Goal: Task Accomplishment & Management: Manage account settings

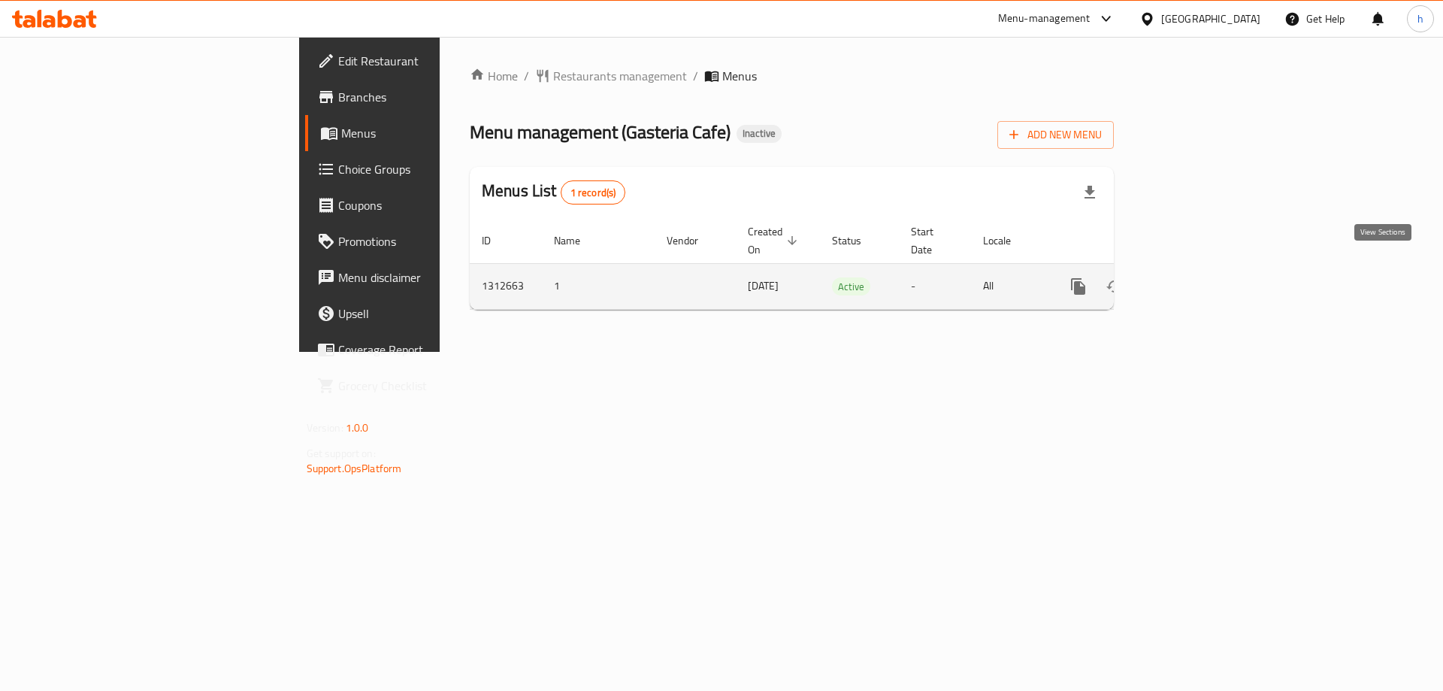
click at [1205, 268] on link "enhanced table" at bounding box center [1187, 286] width 36 height 36
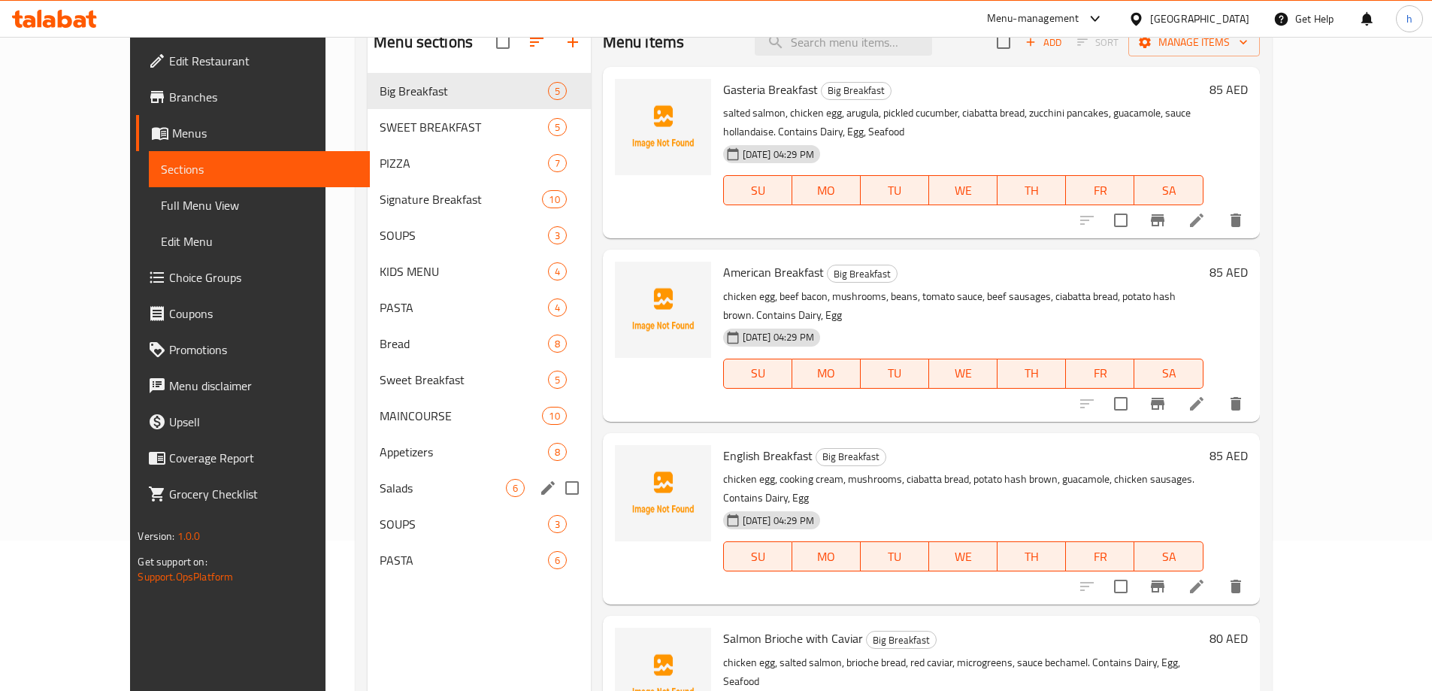
scroll to position [210, 0]
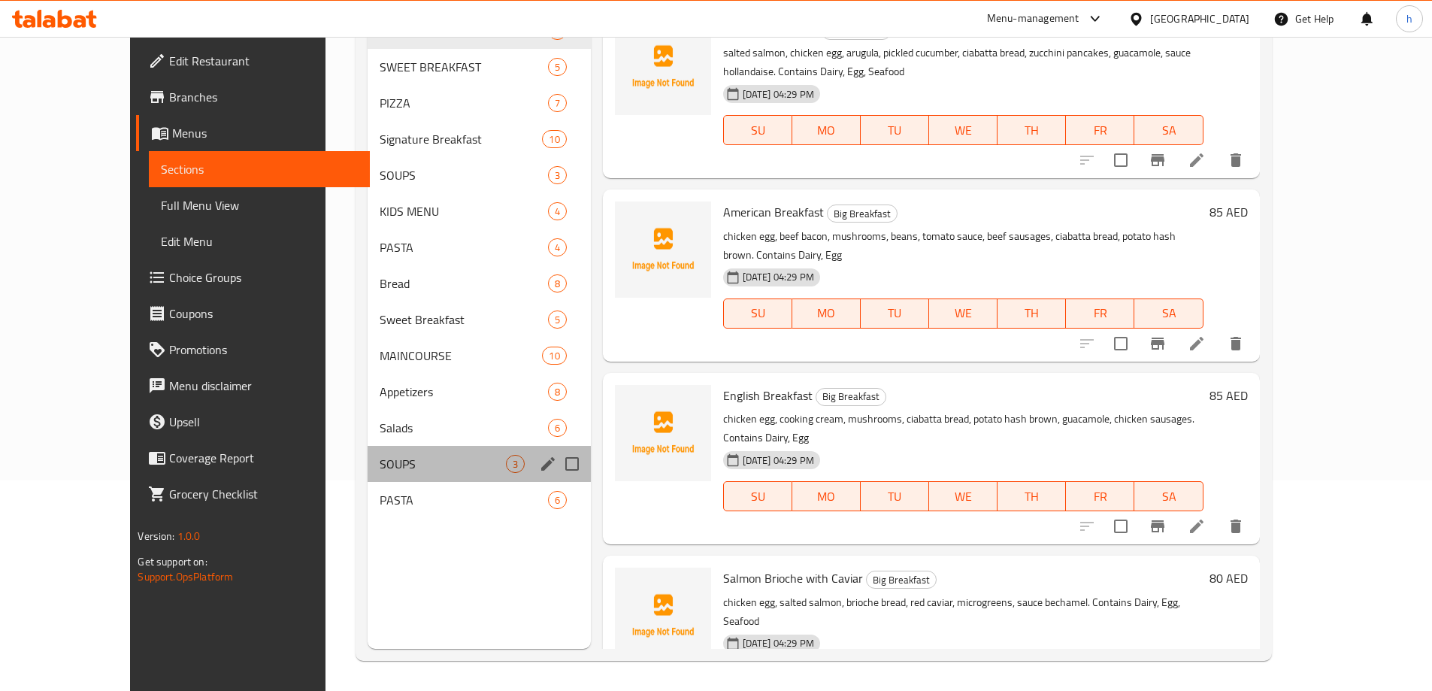
click at [368, 473] on div "SOUPS 3" at bounding box center [479, 464] width 223 height 36
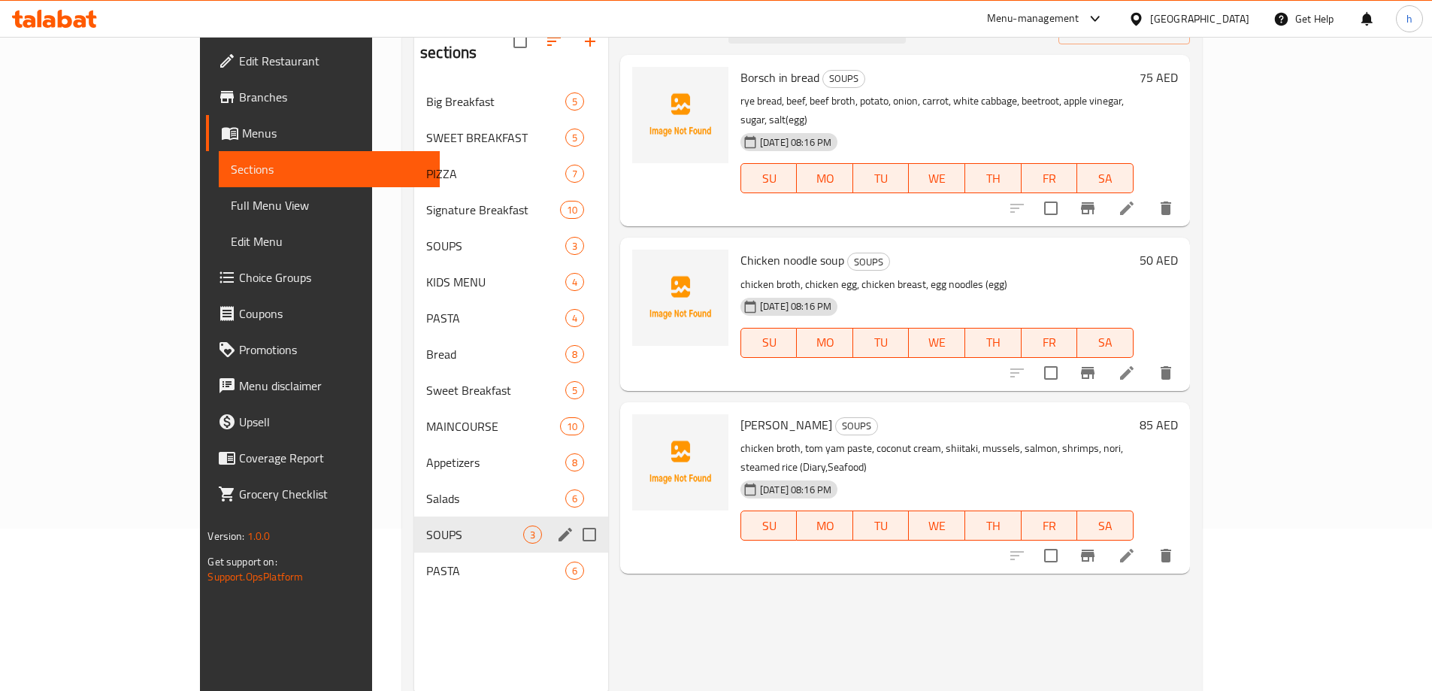
scroll to position [135, 0]
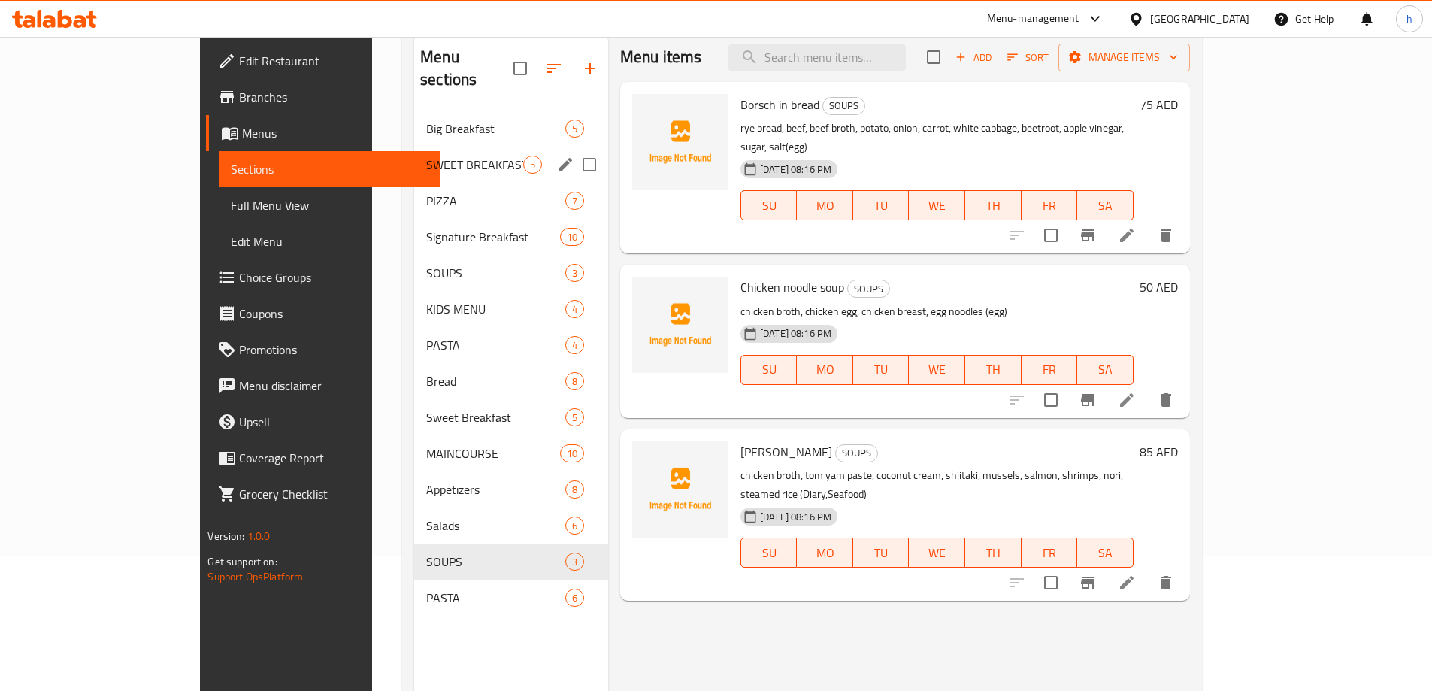
click at [434, 153] on div "SWEET BREAKFAST 5" at bounding box center [511, 165] width 194 height 36
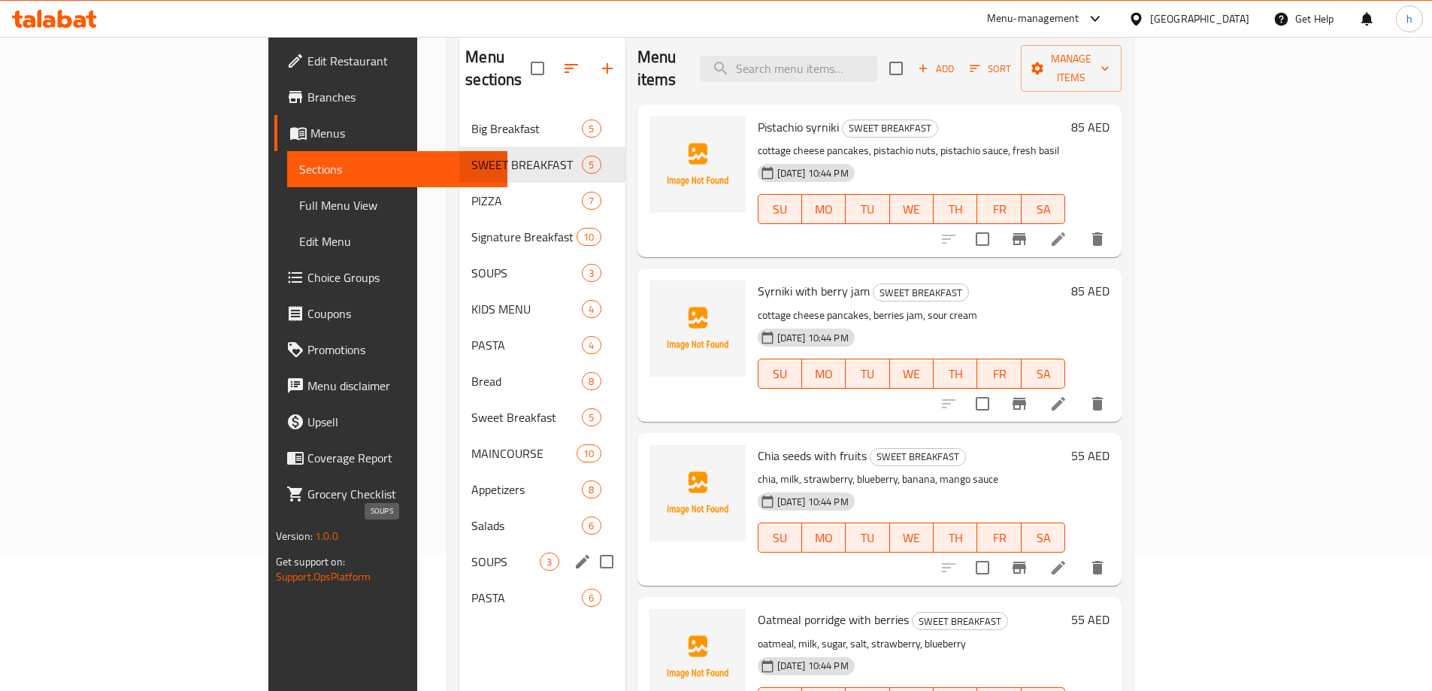
click at [471, 552] on span "SOUPS" at bounding box center [505, 561] width 68 height 18
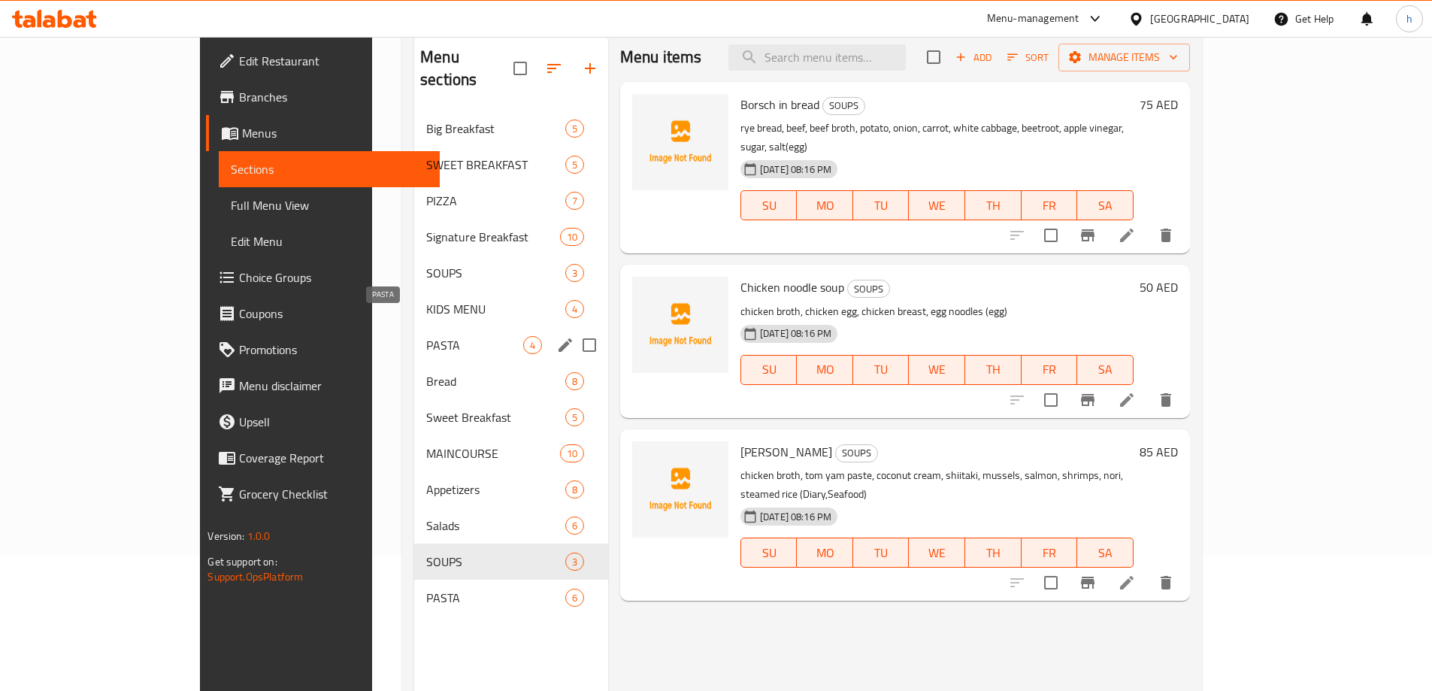
click at [426, 336] on span "PASTA" at bounding box center [474, 345] width 97 height 18
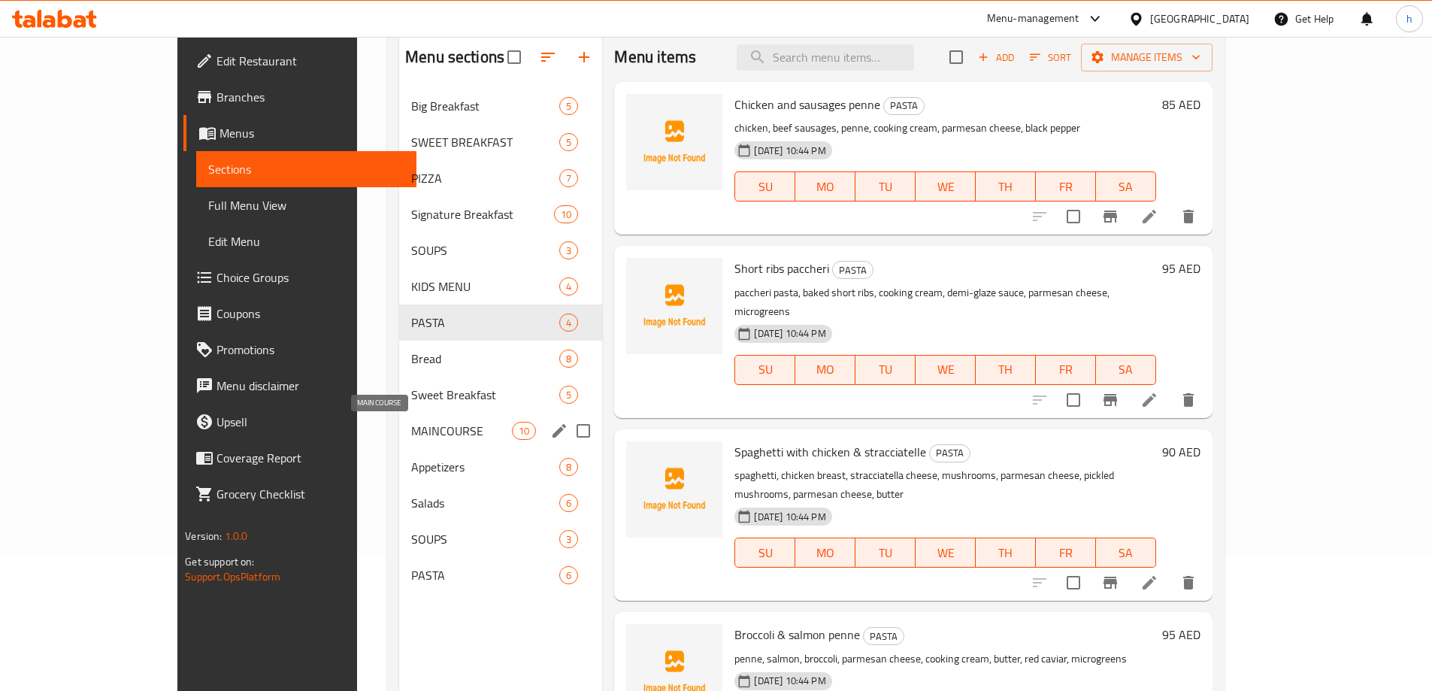
click at [411, 425] on span "MAINCOURSE" at bounding box center [461, 431] width 101 height 18
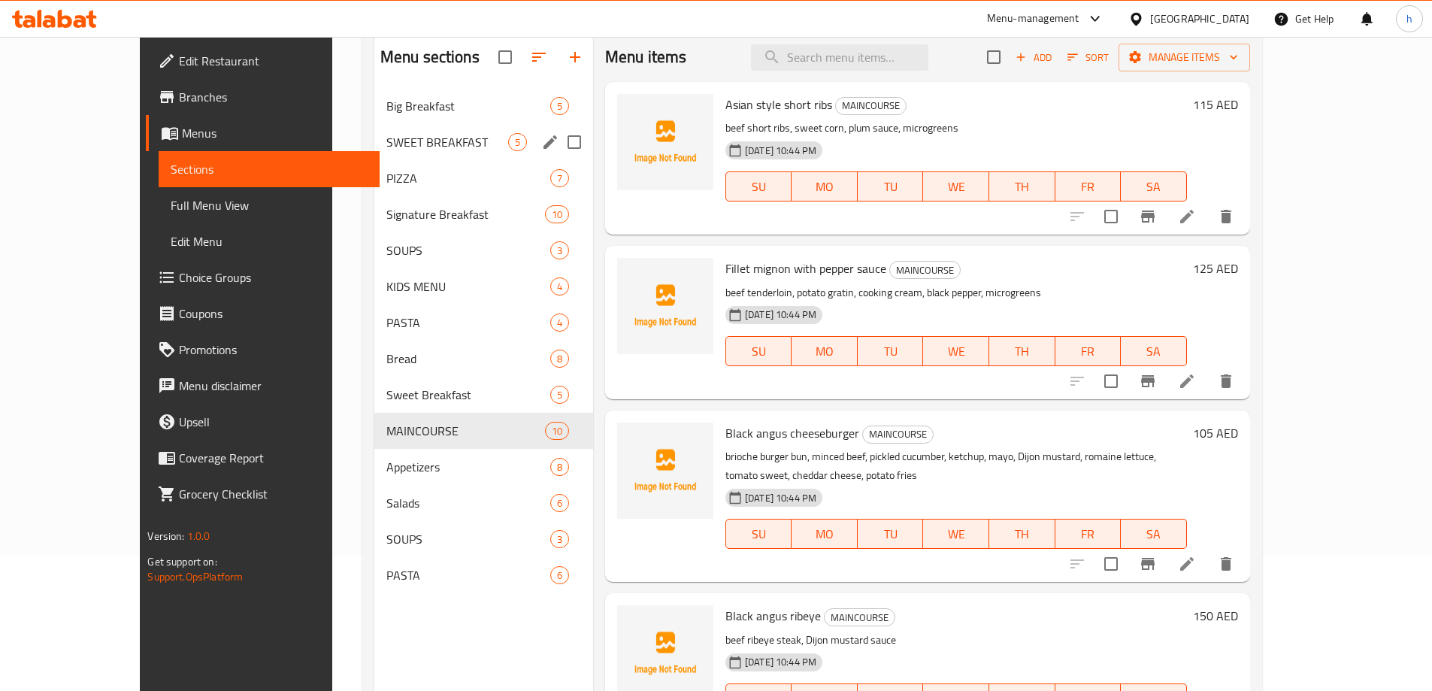
click at [558, 147] on input "Menu sections" at bounding box center [574, 142] width 32 height 32
checkbox input "true"
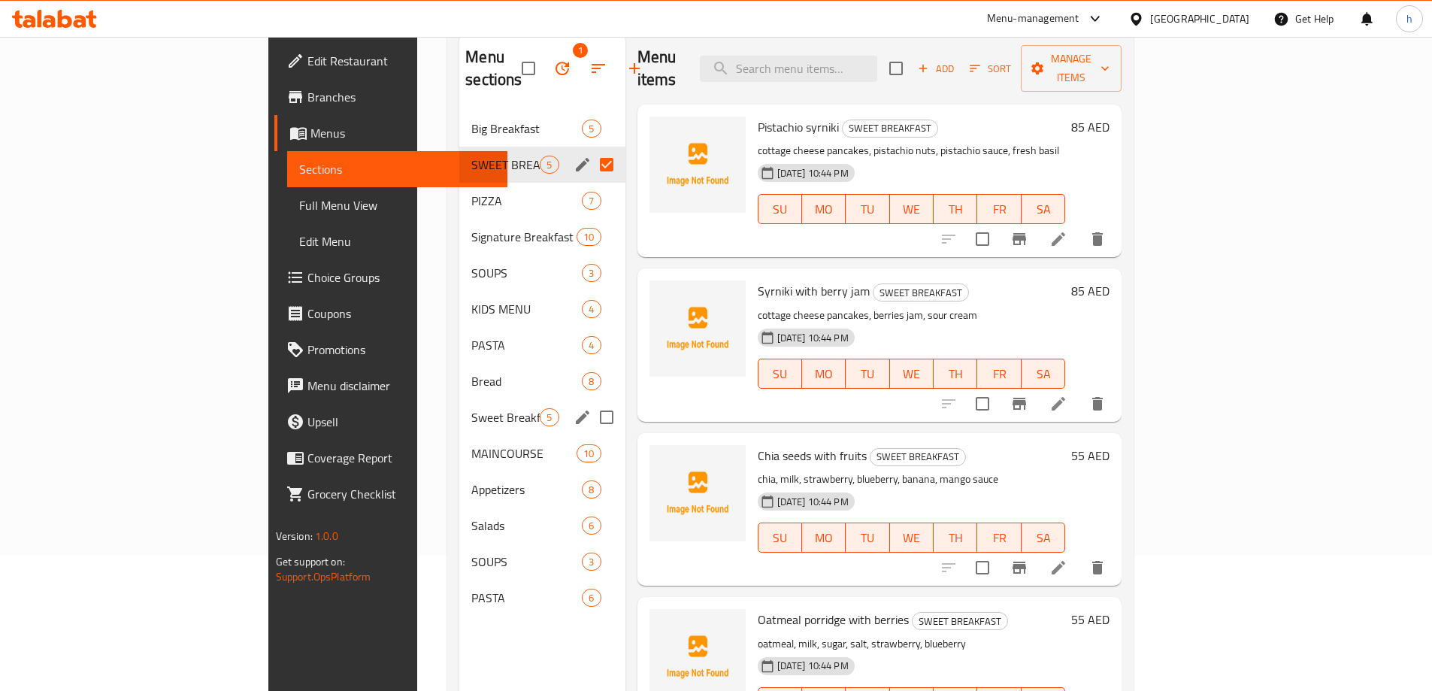
click at [591, 401] on input "Menu sections" at bounding box center [607, 417] width 32 height 32
checkbox input "true"
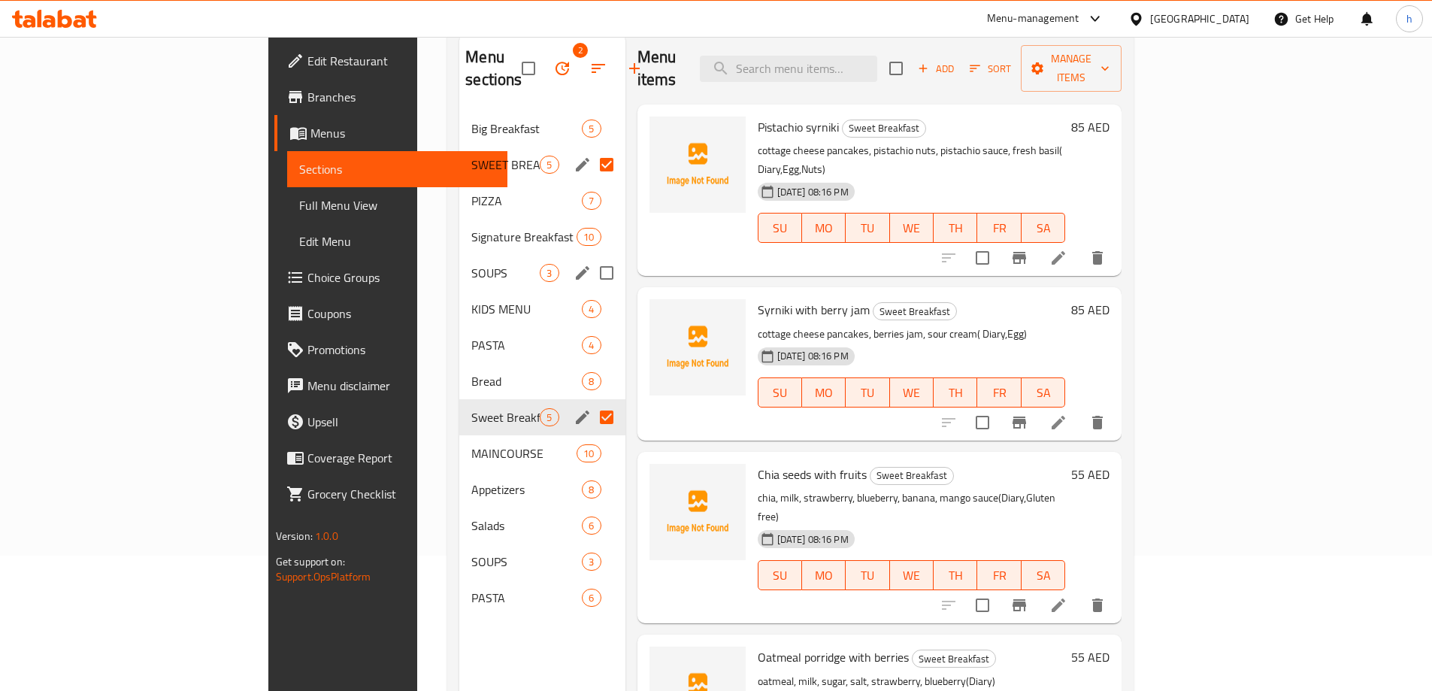
click at [591, 257] on input "Menu sections" at bounding box center [607, 273] width 32 height 32
checkbox input "true"
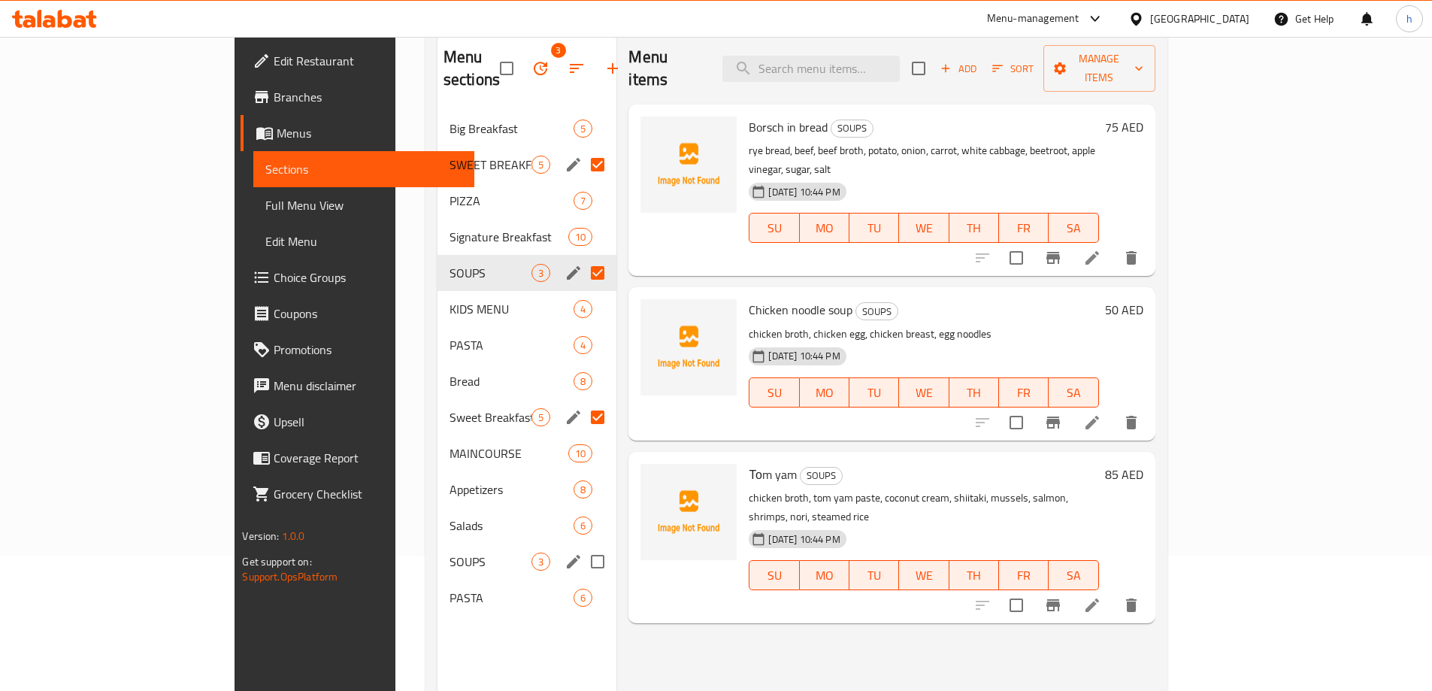
click at [582, 546] on input "Menu sections" at bounding box center [598, 562] width 32 height 32
checkbox input "true"
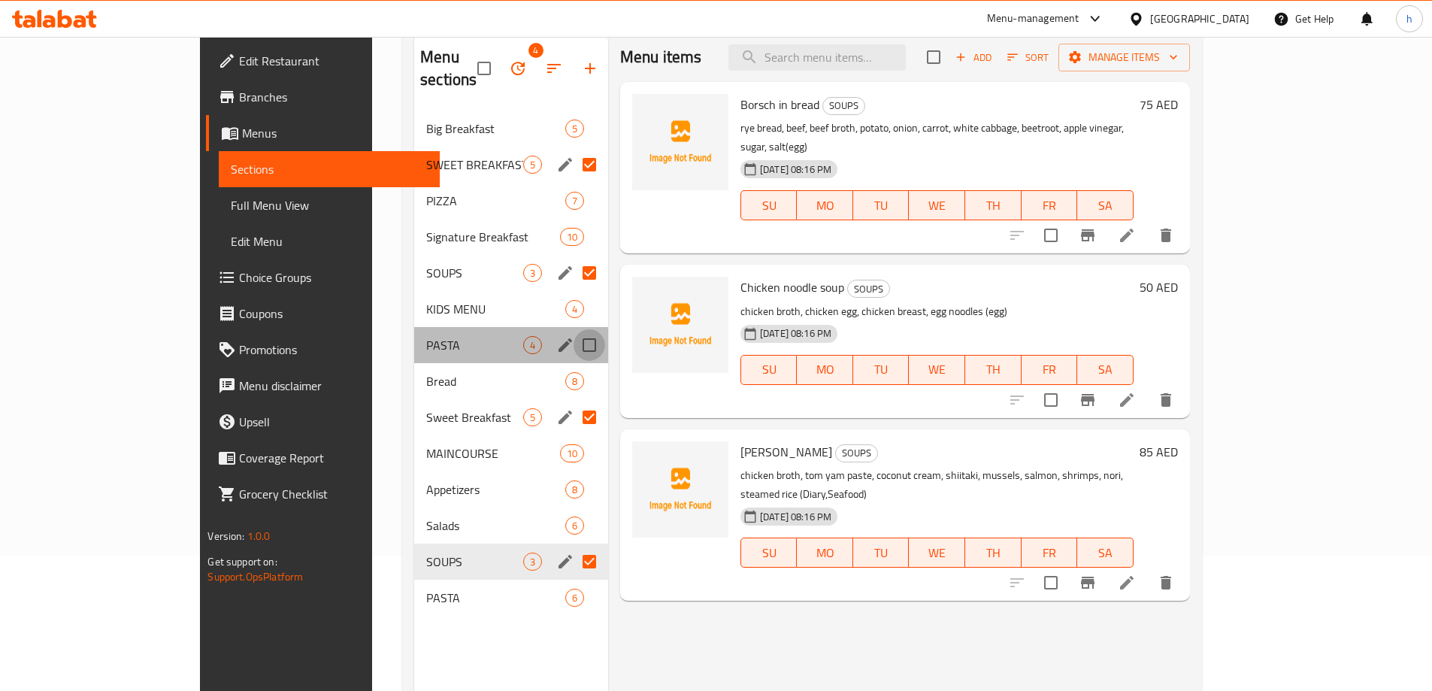
click at [573, 329] on input "Menu sections" at bounding box center [589, 345] width 32 height 32
checkbox input "true"
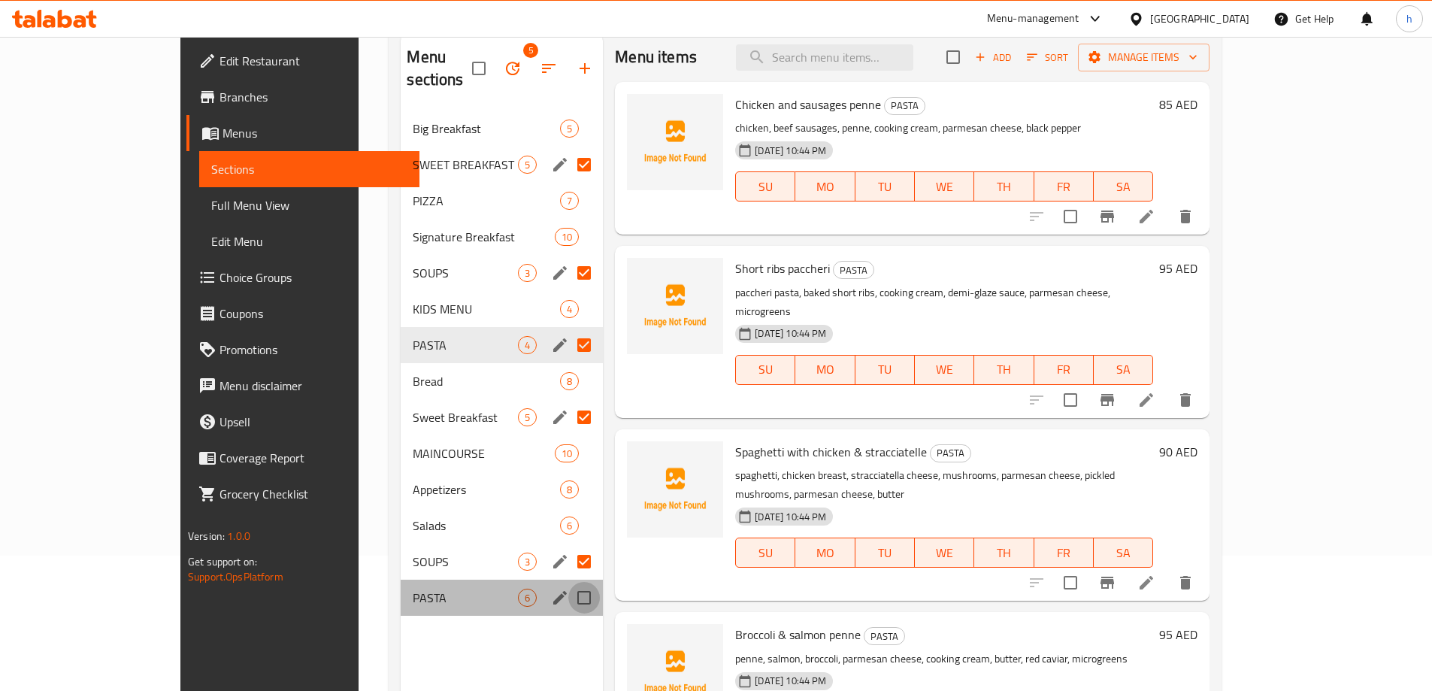
click at [568, 582] on input "Menu sections" at bounding box center [584, 598] width 32 height 32
checkbox input "true"
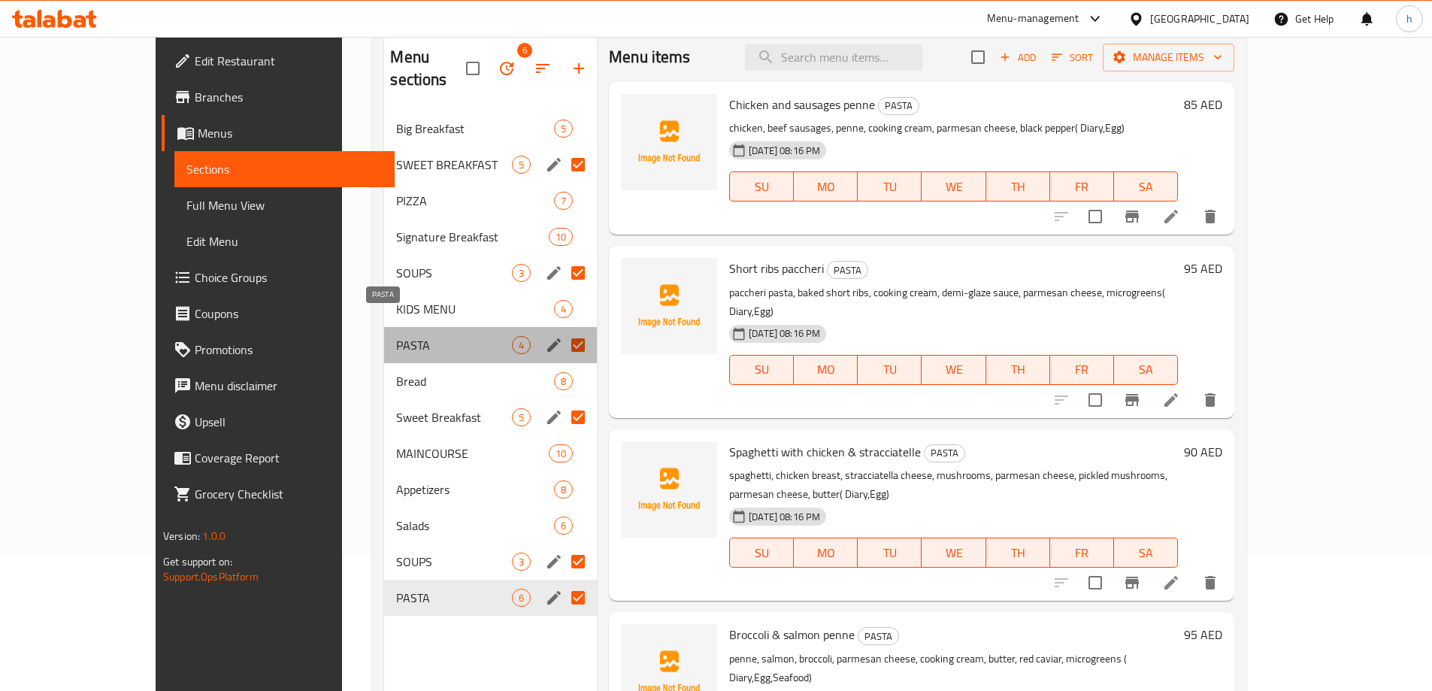
click at [396, 336] on span "PASTA" at bounding box center [454, 345] width 116 height 18
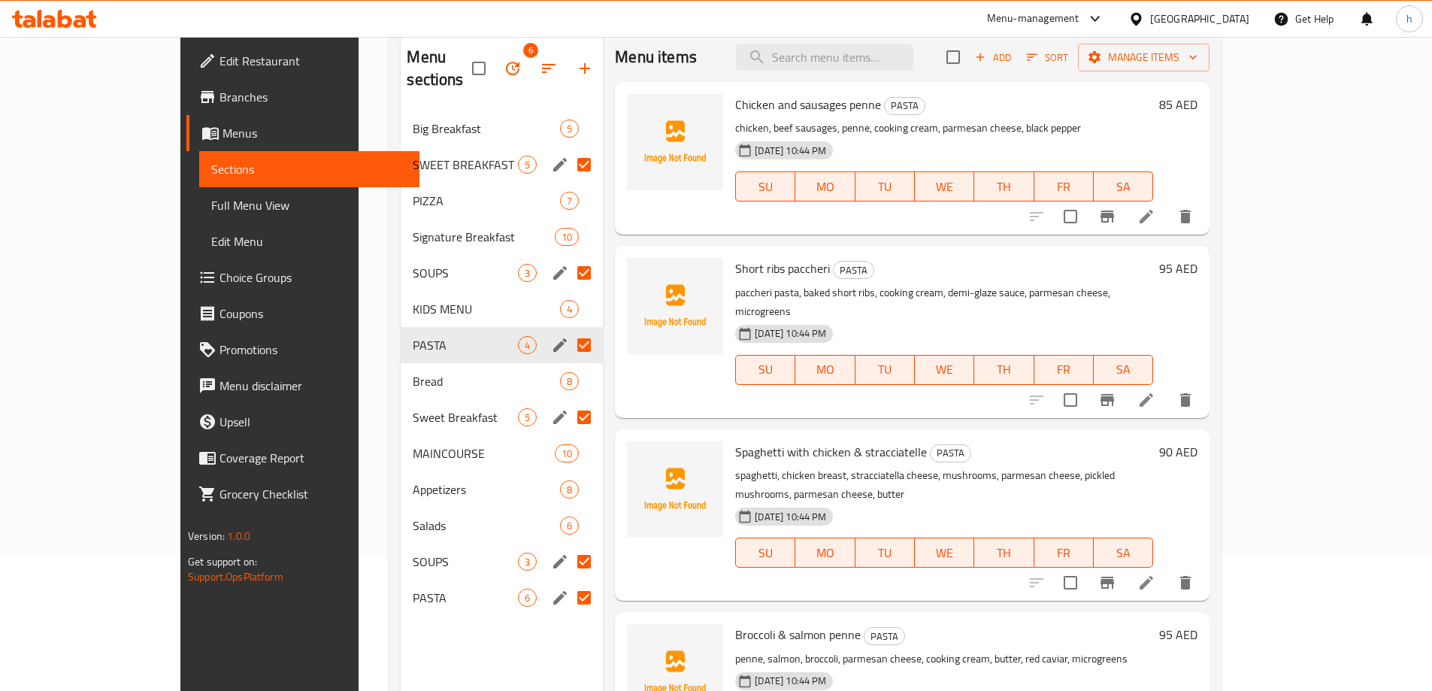
scroll to position [4, 0]
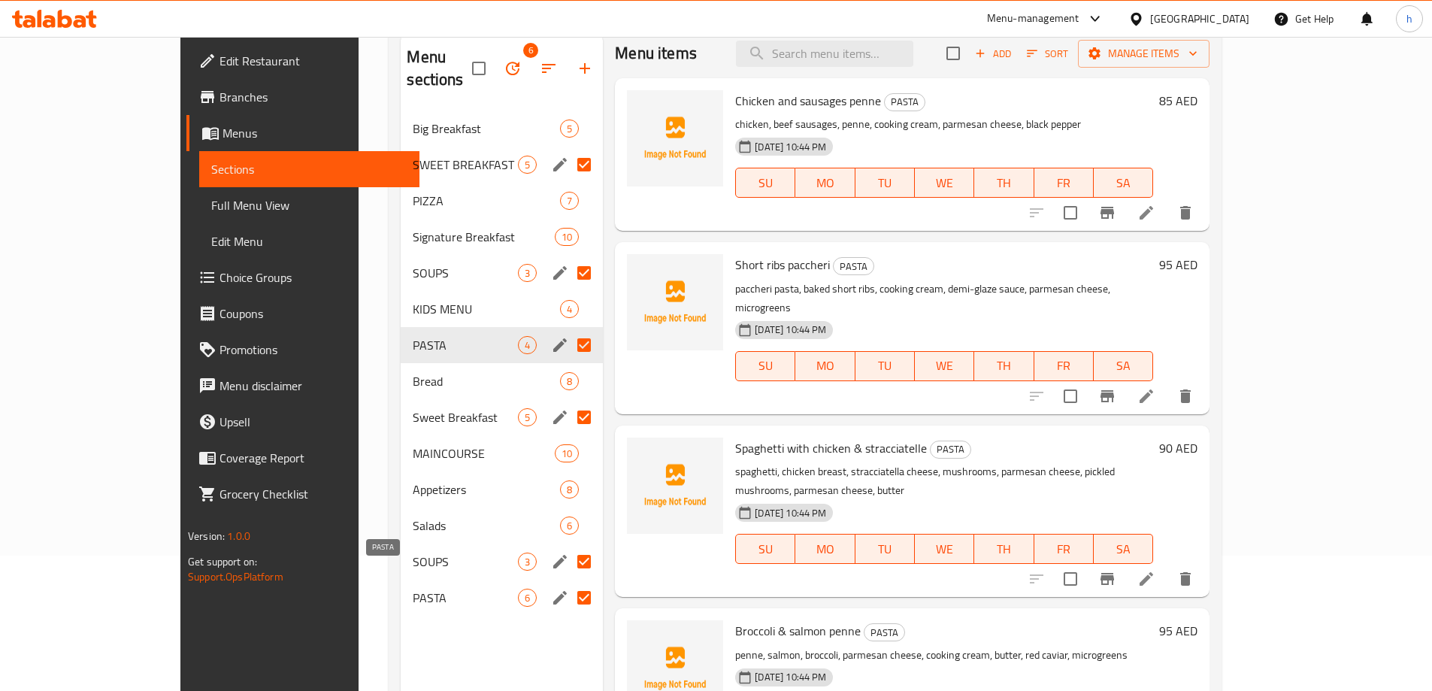
click at [413, 588] on span "PASTA" at bounding box center [465, 597] width 105 height 18
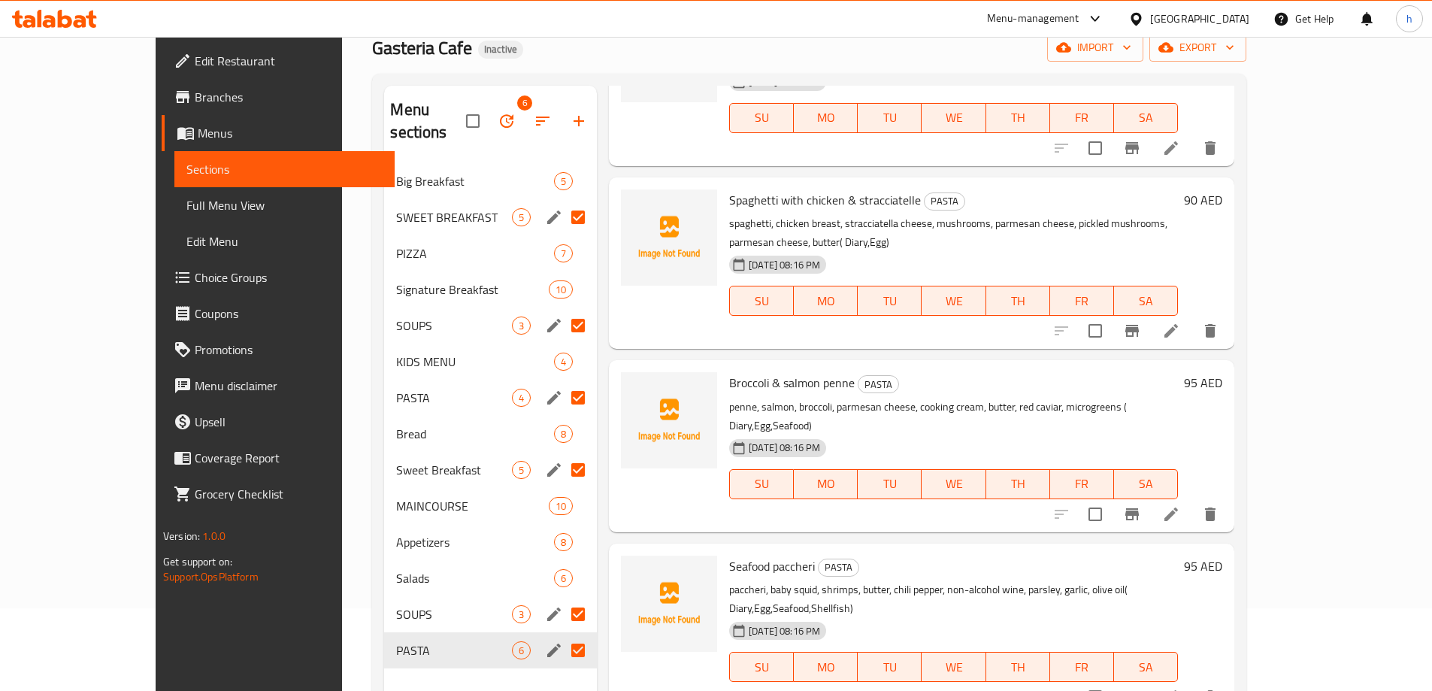
scroll to position [60, 0]
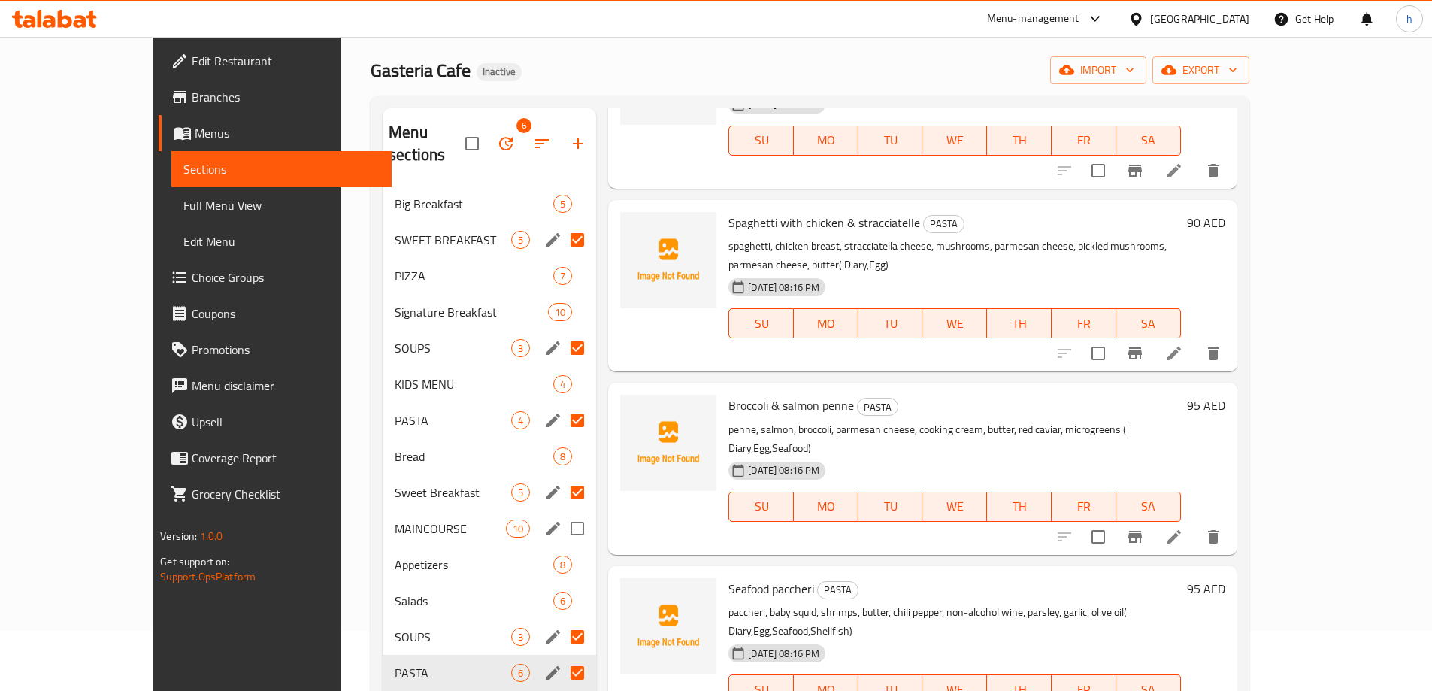
click at [561, 513] on input "Menu sections" at bounding box center [577, 529] width 32 height 32
checkbox input "true"
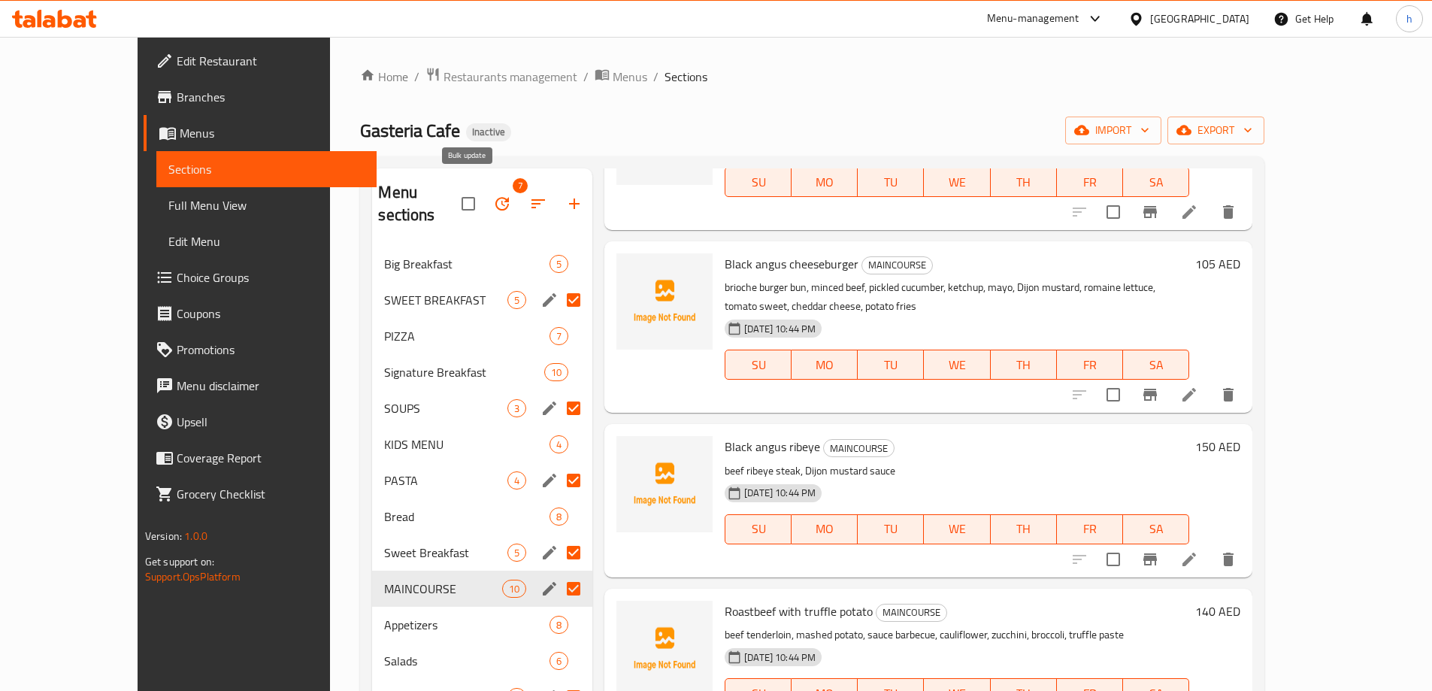
click at [493, 195] on icon "button" at bounding box center [502, 204] width 18 height 18
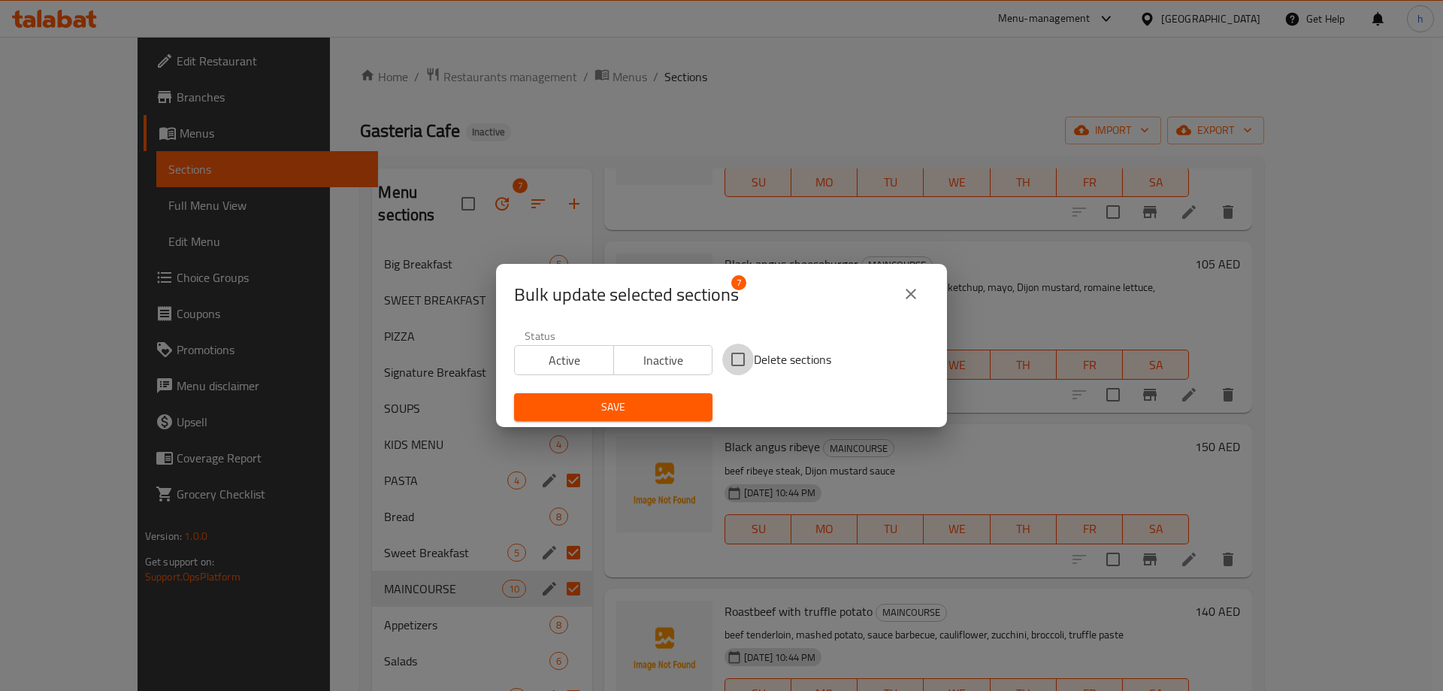
click at [737, 360] on input "Delete sections" at bounding box center [738, 359] width 32 height 32
checkbox input "true"
click at [681, 413] on span "Save" at bounding box center [613, 407] width 174 height 19
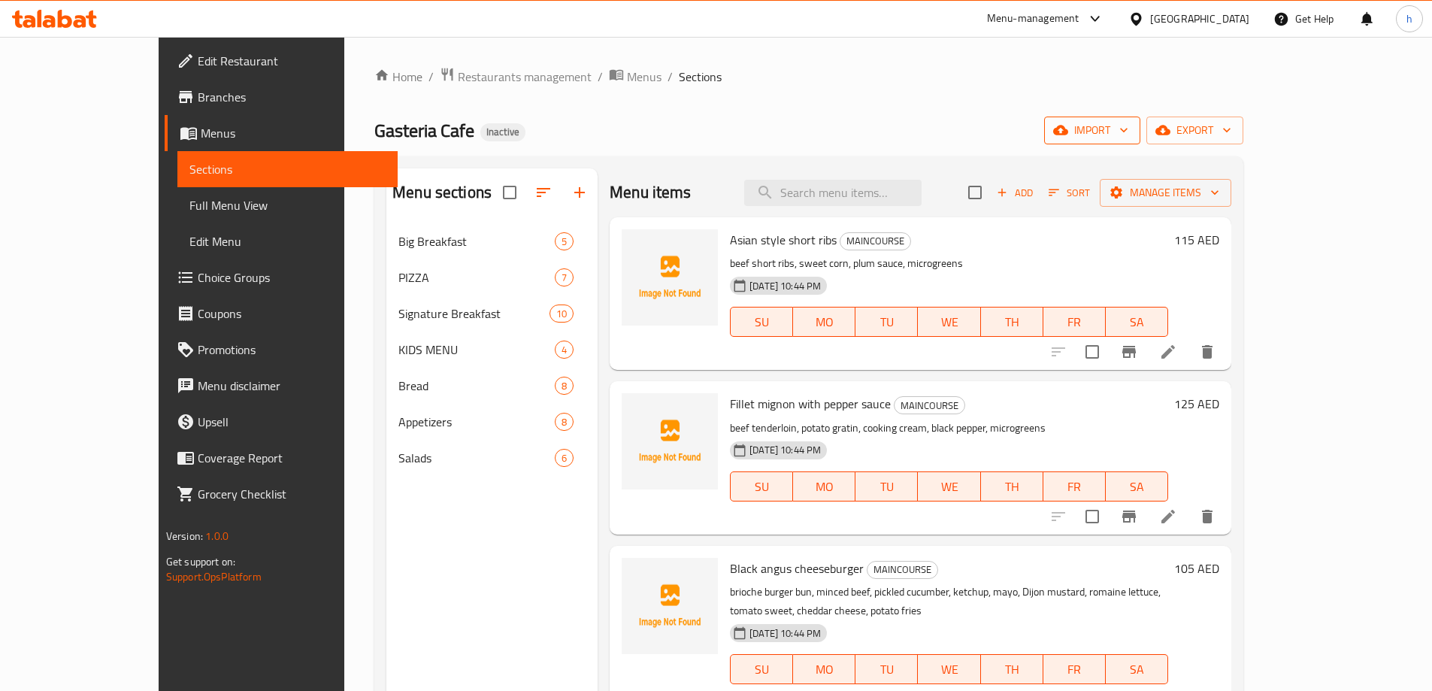
click at [1128, 129] on span "import" at bounding box center [1092, 130] width 72 height 19
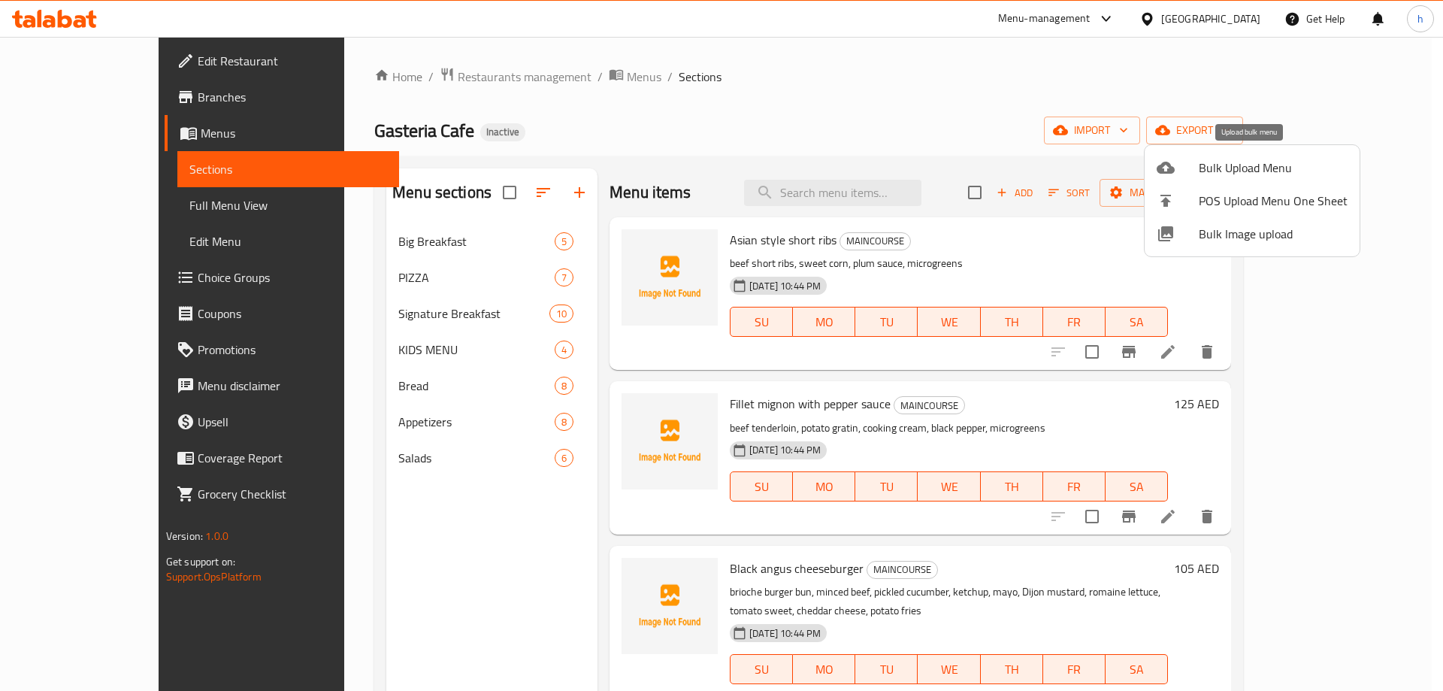
click at [1230, 159] on span "Bulk Upload Menu" at bounding box center [1273, 168] width 149 height 18
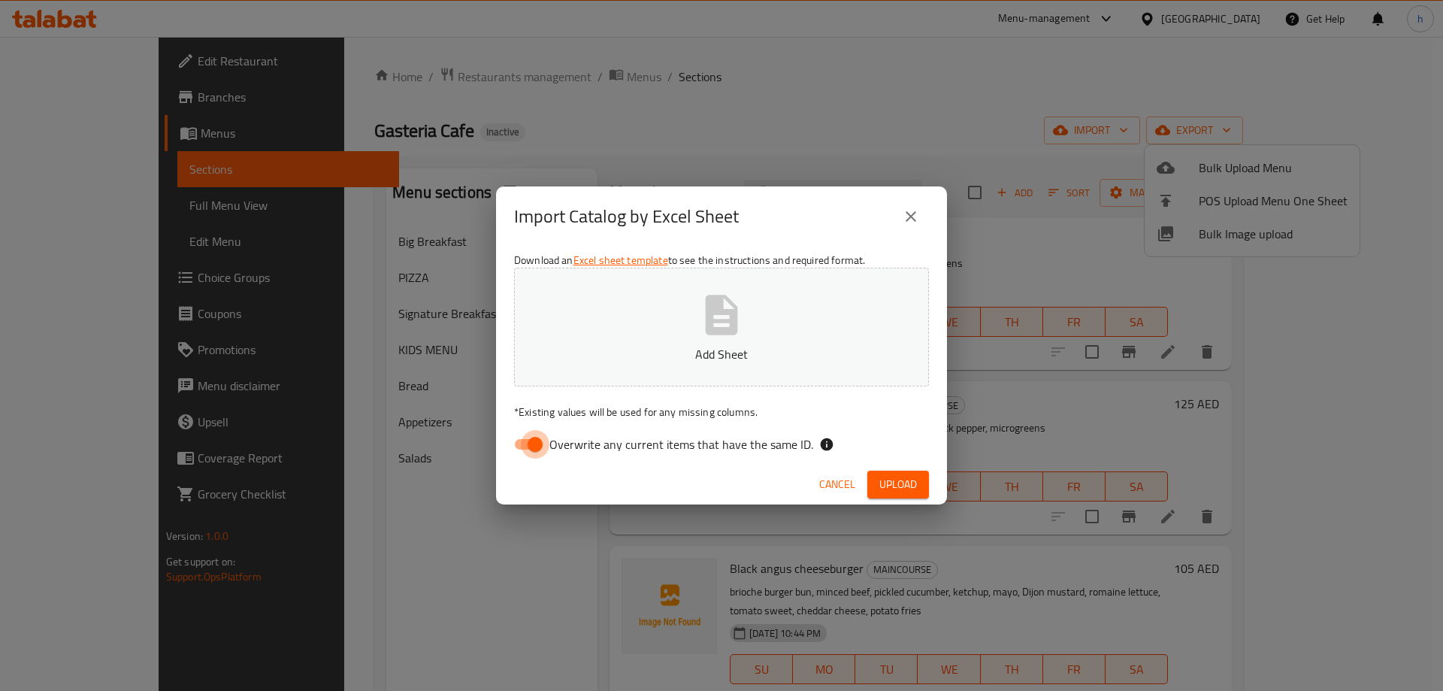
click at [534, 446] on input "Overwrite any current items that have the same ID." at bounding box center [535, 444] width 86 height 29
checkbox input "false"
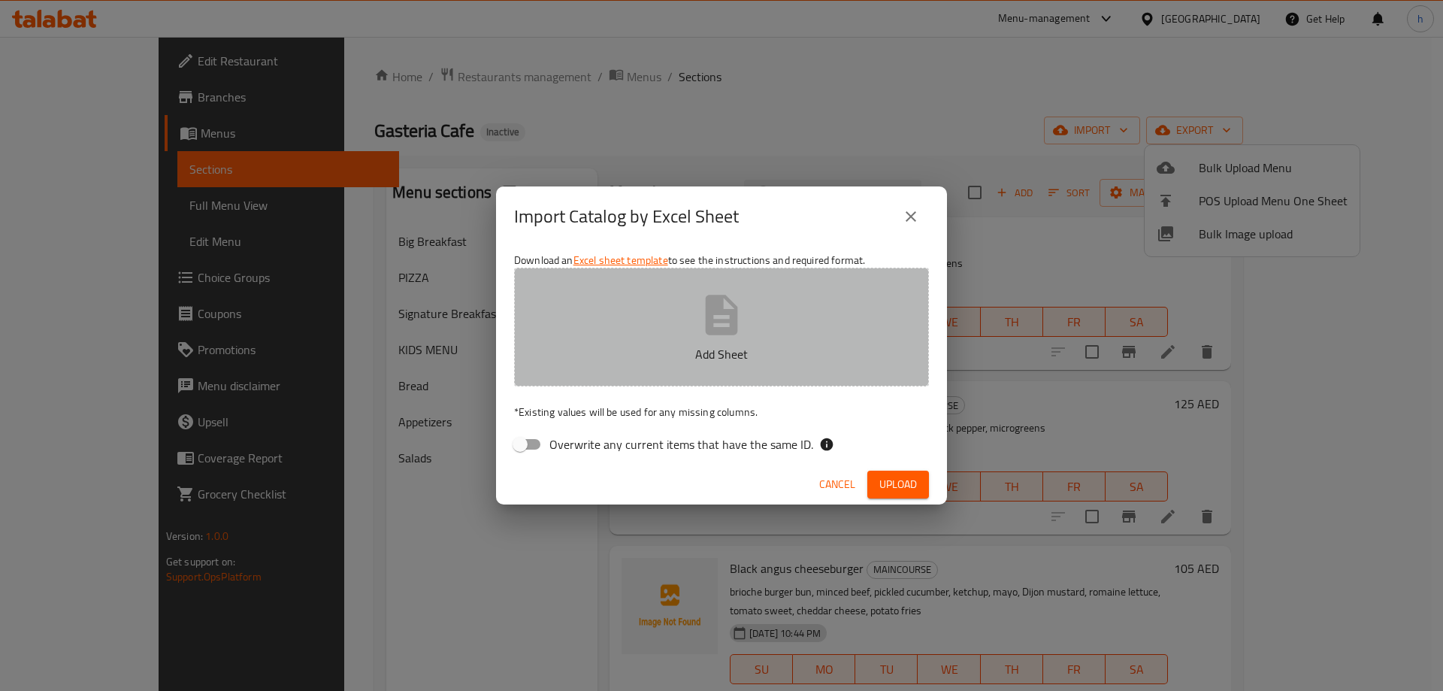
click at [757, 346] on p "Add Sheet" at bounding box center [721, 354] width 368 height 18
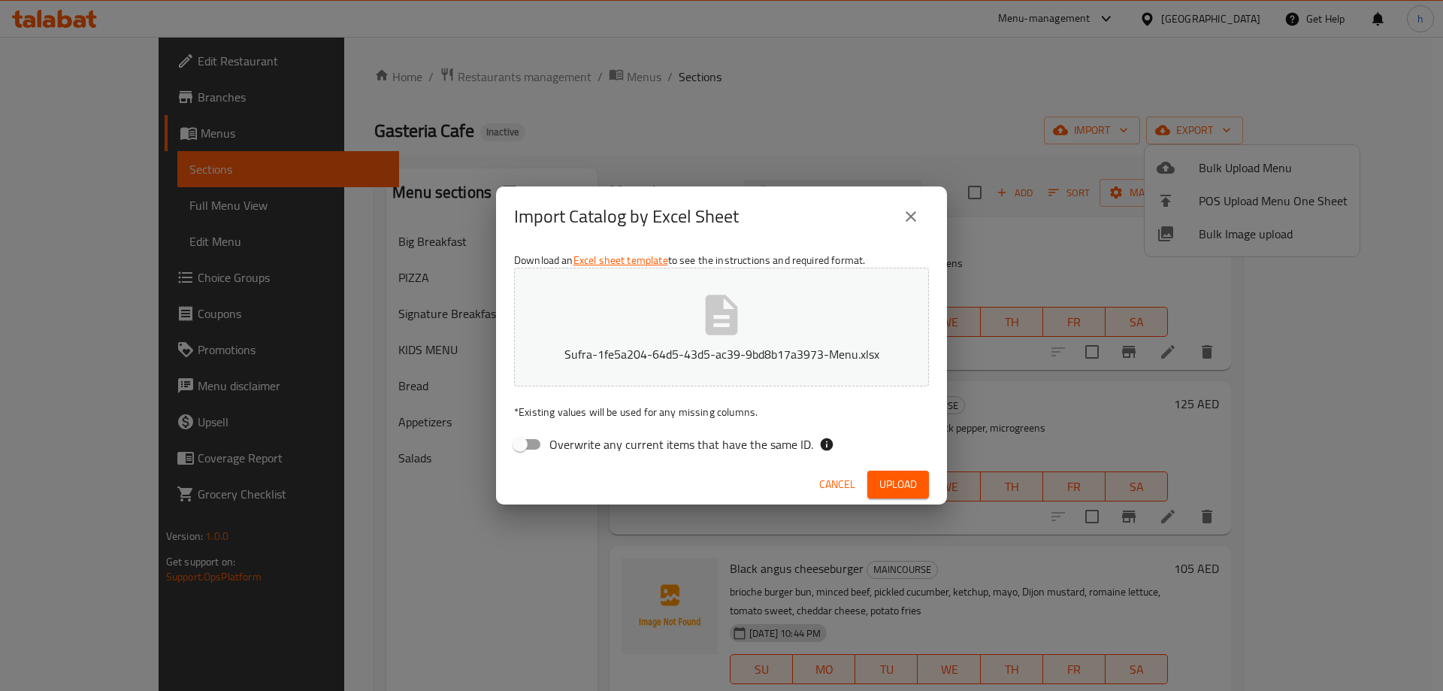
click at [894, 484] on span "Upload" at bounding box center [898, 484] width 38 height 19
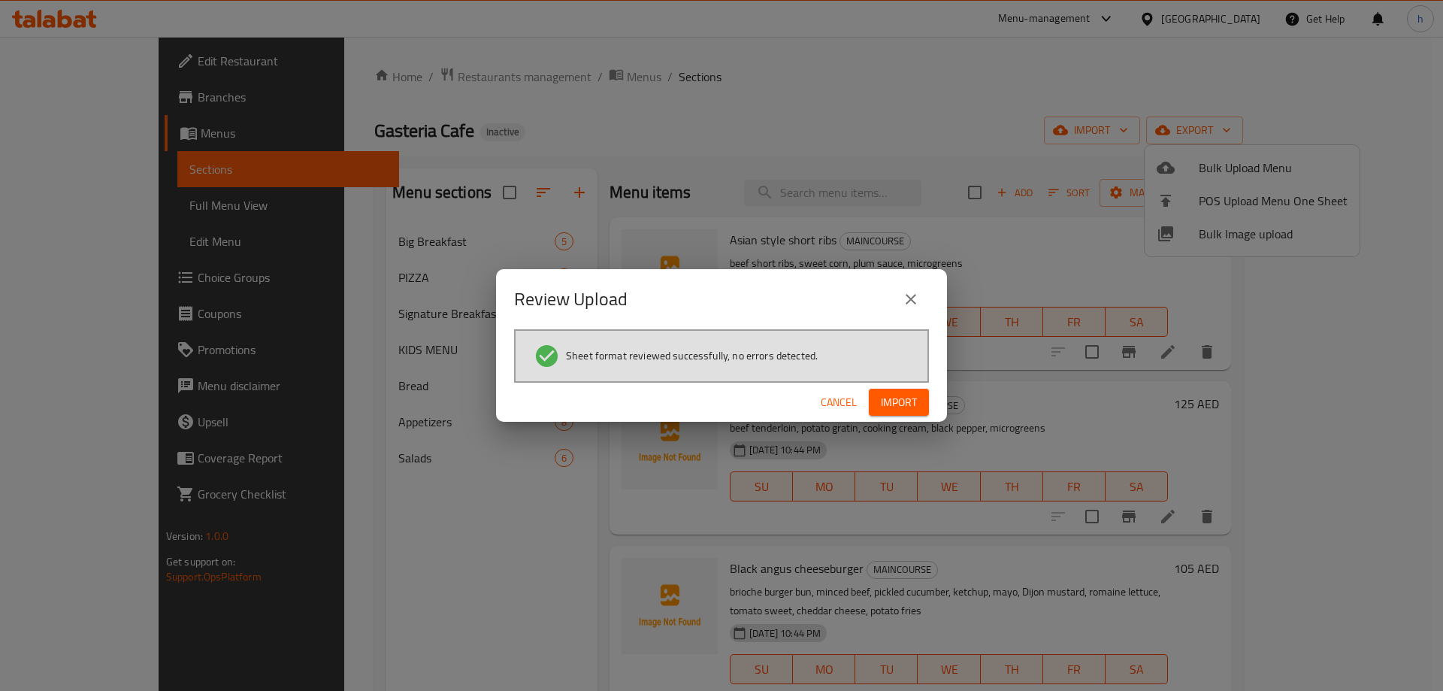
click at [908, 413] on button "Import" at bounding box center [899, 403] width 60 height 28
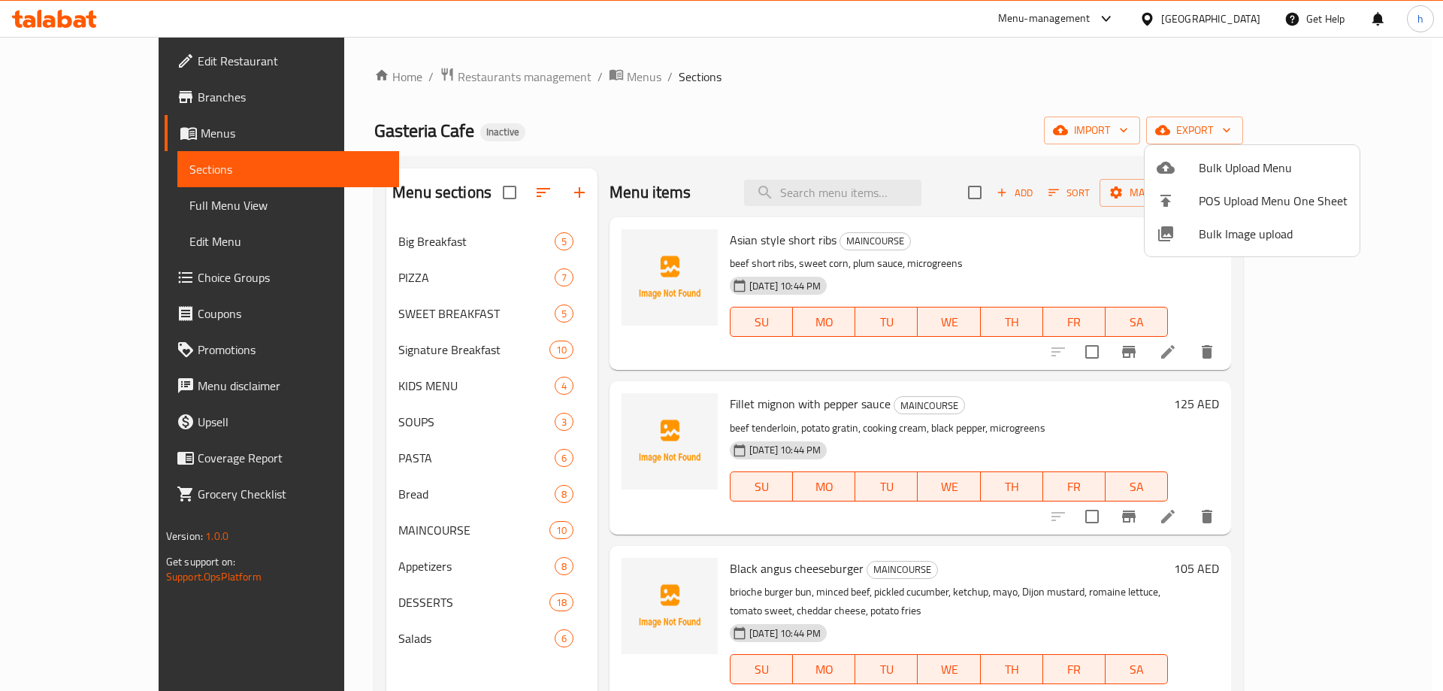
click at [345, 234] on div at bounding box center [721, 345] width 1443 height 691
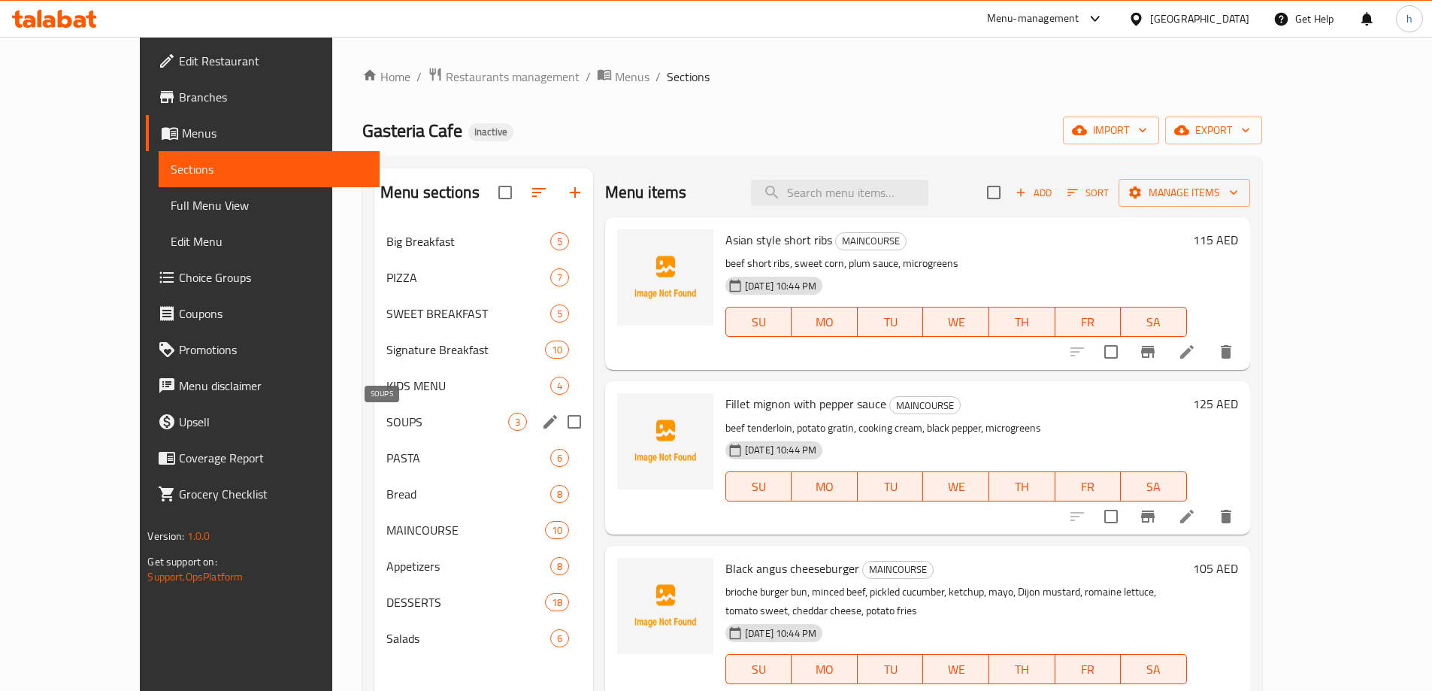
click at [386, 414] on span "SOUPS" at bounding box center [447, 422] width 122 height 18
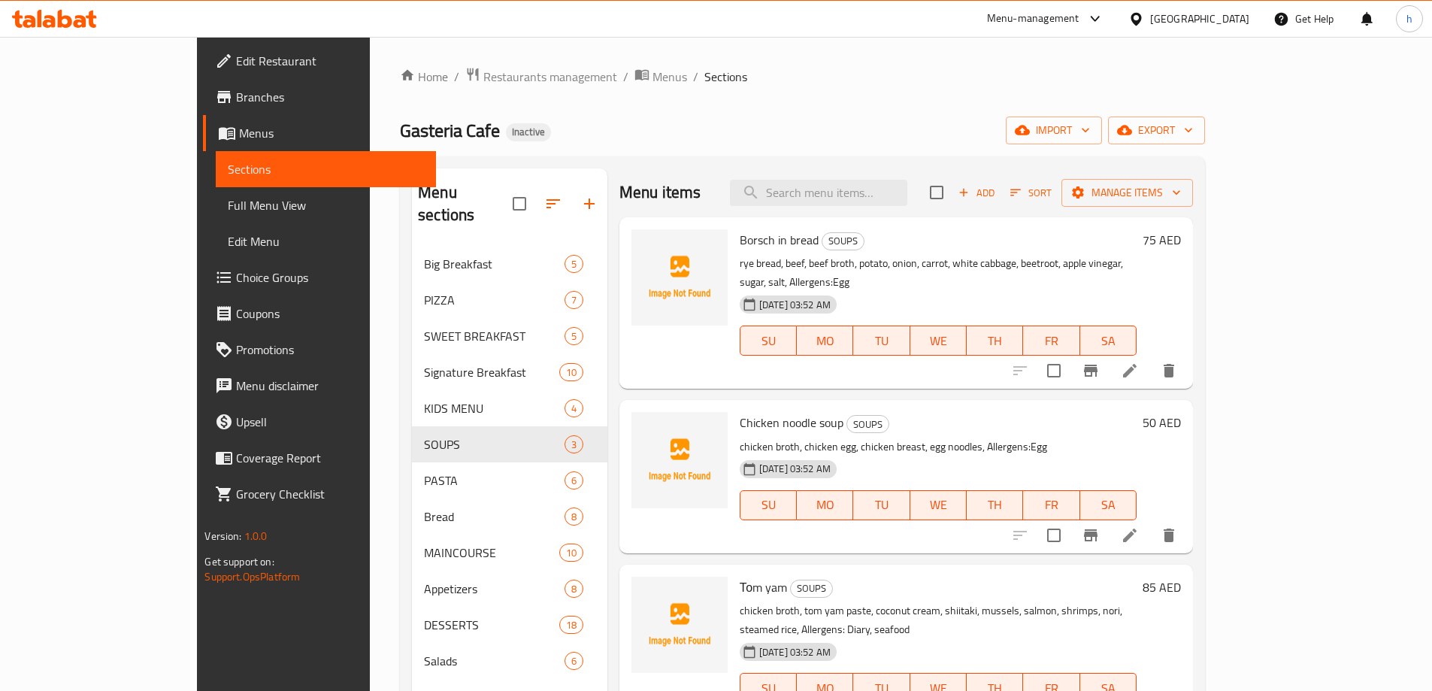
scroll to position [210, 0]
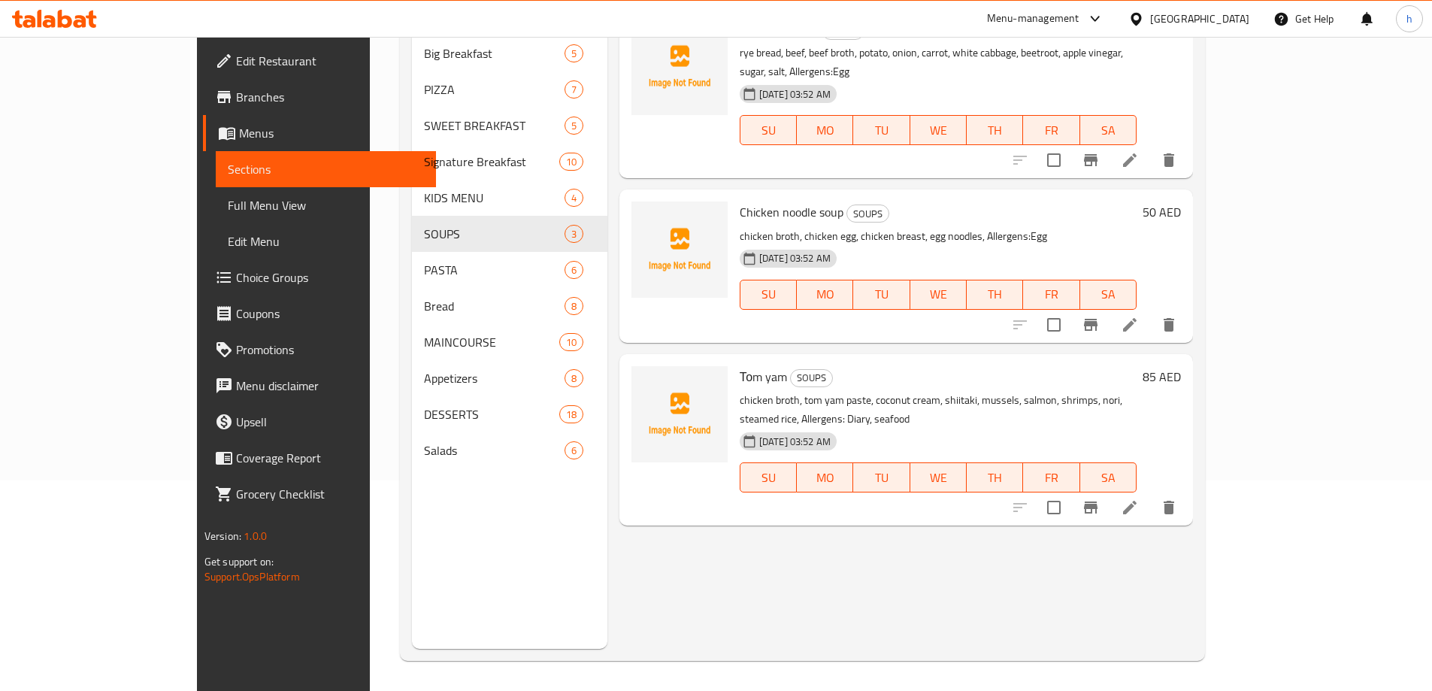
click at [1151, 494] on li at bounding box center [1130, 507] width 42 height 27
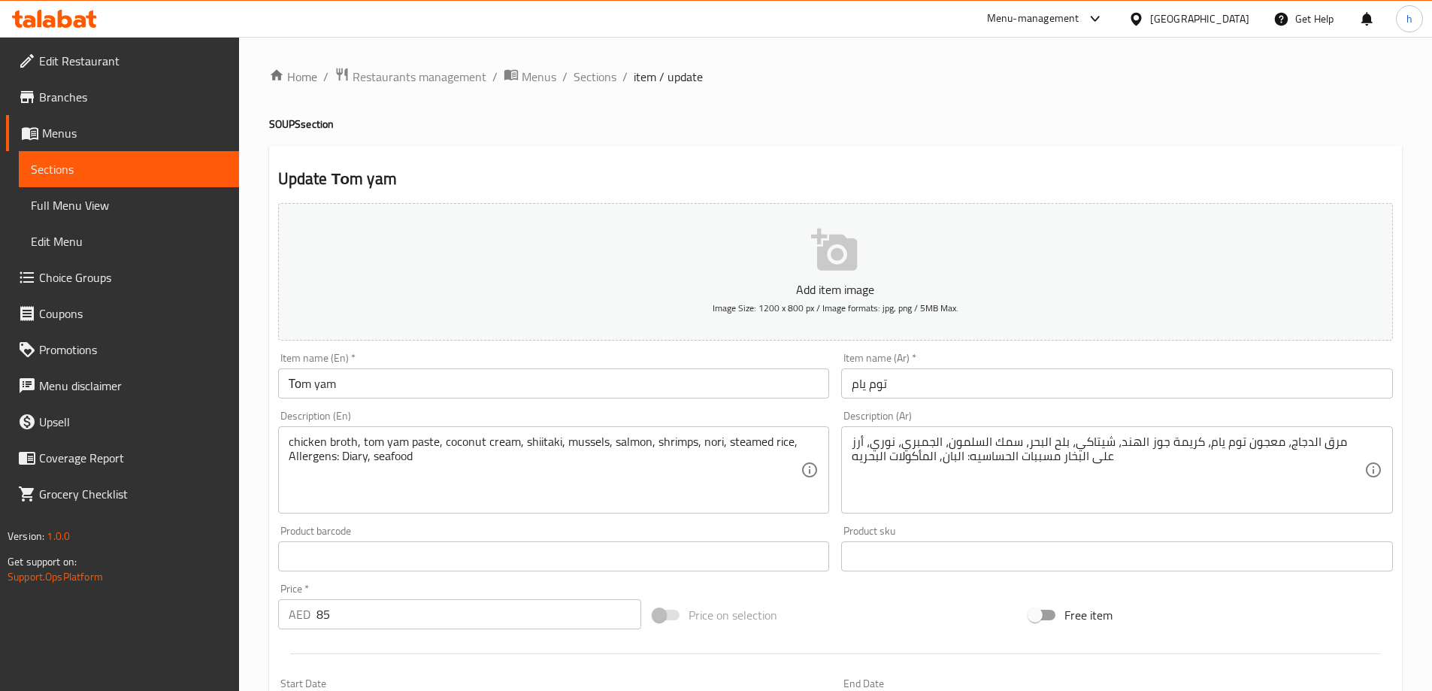
scroll to position [75, 0]
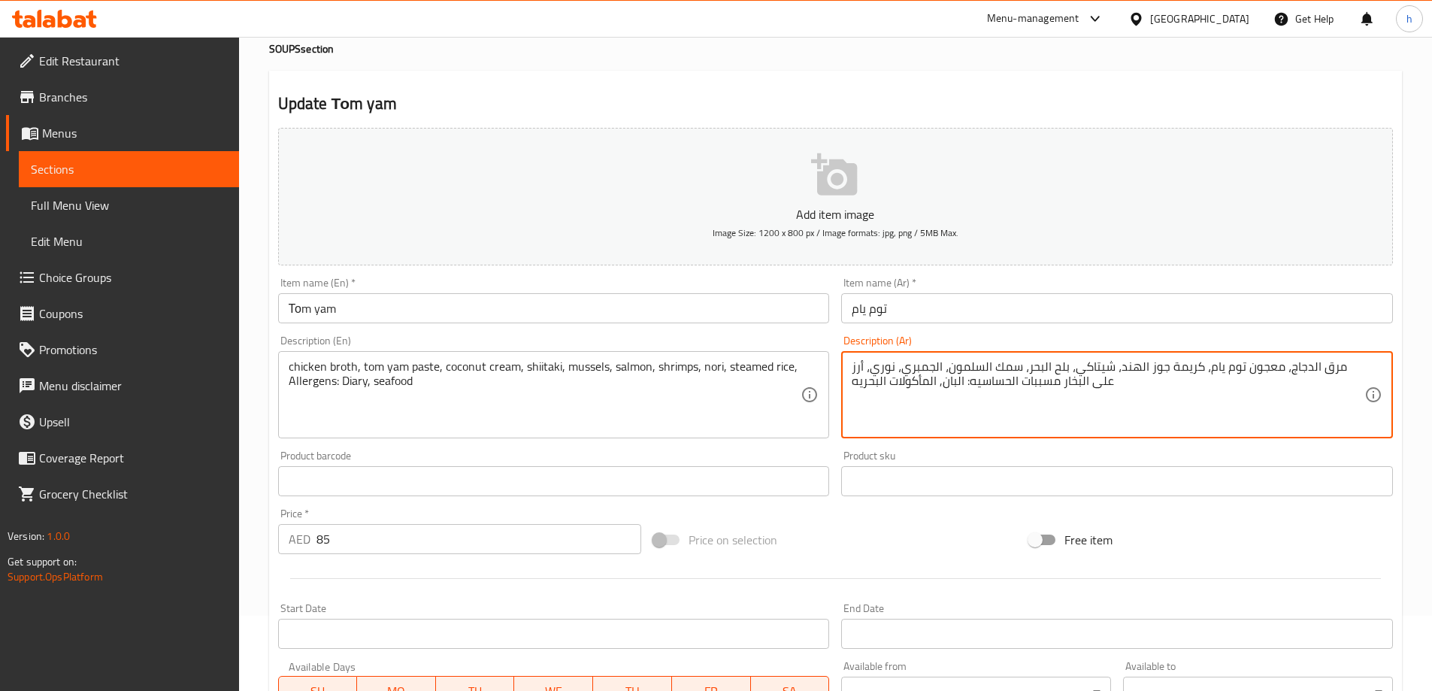
click at [1031, 367] on textarea "مرق الدجاج، معجون توم يام، كريمة جوز الهند، شيتاكي، بلح البحر، سمك السلمون، الج…" at bounding box center [1108, 394] width 513 height 71
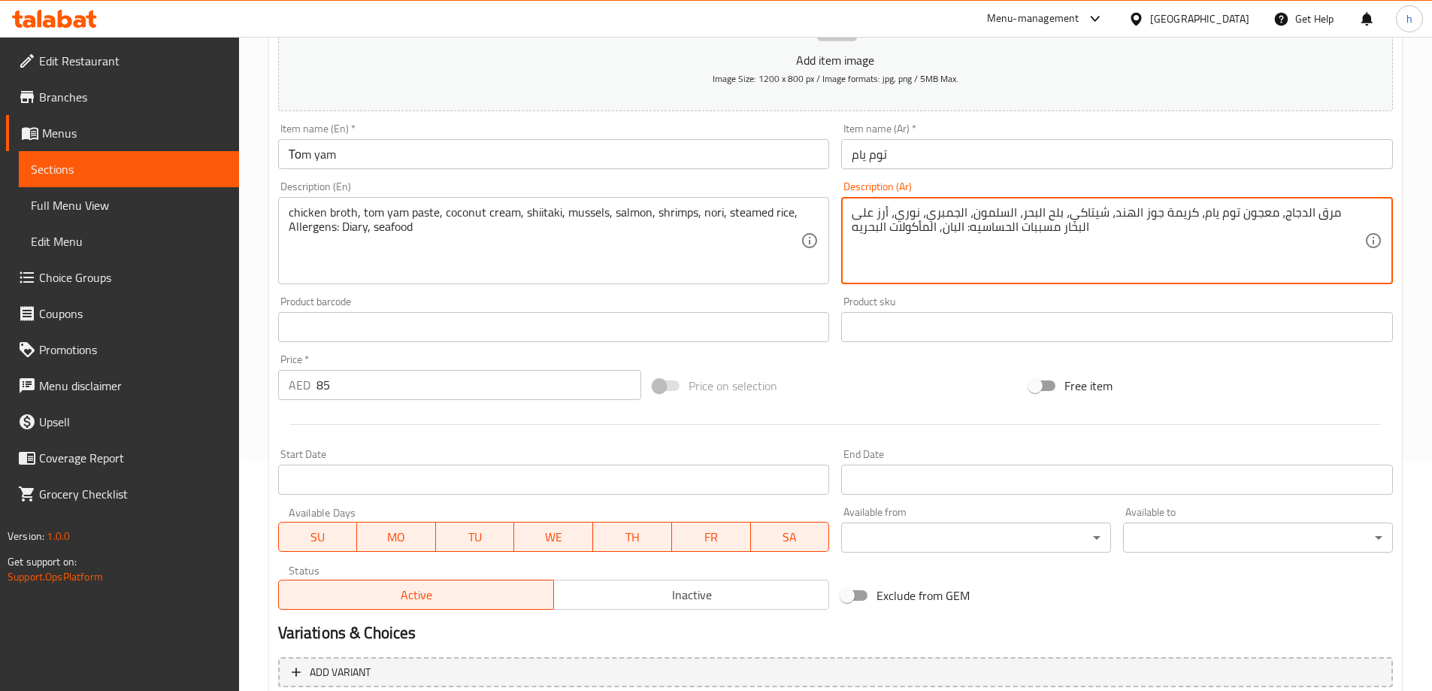
scroll to position [371, 0]
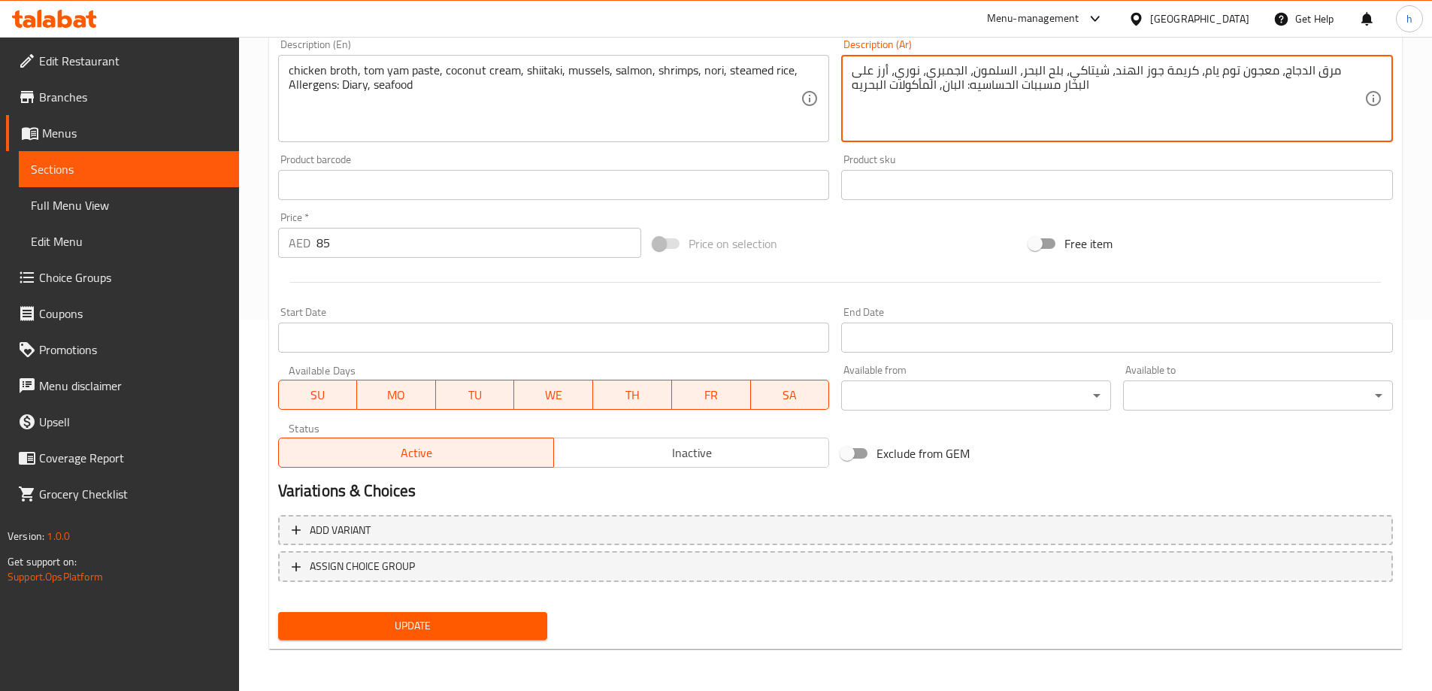
type textarea "مرق الدجاج، معجون توم يام، كريمة جوز الهند، شيتاكي، بلح البحر، السلمون، الجمبري…"
click at [502, 624] on span "Update" at bounding box center [413, 625] width 246 height 19
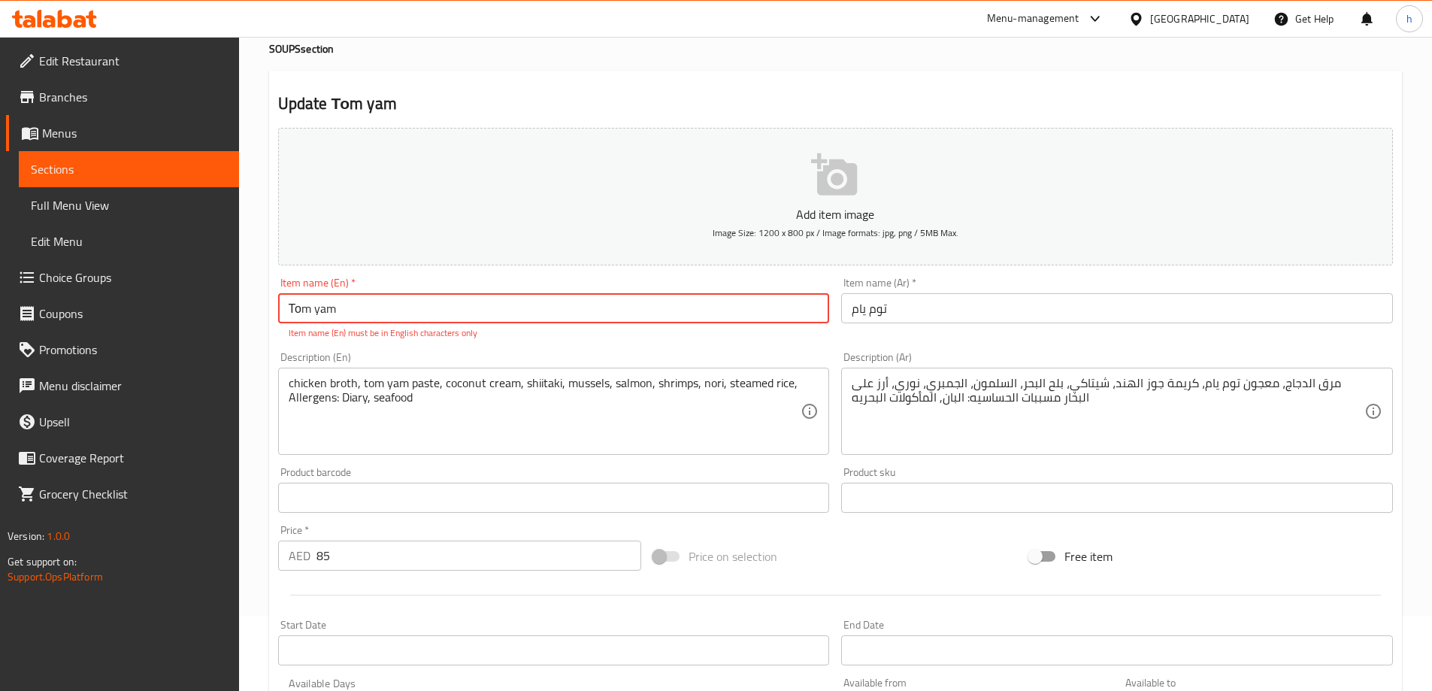
scroll to position [68, 0]
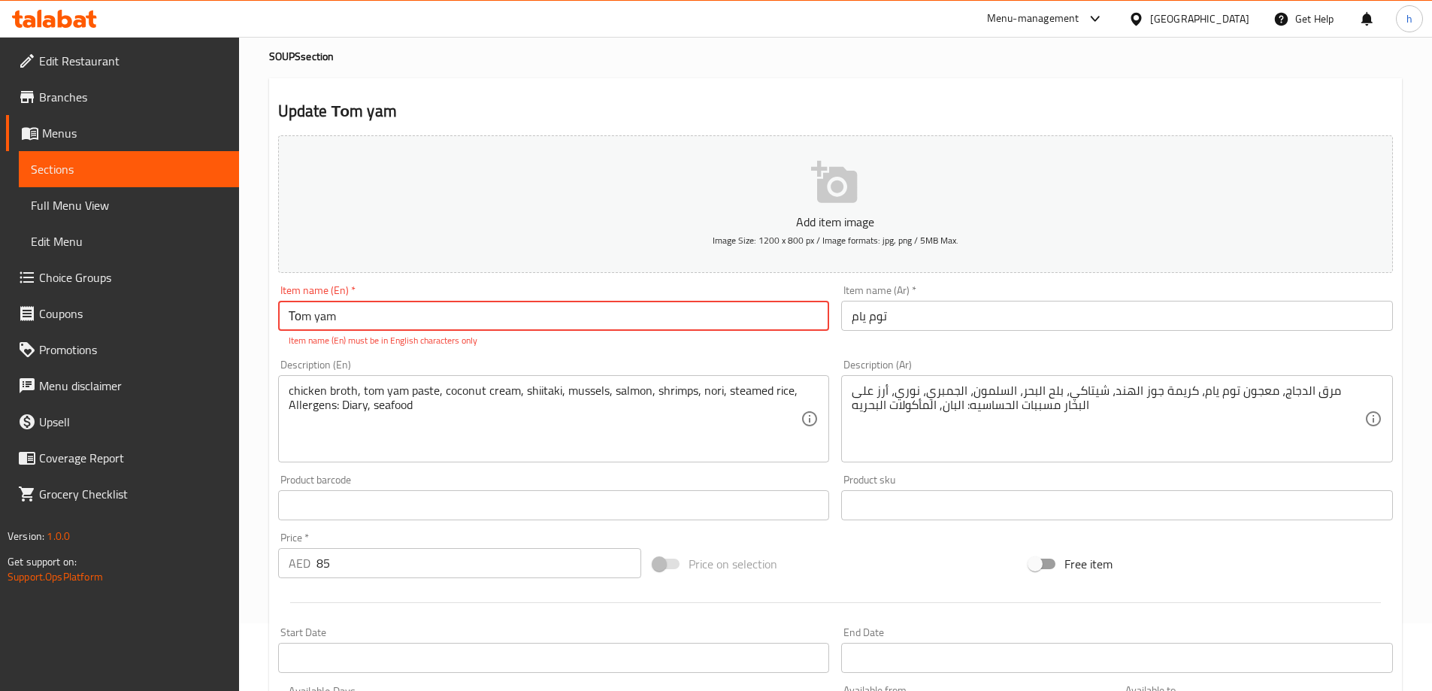
click at [368, 321] on input "Тоm yam" at bounding box center [554, 316] width 552 height 30
click at [339, 322] on input "Тоm yam" at bounding box center [554, 316] width 552 height 30
drag, startPoint x: 331, startPoint y: 316, endPoint x: 277, endPoint y: 313, distance: 54.2
click at [278, 313] on input "Тоm yam" at bounding box center [554, 316] width 552 height 30
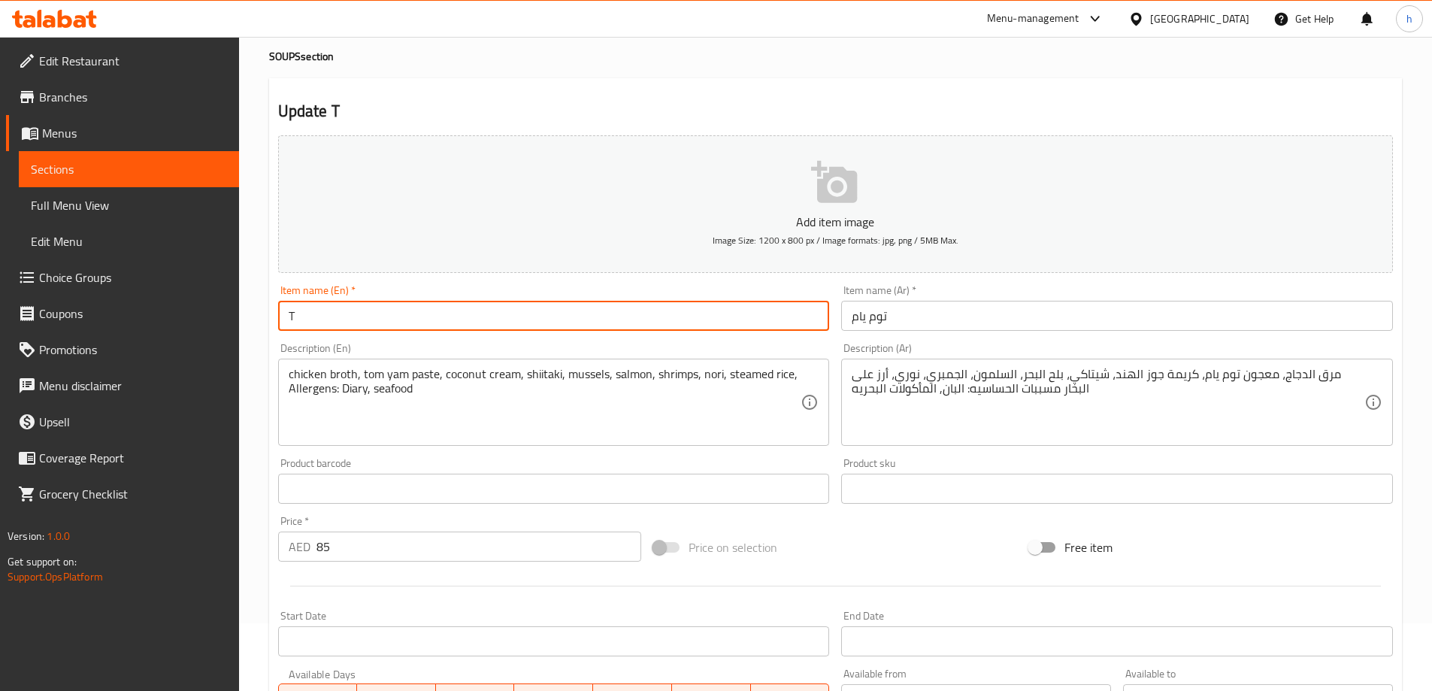
type input "Тоm yam"
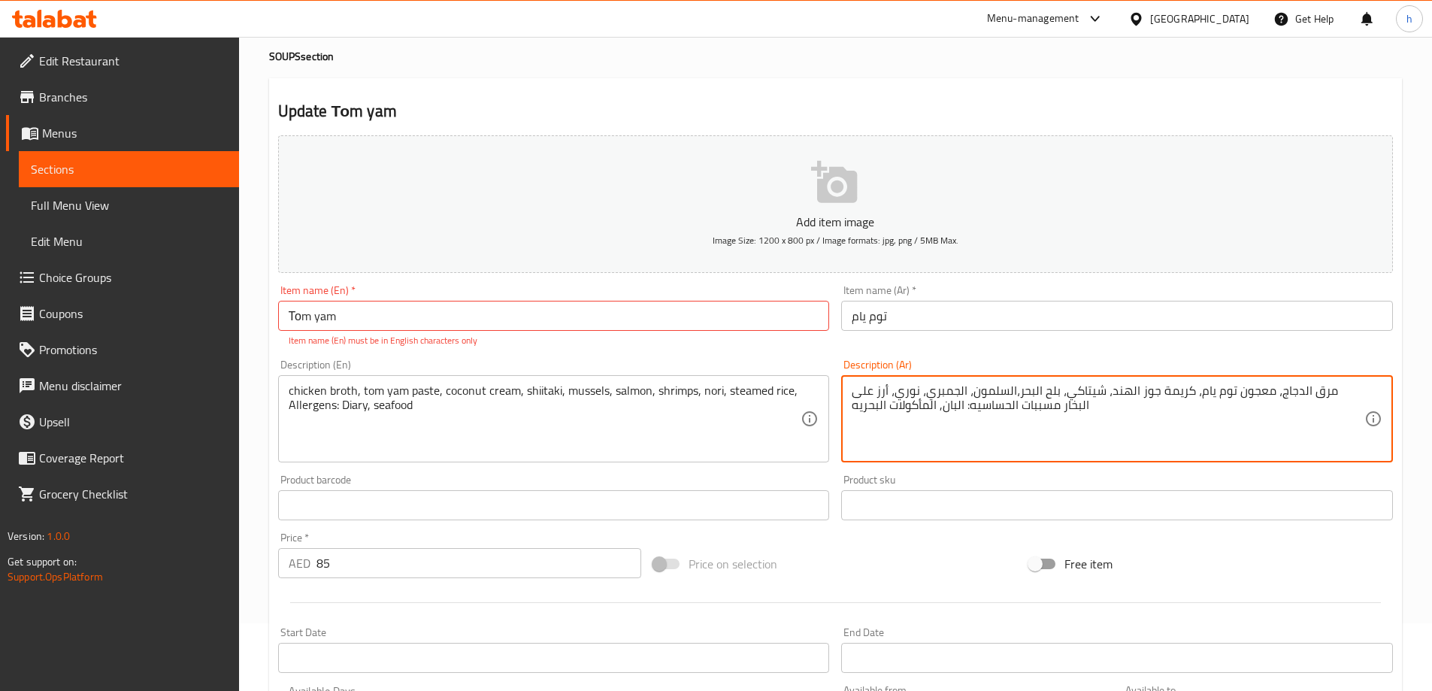
type textarea "مرق الدجاج، معجون توم يام، كريمة جوز الهند، شيتاكي، بلح البحر، السلمون، الجمبري…"
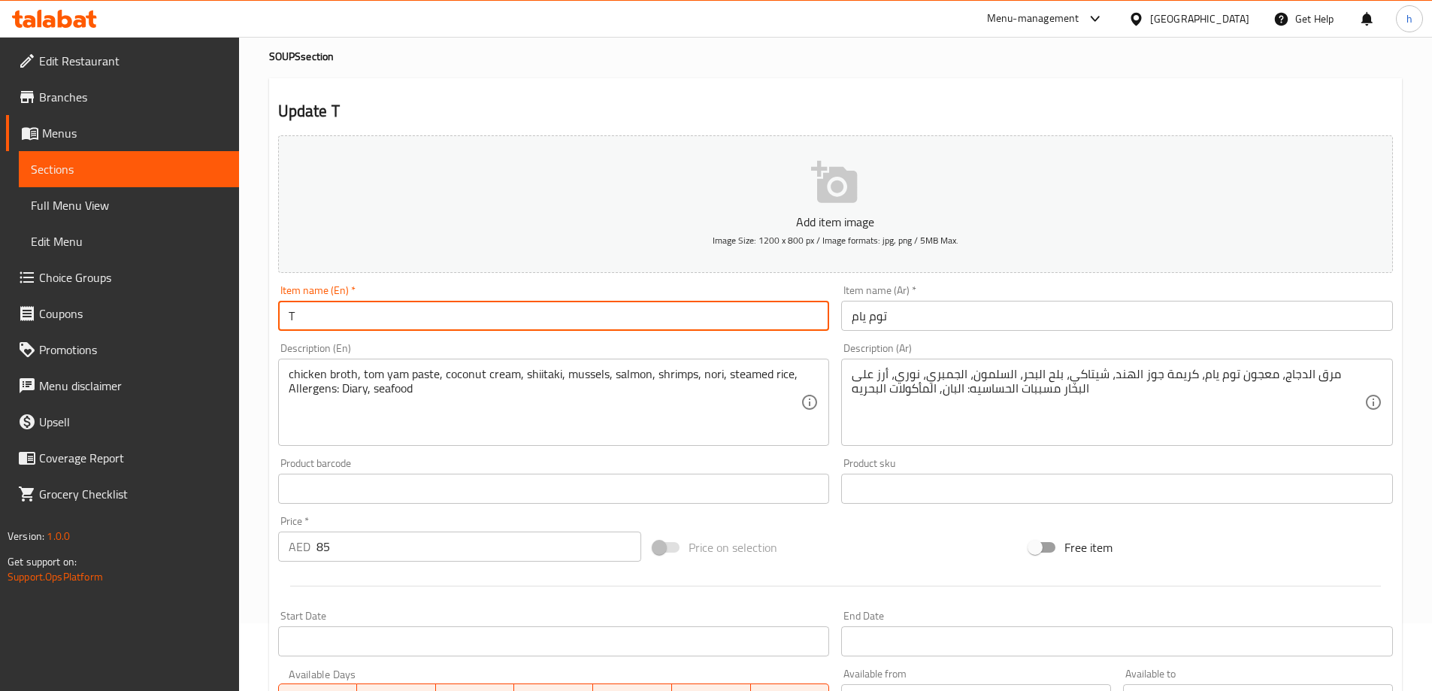
type input "Тоm yam"
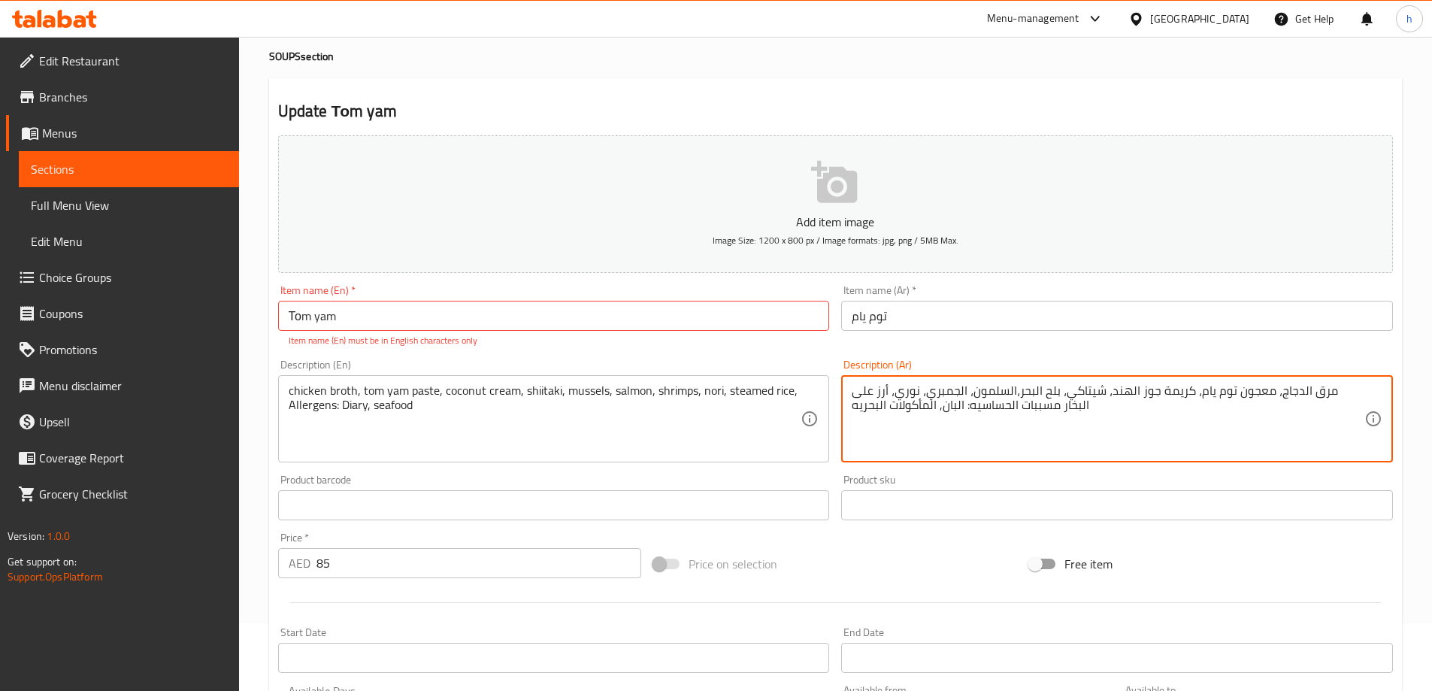
type textarea "مرق الدجاج، معجون توم يام، كريمة جوز الهند، شيتاكي، بلح البحر، السلمون، الجمبري…"
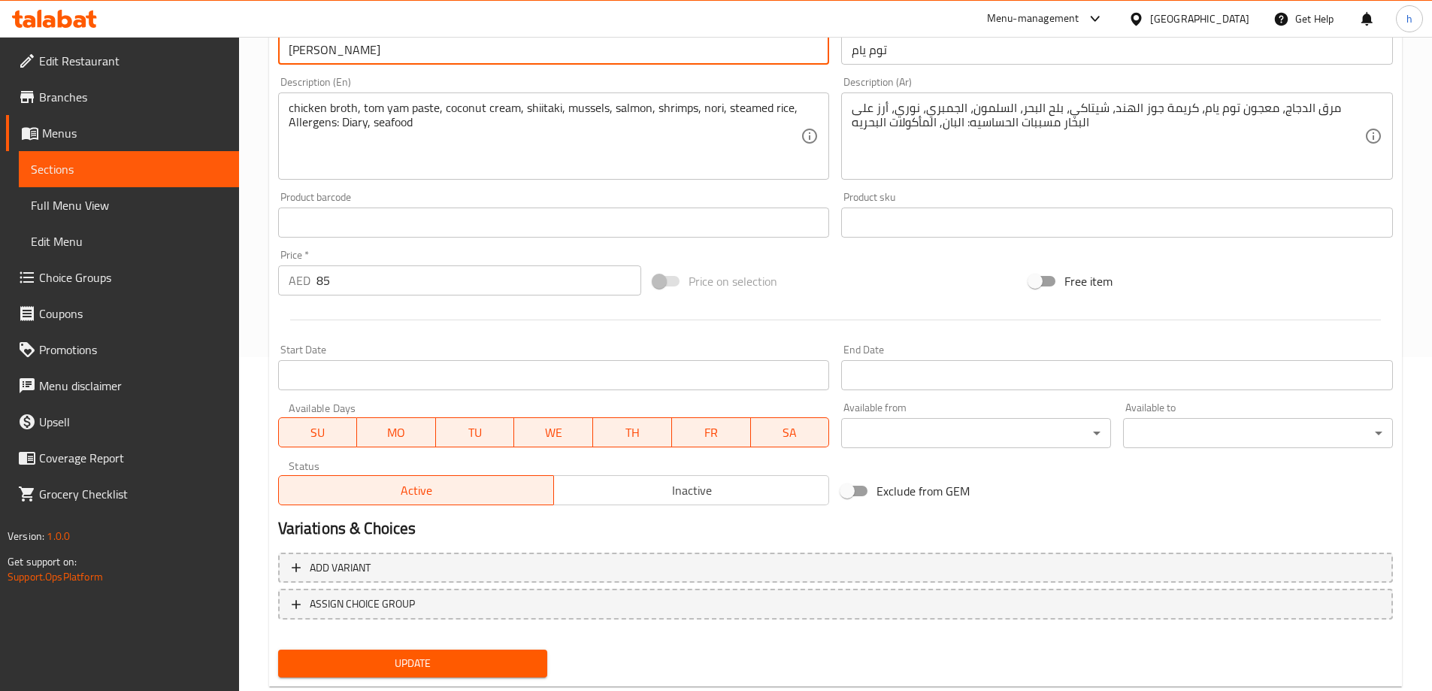
scroll to position [371, 0]
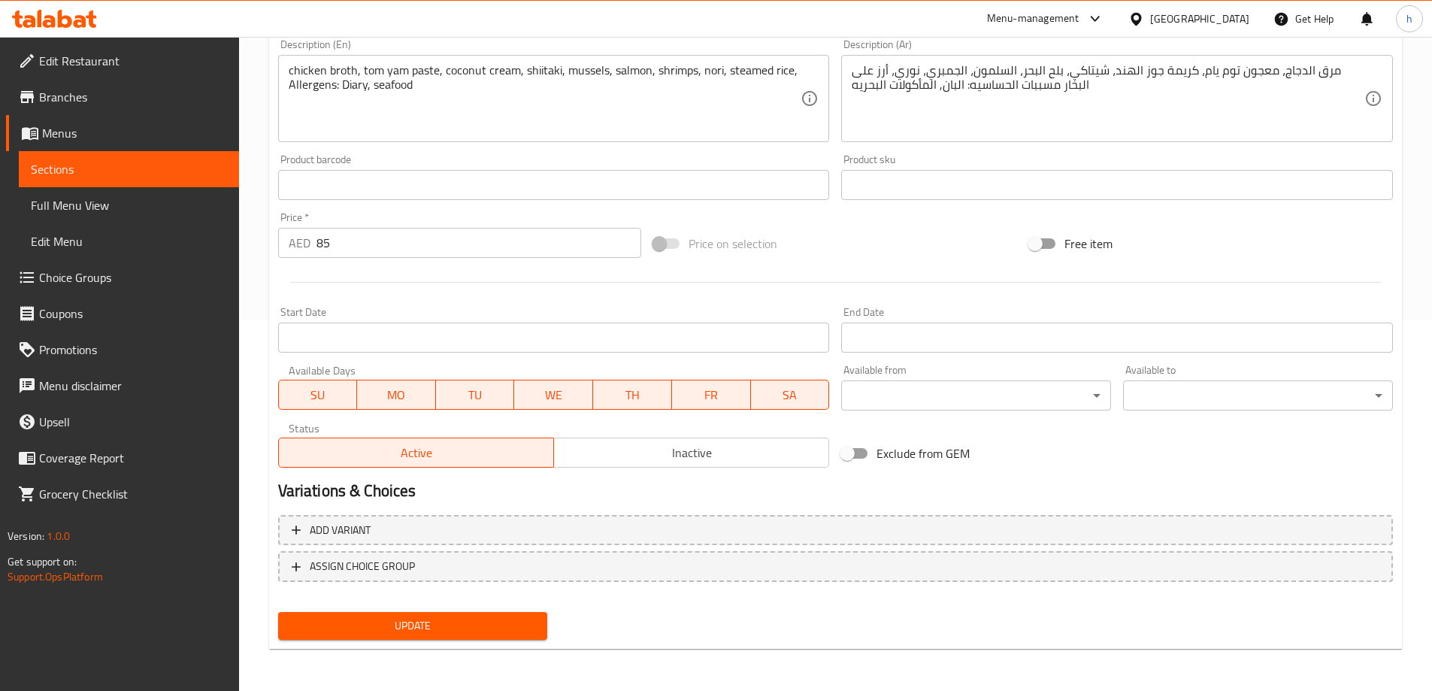
type input "Tom yam"
click at [467, 628] on span "Update" at bounding box center [413, 625] width 246 height 19
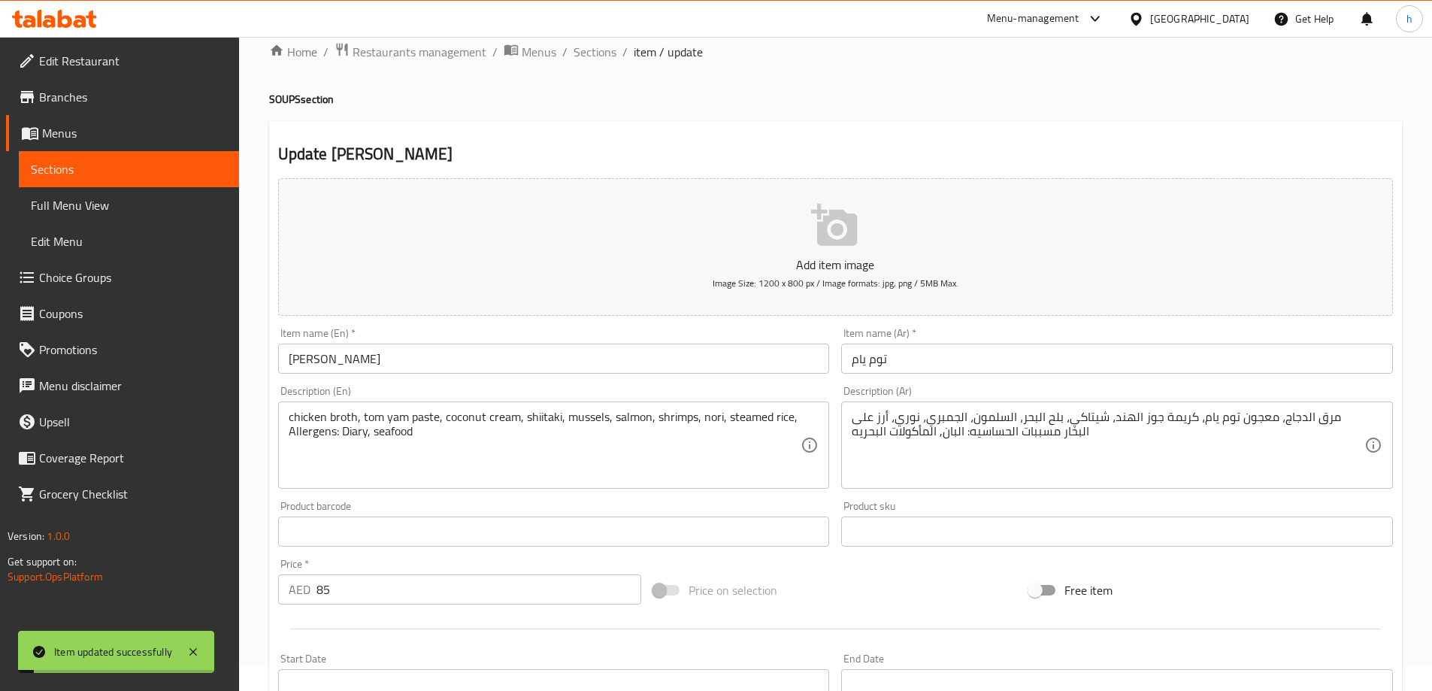
scroll to position [0, 0]
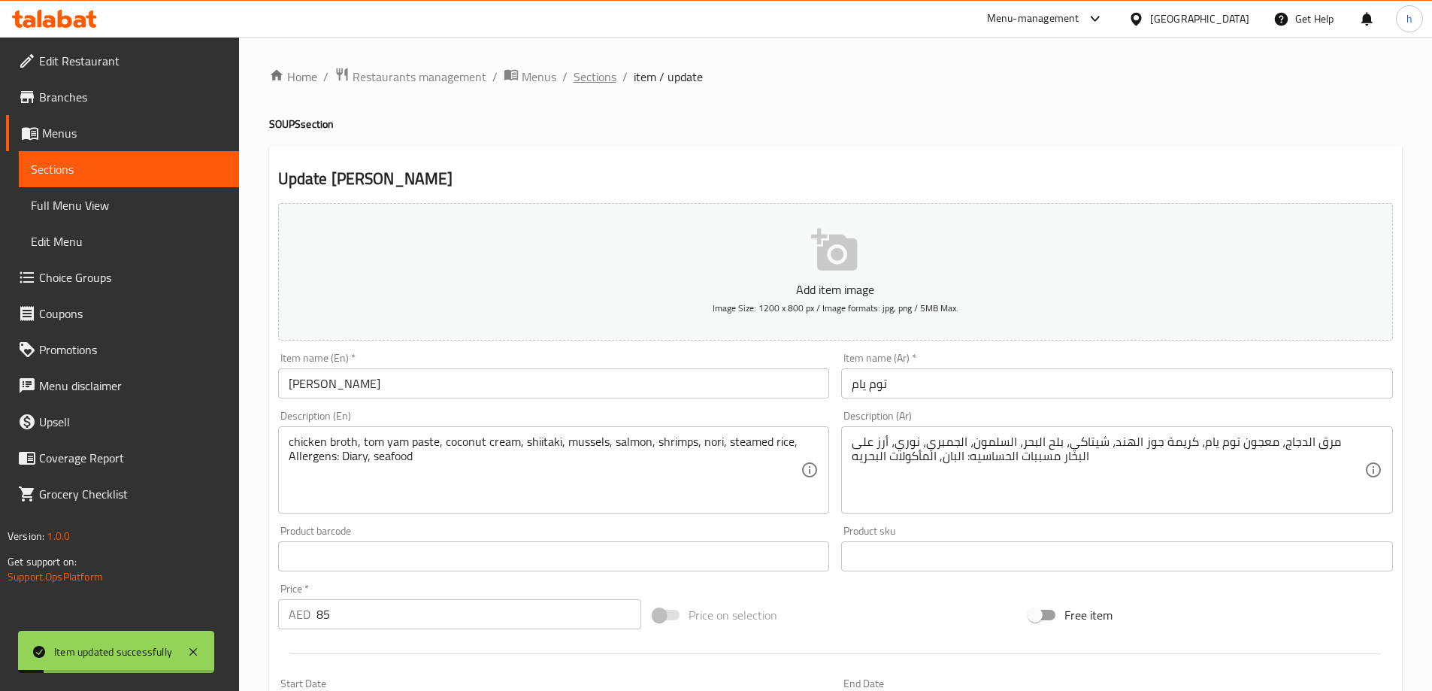
click at [595, 75] on span "Sections" at bounding box center [594, 77] width 43 height 18
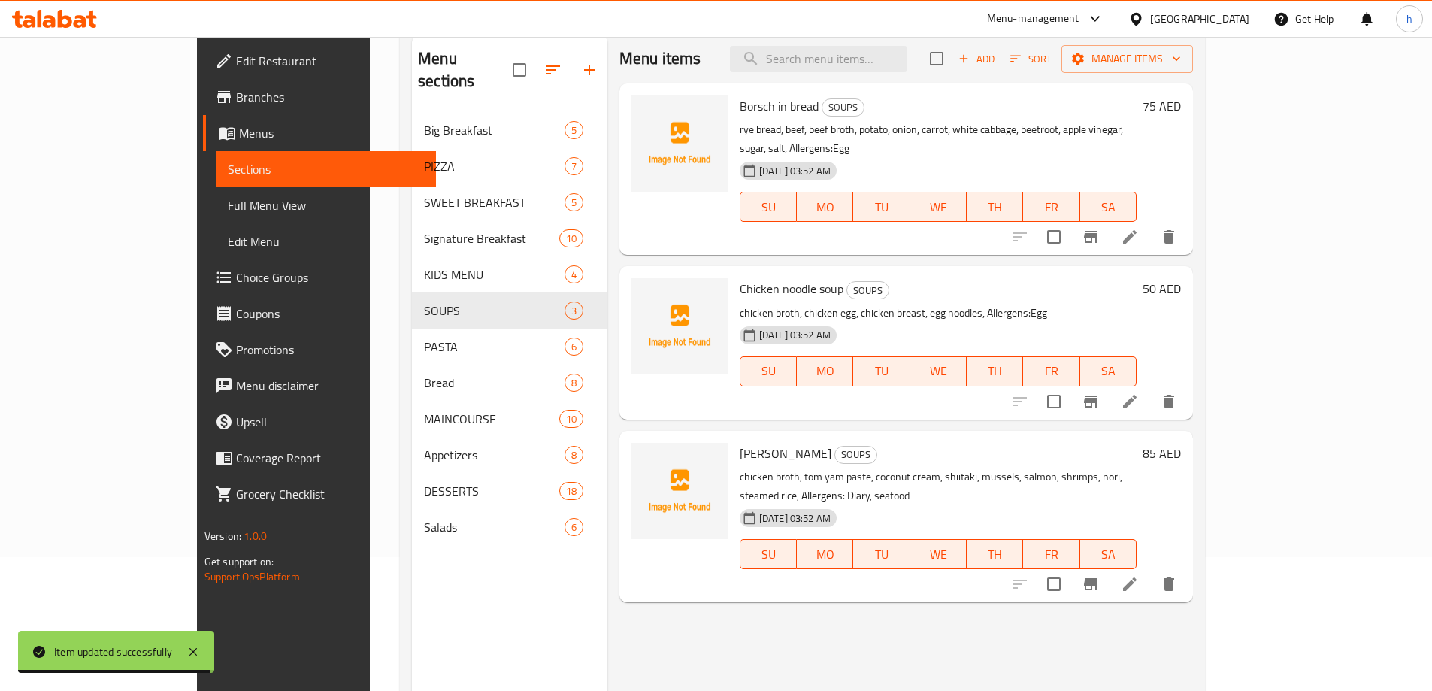
scroll to position [210, 0]
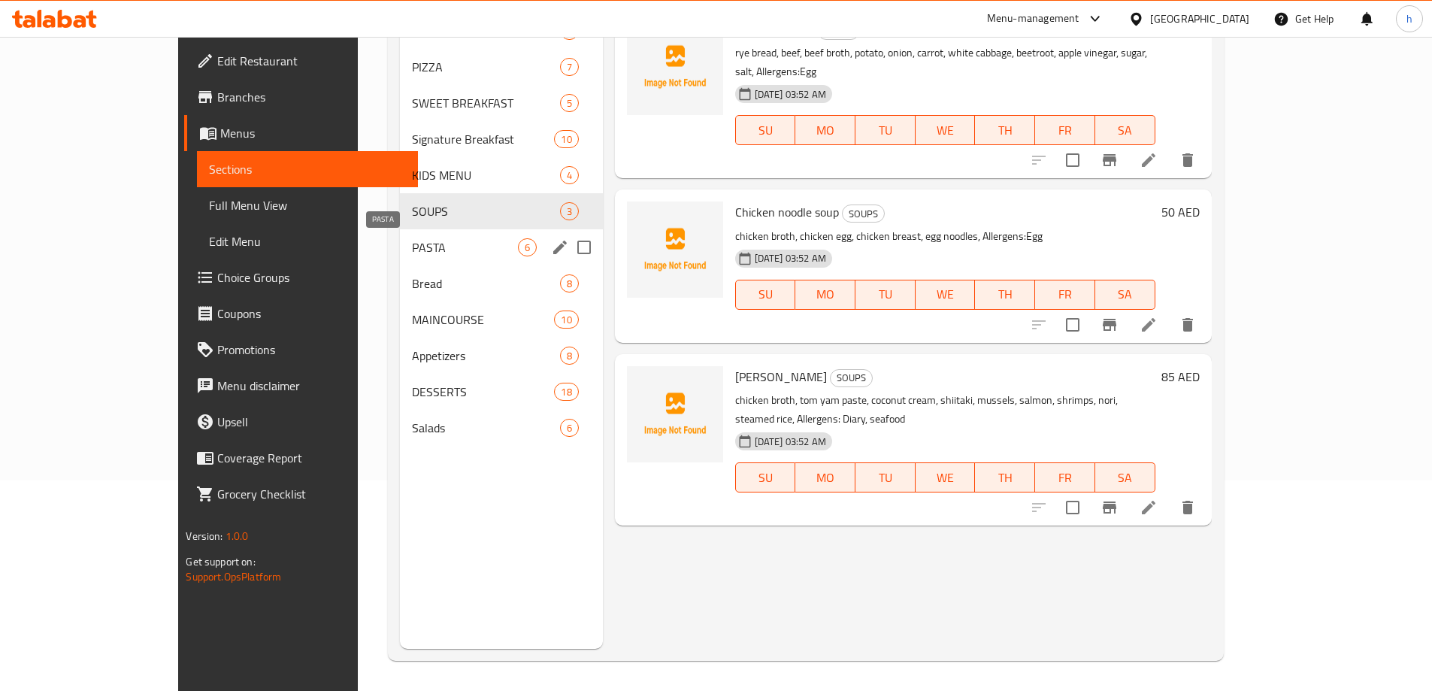
click at [412, 255] on span "PASTA" at bounding box center [465, 247] width 106 height 18
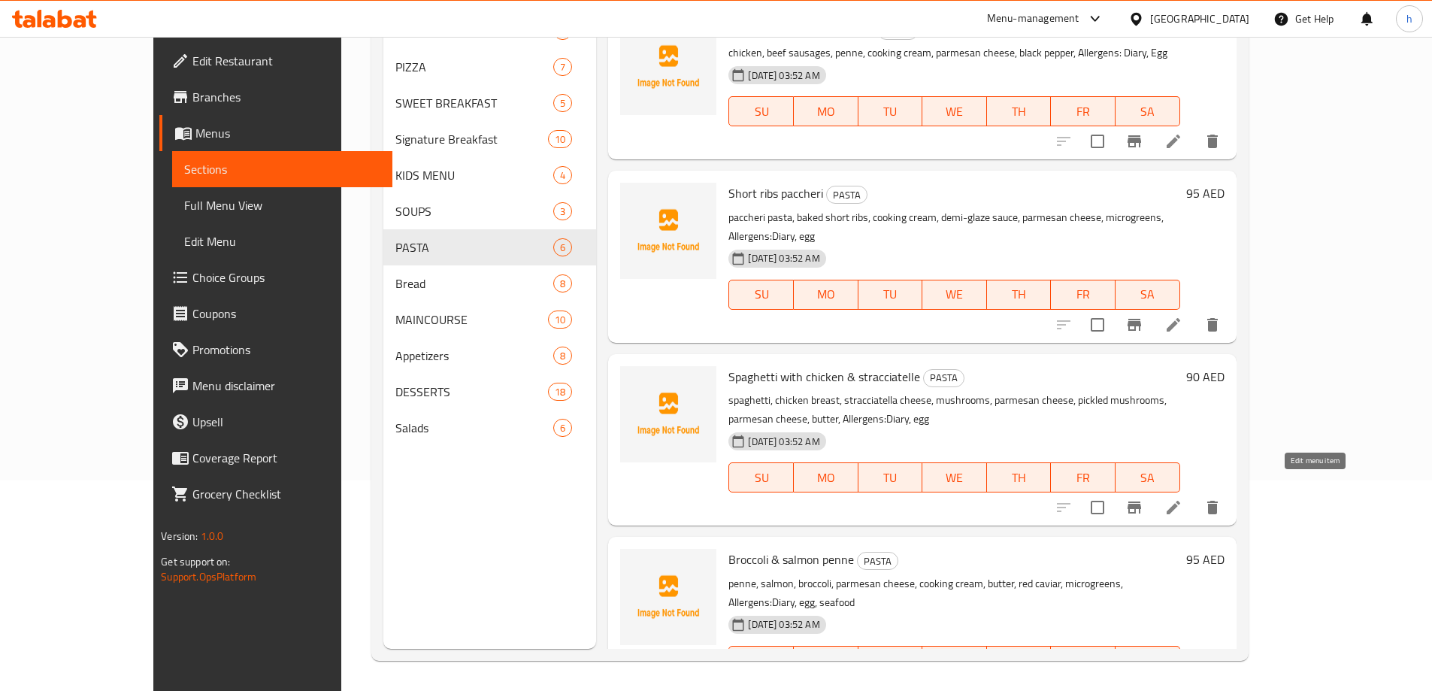
click at [1180, 501] on icon at bounding box center [1173, 508] width 14 height 14
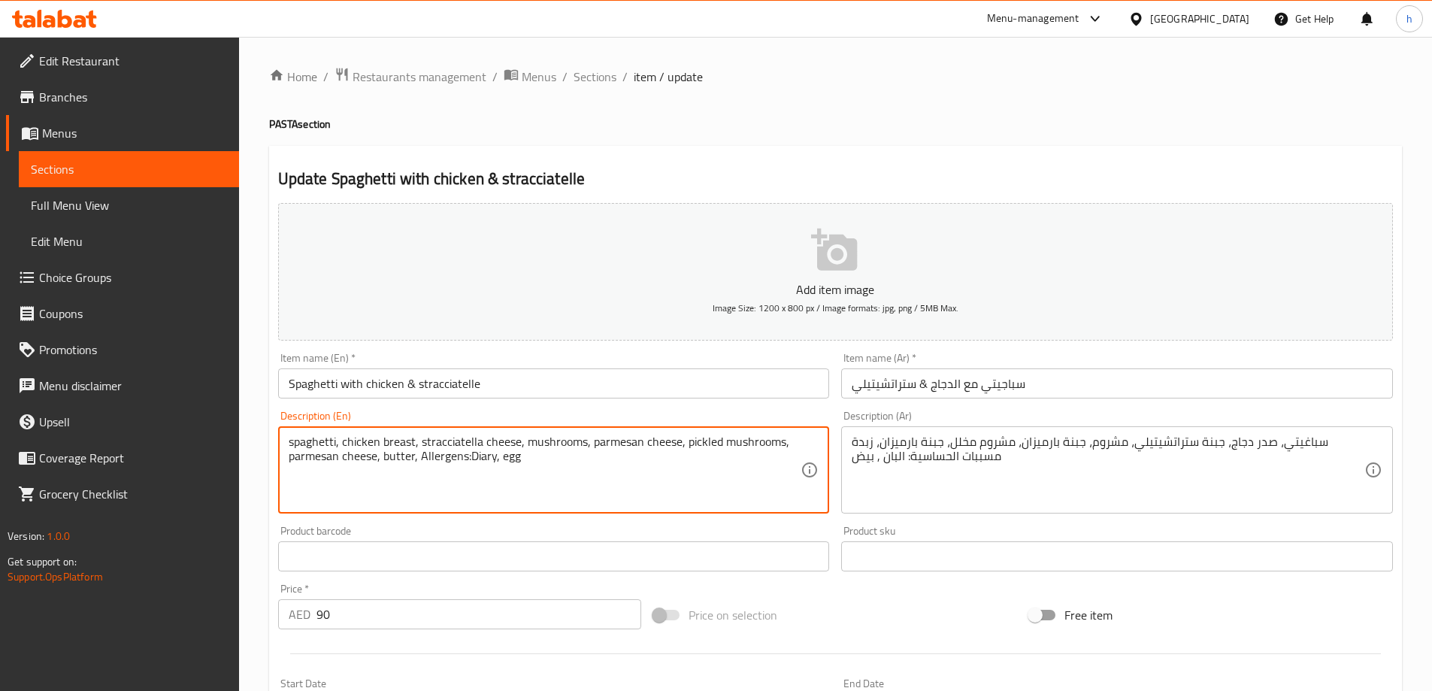
drag, startPoint x: 381, startPoint y: 458, endPoint x: 289, endPoint y: 457, distance: 92.4
type textarea "spaghetti, chicken breast, stracciatella cheese, mushrooms, parmesan cheese, pi…"
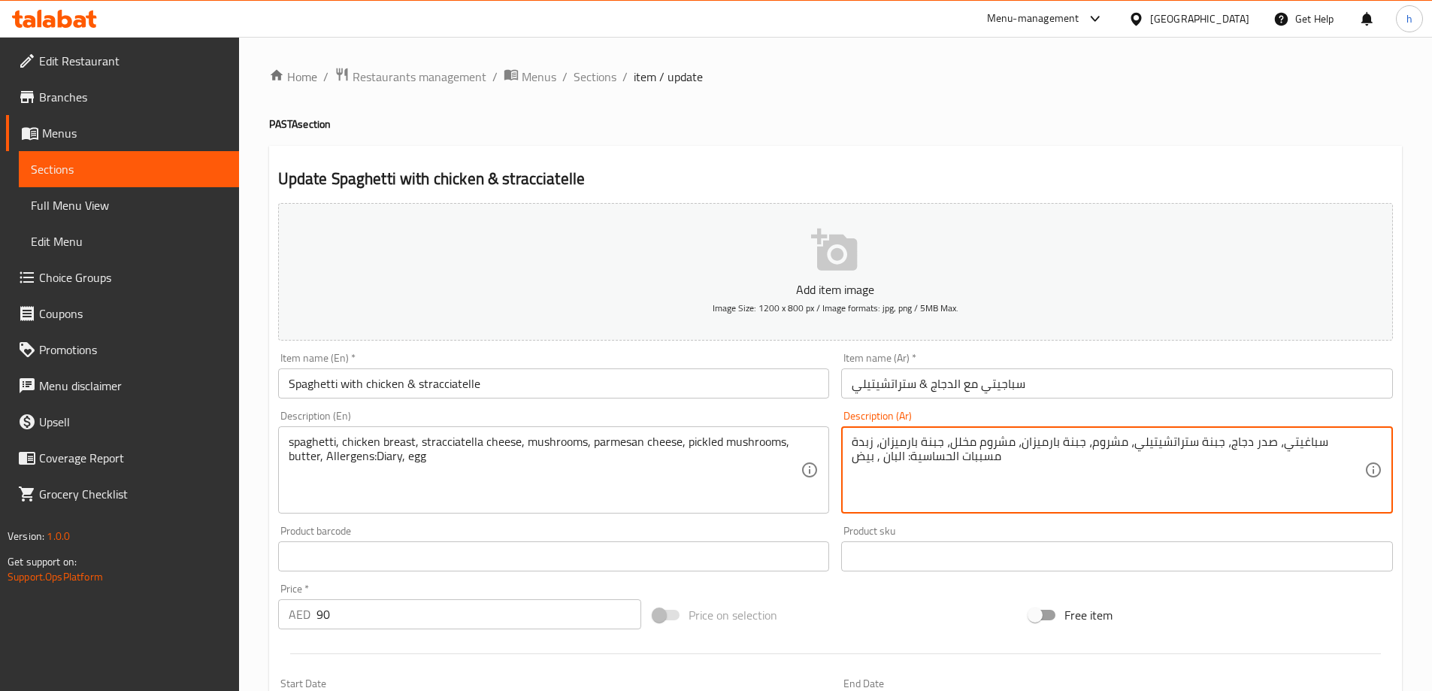
drag, startPoint x: 920, startPoint y: 445, endPoint x: 988, endPoint y: 447, distance: 67.7
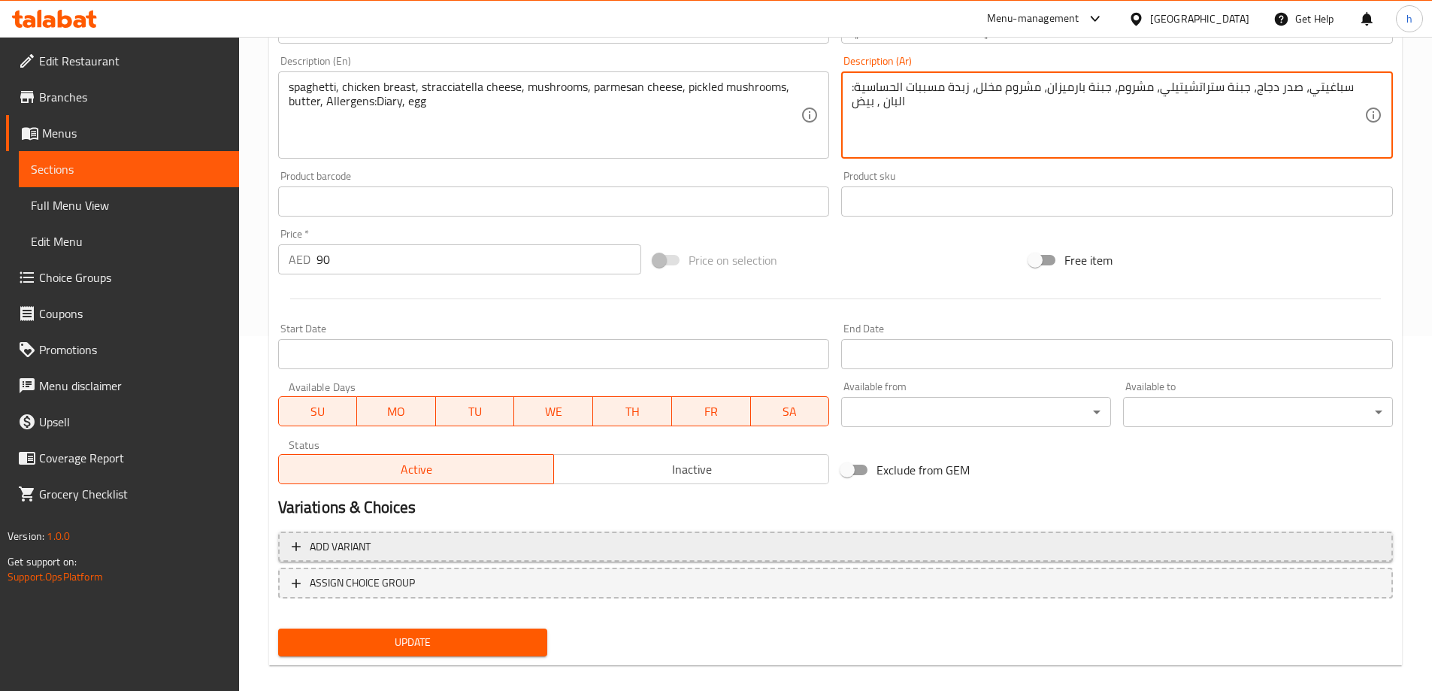
scroll to position [371, 0]
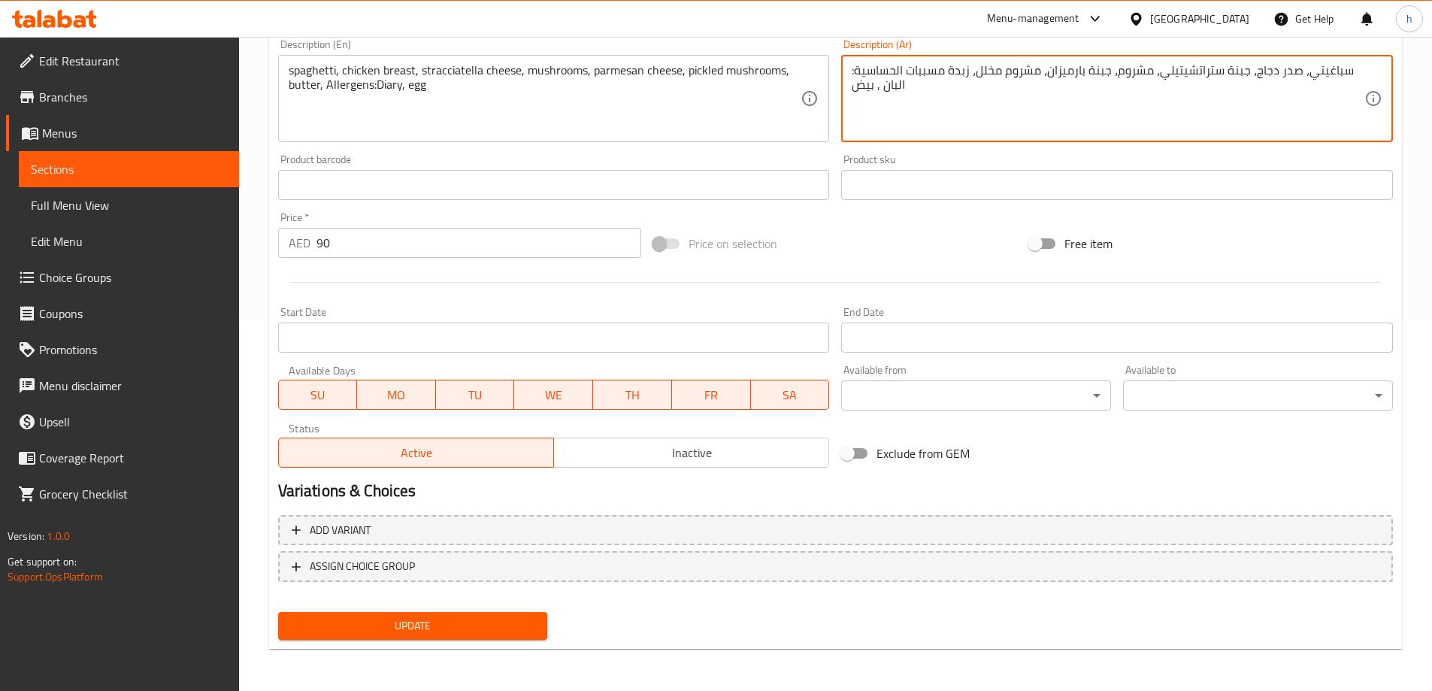
type textarea "سباغيتي، صدر دجاج، جبنة ستراتشيتيلي، مشروم، جبنة بارميزان، مشروم مخلل، زبدة مسب…"
click at [527, 616] on span "Update" at bounding box center [413, 625] width 246 height 19
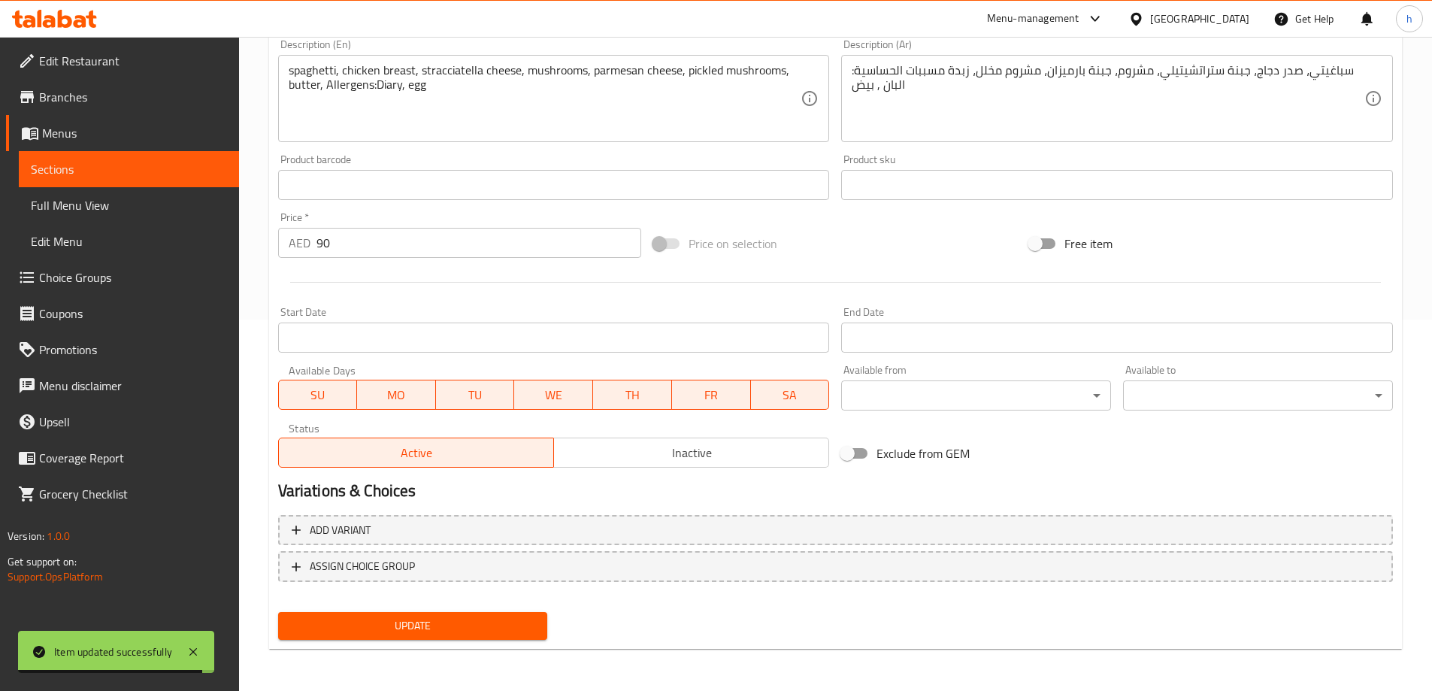
click at [620, 207] on div "Price   * AED 90 Price *" at bounding box center [460, 235] width 376 height 58
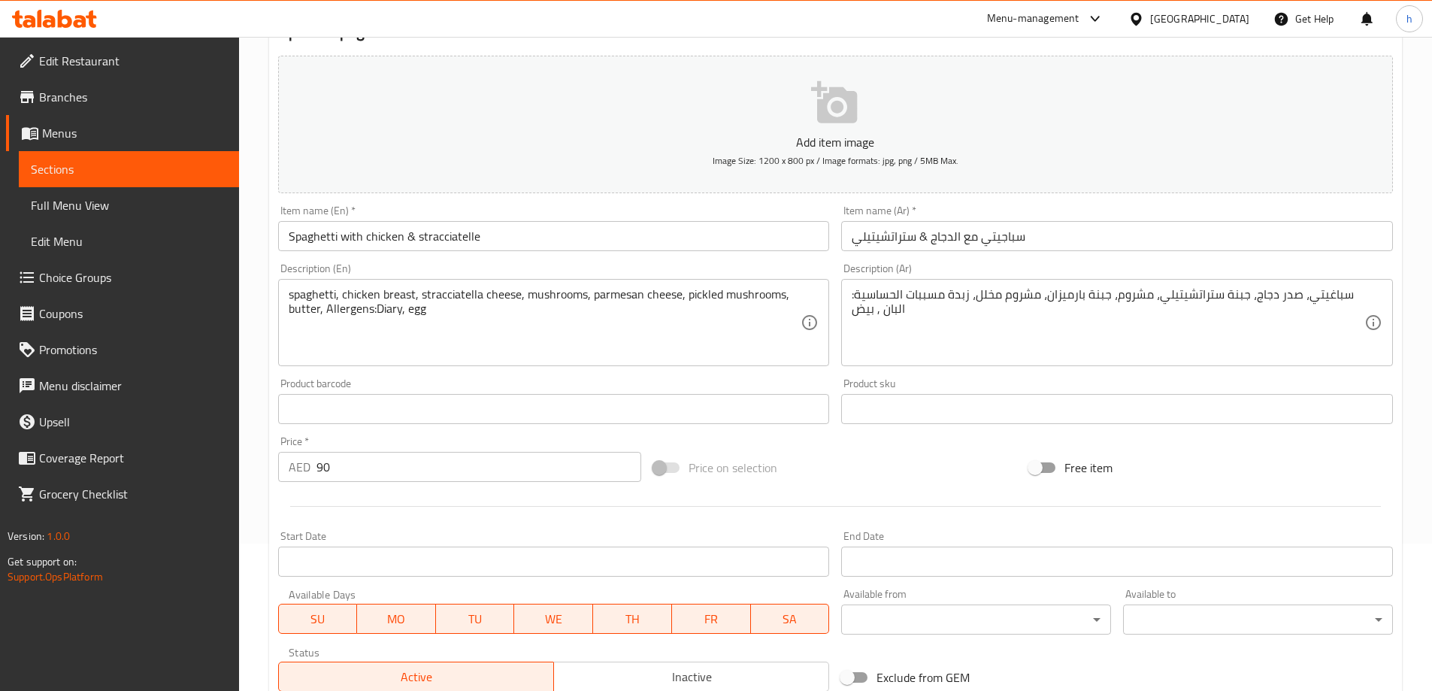
scroll to position [0, 0]
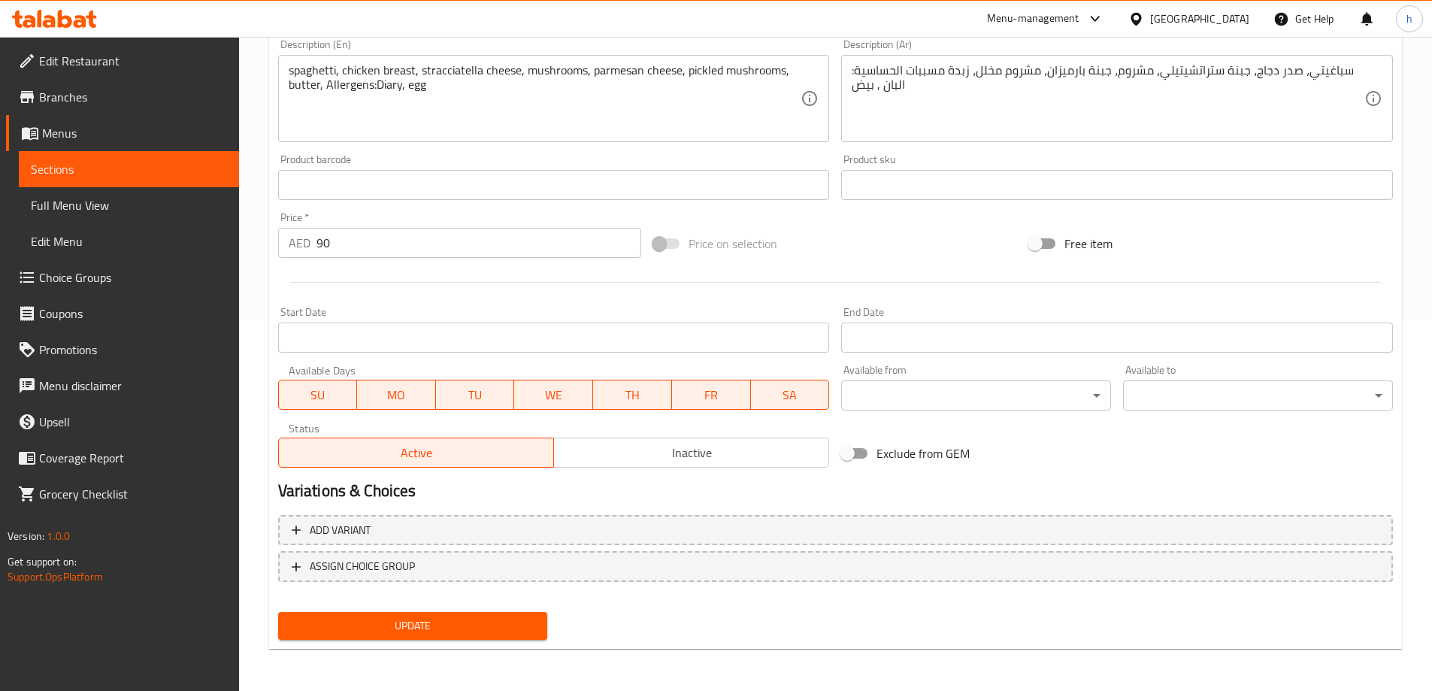
click at [434, 617] on span "Update" at bounding box center [413, 625] width 246 height 19
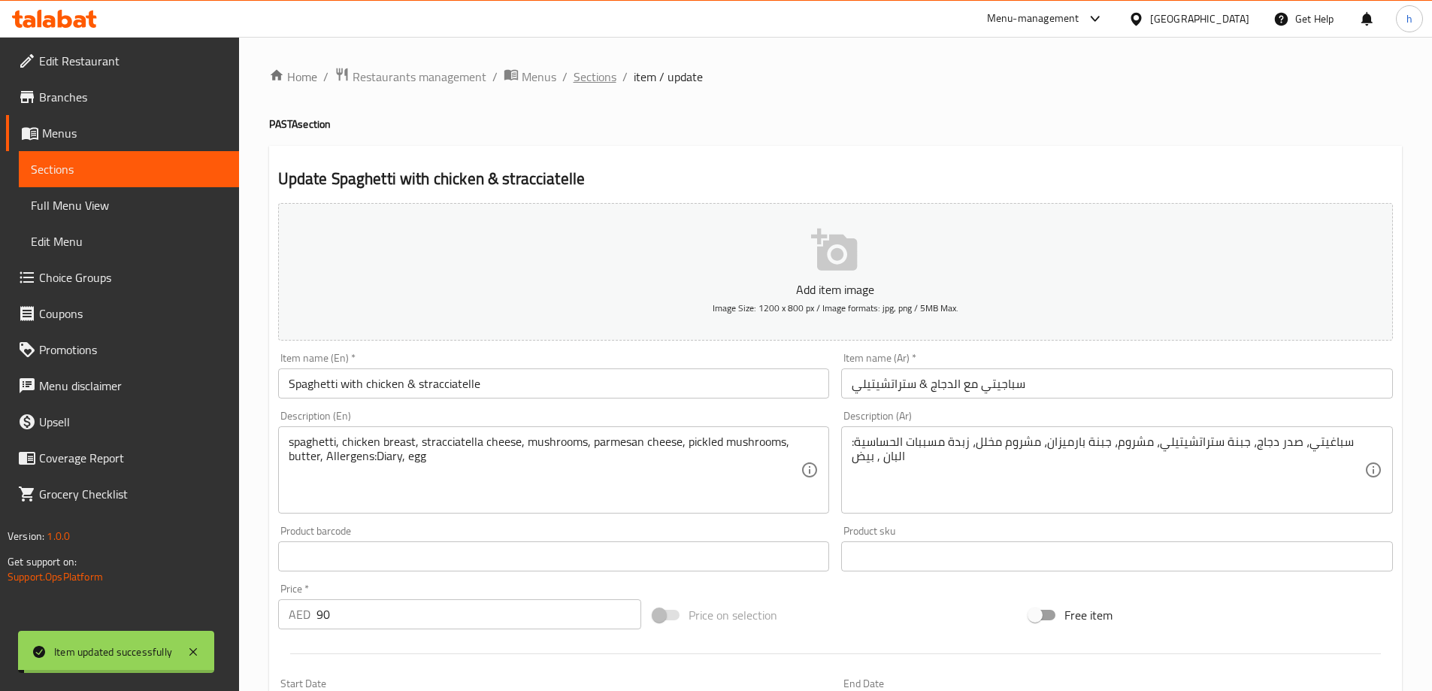
click at [597, 74] on span "Sections" at bounding box center [594, 77] width 43 height 18
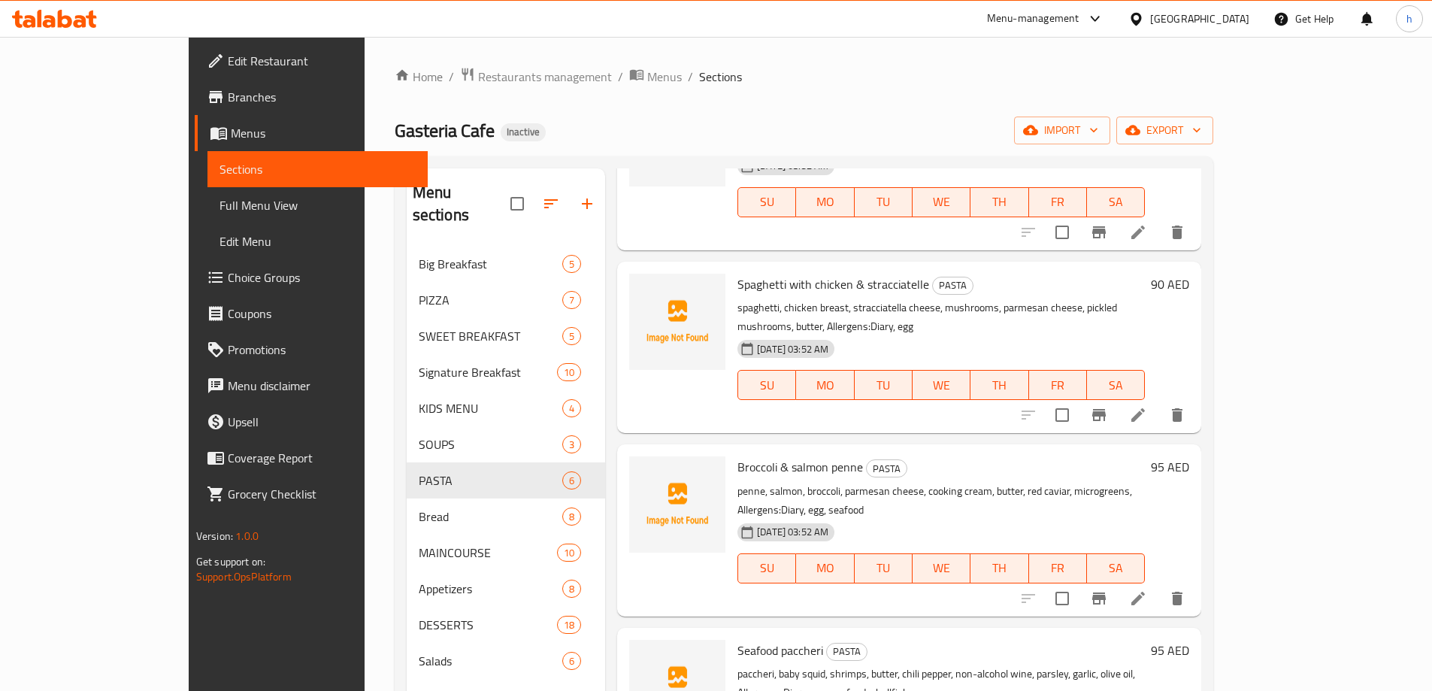
scroll to position [332, 0]
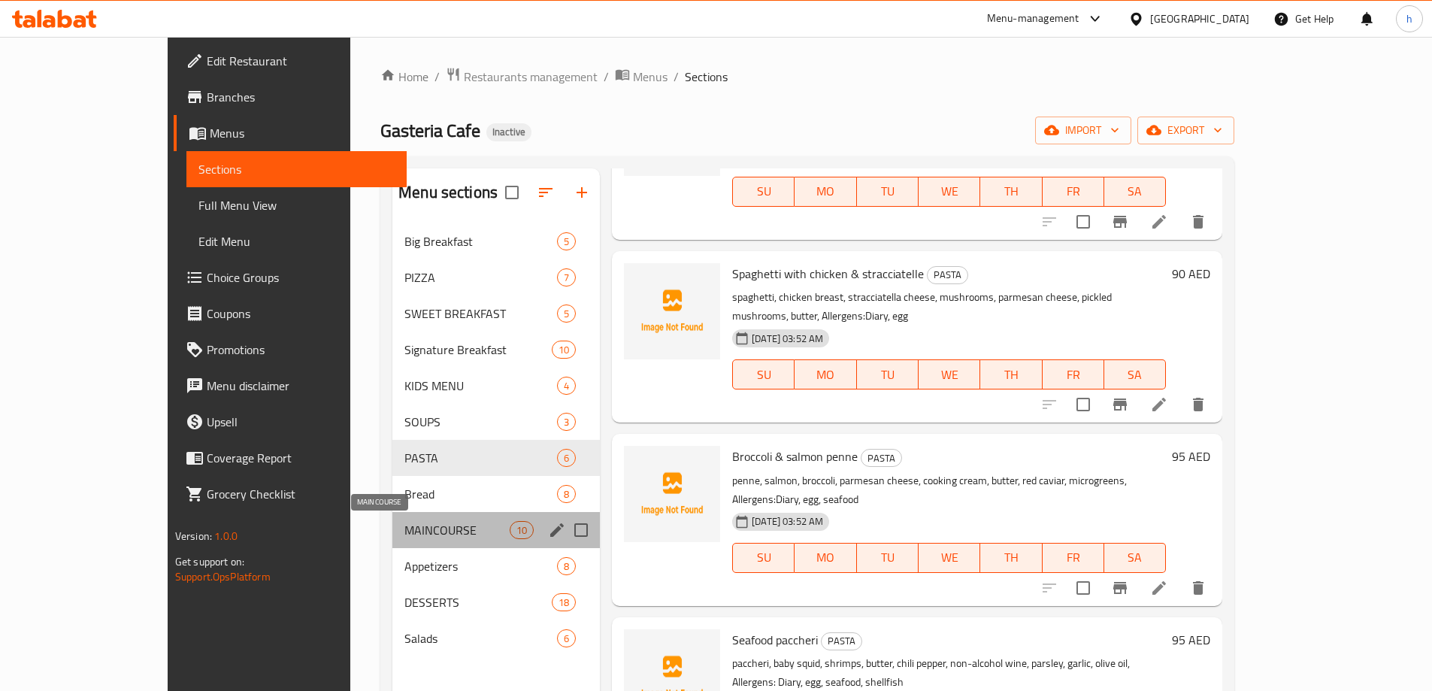
click at [404, 537] on span "MAINCOURSE" at bounding box center [456, 530] width 105 height 18
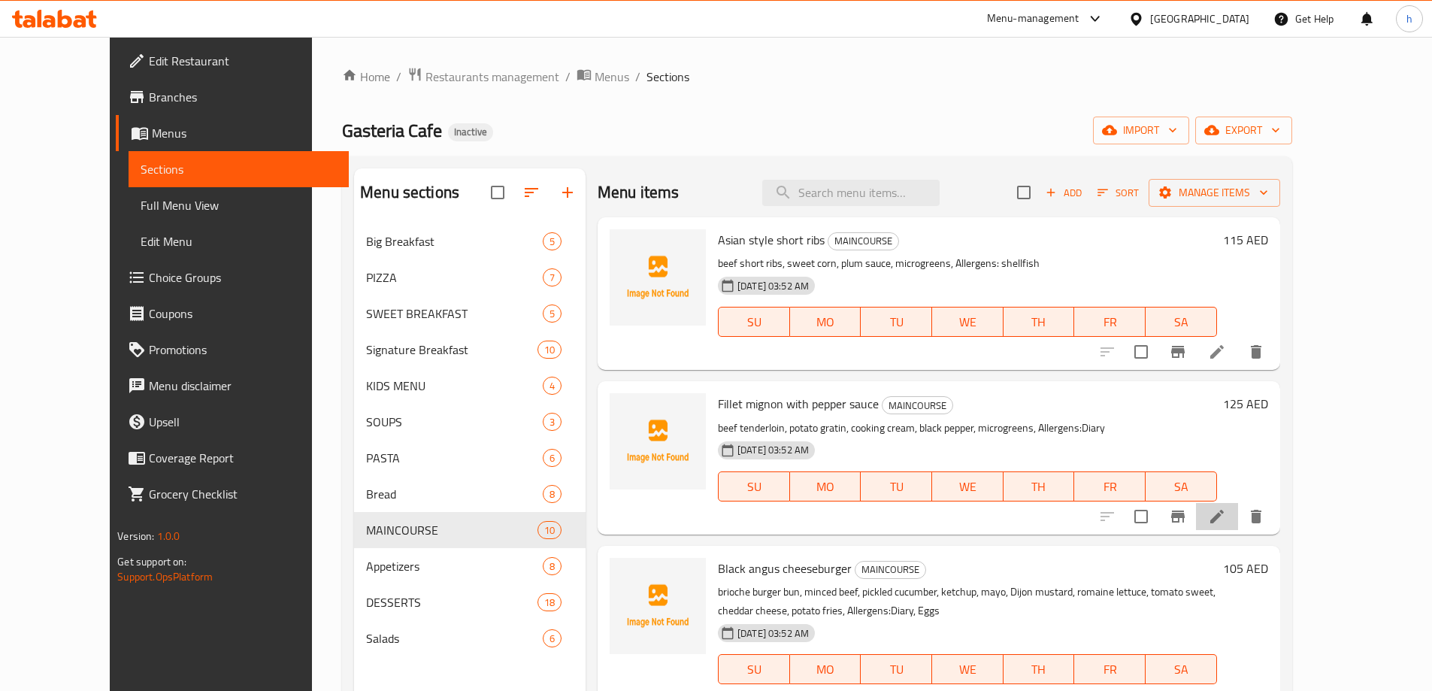
click at [1238, 528] on li at bounding box center [1217, 516] width 42 height 27
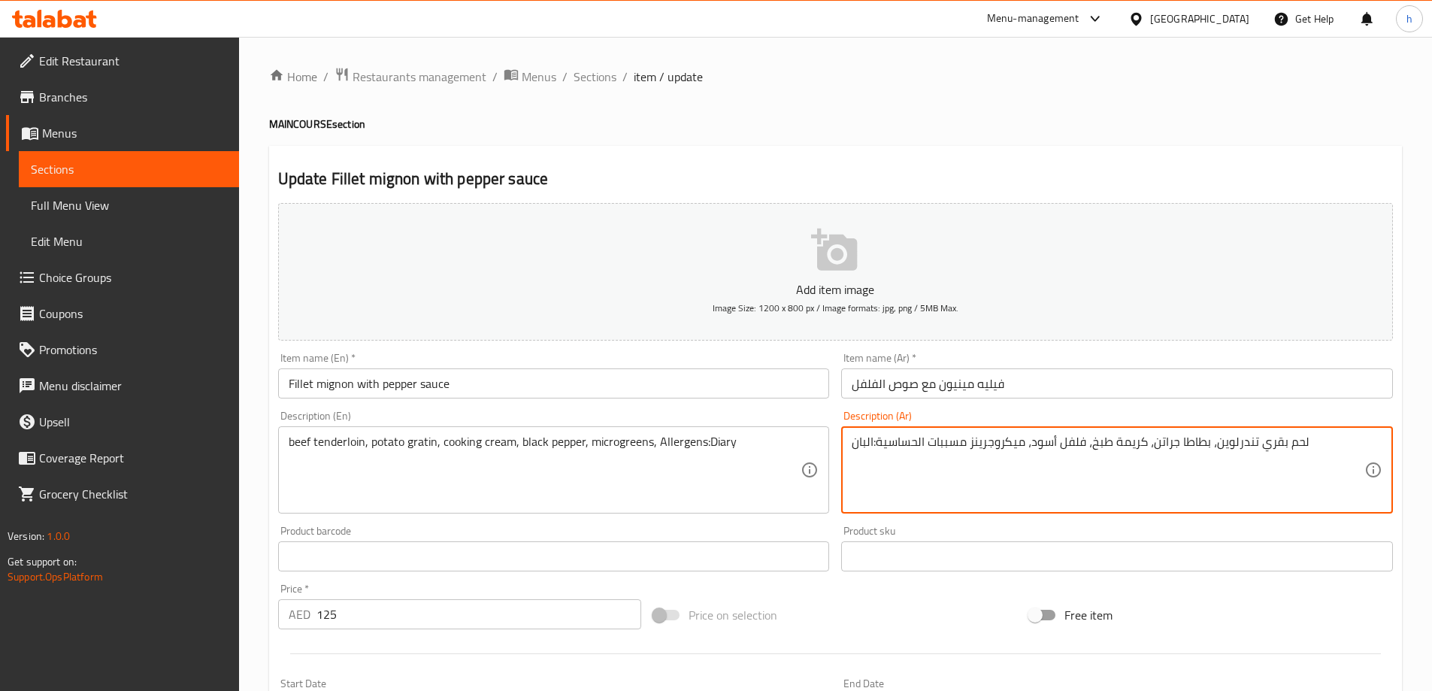
click at [1181, 449] on textarea "لحم بقري تندرلوين، بطاطا جراتن، كريمة طبخ، فلفل أسود، ميكروجرينز مسببات الحساسي…" at bounding box center [1108, 469] width 513 height 71
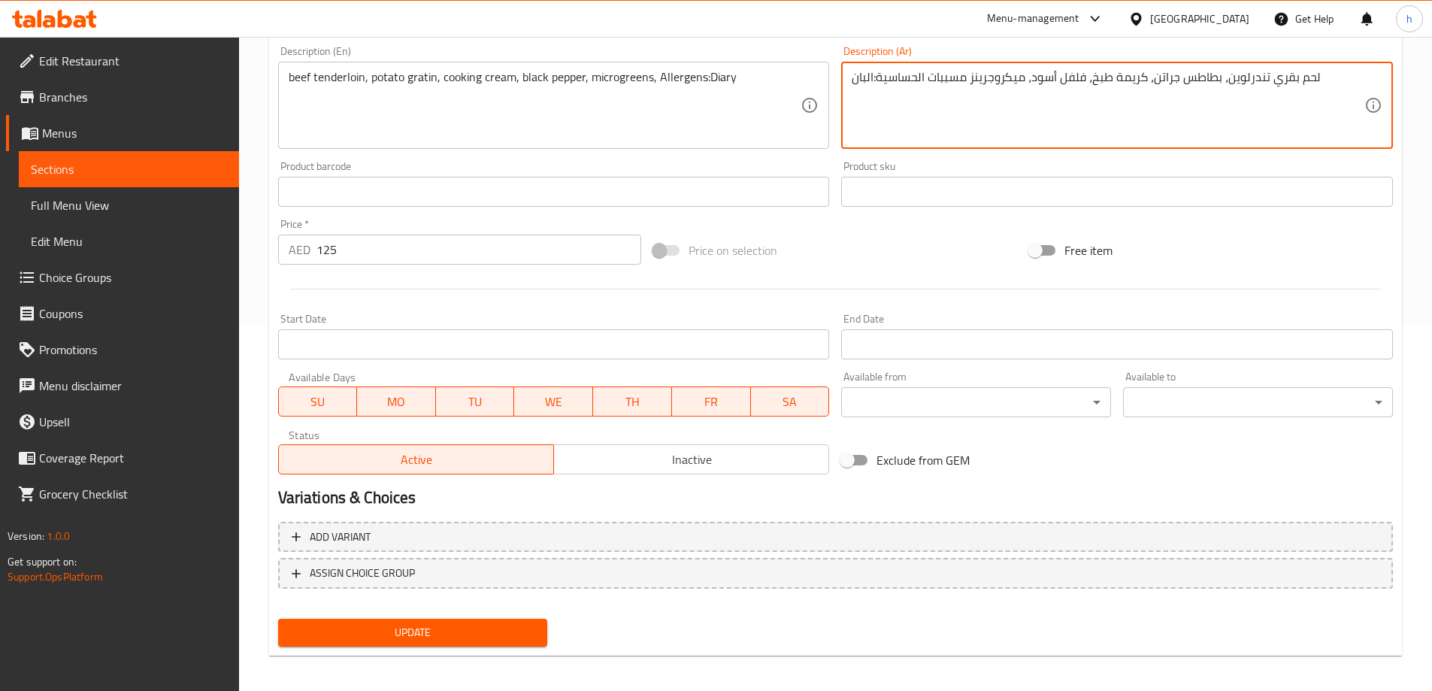
scroll to position [371, 0]
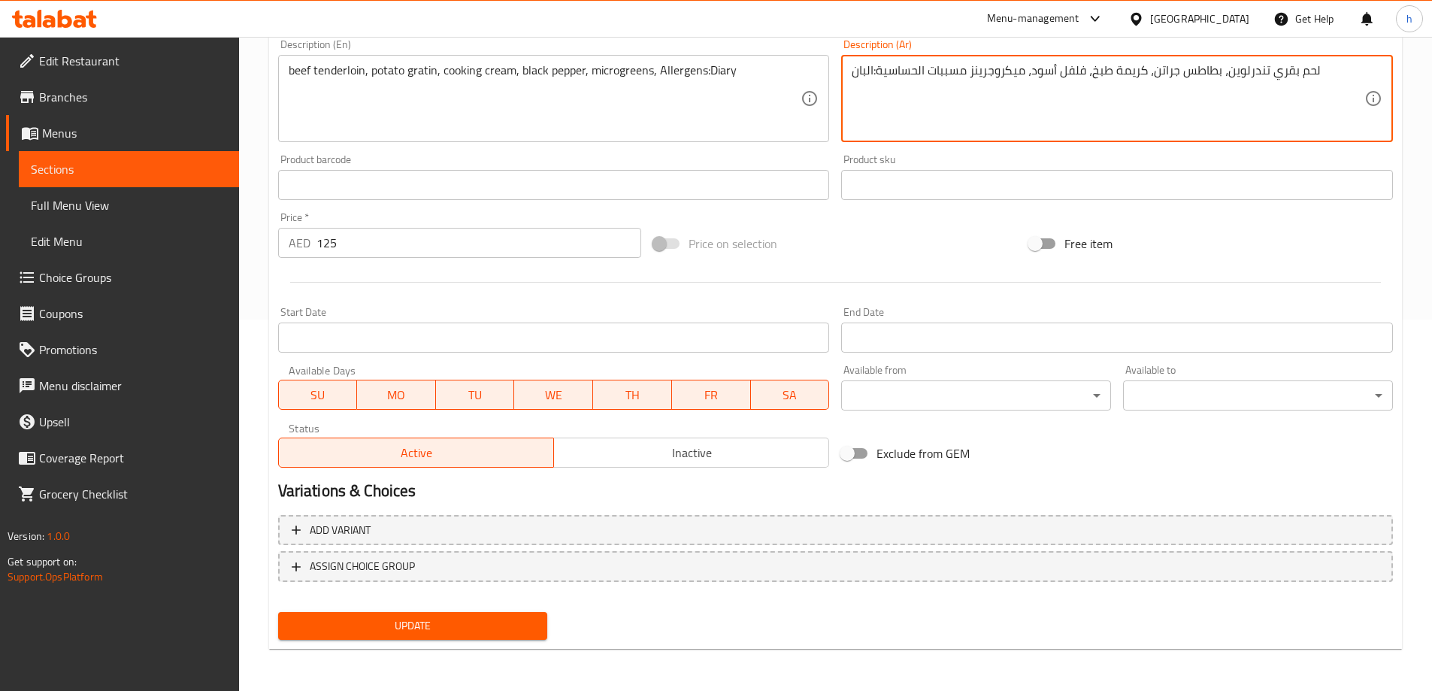
type textarea "لحم بقري تندرلوين، بطاطس جراتن، كريمة طبخ، فلفل أسود، ميكروجرينز مسببات الحساسي…"
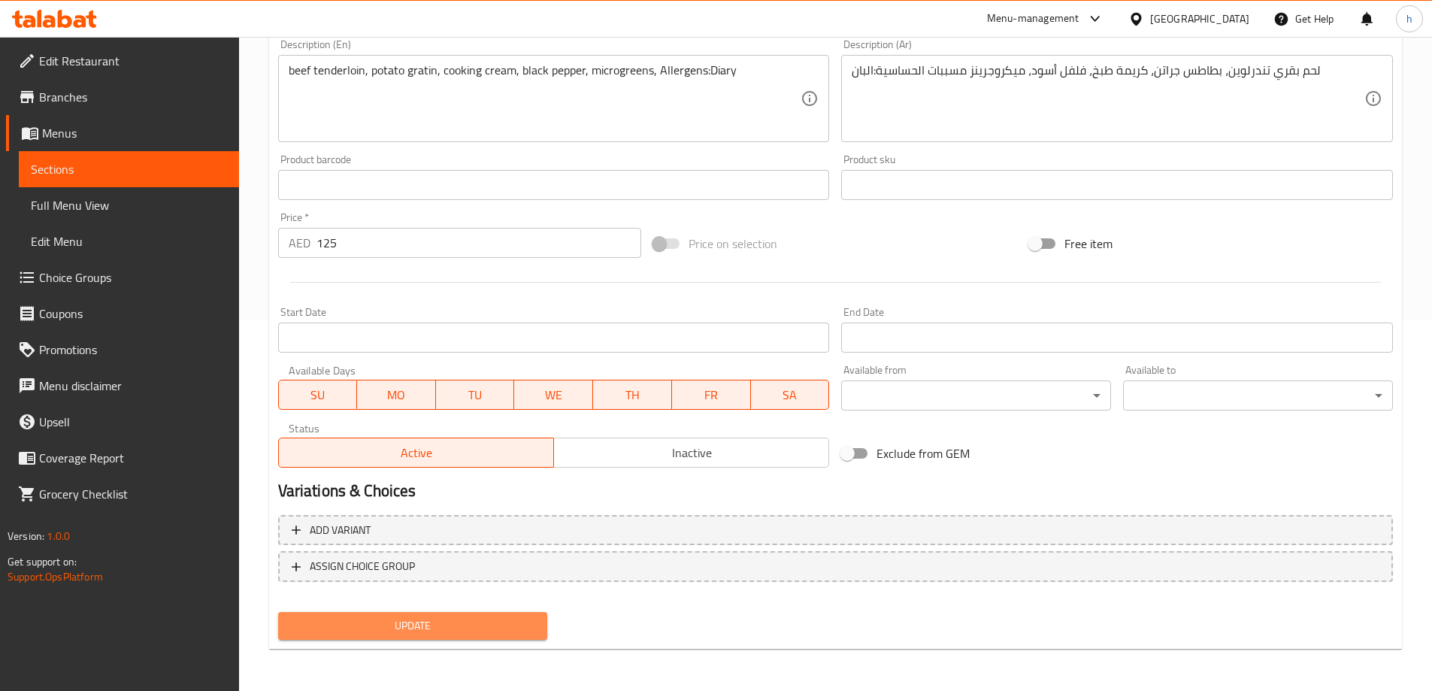
click at [470, 621] on span "Update" at bounding box center [413, 625] width 246 height 19
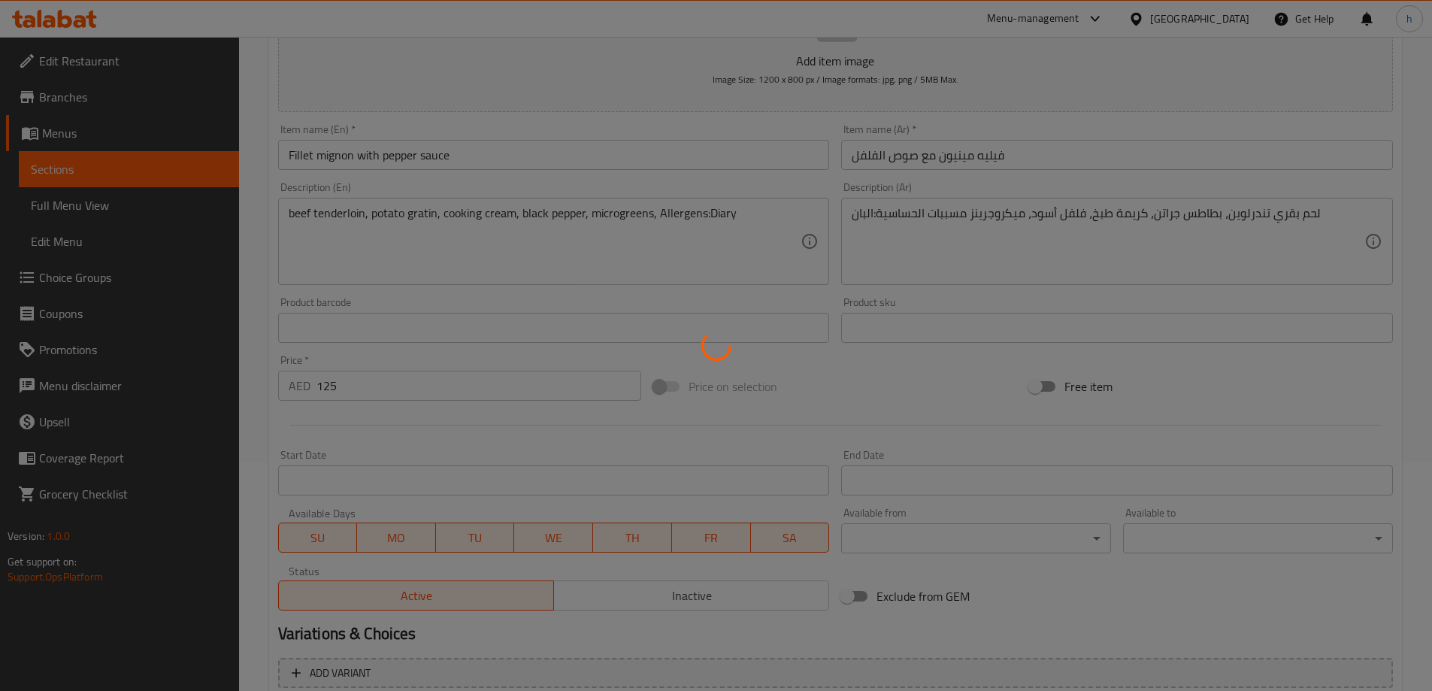
scroll to position [0, 0]
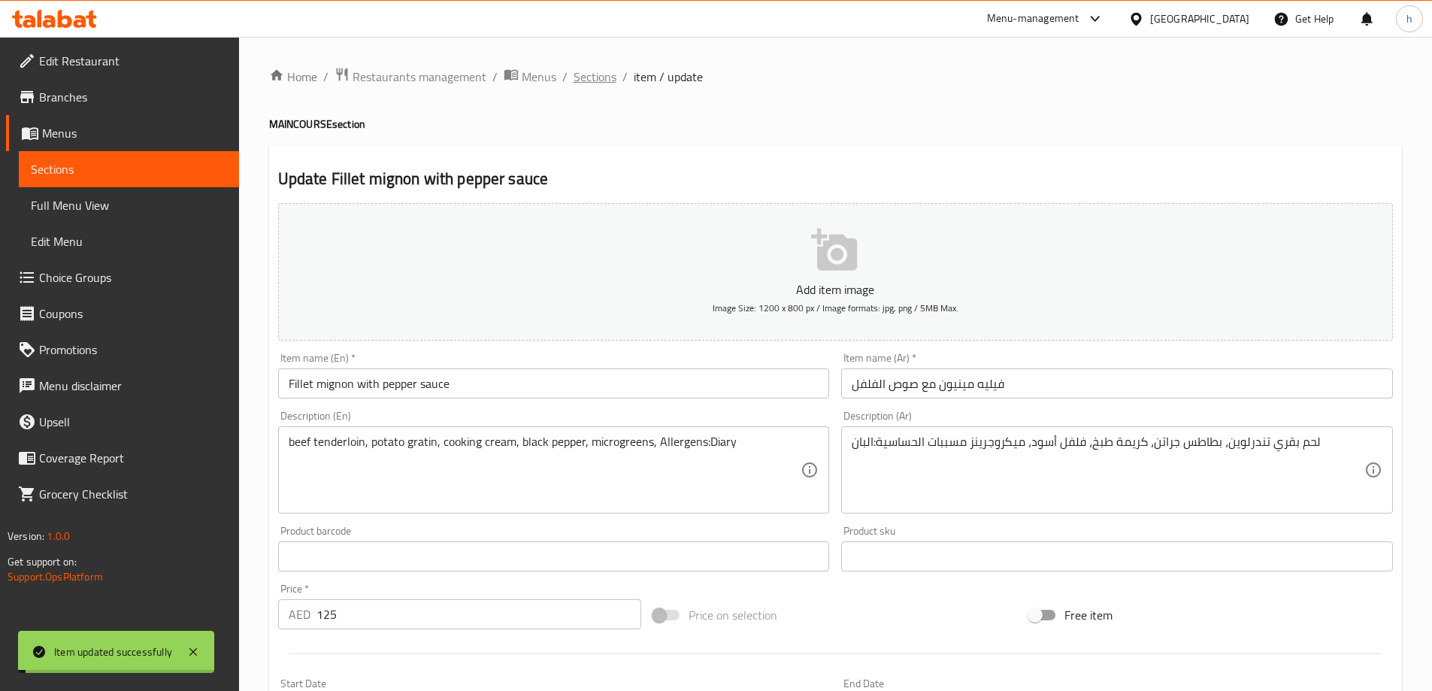
click at [609, 77] on span "Sections" at bounding box center [594, 77] width 43 height 18
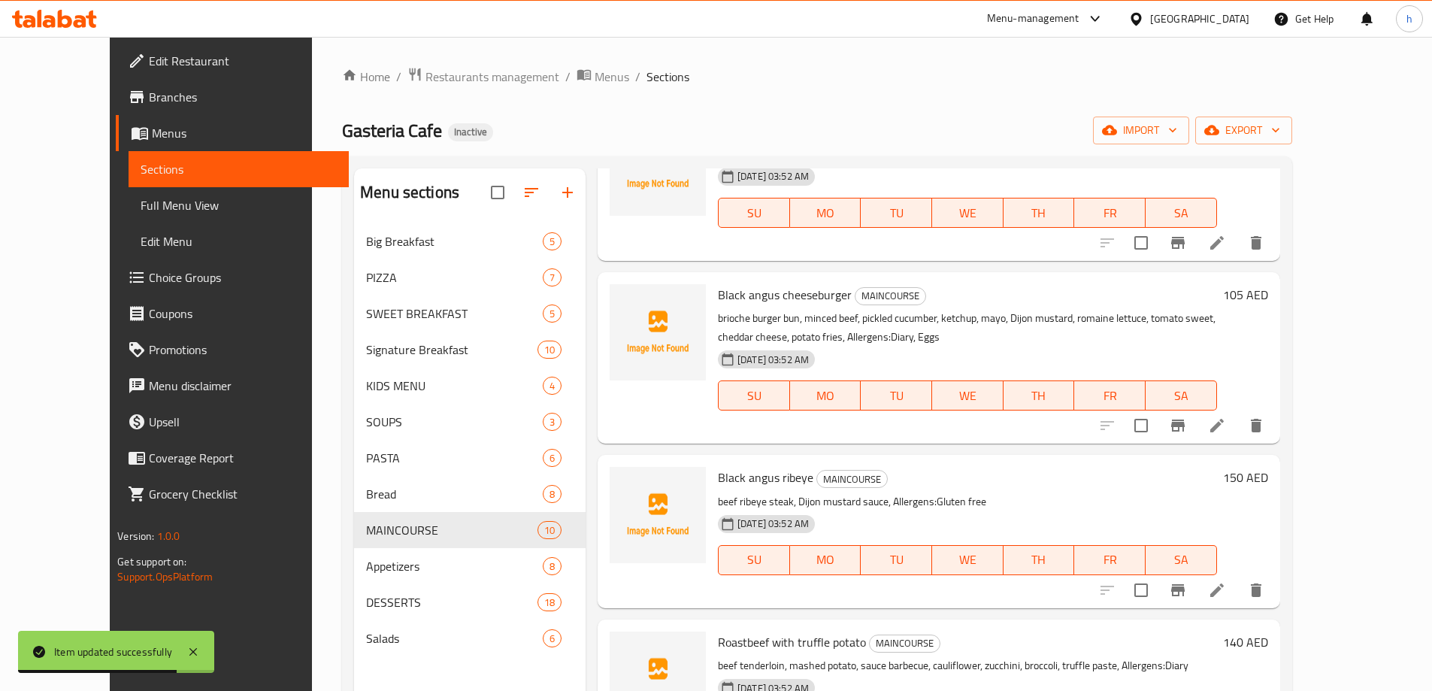
scroll to position [301, 0]
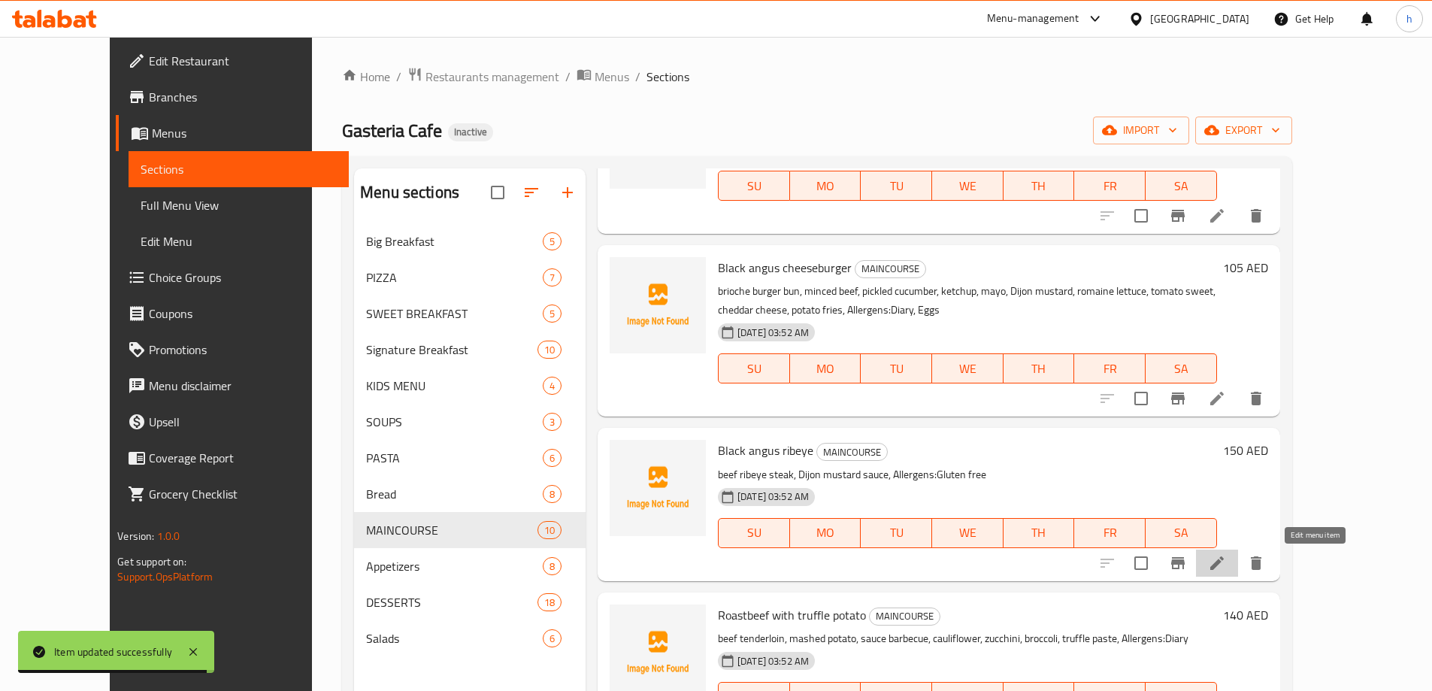
click at [1226, 569] on icon at bounding box center [1217, 563] width 18 height 18
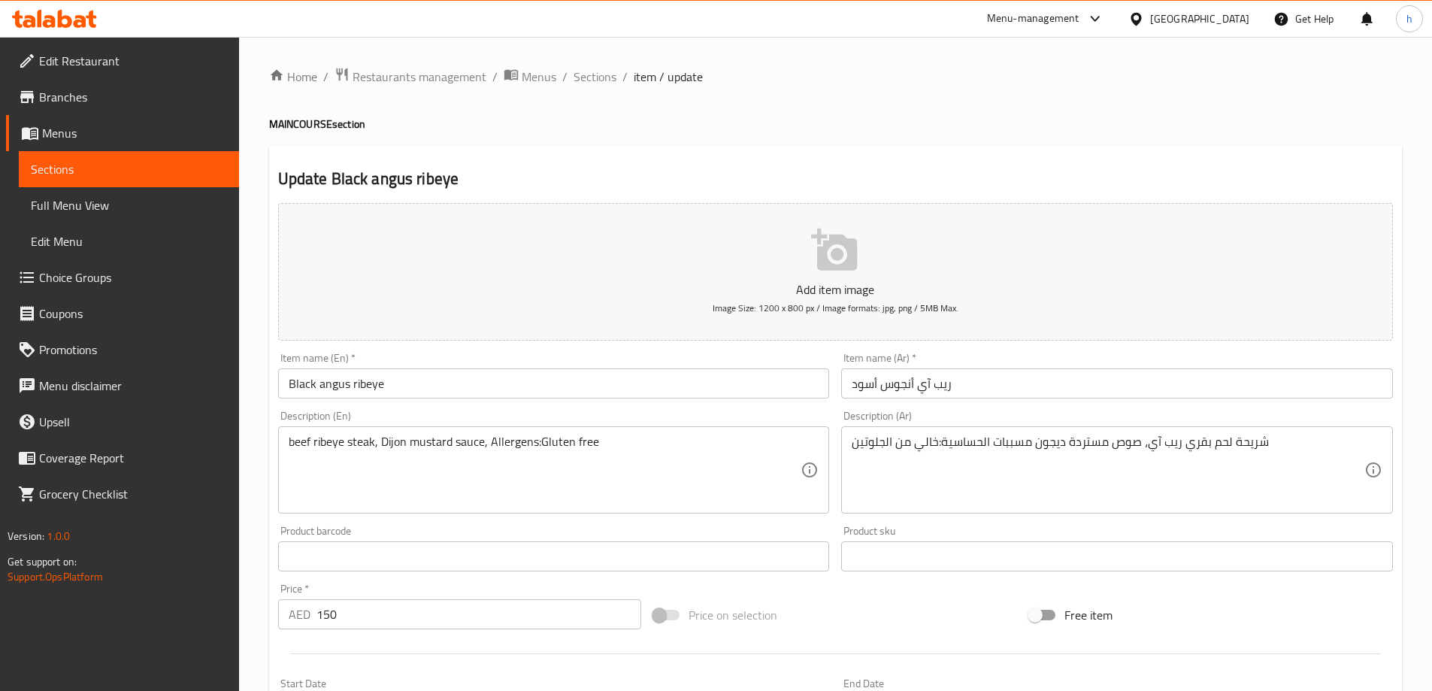
click at [1239, 447] on textarea "شريحة لحم بقري ريب آي، صوص مستردة ديجون مسببات الحساسية:خالي من الجلوتين" at bounding box center [1108, 469] width 513 height 71
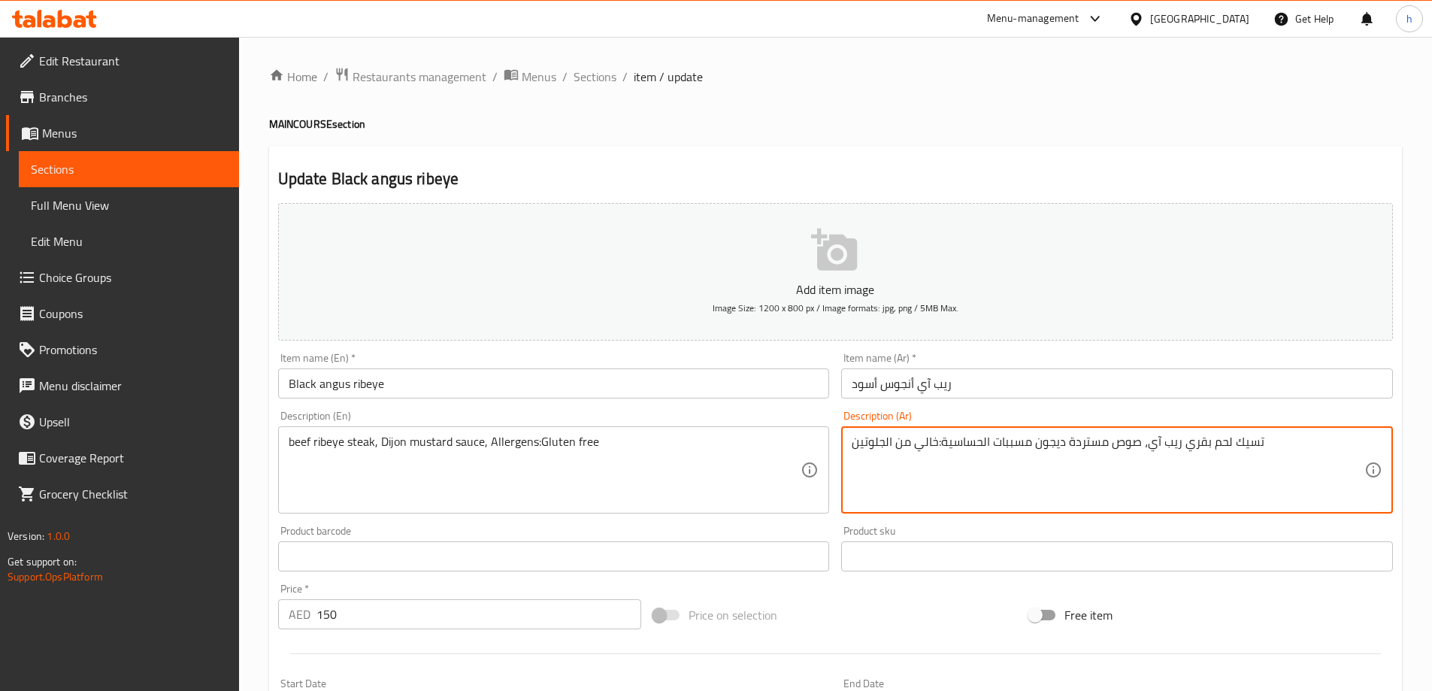
click at [1257, 443] on textarea "تسيك لحم بقري ريب آي، صوص مستردة ديجون مسببات الحساسية:خالي من الجلوتين" at bounding box center [1108, 469] width 513 height 71
type textarea "ستيك لحم بقري ريب آي، صوص مستردة ديجون مسببات الحساسية:خالي من الجلوتين"
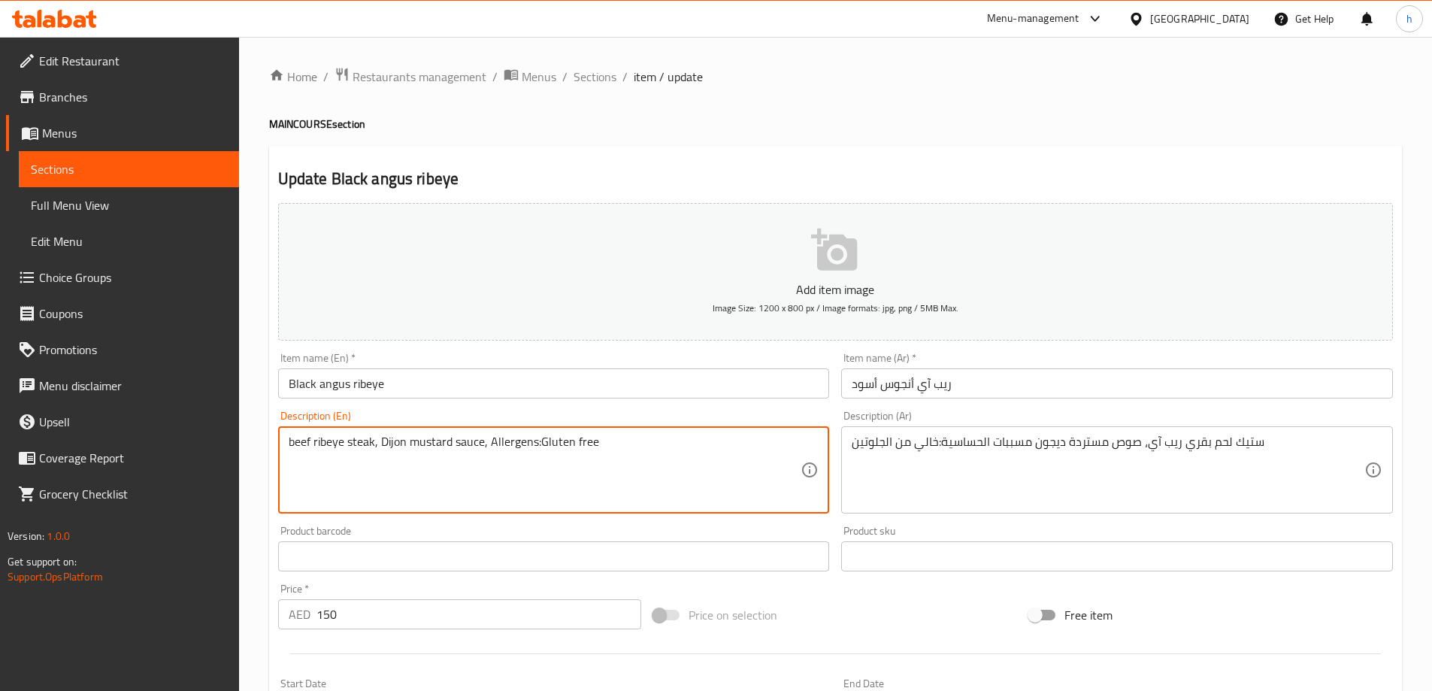
click at [356, 442] on textarea "beef ribeye steak, Dijon mustard sauce, Allergens:Gluten free" at bounding box center [545, 469] width 513 height 71
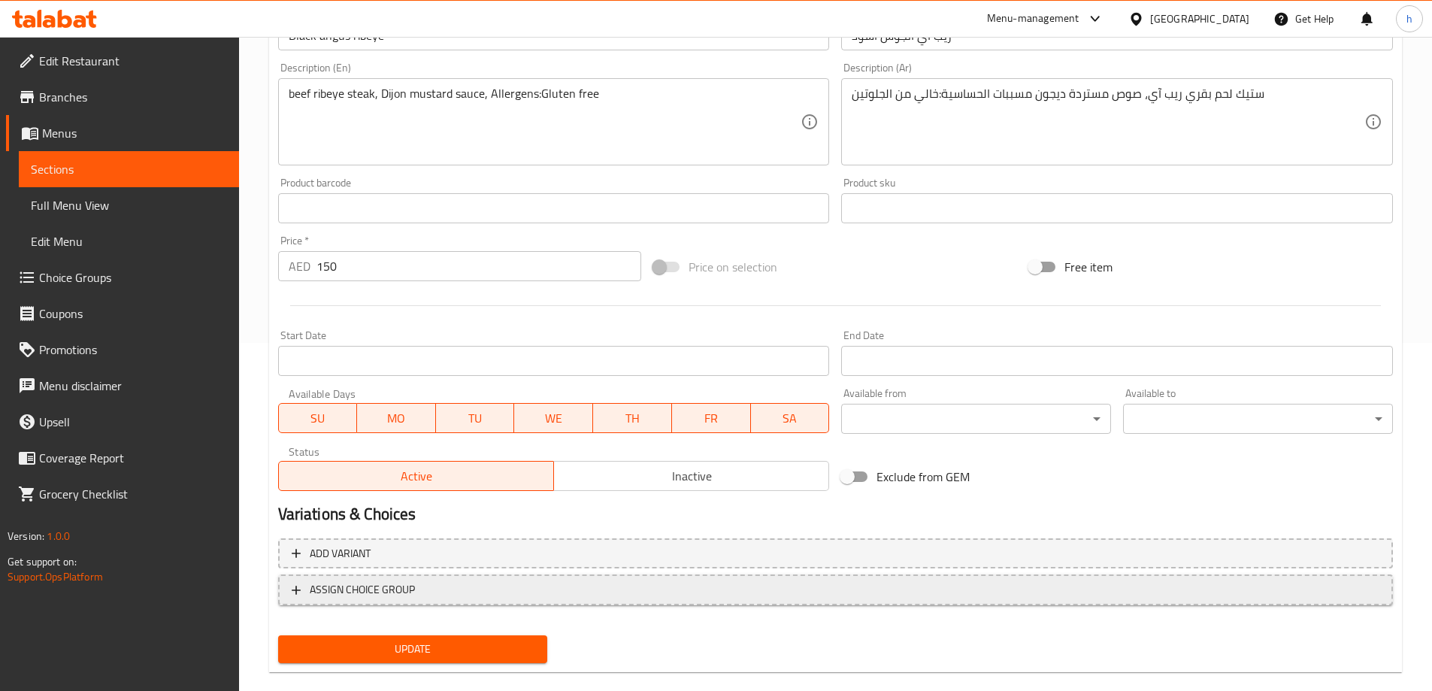
scroll to position [371, 0]
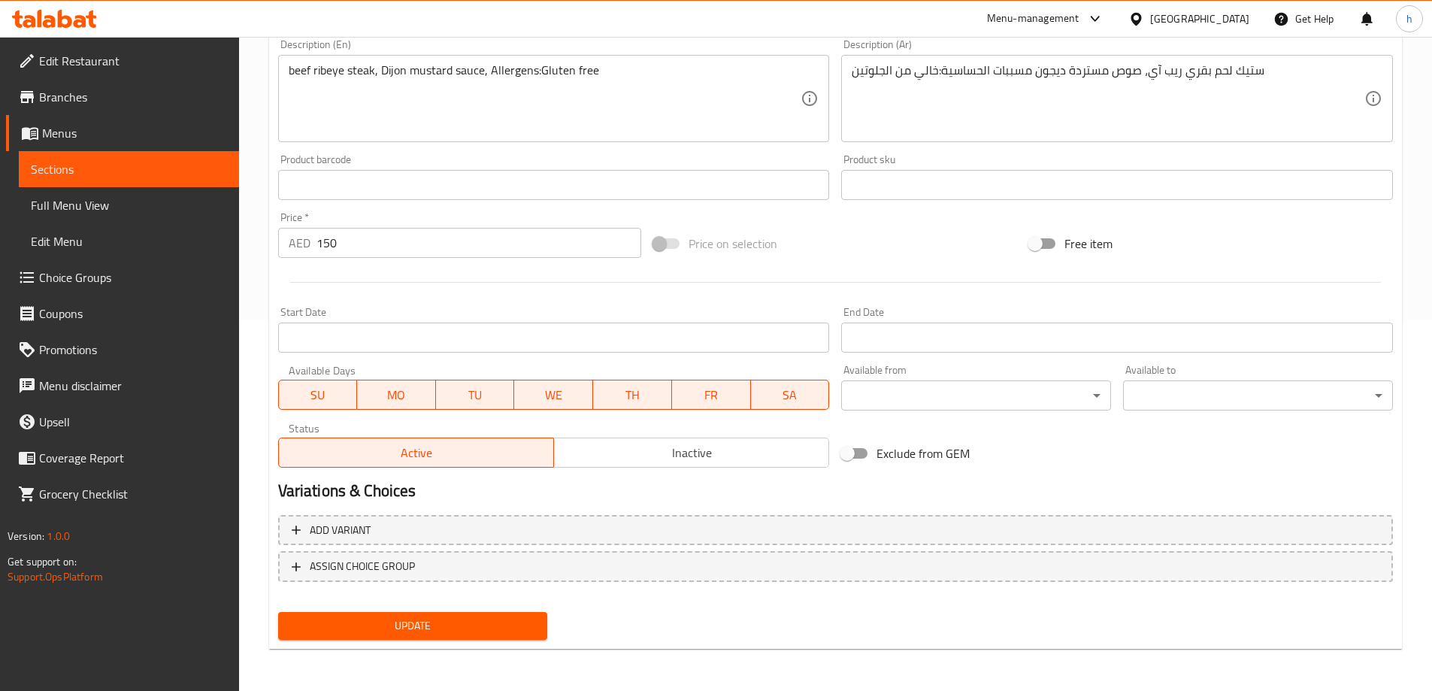
click at [442, 619] on span "Update" at bounding box center [413, 625] width 246 height 19
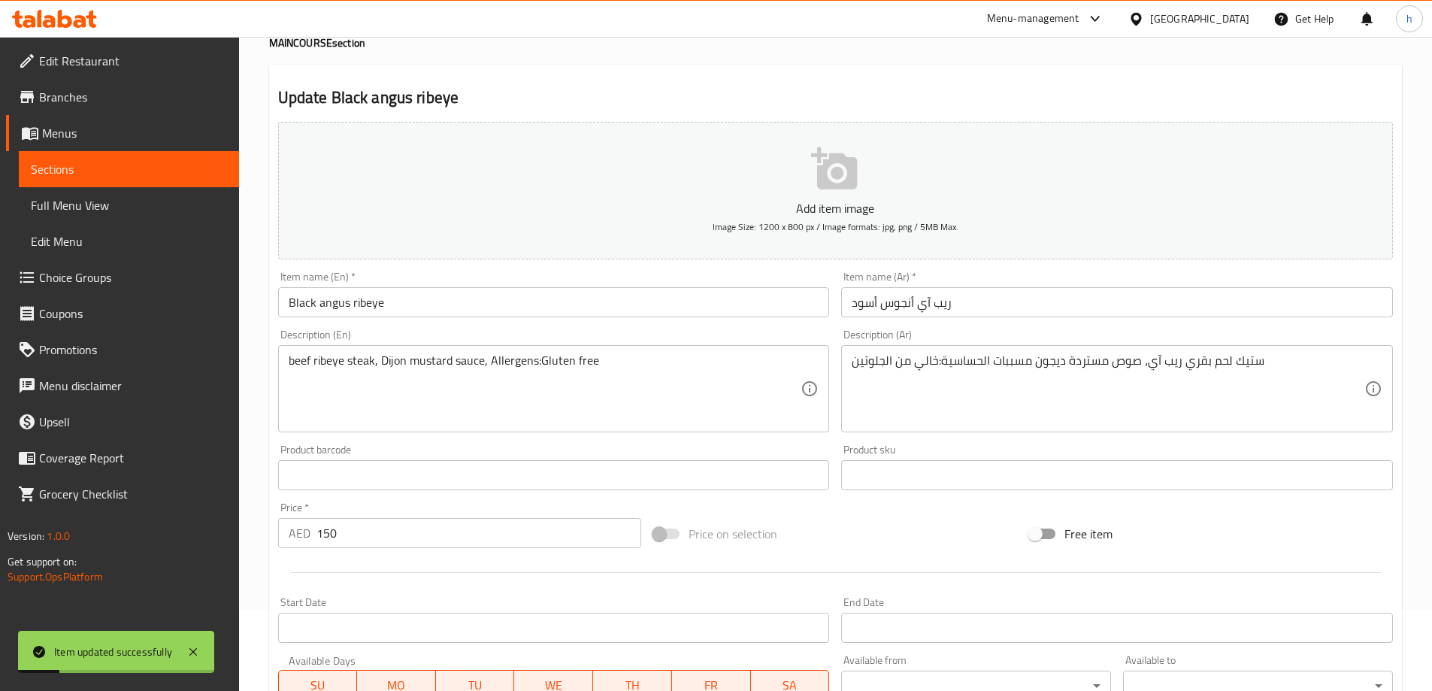
scroll to position [0, 0]
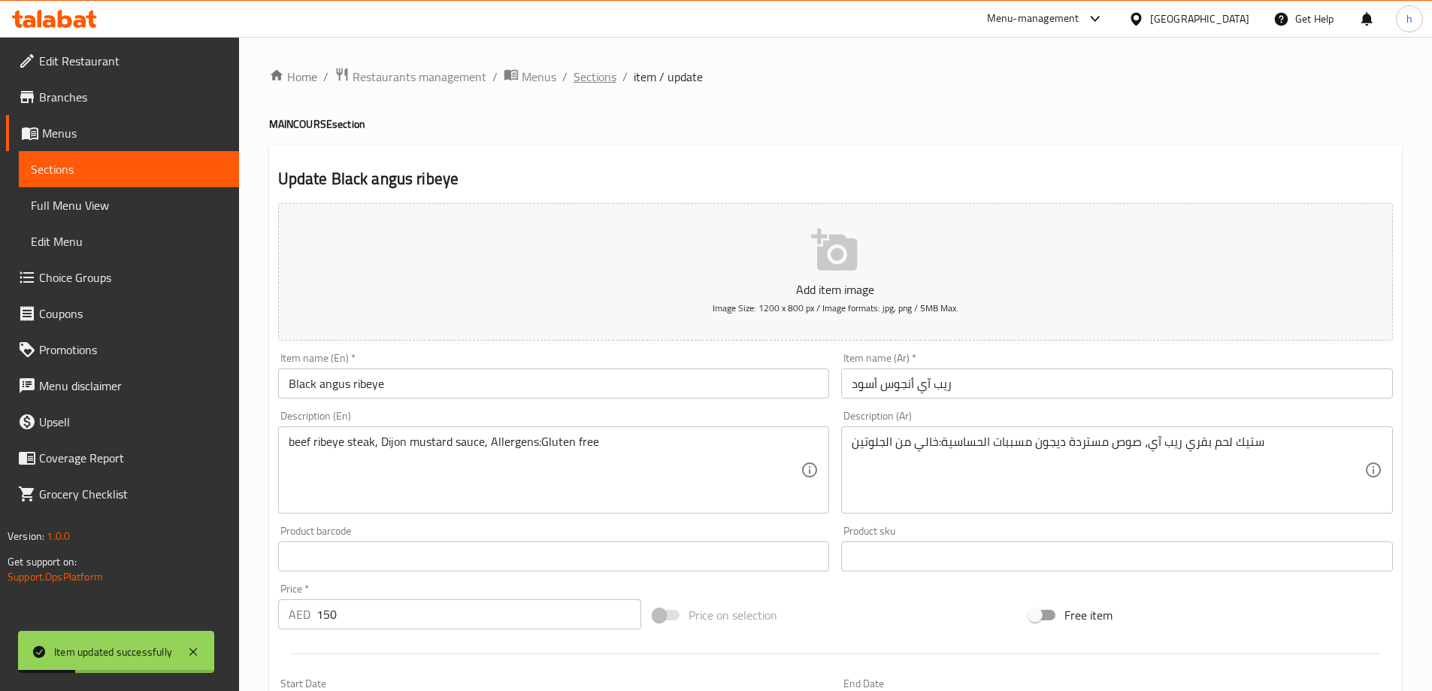
click at [598, 77] on span "Sections" at bounding box center [594, 77] width 43 height 18
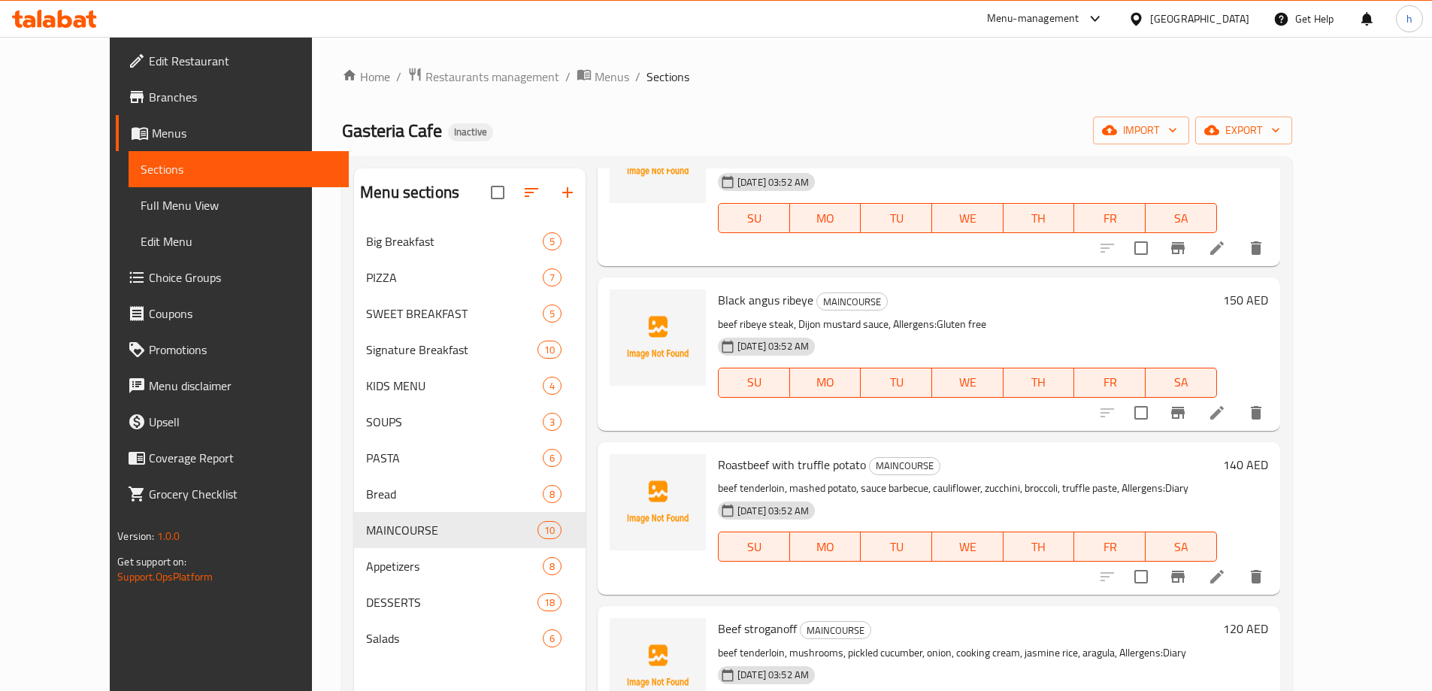
scroll to position [827, 0]
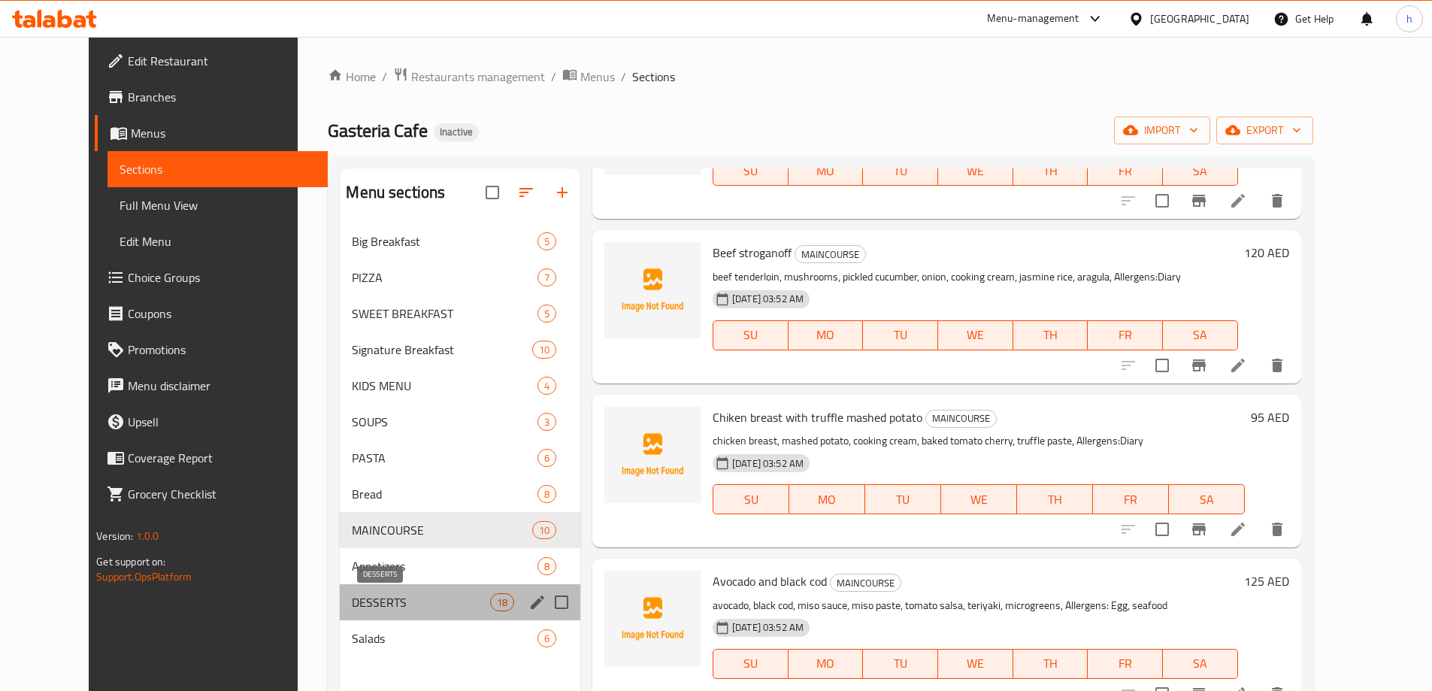
click at [392, 594] on span "DESSERTS" at bounding box center [421, 602] width 138 height 18
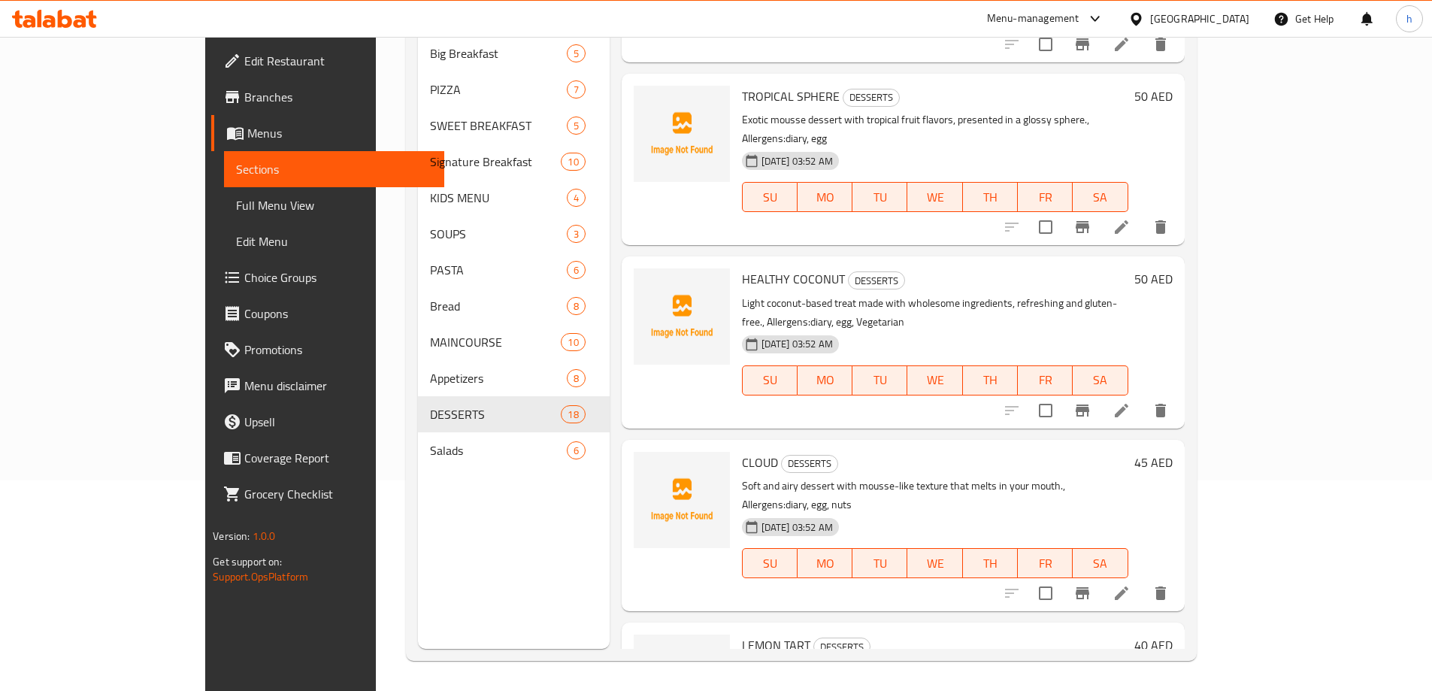
scroll to position [649, 0]
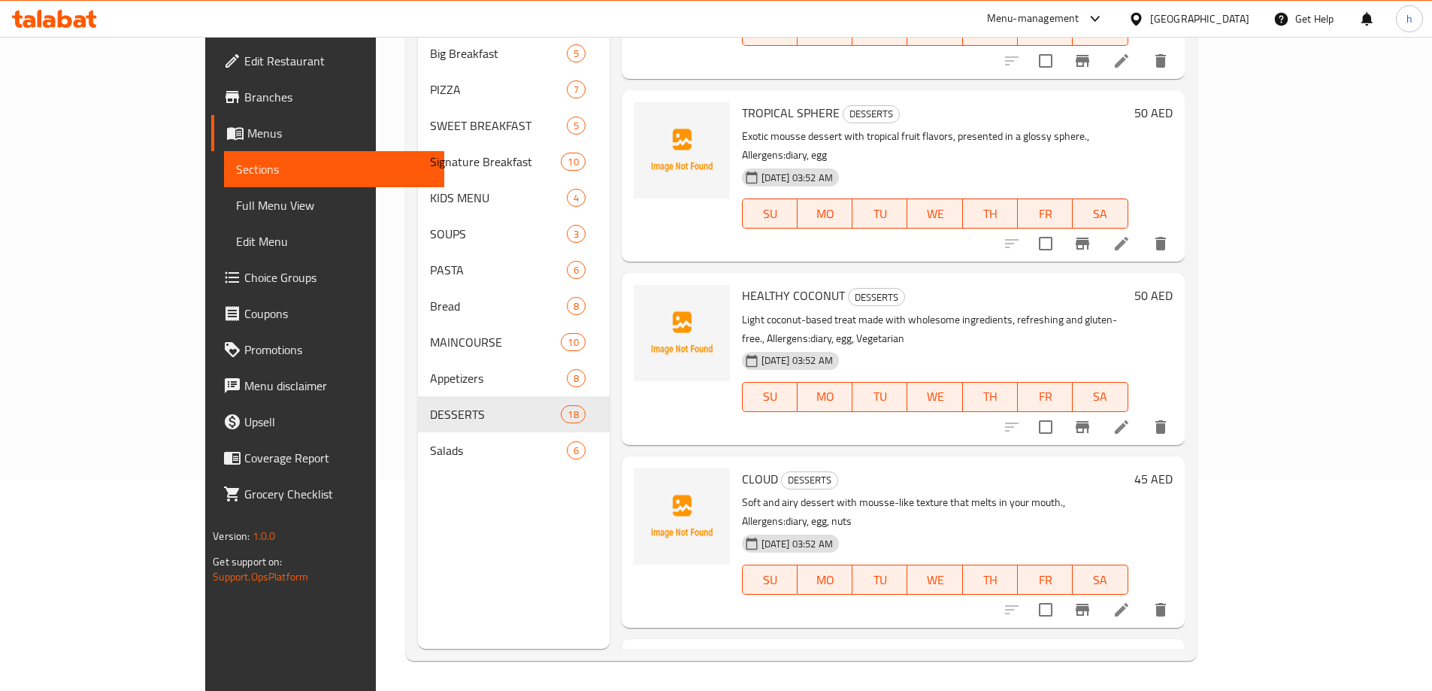
click at [1142, 413] on li at bounding box center [1121, 426] width 42 height 27
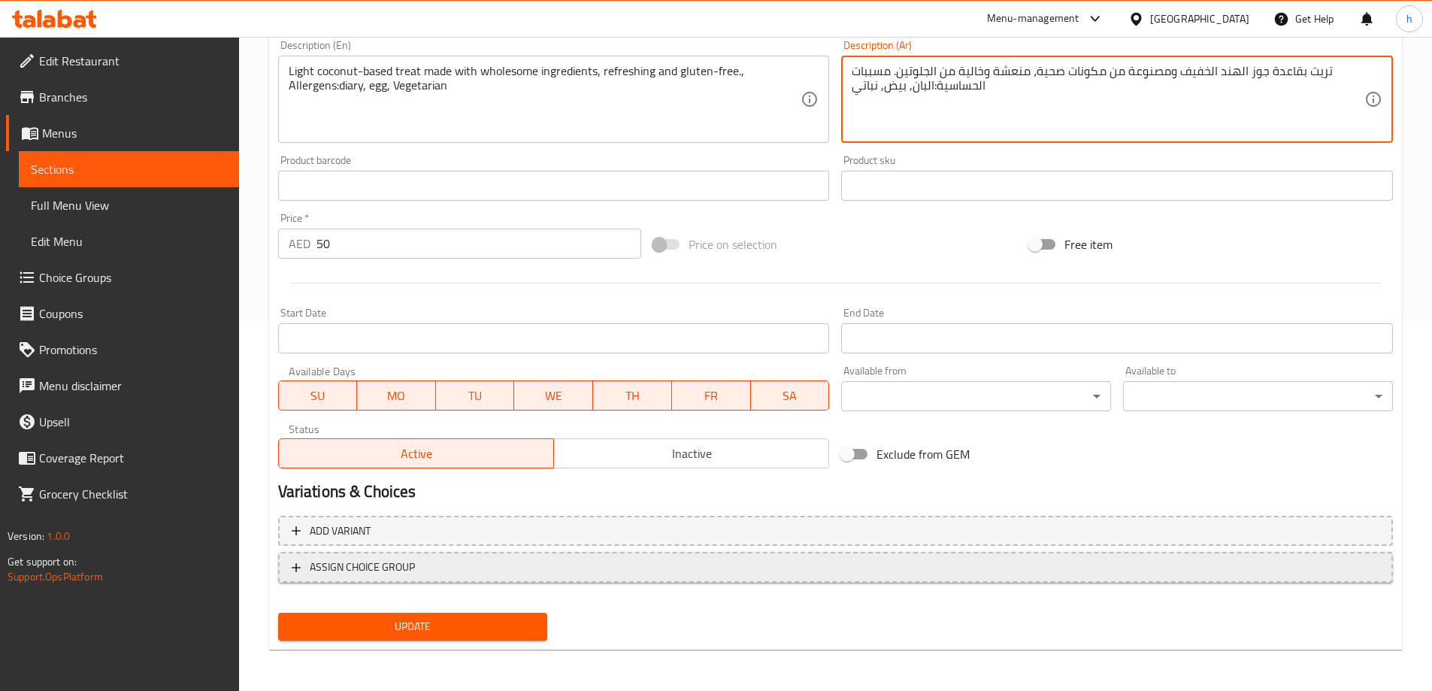
scroll to position [371, 0]
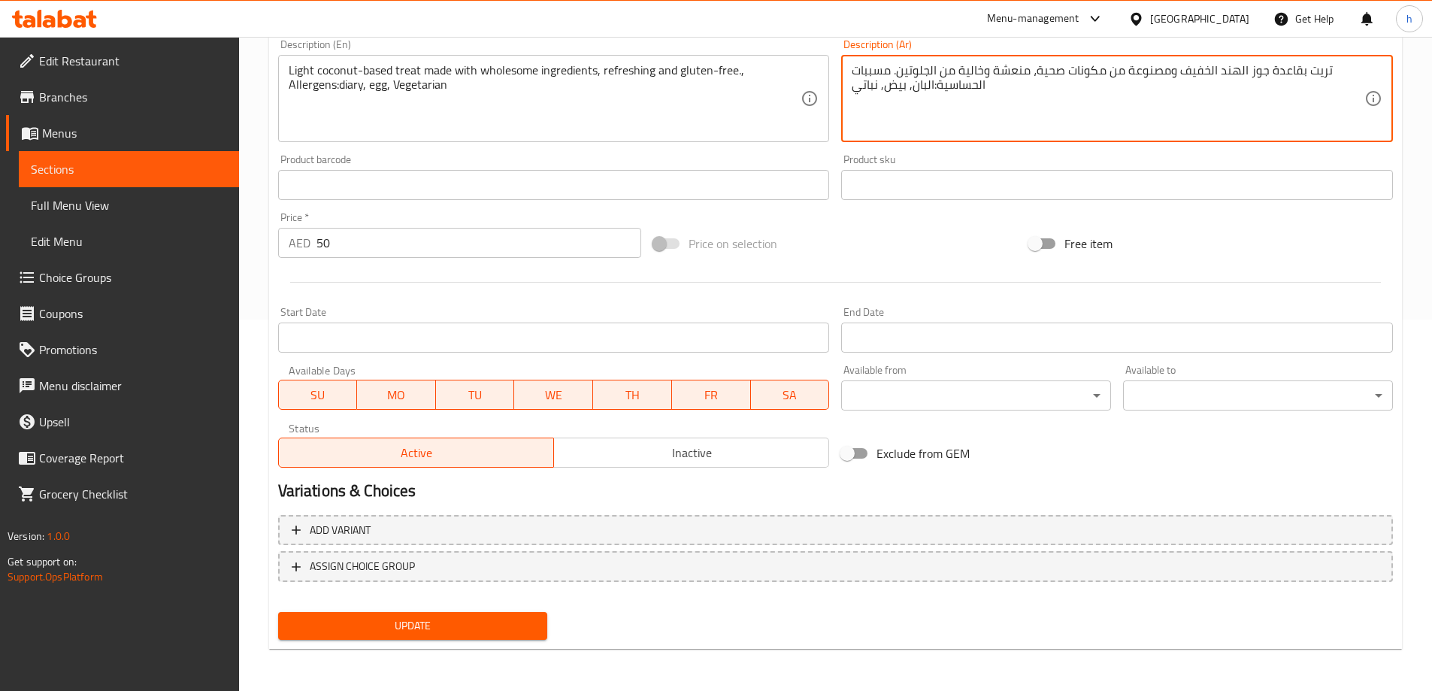
type textarea "تريت بقاعدة جوز الهند الخفيف ومصنوعة من مكونات صحية، منعشة وخالية من الجلوتين. …"
click at [478, 638] on button "Update" at bounding box center [413, 626] width 270 height 28
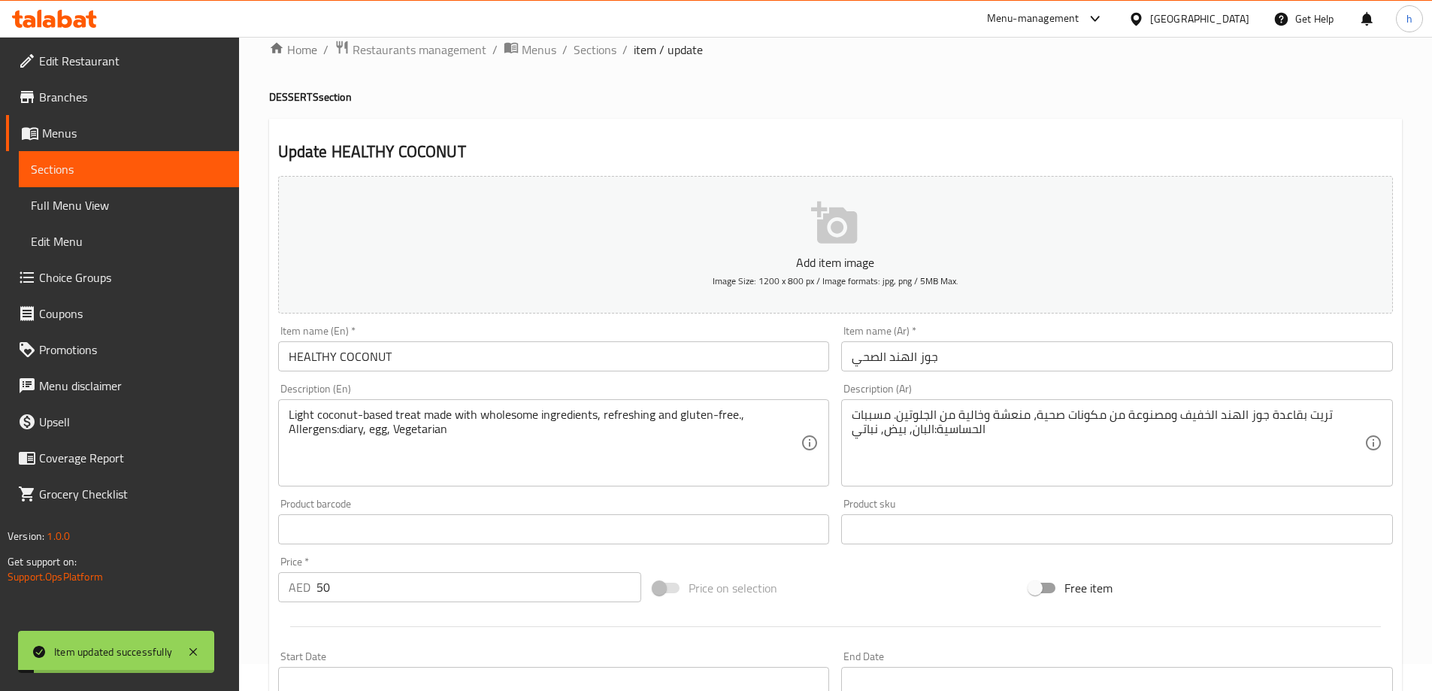
scroll to position [0, 0]
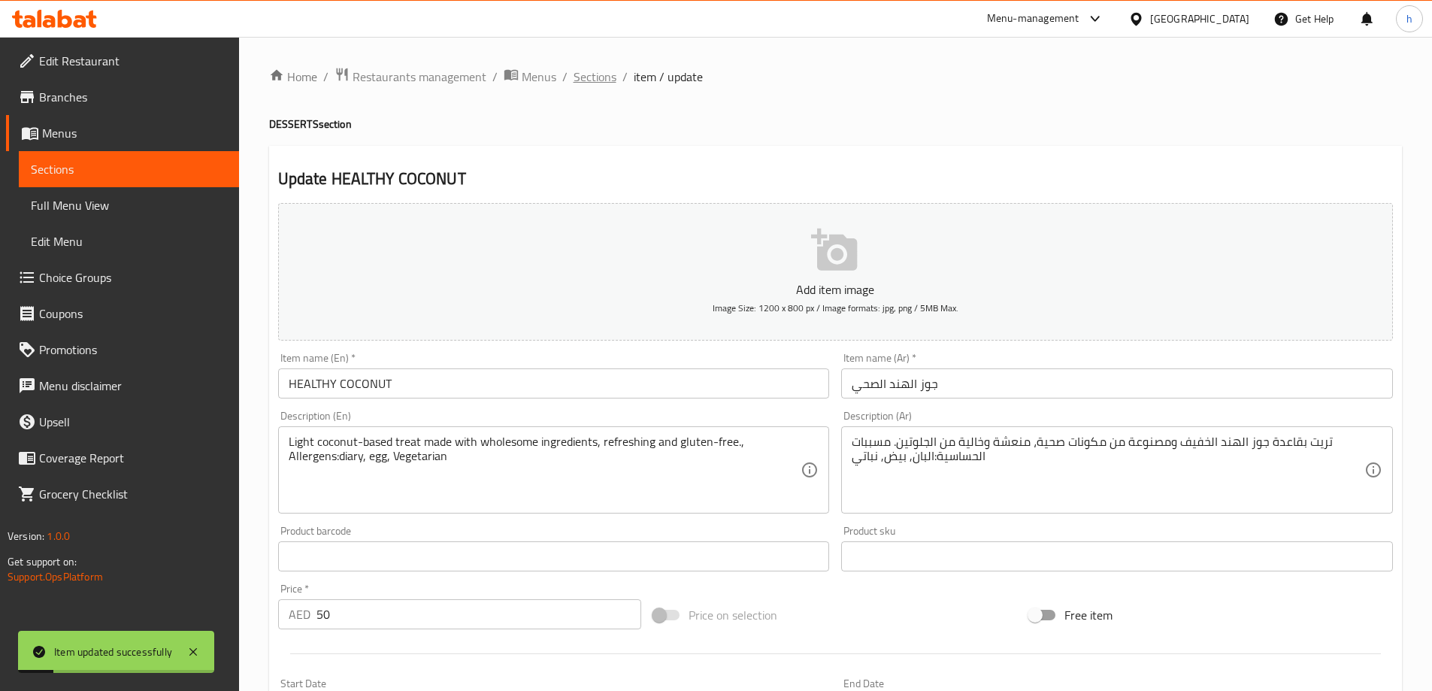
click at [590, 76] on span "Sections" at bounding box center [594, 77] width 43 height 18
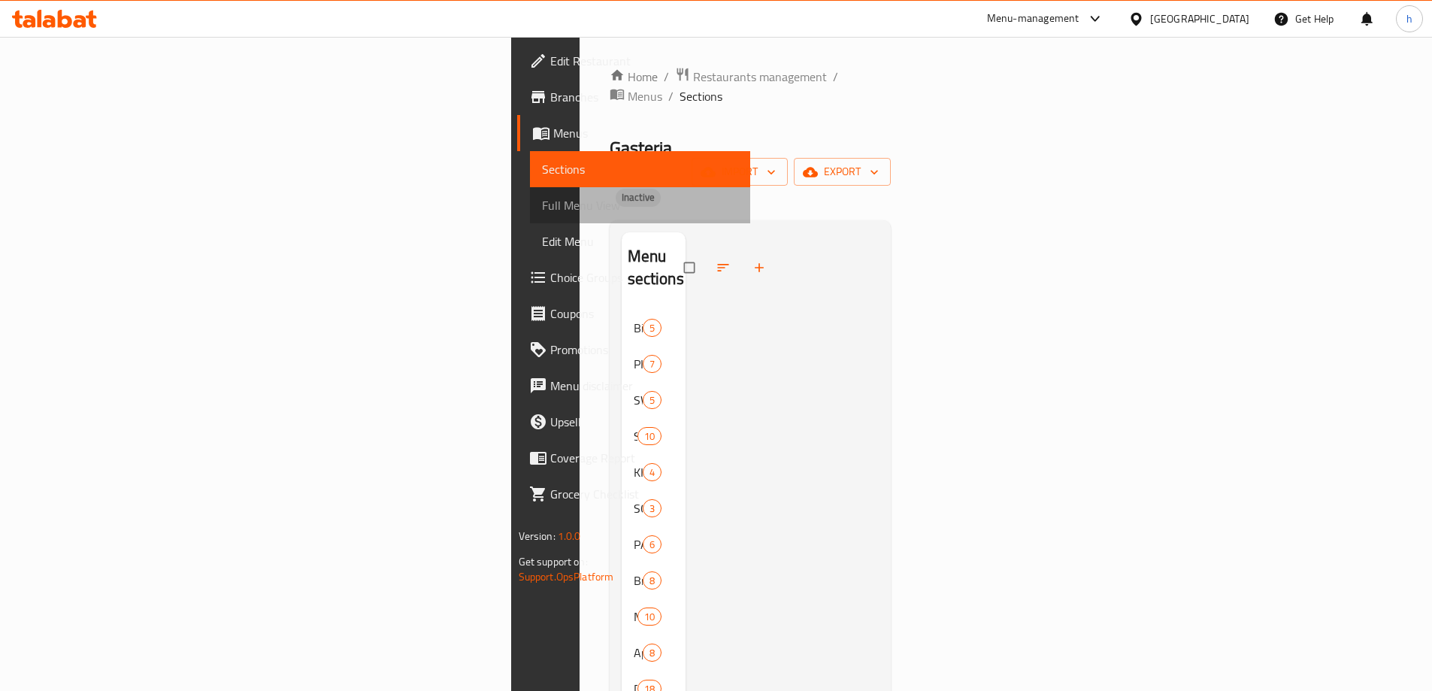
click at [542, 203] on span "Full Menu View" at bounding box center [640, 205] width 196 height 18
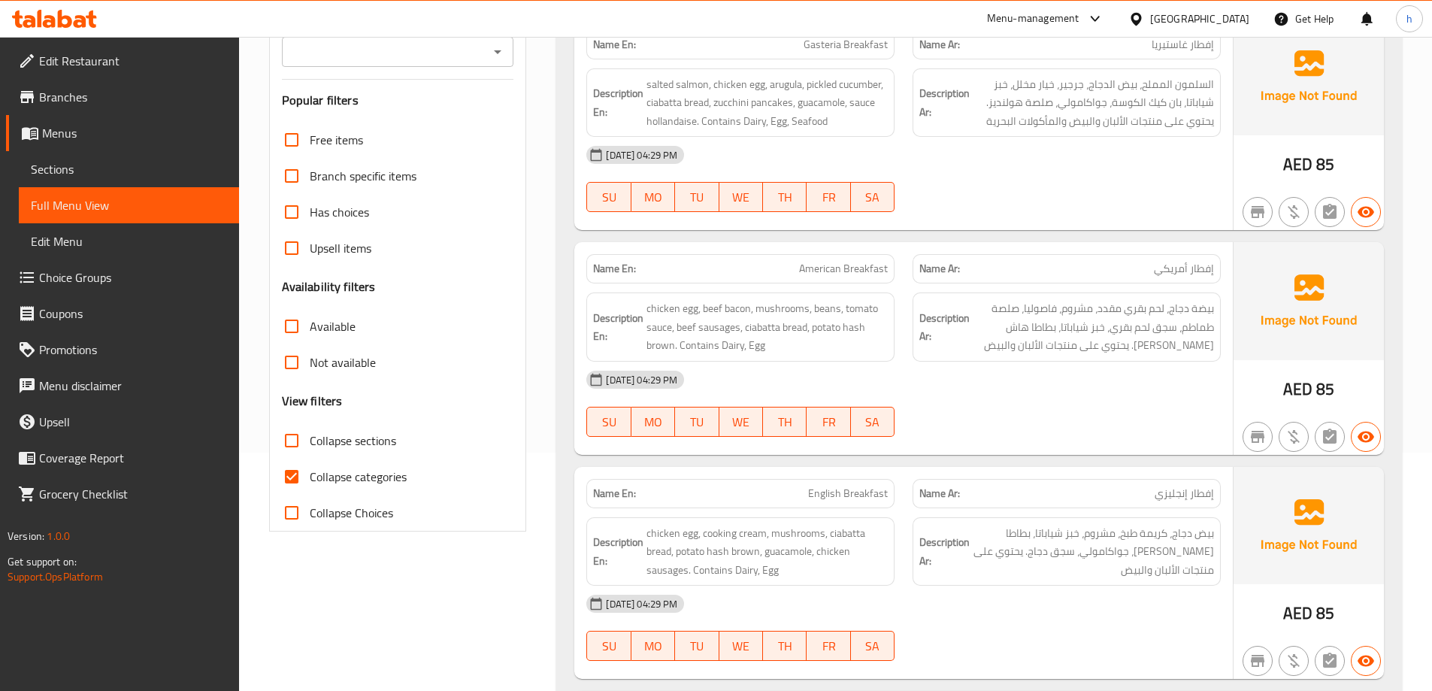
scroll to position [301, 0]
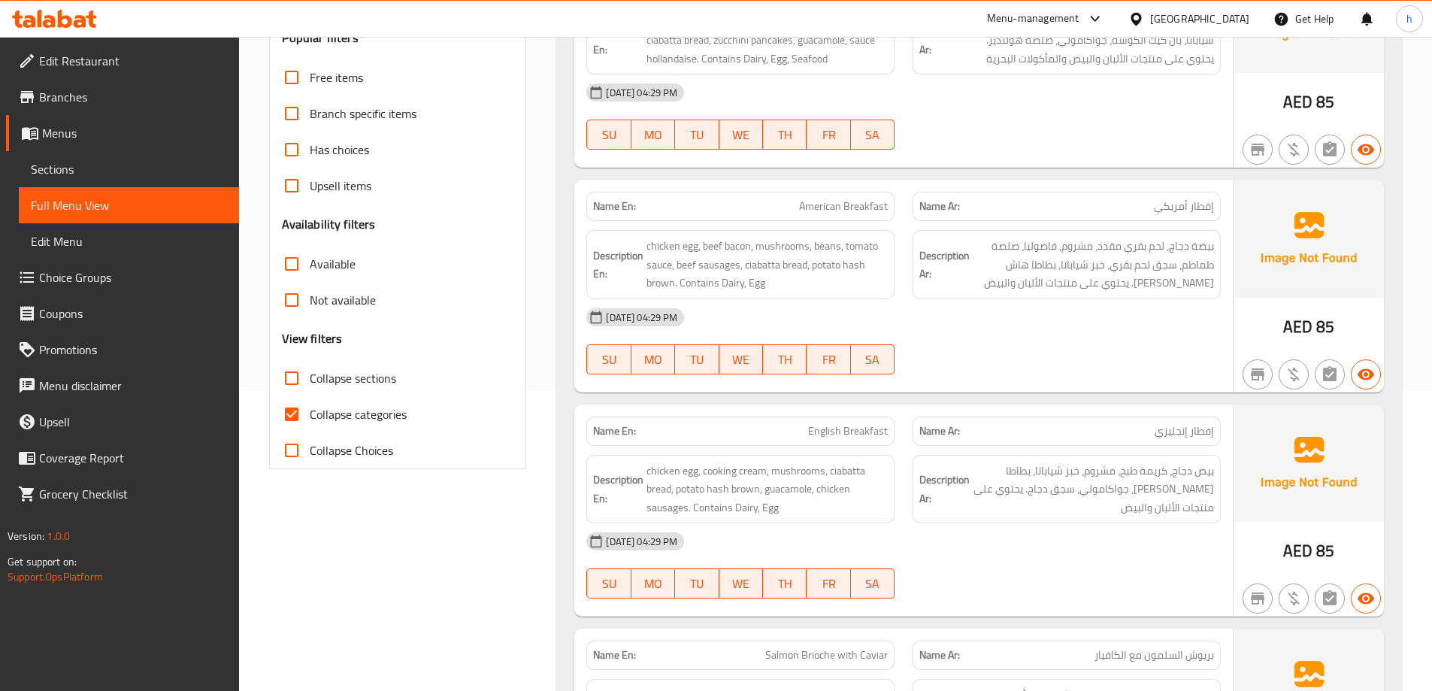
click at [358, 415] on span "Collapse categories" at bounding box center [358, 414] width 97 height 18
click at [310, 415] on input "Collapse categories" at bounding box center [292, 414] width 36 height 36
checkbox input "false"
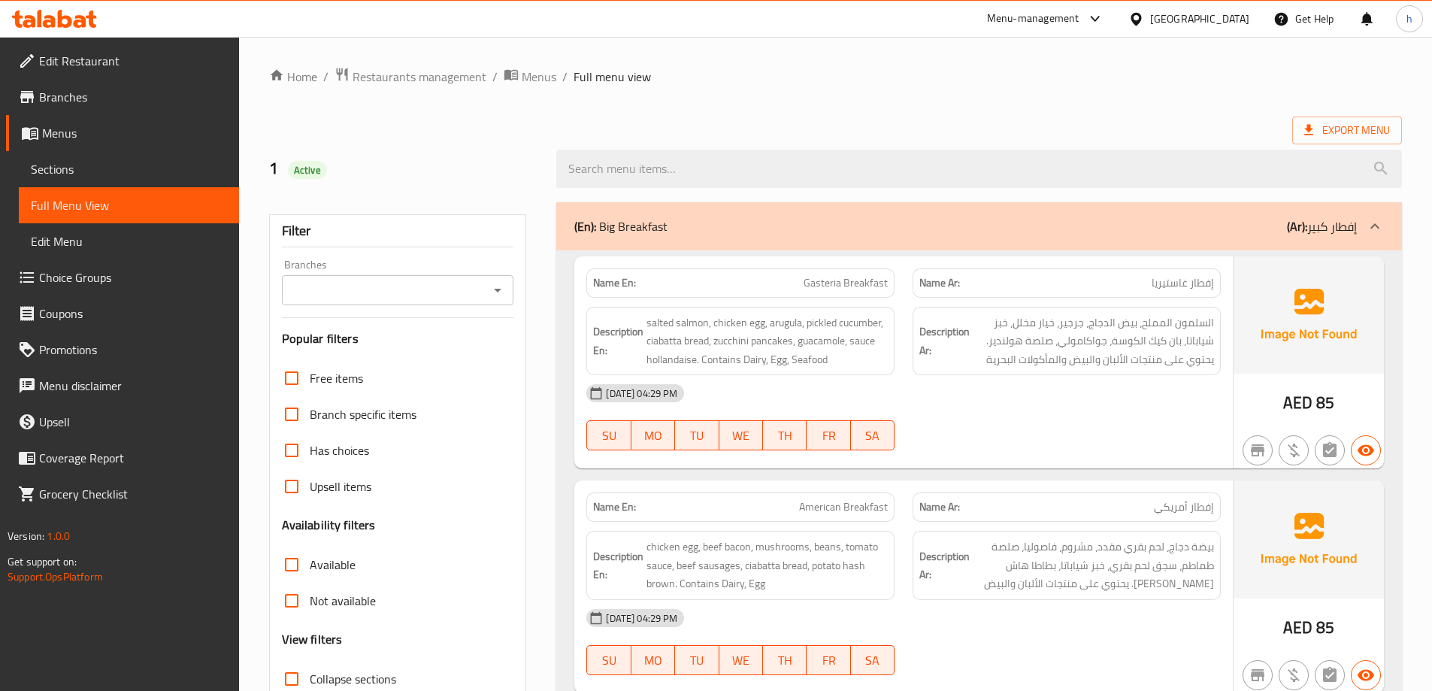
scroll to position [150, 0]
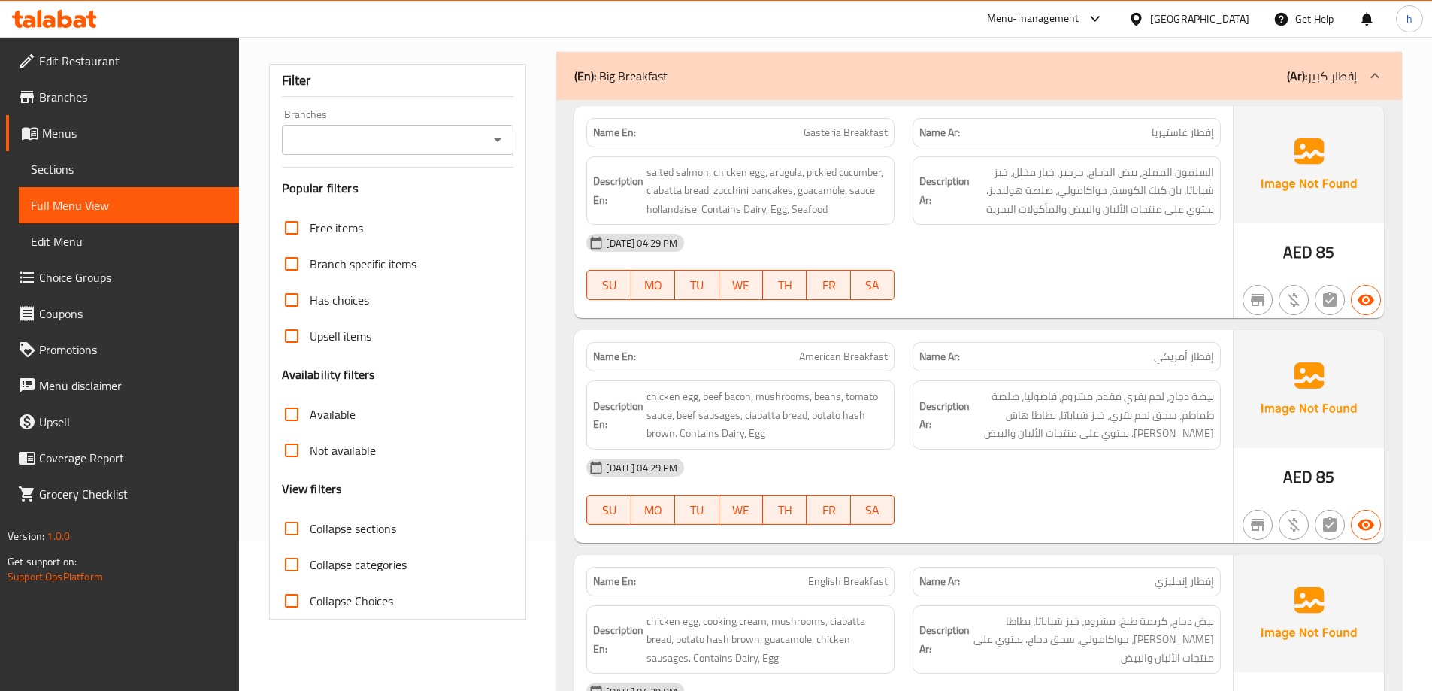
click at [328, 531] on span "Collapse sections" at bounding box center [353, 528] width 86 height 18
click at [310, 531] on input "Collapse sections" at bounding box center [292, 528] width 36 height 36
checkbox input "true"
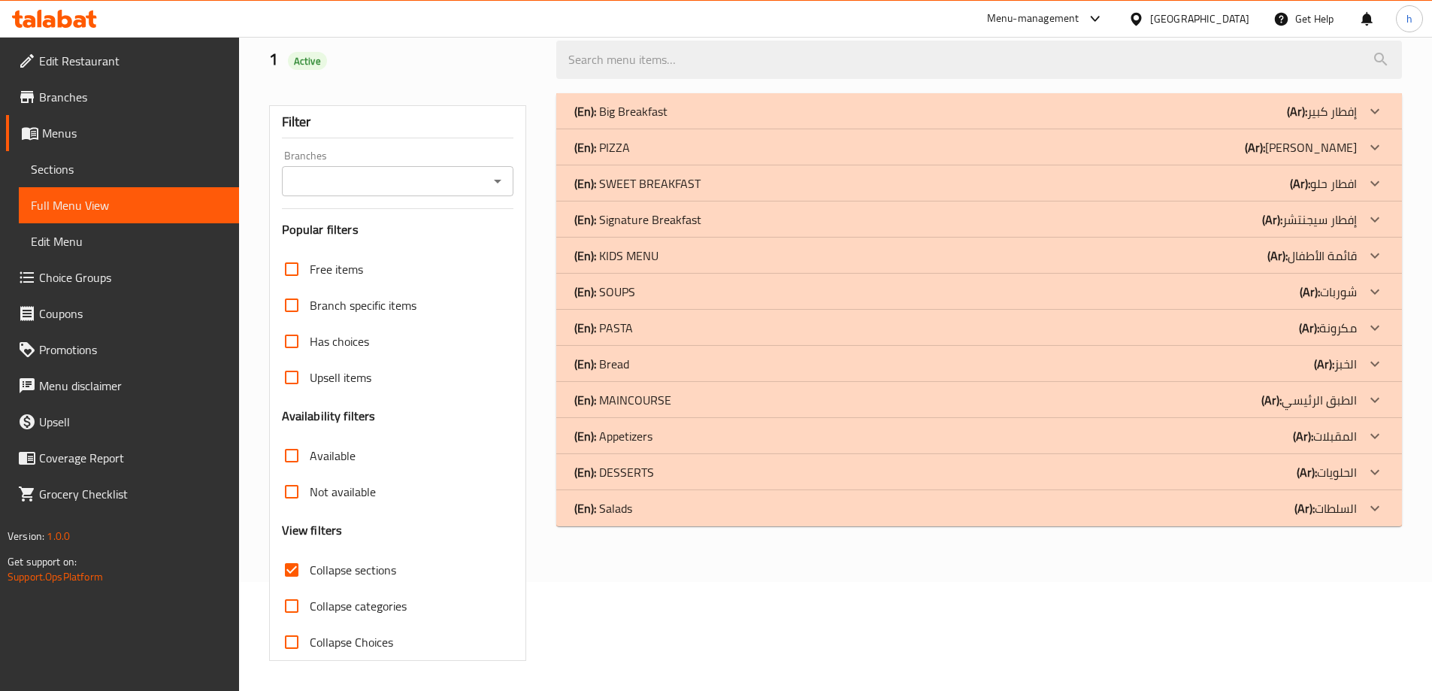
scroll to position [109, 0]
click at [1340, 180] on p "(Ar): افطار حلو" at bounding box center [1323, 183] width 67 height 18
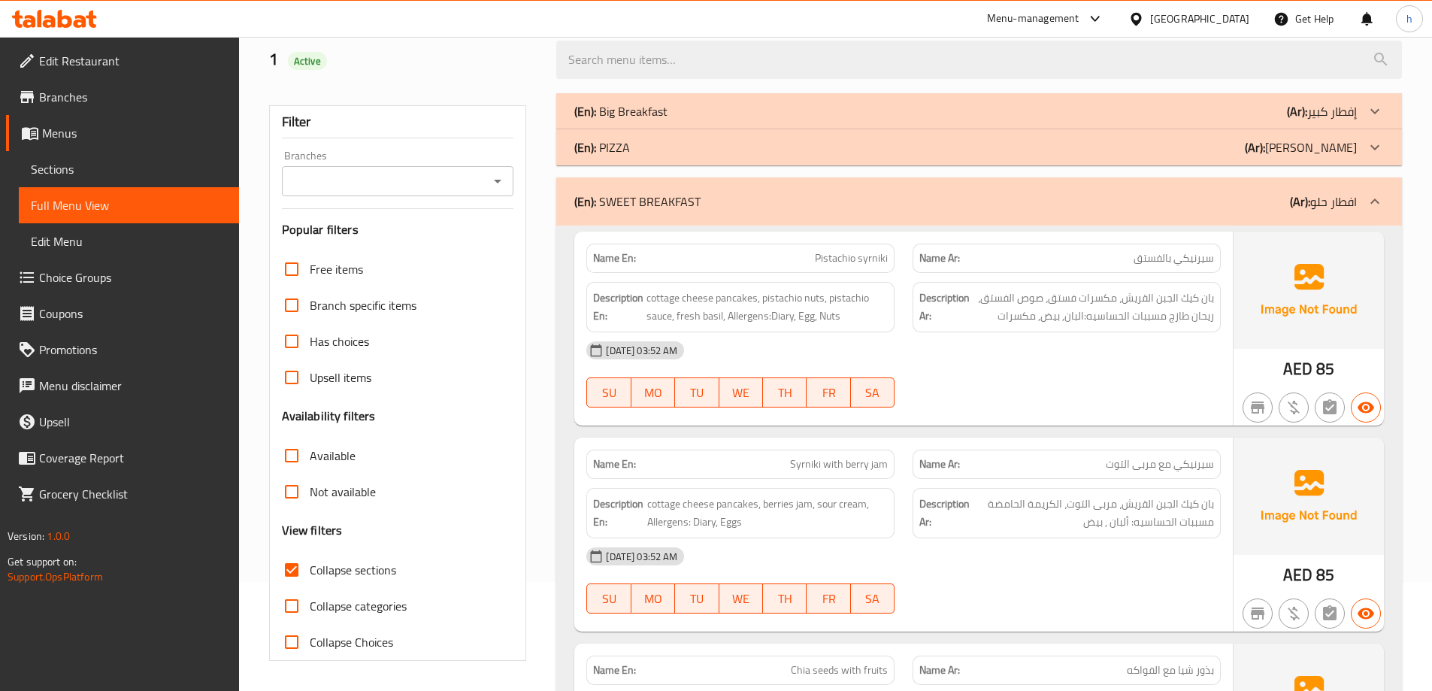
click at [1195, 262] on span "سيرنيكي بالفستق" at bounding box center [1173, 258] width 80 height 16
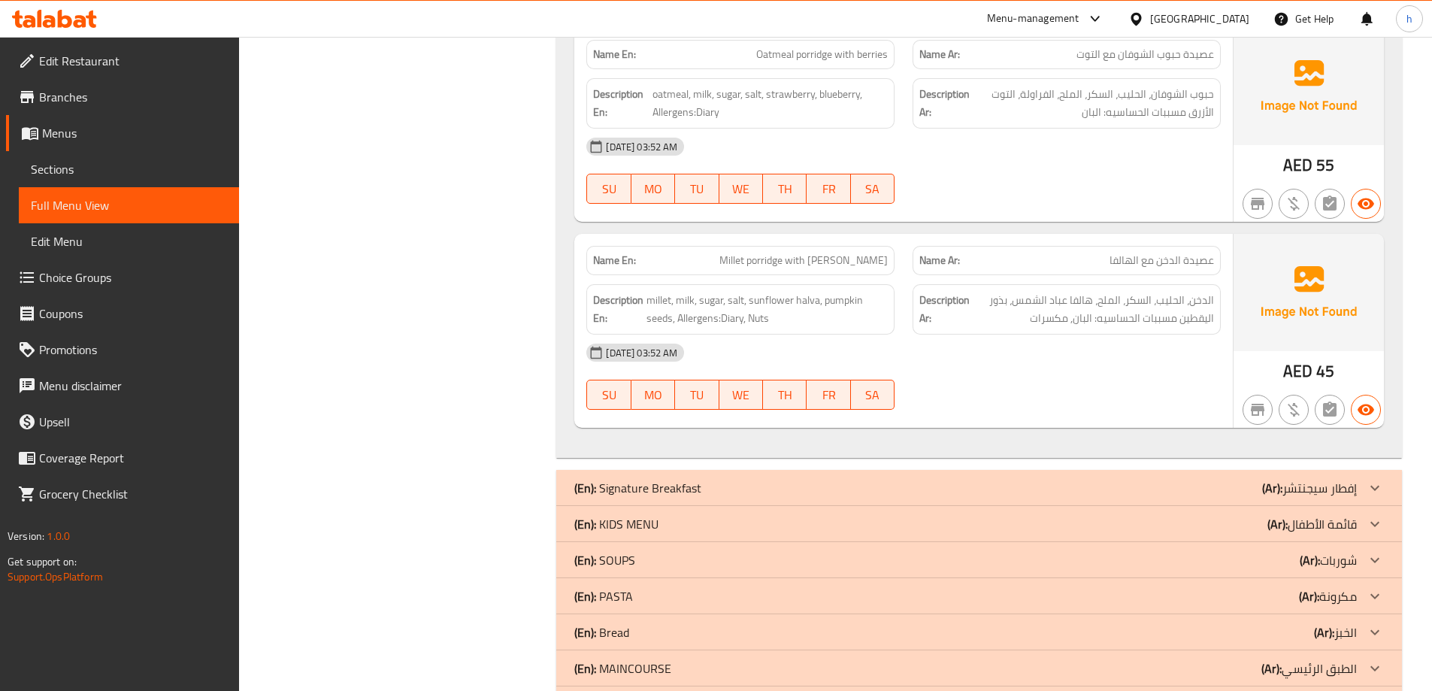
scroll to position [1064, 0]
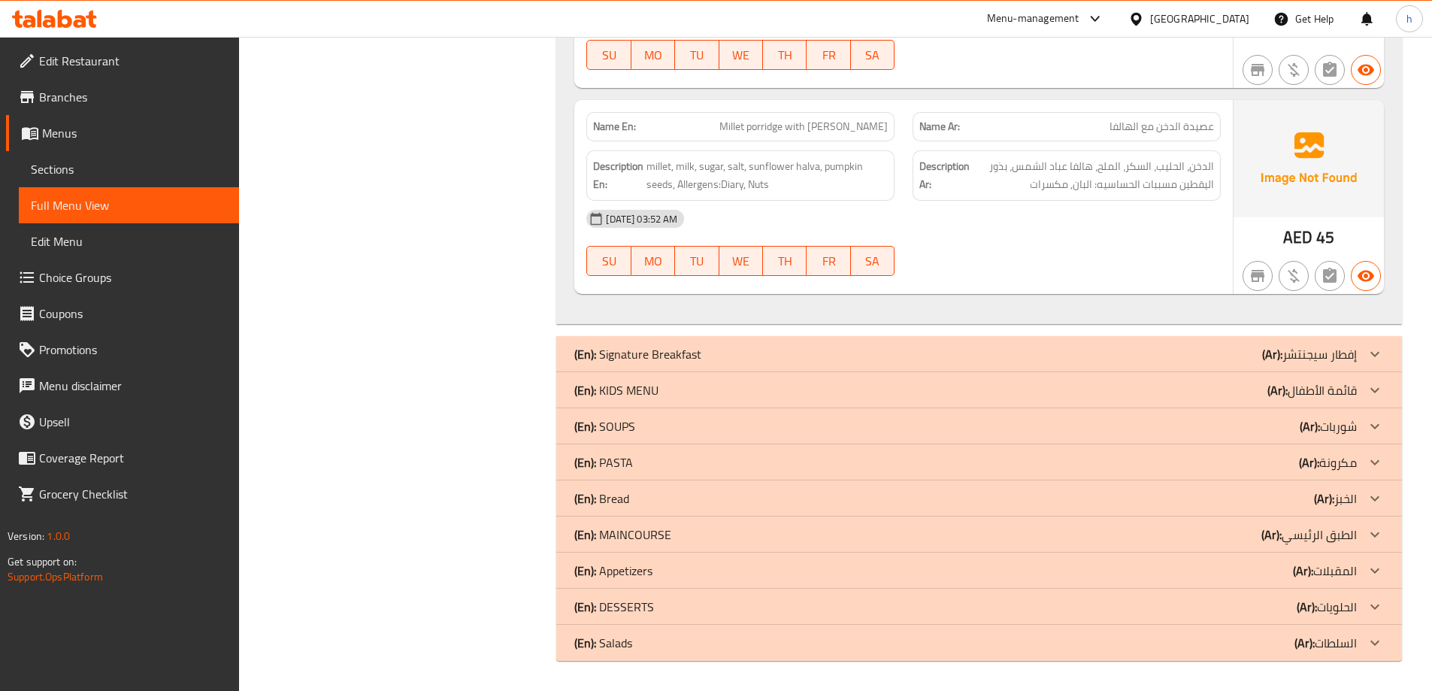
click at [1347, 423] on p "(Ar): شوربات" at bounding box center [1327, 426] width 57 height 18
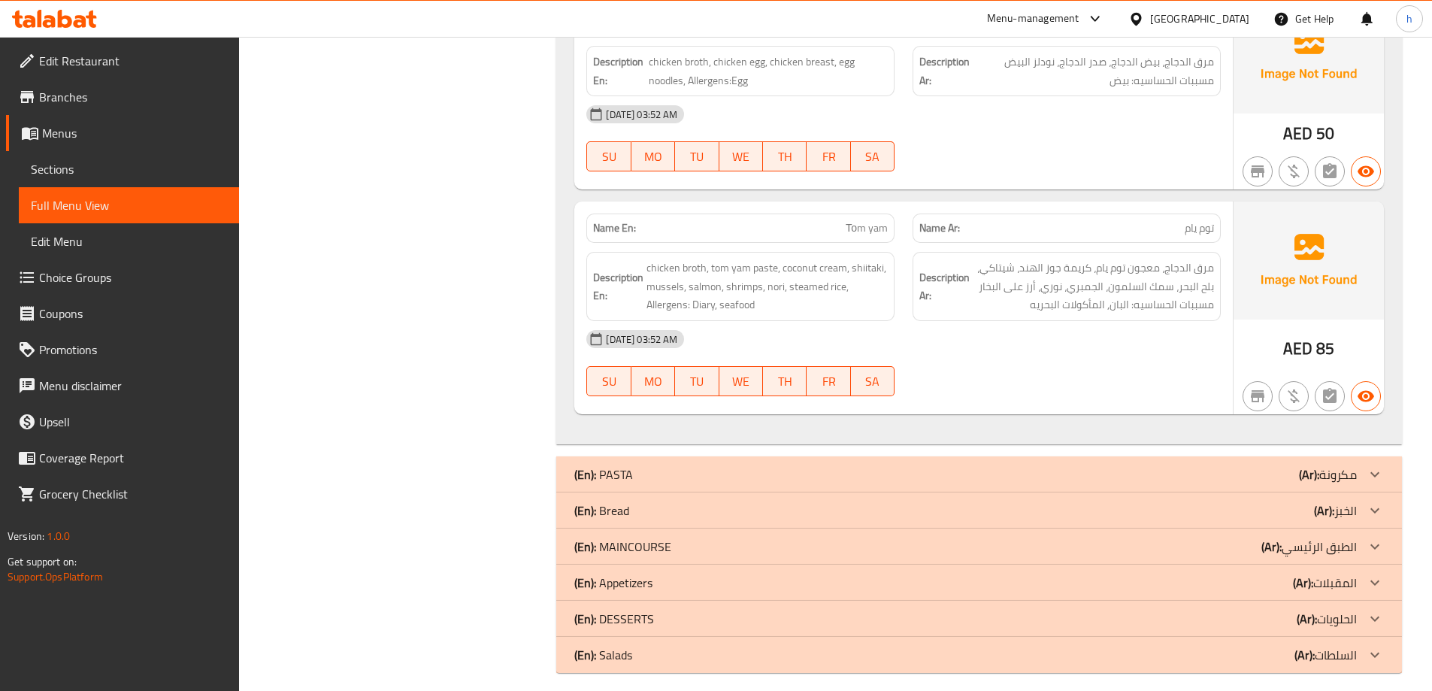
scroll to position [1779, 0]
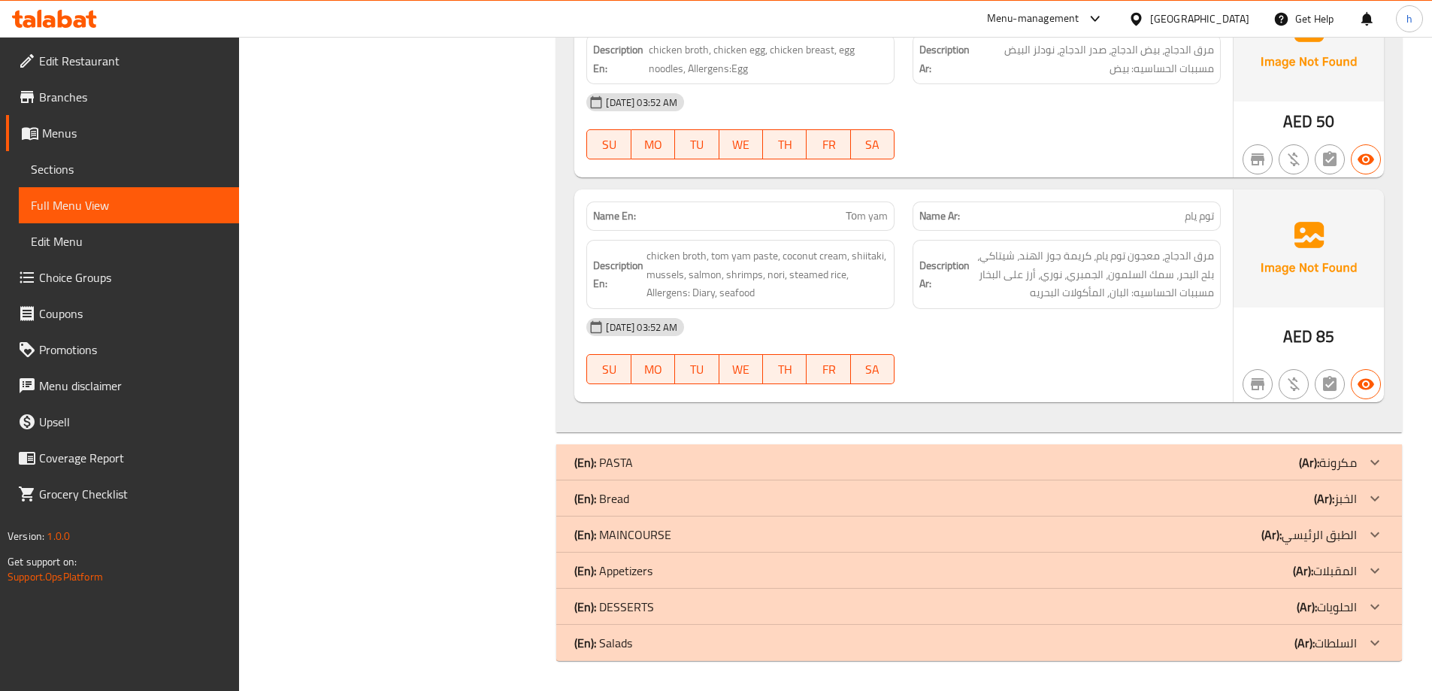
click at [1351, 465] on p "(Ar): مكرونة" at bounding box center [1328, 462] width 58 height 18
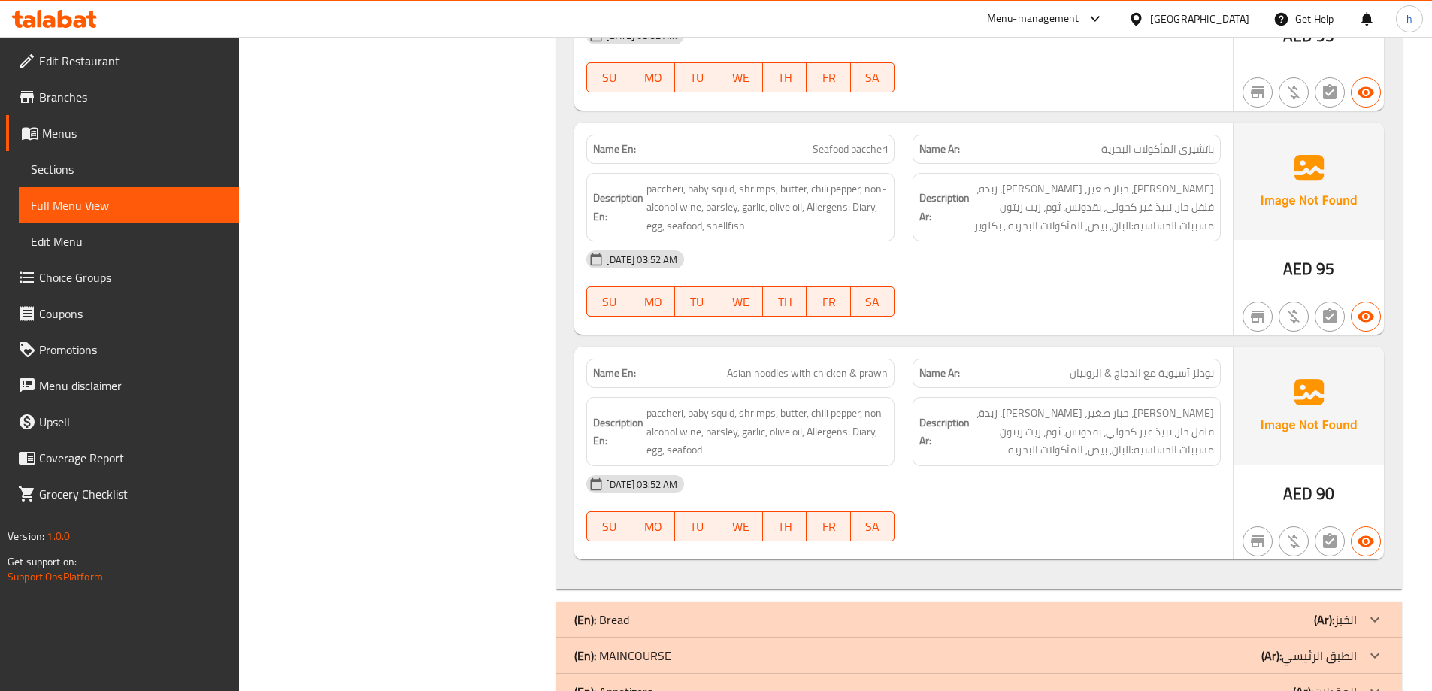
scroll to position [3154, 0]
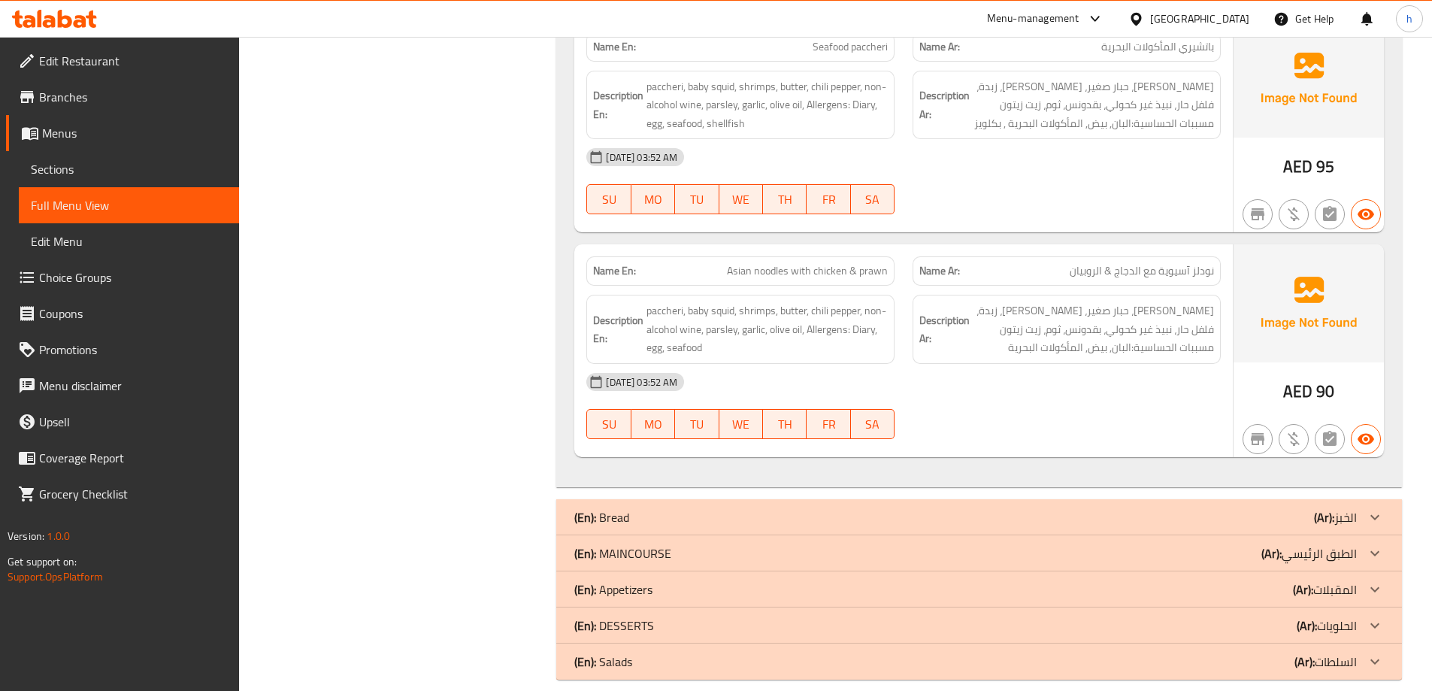
click at [1370, 544] on icon at bounding box center [1375, 553] width 18 height 18
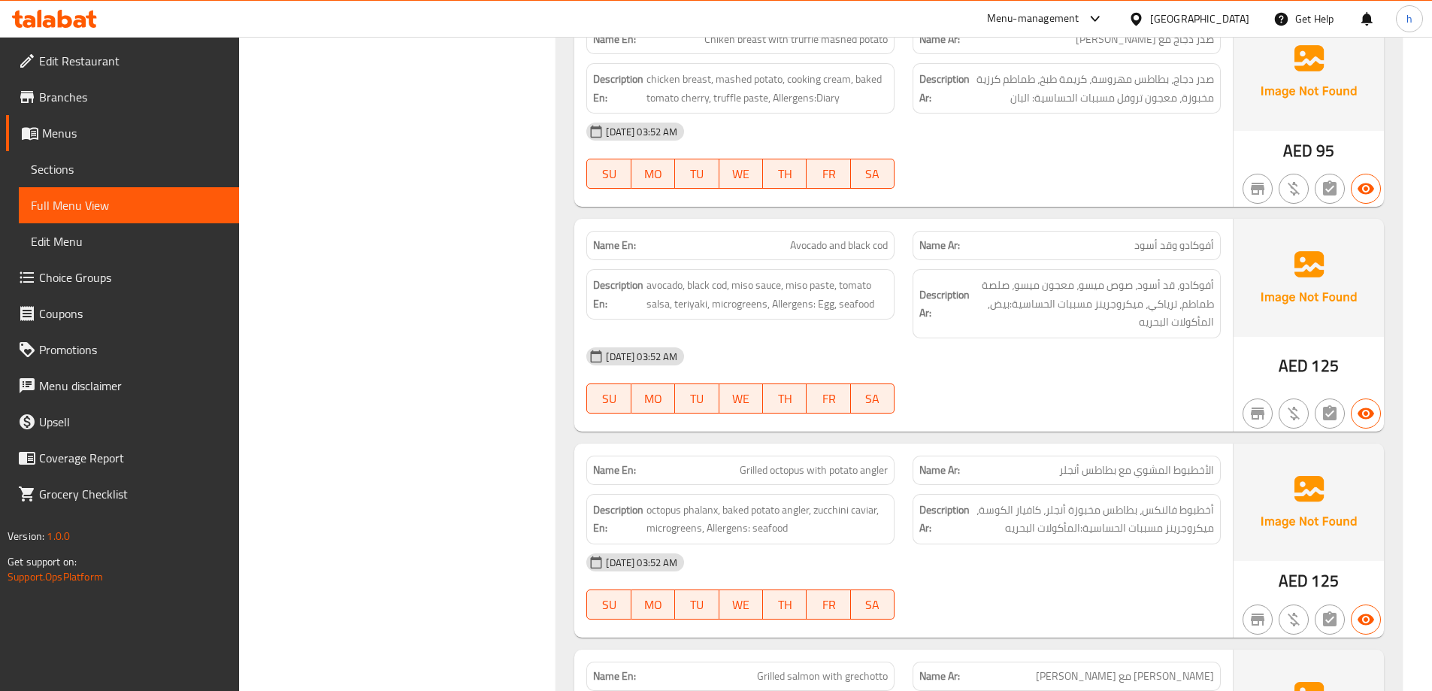
scroll to position [5366, 0]
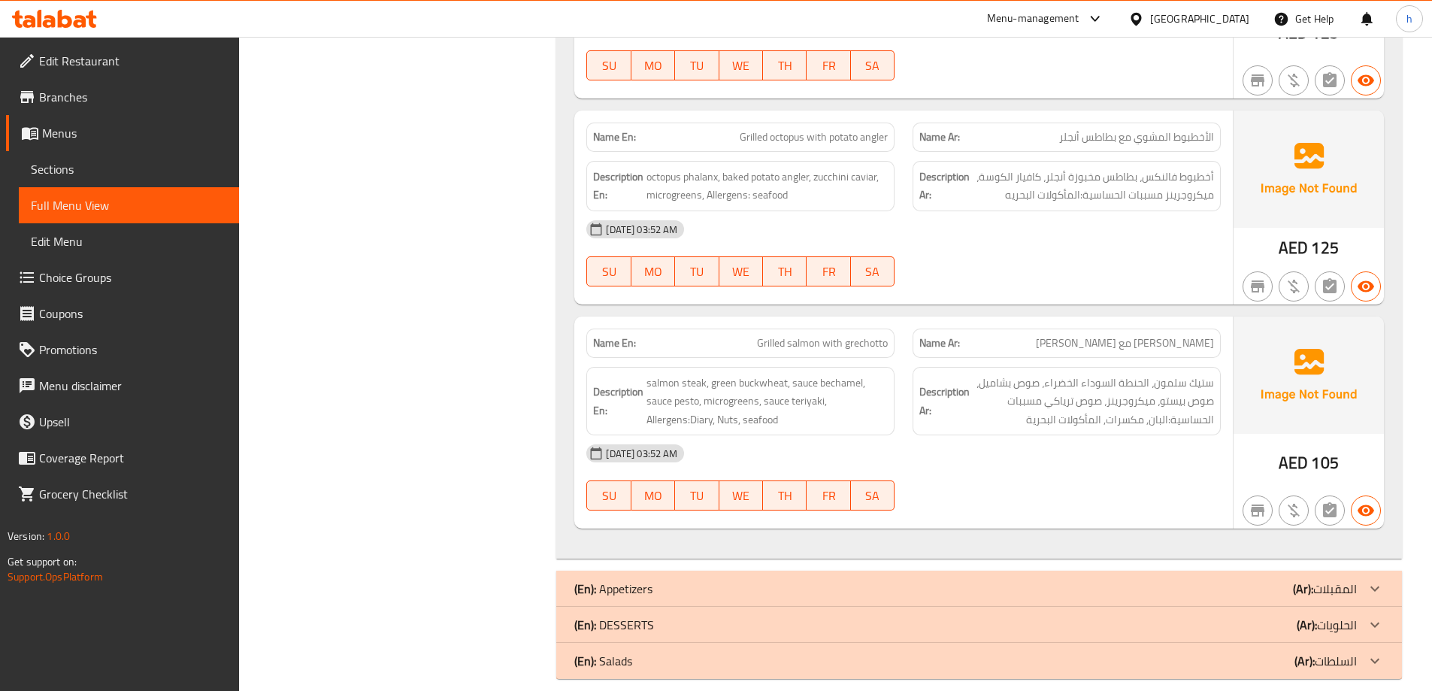
click at [1348, 616] on p "(Ar): الحلويات" at bounding box center [1326, 625] width 60 height 18
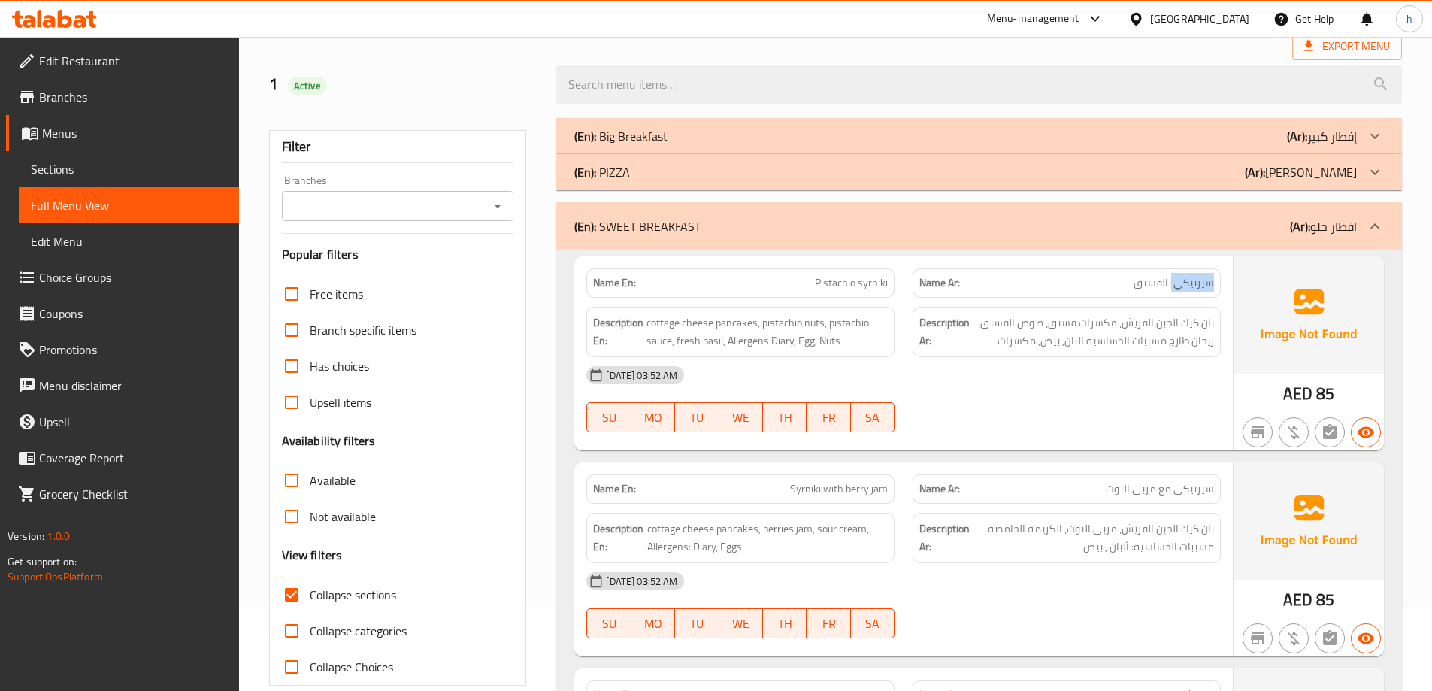
scroll to position [0, 0]
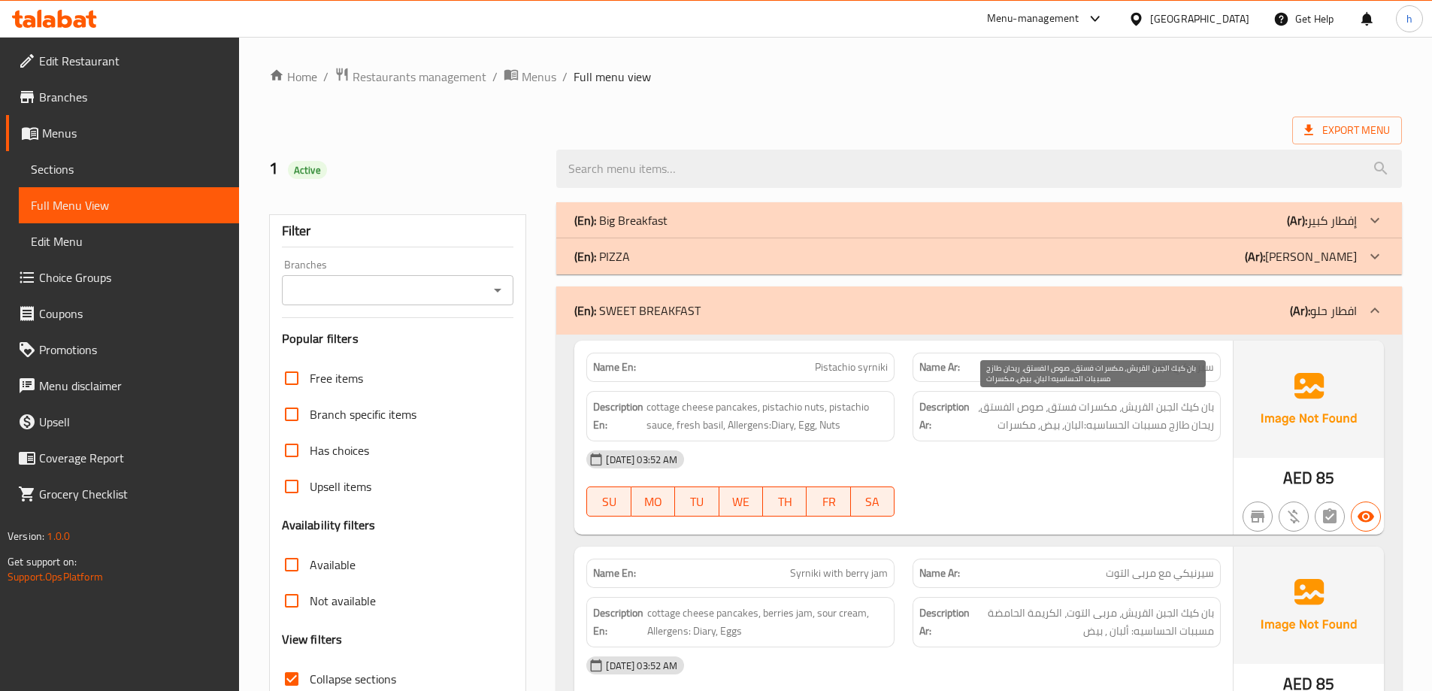
click at [1208, 411] on span "بان كيك الجبن القريش، مكسرات فستق، صوص الفستق، ريحان طازج مسببات الحساسيه:البان…" at bounding box center [1093, 416] width 241 height 37
click at [1189, 410] on span "بان كيك الجبن القريش، مكسرات فستق، صوص الفستق، ريحان طازج مسببات الحساسيه:البان…" at bounding box center [1093, 416] width 241 height 37
click at [1104, 407] on span "بان كيك الجبن القريش، مكسرات فستق، صوص الفستق، ريحان طازج مسببات الحساسيه:البان…" at bounding box center [1093, 416] width 241 height 37
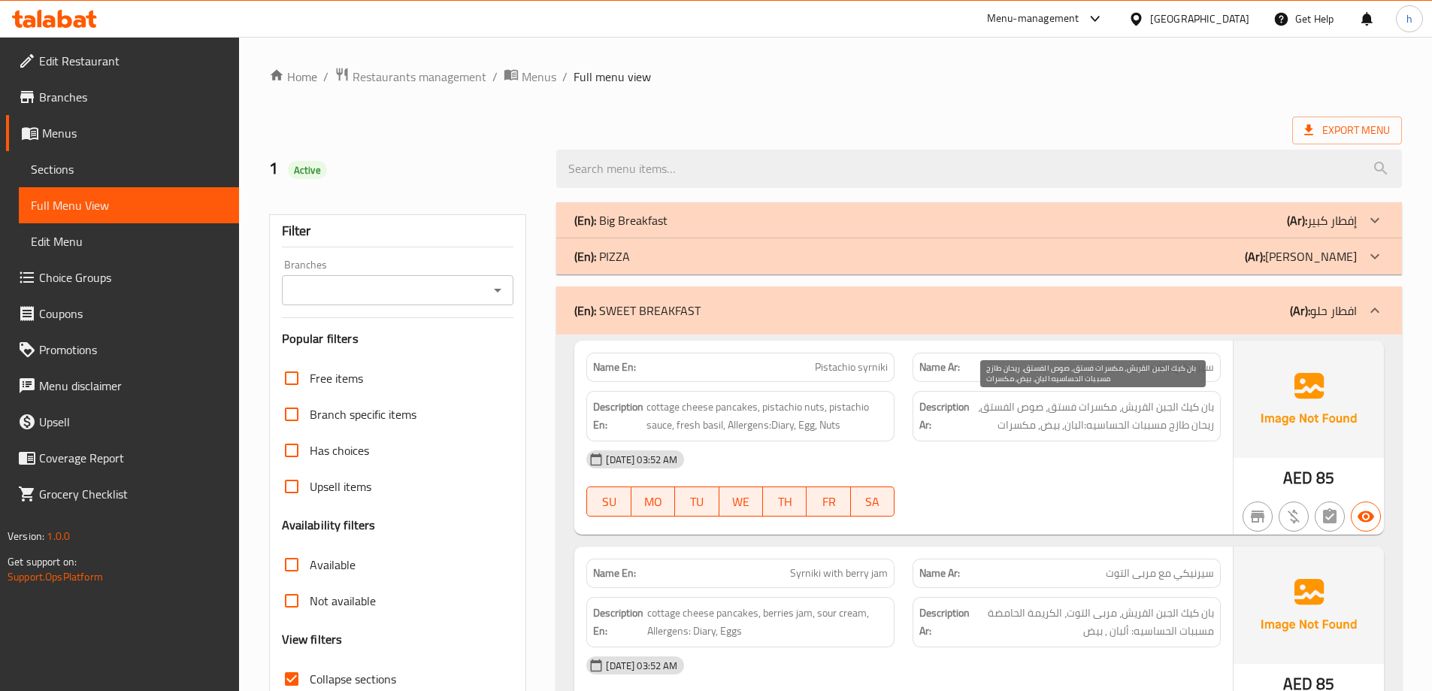
click at [1057, 409] on span "بان كيك الجبن القريش، مكسرات فستق، صوص الفستق، ريحان طازج مسببات الحساسيه:البان…" at bounding box center [1093, 416] width 241 height 37
click at [1097, 409] on span "بان كيك الجبن القريش، مكسرات فستق، صوص الفستق، ريحان طازج مسببات الحساسيه:البان…" at bounding box center [1093, 416] width 241 height 37
click at [1065, 407] on span "بان كيك الجبن القريش، مكسرات فستق، صوص الفستق، ريحان طازج مسببات الحساسيه:البان…" at bounding box center [1093, 416] width 241 height 37
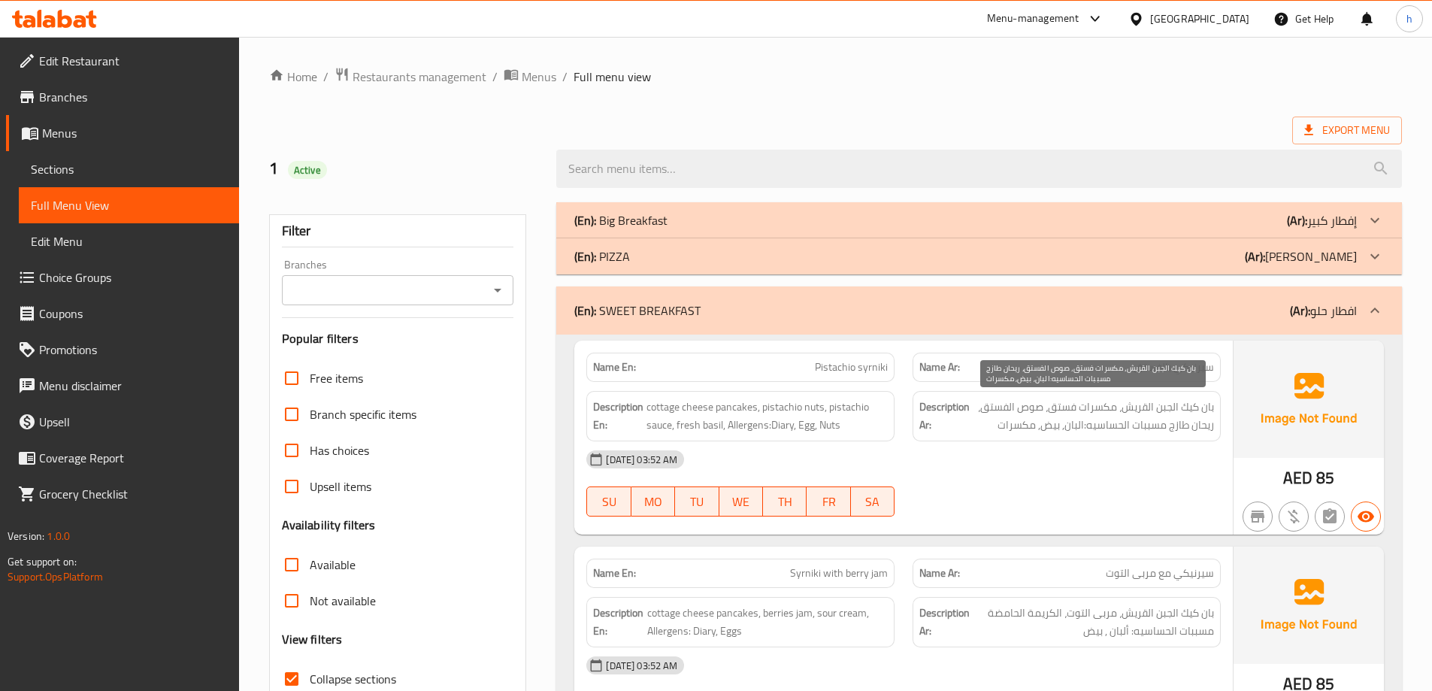
click at [1203, 426] on span "بان كيك الجبن القريش، مكسرات فستق، صوص الفستق، ريحان طازج مسببات الحساسيه:البان…" at bounding box center [1093, 416] width 241 height 37
click at [1175, 428] on span "بان كيك الجبن القريش، مكسرات فستق، صوص الفستق، ريحان طازج مسببات الحساسيه:البان…" at bounding box center [1093, 416] width 241 height 37
click at [1077, 425] on span "بان كيك الجبن القريش، مكسرات فستق، صوص الفستق، ريحان طازج مسببات الحساسيه:البان…" at bounding box center [1093, 416] width 241 height 37
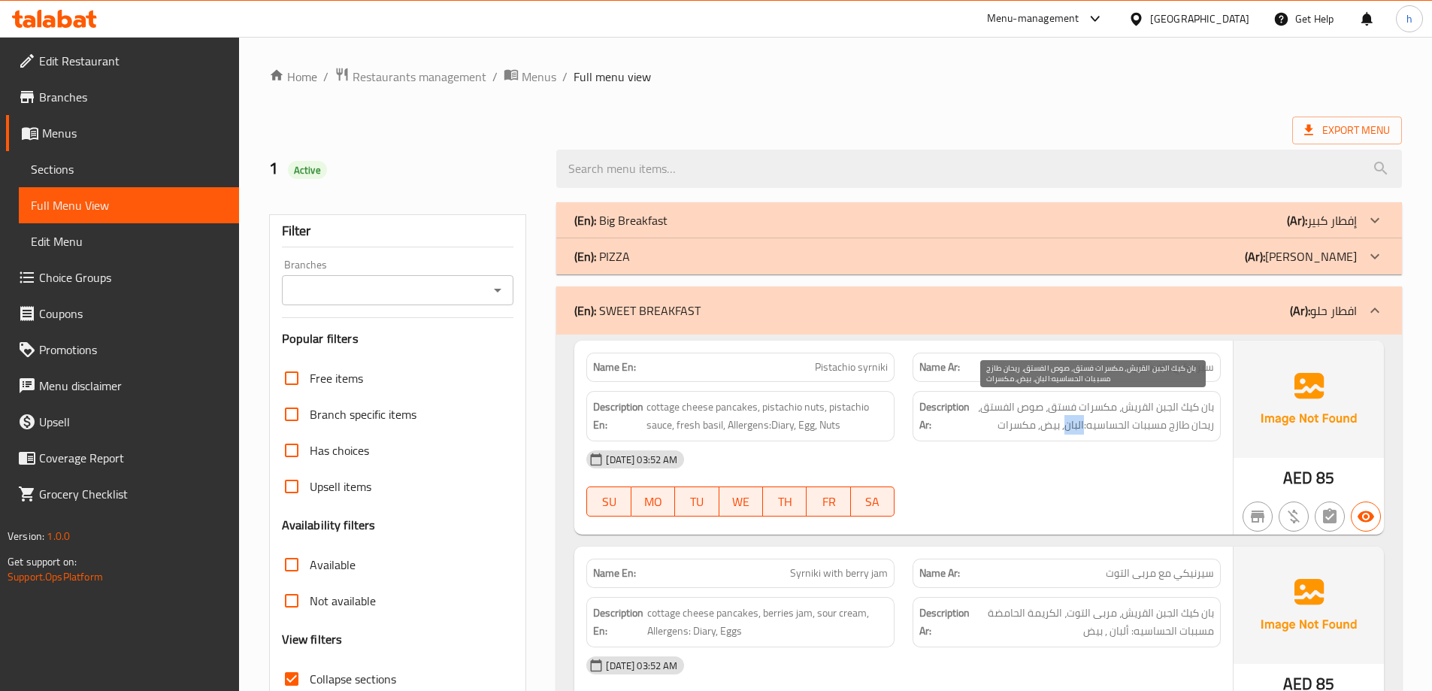
click at [1077, 425] on span "بان كيك الجبن القريش، مكسرات فستق، صوص الفستق، ريحان طازج مسببات الحساسيه:البان…" at bounding box center [1093, 416] width 241 height 37
click at [1051, 423] on span "بان كيك الجبن القريش، مكسرات فستق، صوص الفستق، ريحان طازج مسببات الحساسيه:البان…" at bounding box center [1093, 416] width 241 height 37
click at [1009, 424] on span "بان كيك الجبن القريش، مكسرات فستق، صوص الفستق، ريحان طازج مسببات الحساسيه:البان…" at bounding box center [1093, 416] width 241 height 37
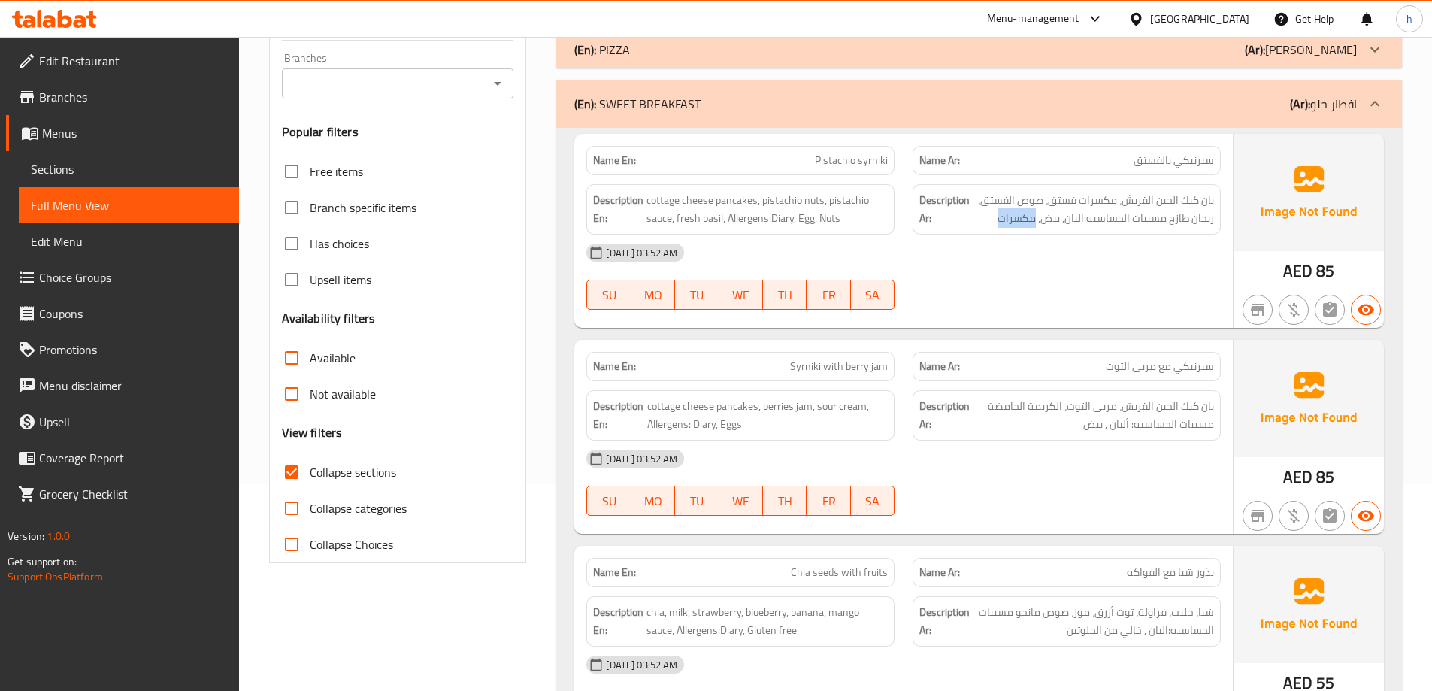
scroll to position [225, 0]
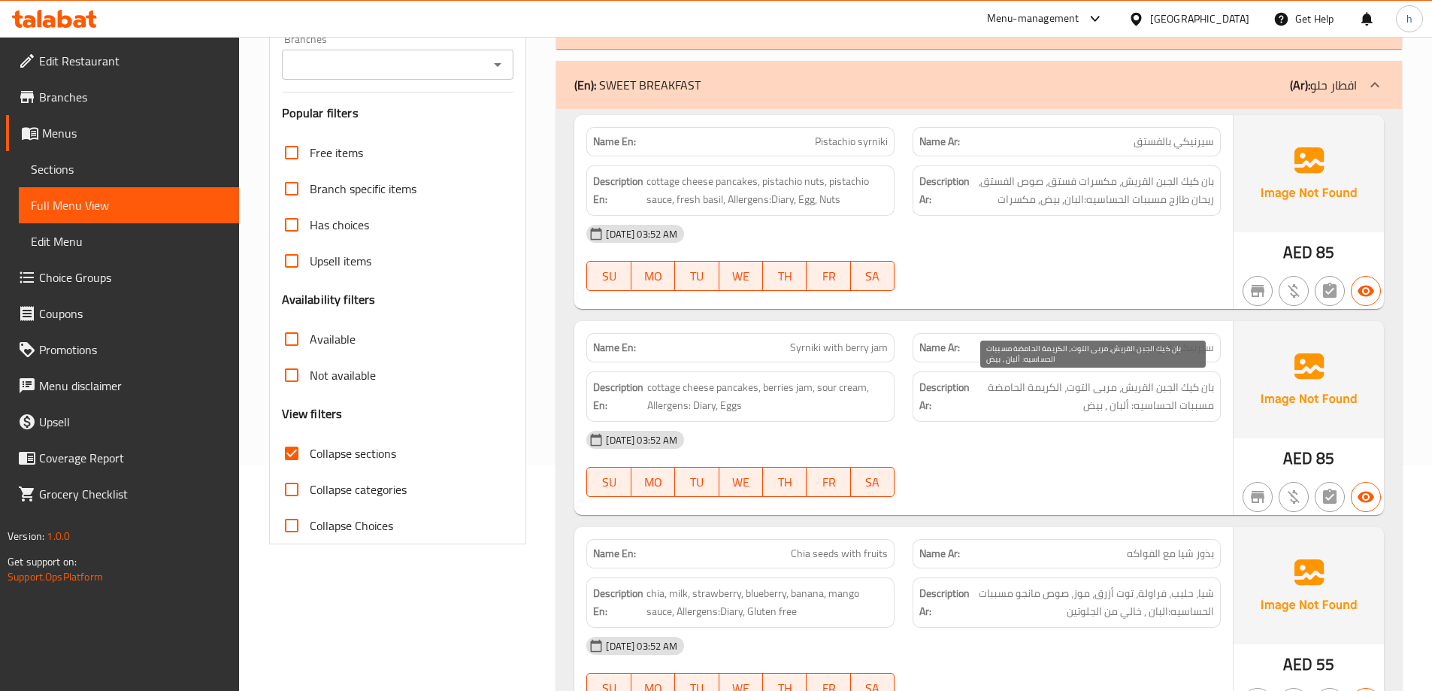
click at [1204, 386] on span "بان كيك الجبن القريش، مربى التوت، الكريمة الحامضة مسببات الحساسيه: ألبان , بيض" at bounding box center [1093, 396] width 241 height 37
click at [1109, 390] on span "بان كيك الجبن القريش، مربى التوت، الكريمة الحامضة مسببات الحساسيه: ألبان , بيض" at bounding box center [1093, 396] width 241 height 37
click at [1081, 388] on span "بان كيك الجبن القريش، مربى التوت، الكريمة الحامضة مسببات الحساسيه: ألبان , بيض" at bounding box center [1093, 396] width 241 height 37
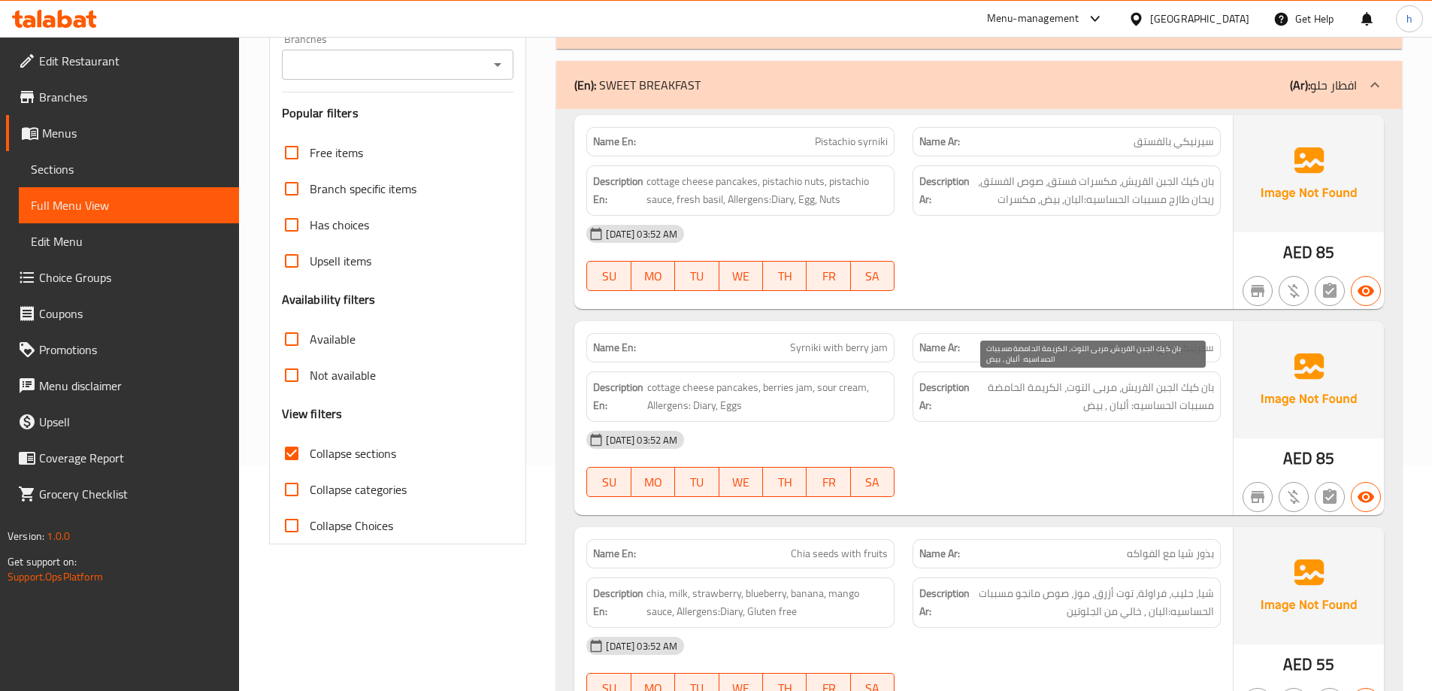
click at [1053, 388] on span "بان كيك الجبن القريش، مربى التوت، الكريمة الحامضة مسببات الحساسيه: ألبان , بيض" at bounding box center [1093, 396] width 241 height 37
click at [1009, 386] on span "بان كيك الجبن القريش، مربى التوت، الكريمة الحامضة مسببات الحساسيه: ألبان , بيض" at bounding box center [1093, 396] width 241 height 37
click at [1121, 407] on span "بان كيك الجبن القريش، مربى التوت، الكريمة الحامضة مسببات الحساسيه: ألبان , بيض" at bounding box center [1093, 396] width 241 height 37
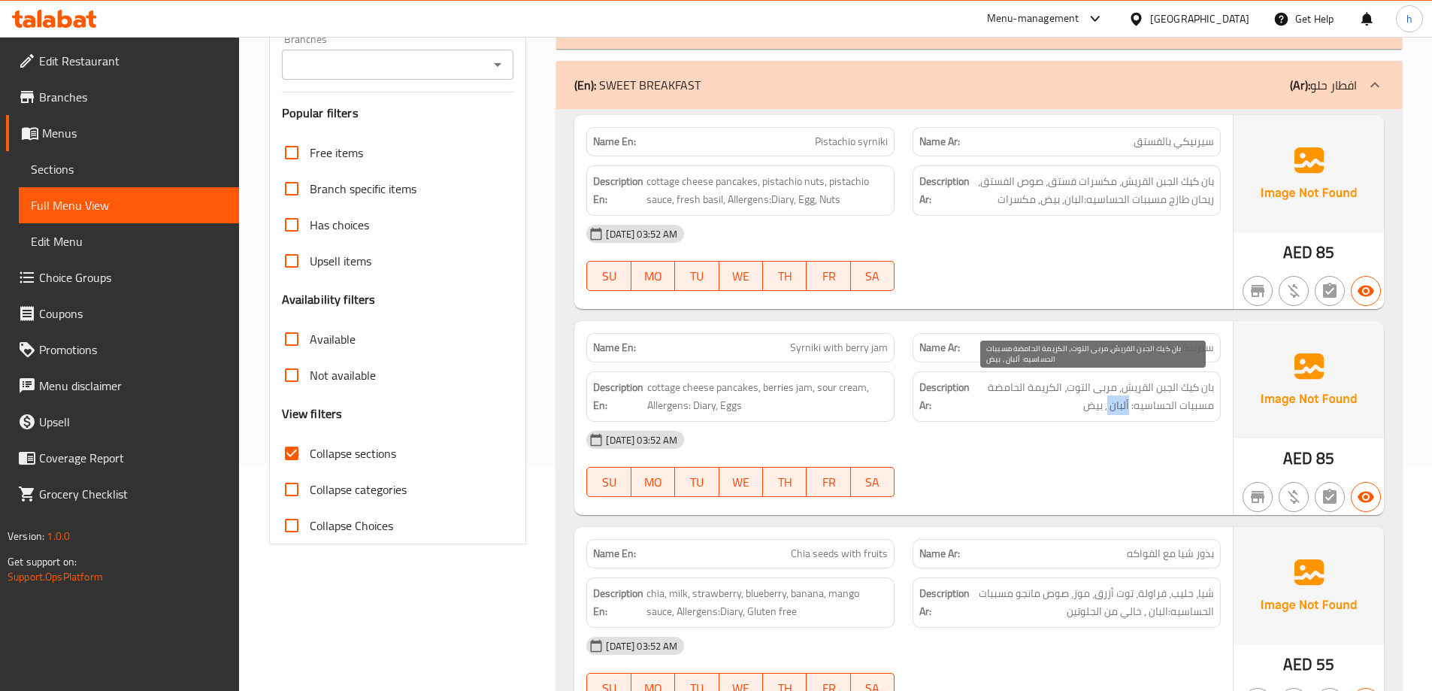
click at [1121, 407] on span "بان كيك الجبن القريش، مربى التوت، الكريمة الحامضة مسببات الحساسيه: ألبان , بيض" at bounding box center [1093, 396] width 241 height 37
click at [1102, 410] on span "بان كيك الجبن القريش، مربى التوت، الكريمة الحامضة مسببات الحساسيه: ألبان , بيض" at bounding box center [1093, 396] width 241 height 37
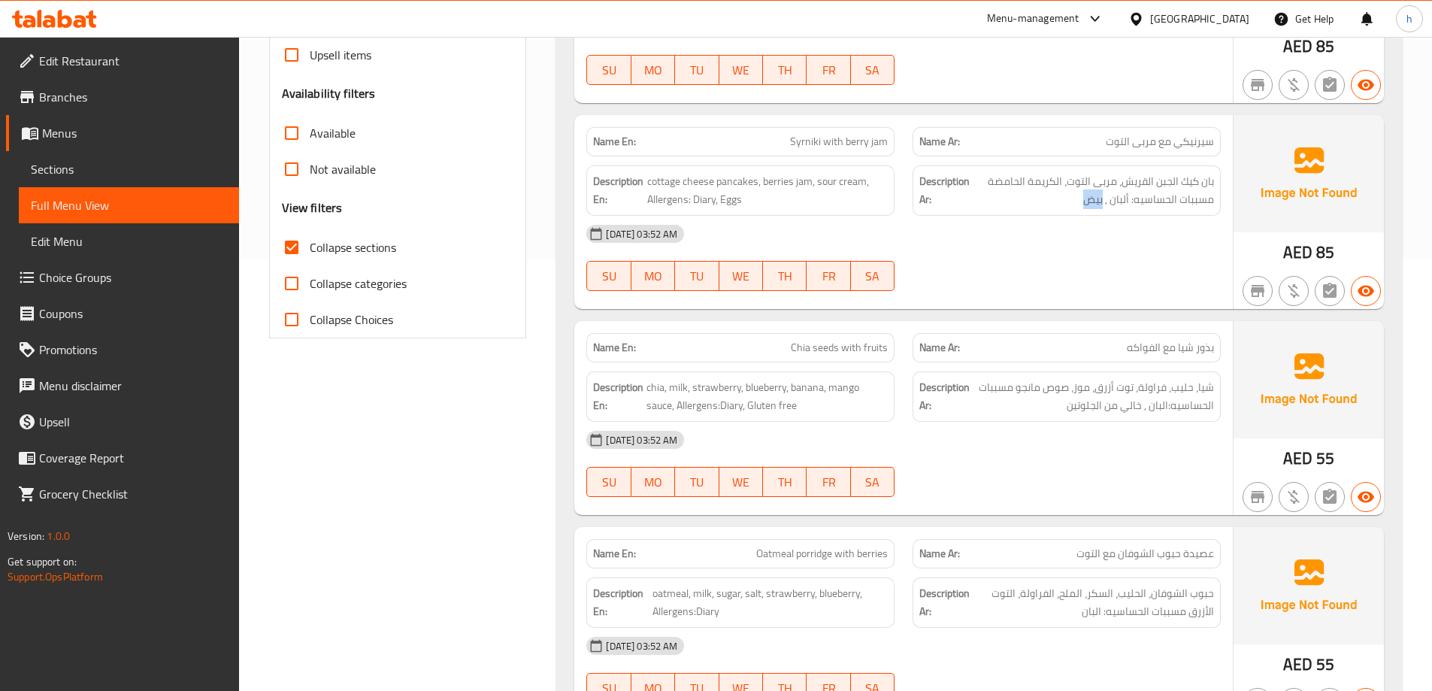
scroll to position [451, 0]
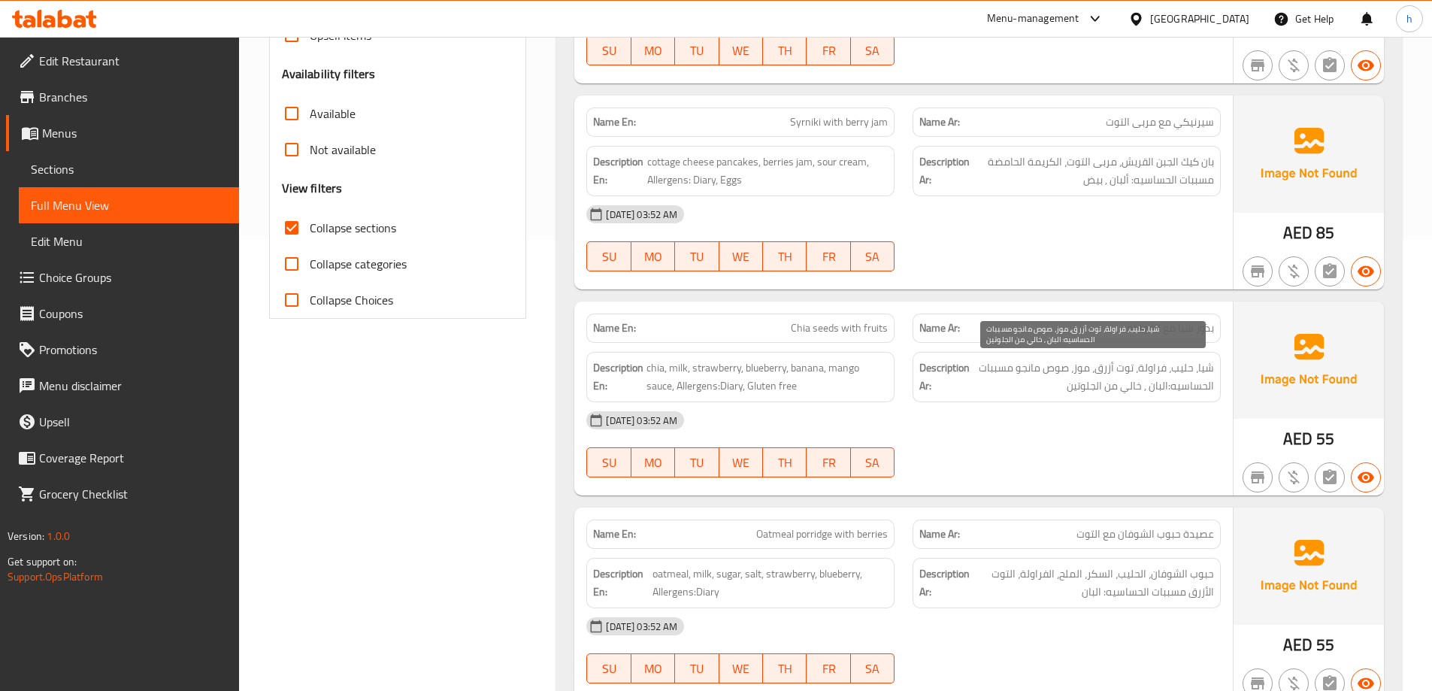
click at [1201, 368] on span "شيا، حليب، فراولة، توت أزرق، موز، صوص مانجو مسببات الحساسيه:البان , خالي من الج…" at bounding box center [1093, 377] width 241 height 37
click at [1176, 371] on span "شيا، حليب، فراولة، توت أزرق، موز، صوص مانجو مسببات الحساسيه:البان , خالي من الج…" at bounding box center [1093, 377] width 241 height 37
click at [1158, 370] on span "شيا، حليب، فراولة، توت أزرق، موز، صوص مانجو مسببات الحساسيه:البان , خالي من الج…" at bounding box center [1093, 377] width 241 height 37
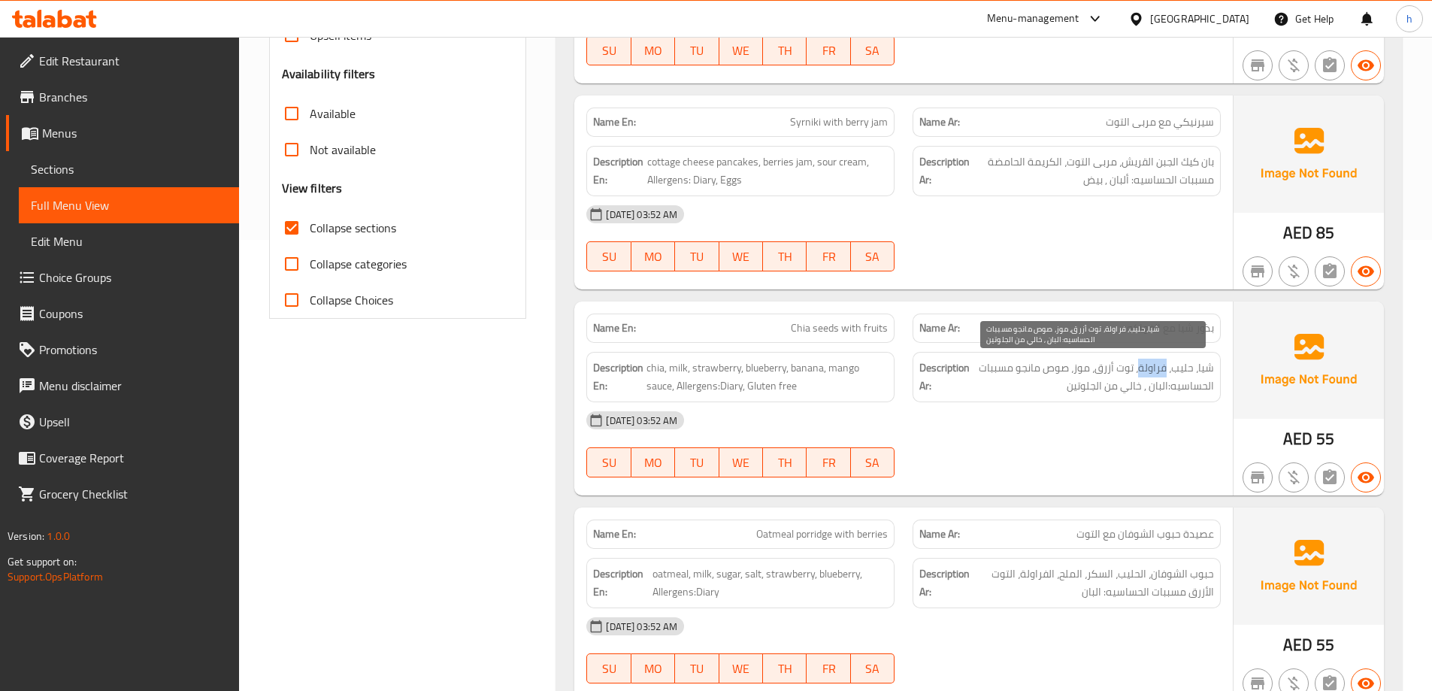
click at [1158, 370] on span "شيا، حليب، فراولة، توت أزرق، موز، صوص مانجو مسببات الحساسيه:البان , خالي من الج…" at bounding box center [1093, 377] width 241 height 37
click at [1125, 372] on span "شيا، حليب، فراولة، توت أزرق، موز، صوص مانجو مسببات الحساسيه:البان , خالي من الج…" at bounding box center [1093, 377] width 241 height 37
click at [1088, 370] on span "شيا، حليب، فراولة، توت أزرق، موز، صوص مانجو مسببات الحساسيه:البان , خالي من الج…" at bounding box center [1093, 377] width 241 height 37
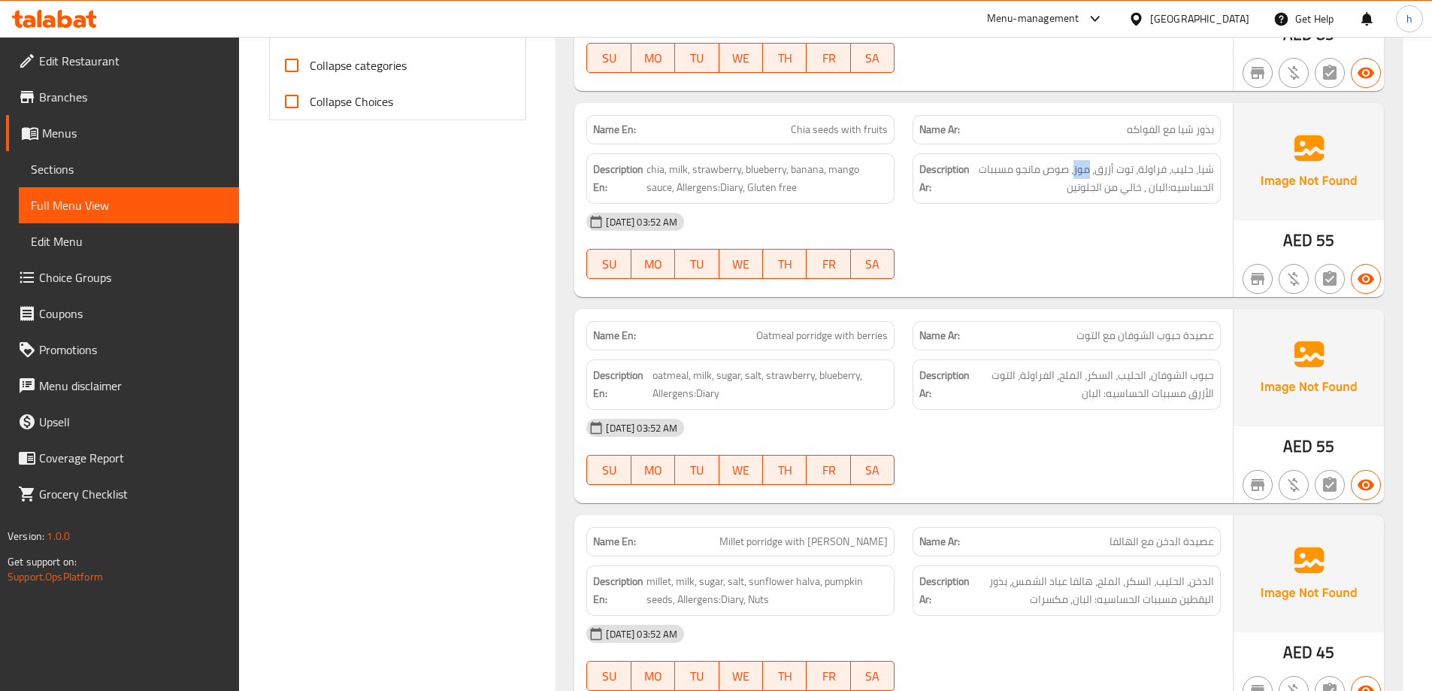
scroll to position [676, 0]
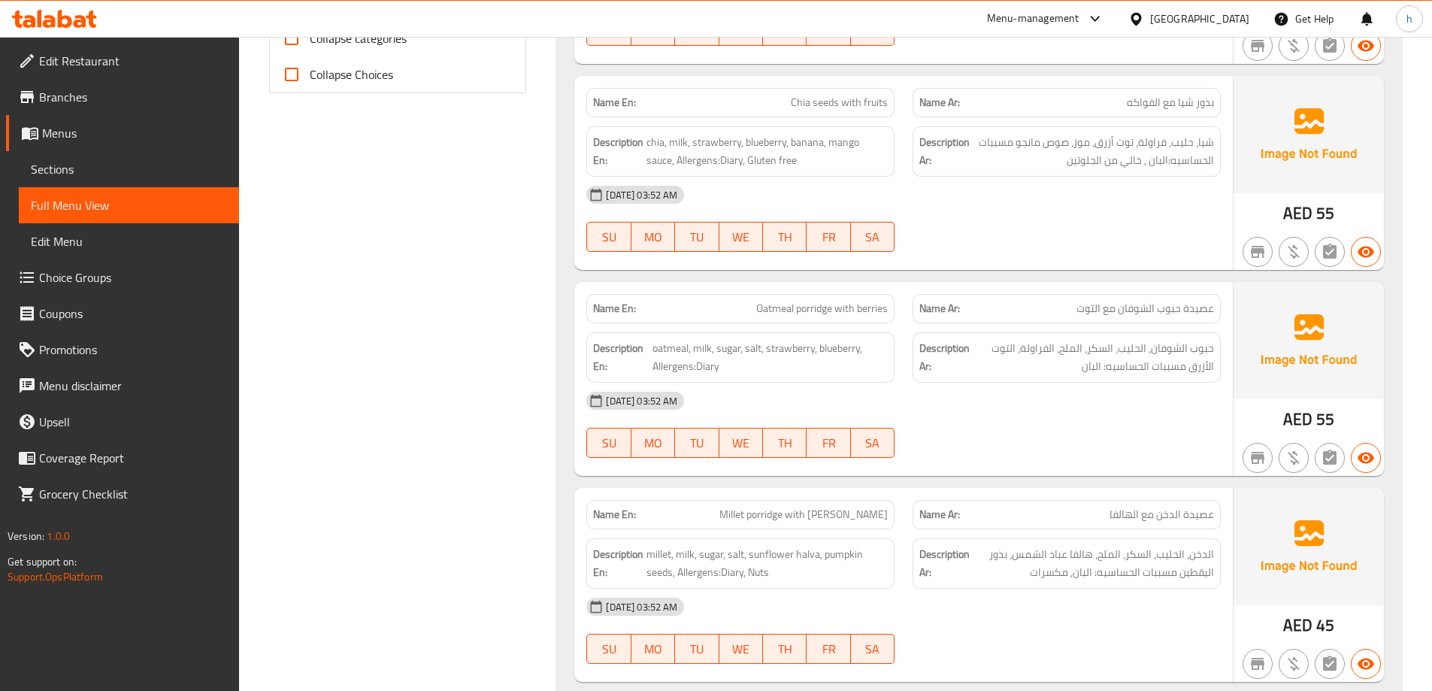
click at [1206, 311] on span "عصيدة حبوب الشوفان مع التوت" at bounding box center [1145, 309] width 138 height 16
click at [1172, 310] on span "عصيدة حبوب الشوفان مع التوت" at bounding box center [1145, 309] width 138 height 16
click at [1135, 311] on span "عصيدة حبوب الشوفان مع التوت" at bounding box center [1145, 309] width 138 height 16
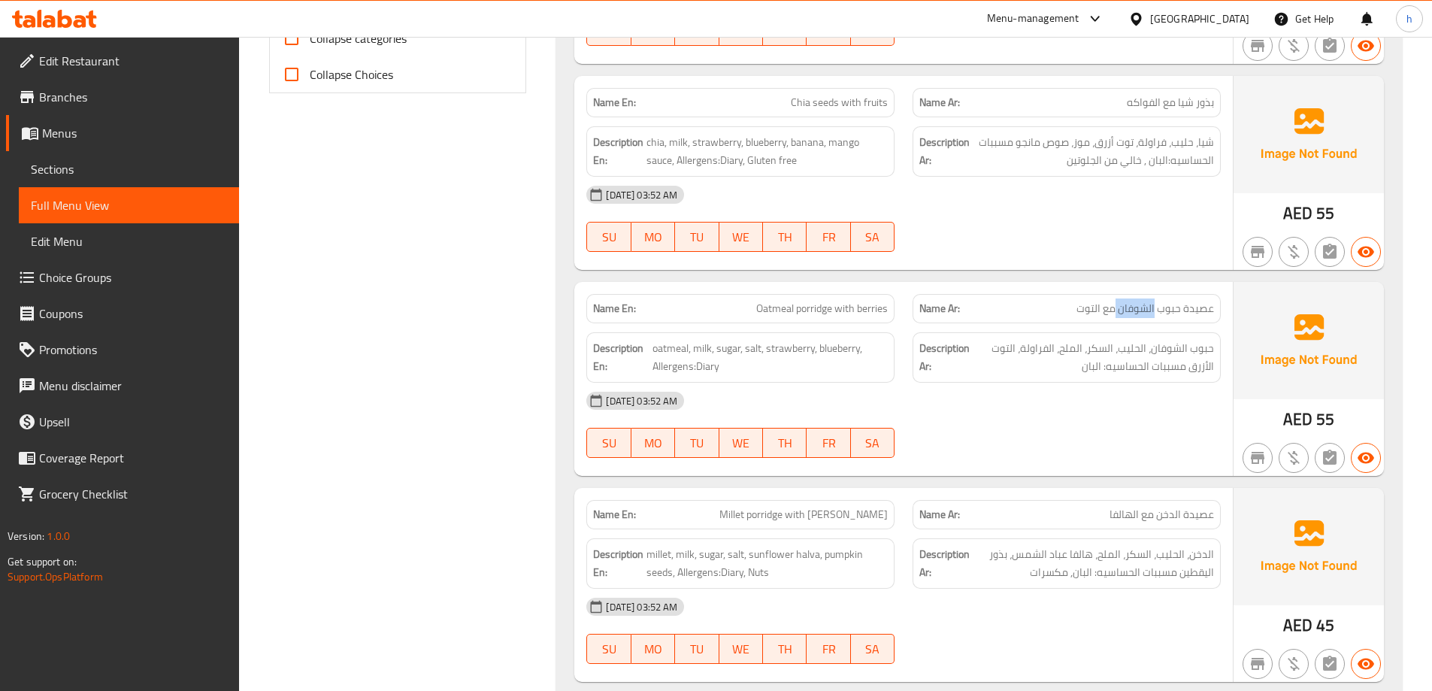
click at [1135, 311] on span "عصيدة حبوب الشوفان مع التوت" at bounding box center [1145, 309] width 138 height 16
click at [1136, 351] on span "حبوب الشوفان، الحليب، السكر، الملح، الفراولة، التوت الأزرق مسببات الحساسيه: الب…" at bounding box center [1093, 357] width 241 height 37
click at [1113, 349] on span "حبوب الشوفان، الحليب، السكر، الملح، الفراولة، التوت الأزرق مسببات الحساسيه: الب…" at bounding box center [1093, 357] width 241 height 37
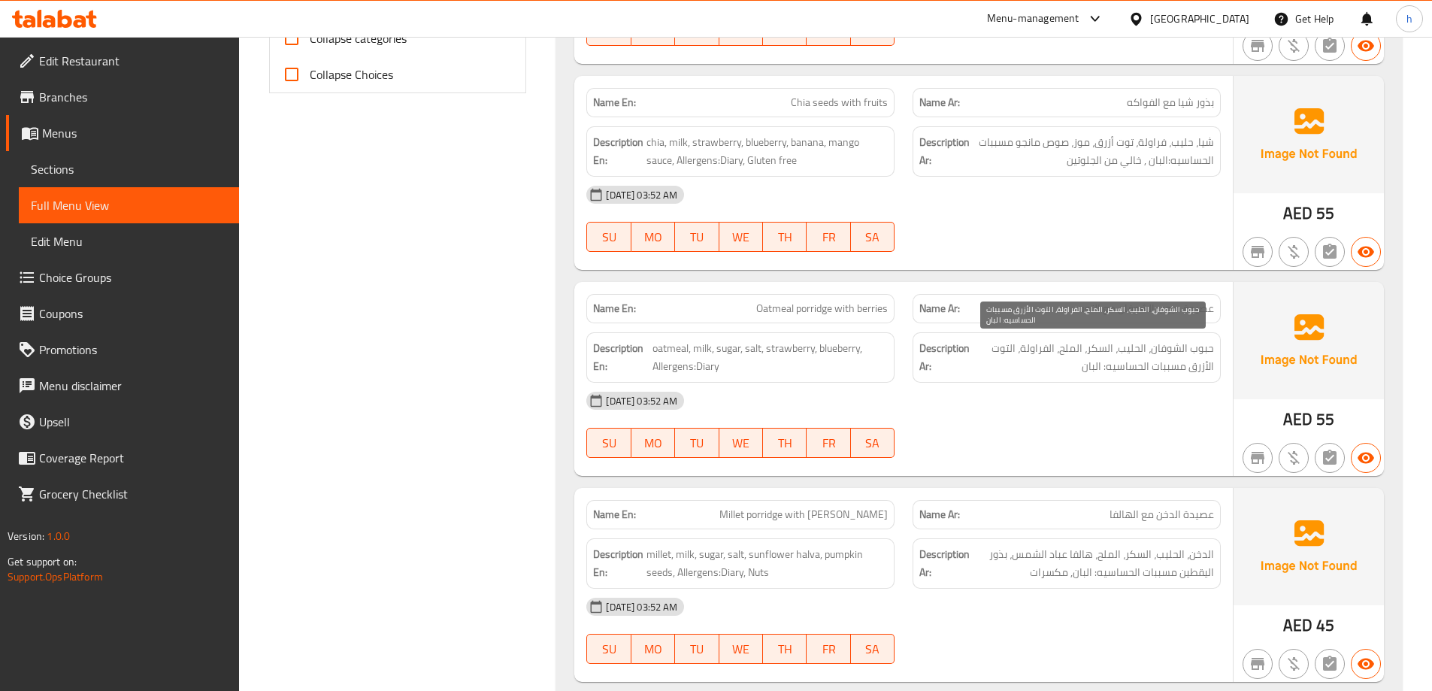
click at [1072, 347] on span "حبوب الشوفان، الحليب، السكر، الملح، الفراولة، التوت الأزرق مسببات الحساسيه: الب…" at bounding box center [1093, 357] width 241 height 37
click at [1043, 349] on span "حبوب الشوفان، الحليب، السكر، الملح، الفراولة، التوت الأزرق مسببات الحساسيه: الب…" at bounding box center [1093, 357] width 241 height 37
click at [1011, 349] on span "حبوب الشوفان، الحليب، السكر، الملح، الفراولة، التوت الأزرق مسببات الحساسيه: الب…" at bounding box center [1093, 357] width 241 height 37
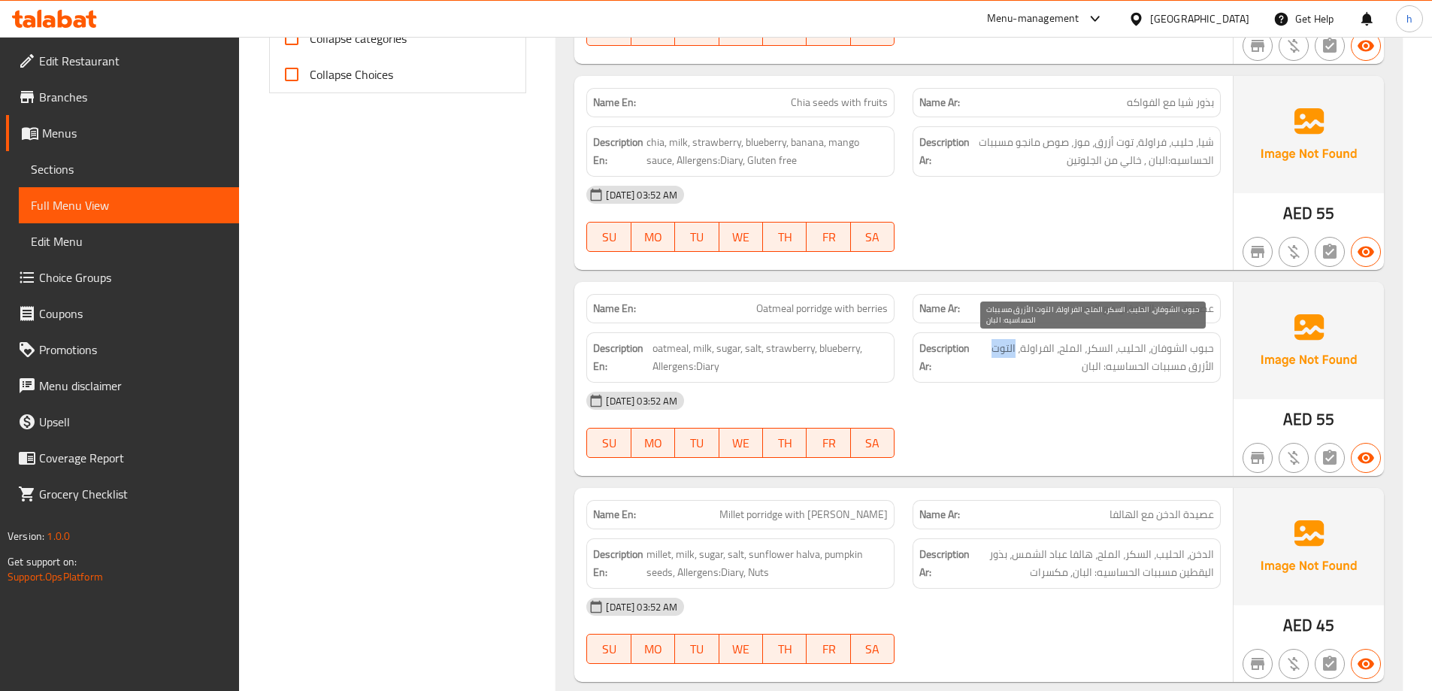
click at [1011, 349] on span "حبوب الشوفان، الحليب، السكر، الملح، الفراولة، التوت الأزرق مسببات الحساسيه: الب…" at bounding box center [1093, 357] width 241 height 37
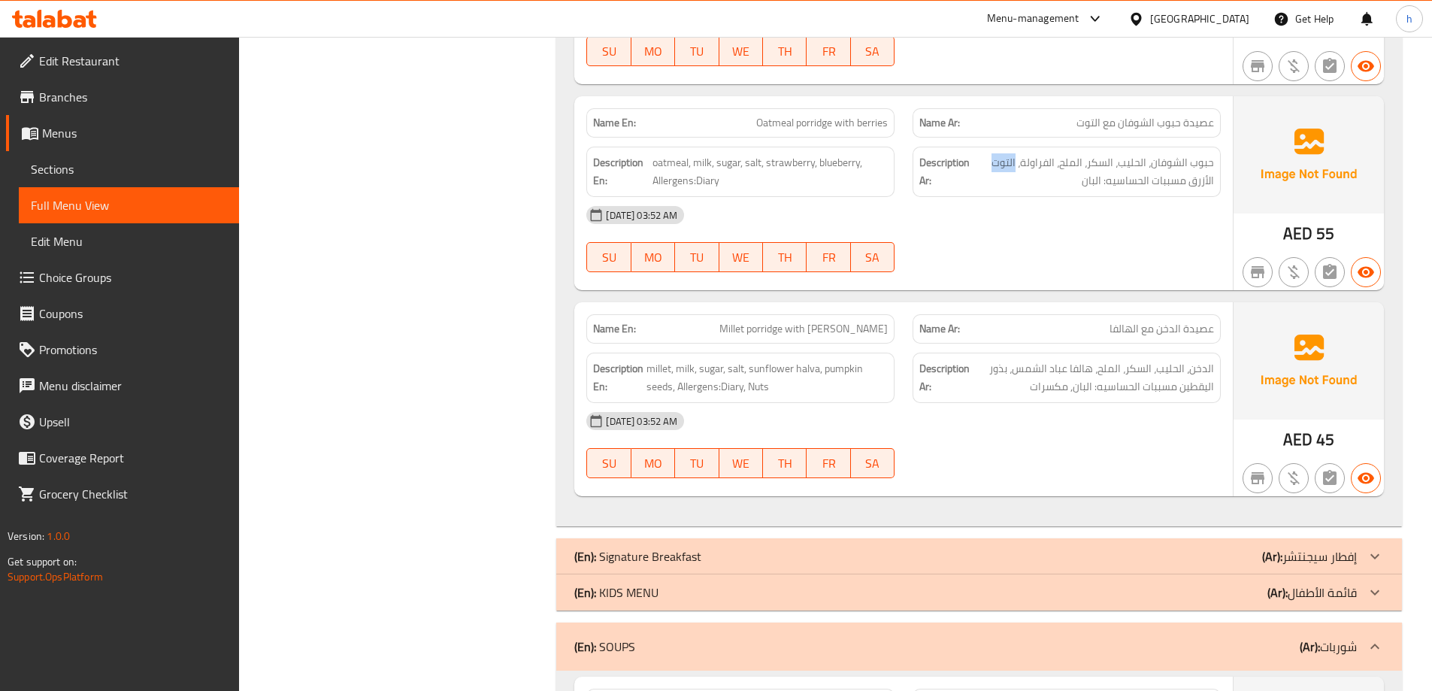
scroll to position [902, 0]
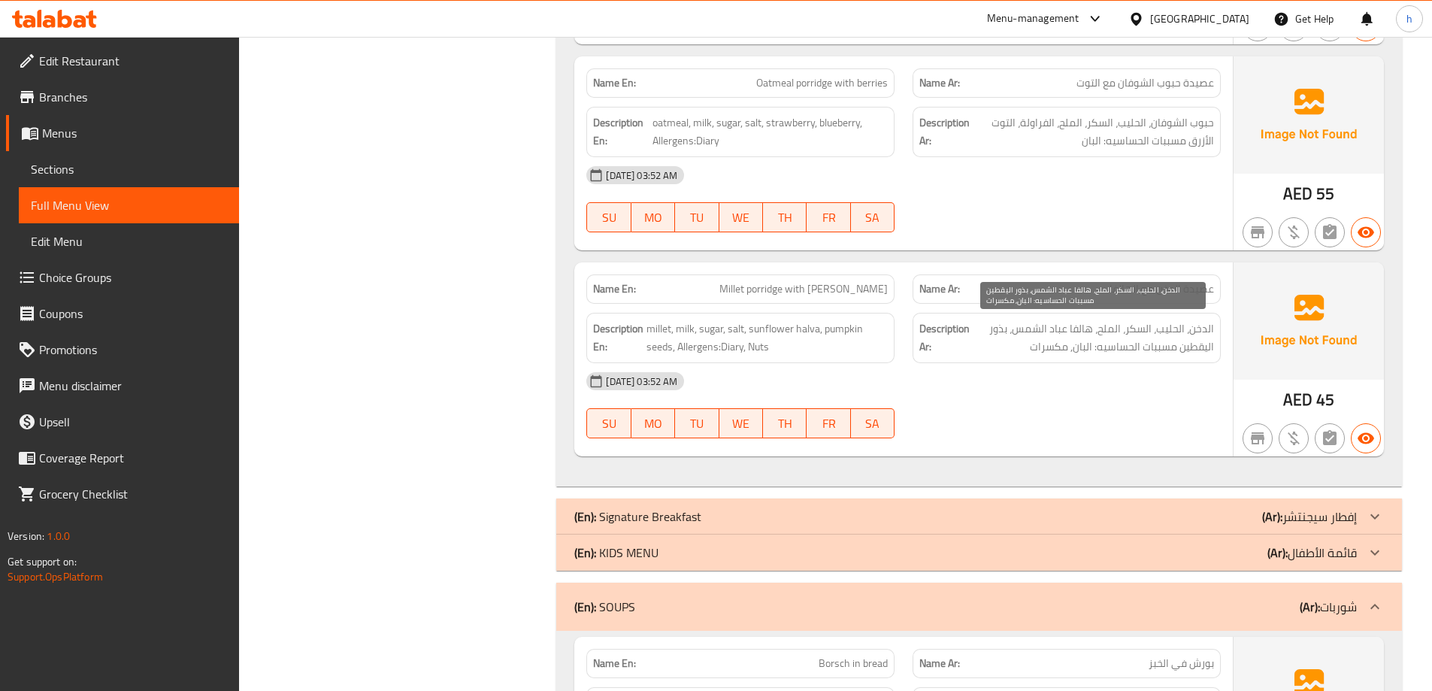
click at [1201, 331] on span "الدخن، الحليب، السكر، الملح، هالفا عباد الشمس، بذور اليقطين مسببات الحساسيه: ال…" at bounding box center [1093, 337] width 241 height 37
click at [1169, 332] on span "الدخن، الحليب، السكر، الملح، هالفا عباد الشمس، بذور اليقطين مسببات الحساسيه: ال…" at bounding box center [1093, 337] width 241 height 37
click at [1120, 336] on span "الدخن، الحليب، السكر، الملح، هالفا عباد الشمس، بذور اليقطين مسببات الحساسيه: ال…" at bounding box center [1093, 337] width 241 height 37
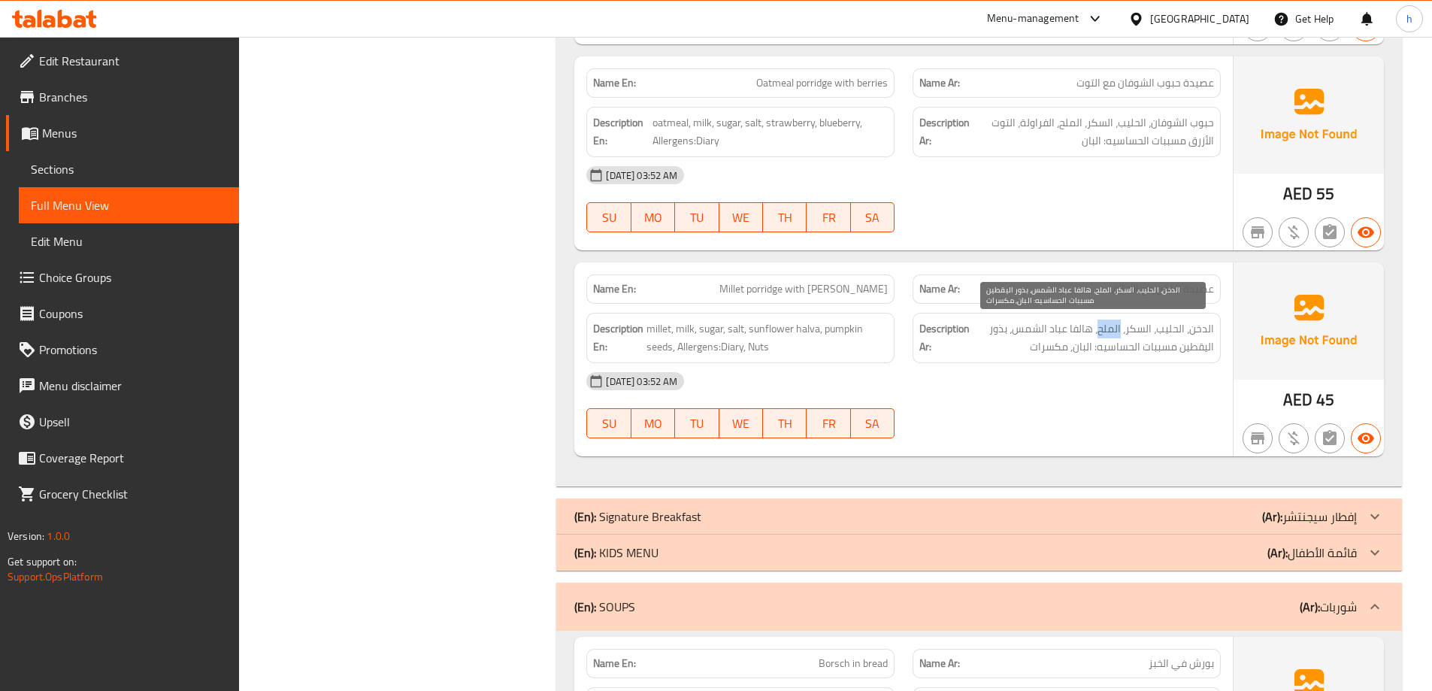
click at [1120, 336] on span "الدخن، الحليب، السكر، الملح، هالفا عباد الشمس، بذور اليقطين مسببات الحساسيه: ال…" at bounding box center [1093, 337] width 241 height 37
click at [1142, 331] on span "الدخن، الحليب، السكر، الملح، هالفا عباد الشمس، بذور اليقطين مسببات الحساسيه: ال…" at bounding box center [1093, 337] width 241 height 37
click at [1110, 332] on span "الدخن، الحليب، السكر، الملح، هالفا عباد الشمس، بذور اليقطين مسببات الحساسيه: ال…" at bounding box center [1093, 337] width 241 height 37
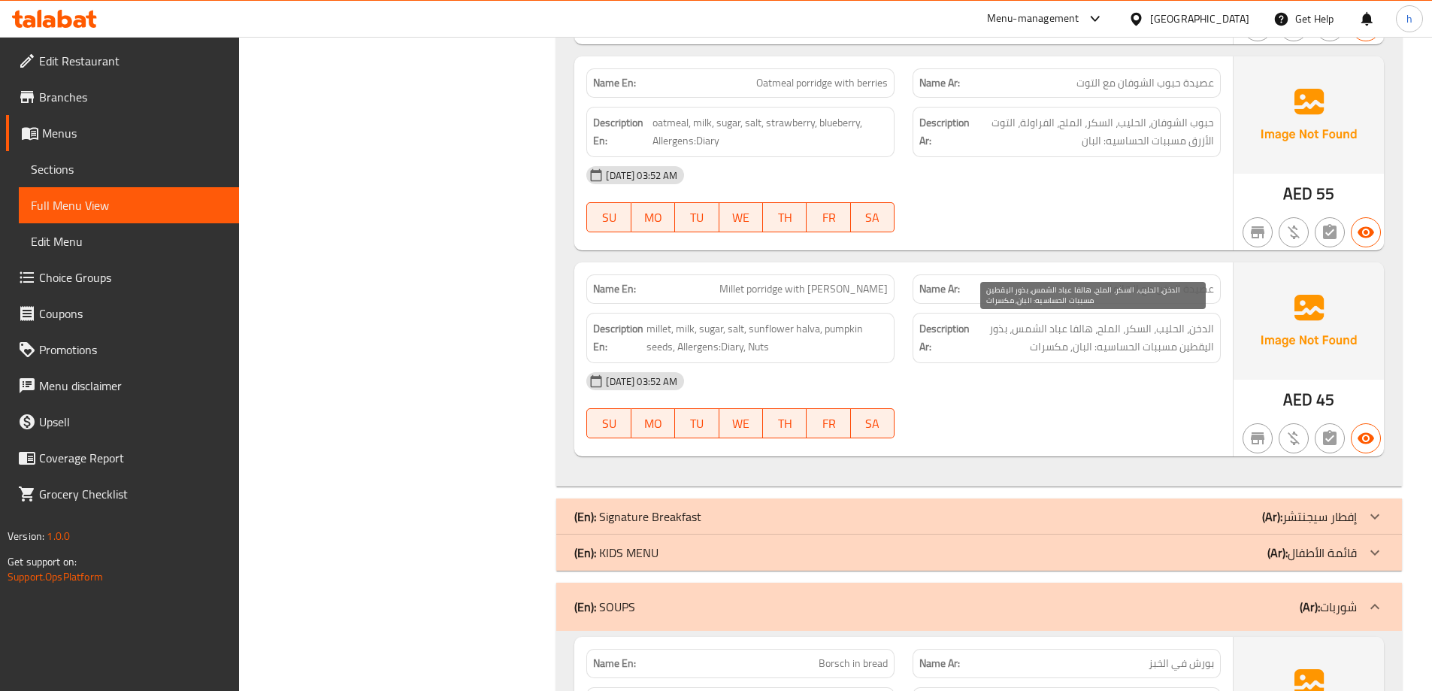
click at [1083, 331] on span "الدخن، الحليب، السكر، الملح، هالفا عباد الشمس، بذور اليقطين مسببات الحساسيه: ال…" at bounding box center [1093, 337] width 241 height 37
click at [1059, 329] on span "الدخن، الحليب، السكر، الملح، هالفا عباد الشمس، بذور اليقطين مسببات الحساسيه: ال…" at bounding box center [1093, 337] width 241 height 37
click at [1032, 331] on span "الدخن، الحليب، السكر، الملح، هالفا عباد الشمس، بذور اليقطين مسببات الحساسيه: ال…" at bounding box center [1093, 337] width 241 height 37
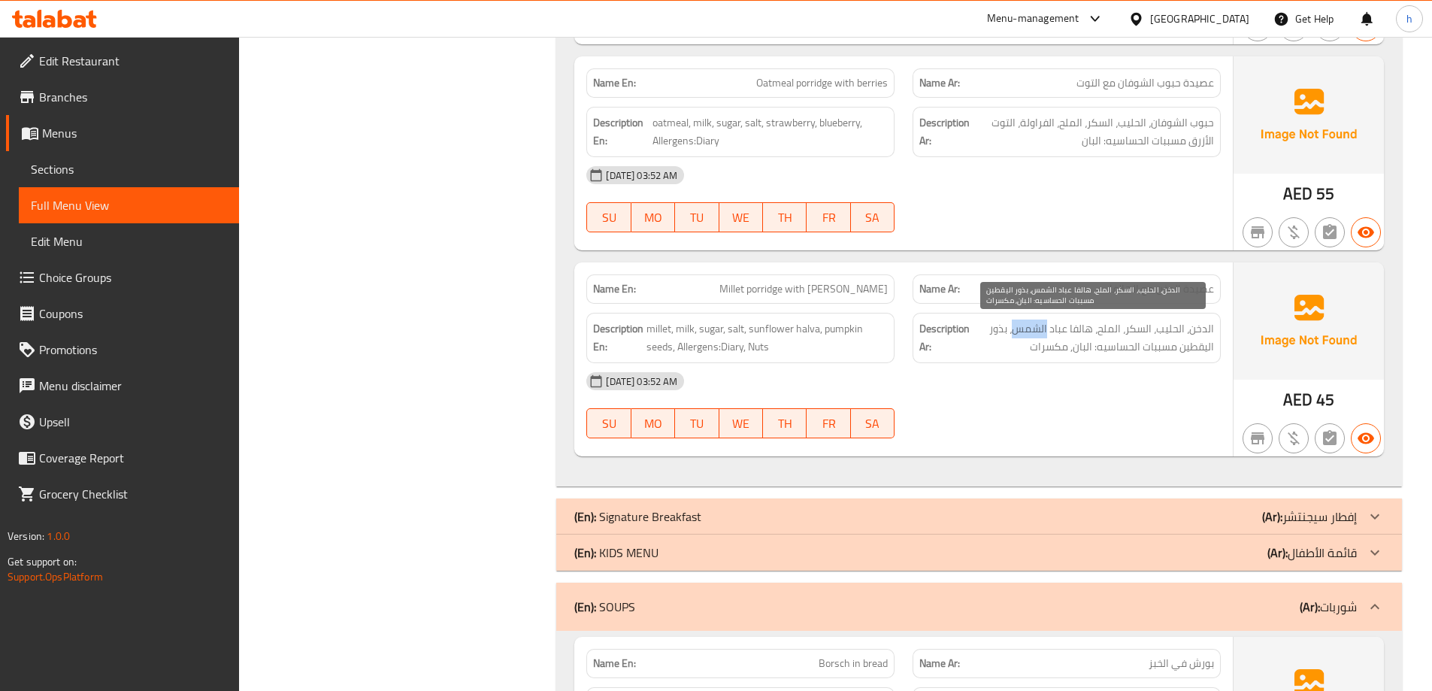
click at [1033, 331] on span "الدخن، الحليب، السكر، الملح، هالفا عباد الشمس، بذور اليقطين مسببات الحساسيه: ال…" at bounding box center [1093, 337] width 241 height 37
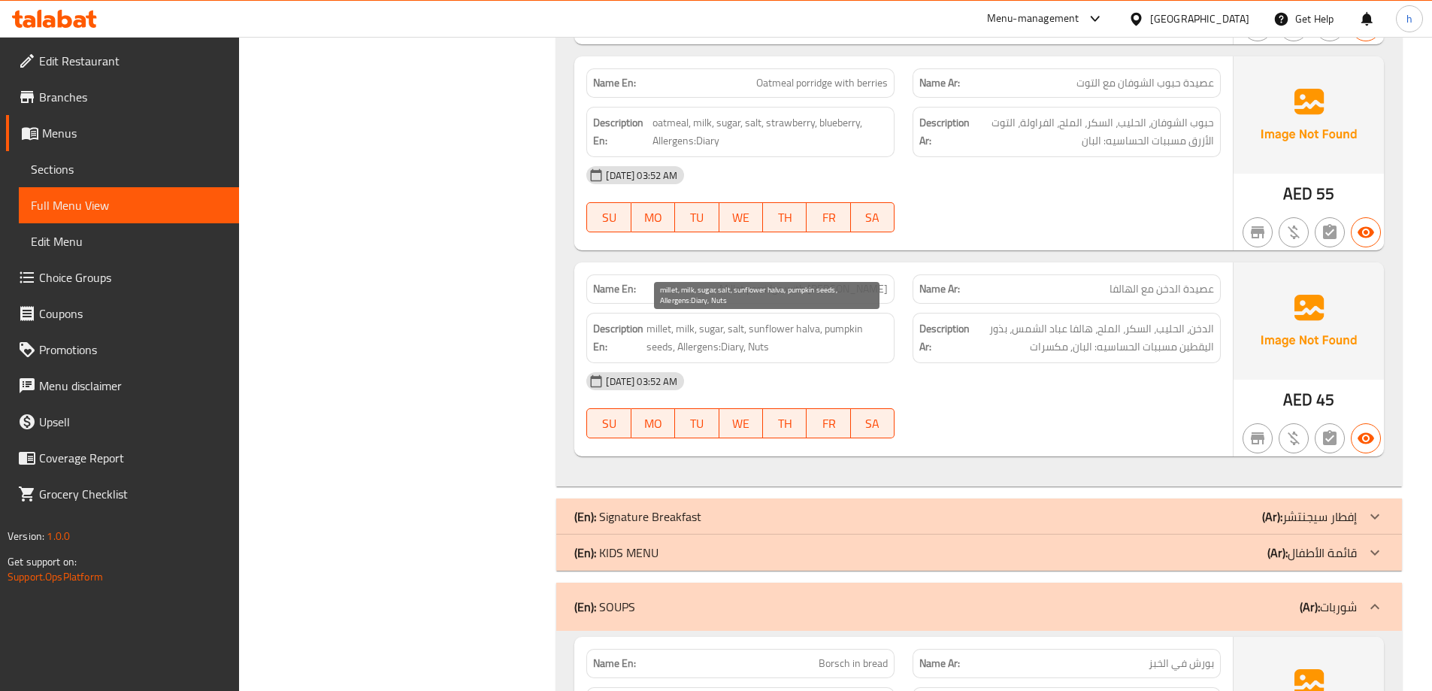
click at [773, 332] on span "millet, milk, sugar, salt, sunflower halva, pumpkin seeds, Allergens:Diary, Nuts" at bounding box center [766, 337] width 241 height 37
copy span "sunflower"
click at [848, 327] on span "millet, milk, sugar, salt, sunflower halva, pumpkin seeds, Allergens:Diary, Nuts" at bounding box center [766, 337] width 241 height 37
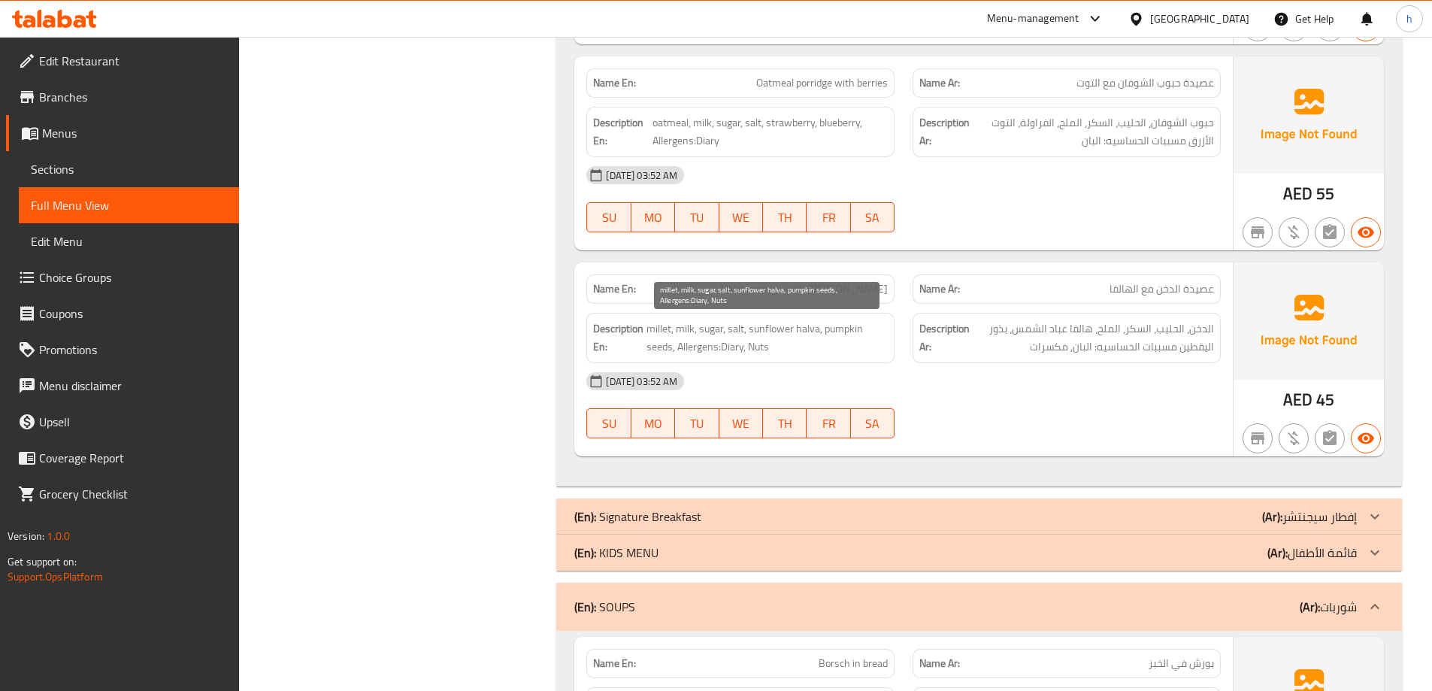
click at [655, 350] on span "millet, milk, sugar, salt, sunflower halva, pumpkin seeds, Allergens:Diary, Nuts" at bounding box center [766, 337] width 241 height 37
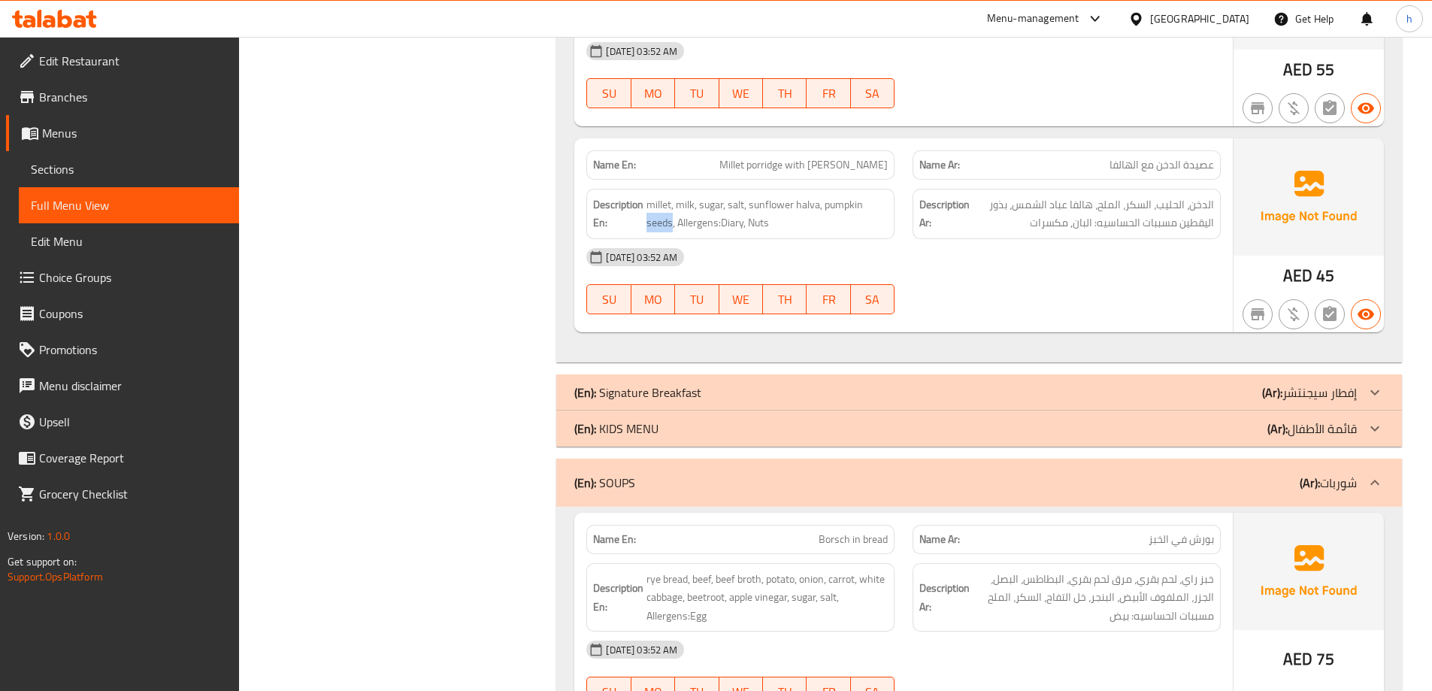
scroll to position [1052, 0]
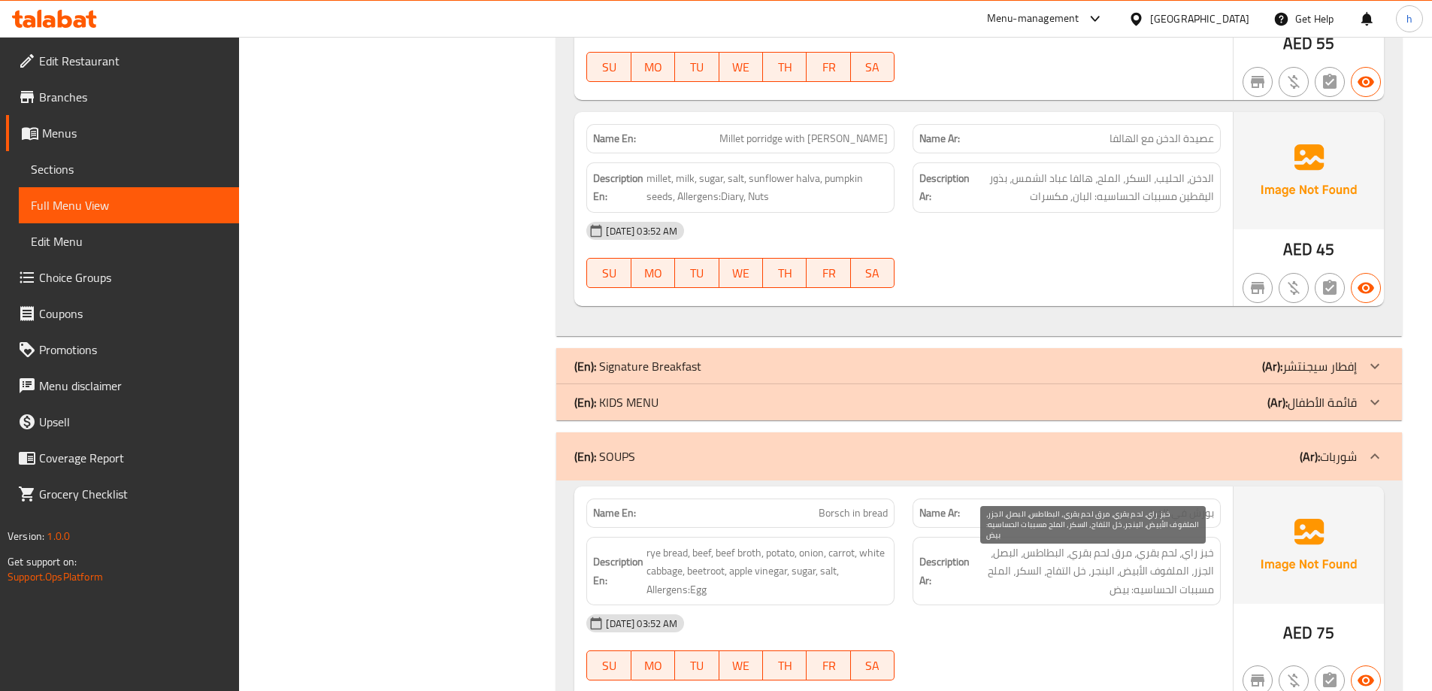
click at [1205, 554] on span "خبز راي، لحم بقري، مرق لحم بقري، البطاطس، البصل، الجزر، الملفوف الأبيض، البنجر،…" at bounding box center [1093, 571] width 241 height 56
click at [1193, 555] on span "خبز راي، لحم بقري، مرق لحم بقري، البطاطس، البصل، الجزر، الملفوف الأبيض، البنجر،…" at bounding box center [1093, 571] width 241 height 56
click at [1168, 560] on span "خبز راي، لحم بقري، مرق لحم بقري، البطاطس، البصل، الجزر، الملفوف الأبيض، البنجر،…" at bounding box center [1093, 571] width 241 height 56
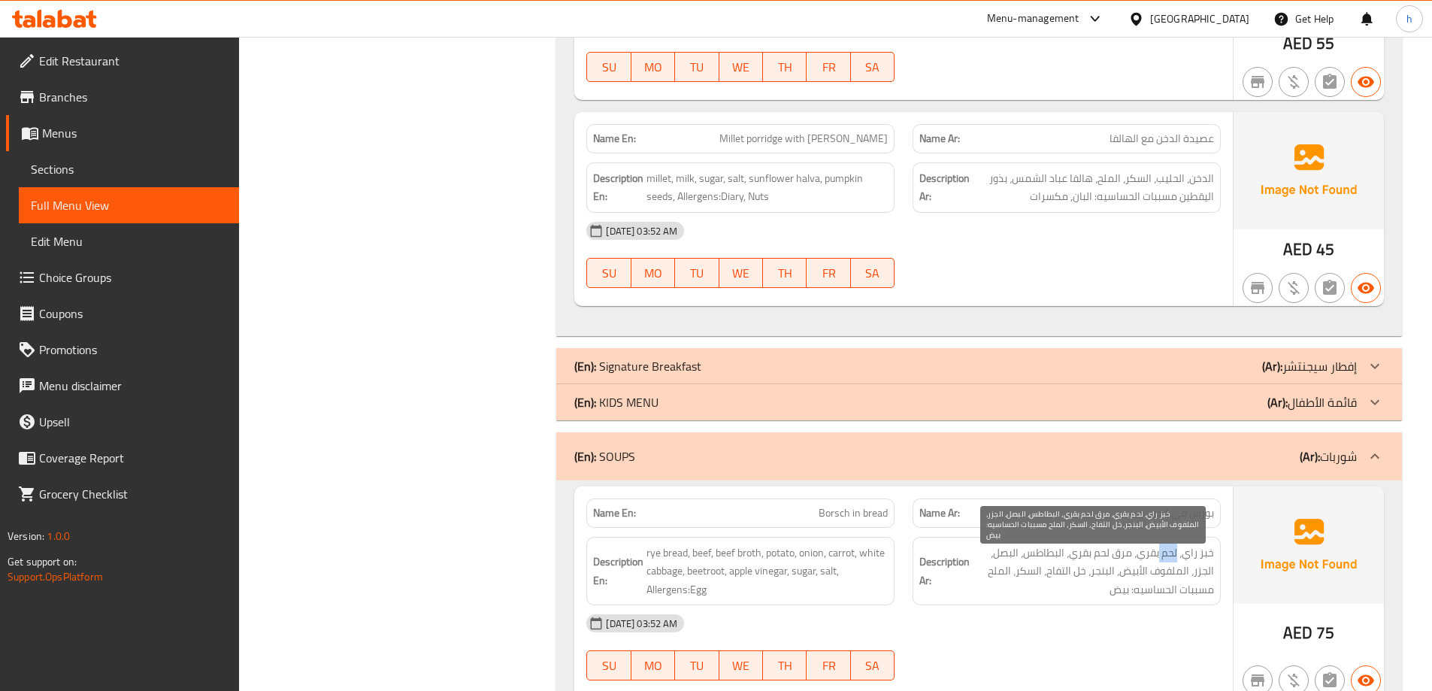
click at [1168, 560] on span "خبز راي، لحم بقري، مرق لحم بقري، البطاطس، البصل، الجزر، الملفوف الأبيض، البنجر،…" at bounding box center [1093, 571] width 241 height 56
drag, startPoint x: 1136, startPoint y: 555, endPoint x: 1076, endPoint y: 558, distance: 60.9
click at [1076, 558] on span "خبز راي، لحم بقري، مرق لحم بقري، البطاطس، البصل، الجزر، الملفوف الأبيض، البنجر،…" at bounding box center [1093, 571] width 241 height 56
click at [1054, 553] on span "خبز راي، لحم بقري، مرق لحم بقري، البطاطس، البصل، الجزر، الملفوف الأبيض، البنجر،…" at bounding box center [1093, 571] width 241 height 56
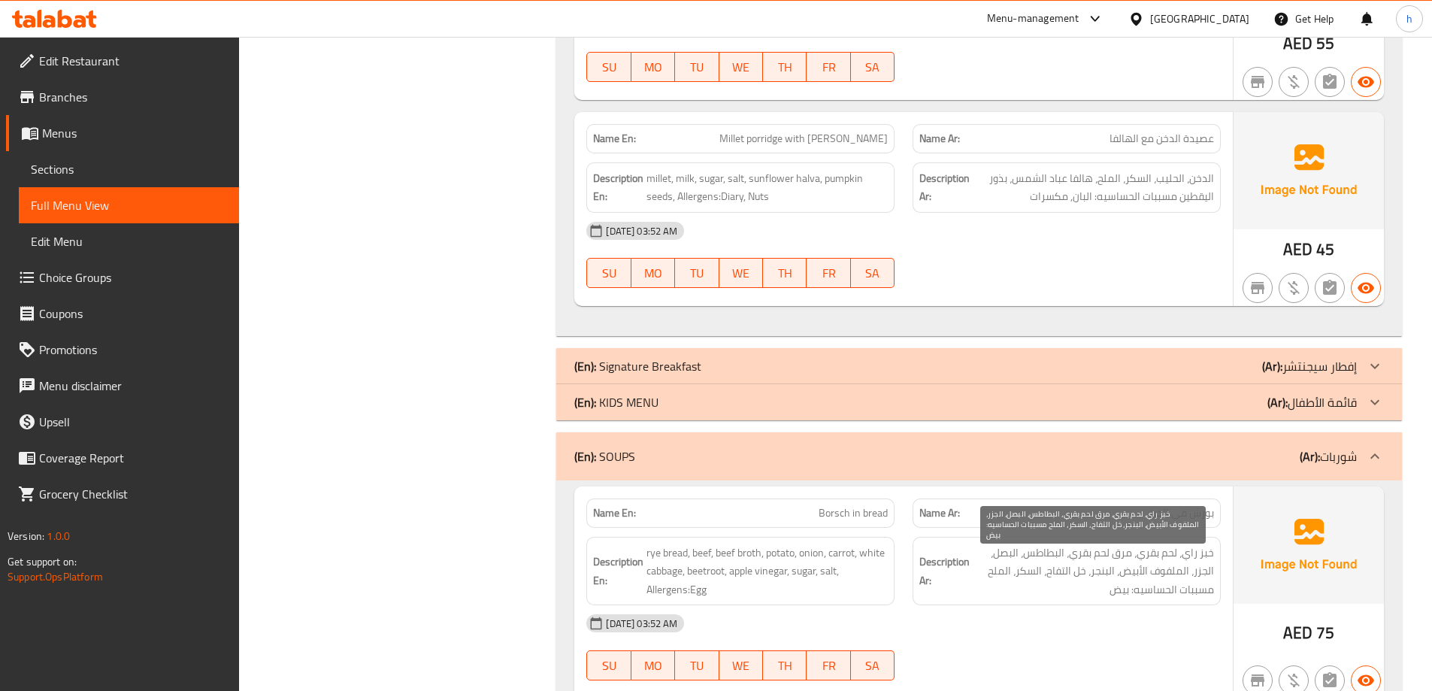
click at [1009, 557] on span "خبز راي، لحم بقري، مرق لحم بقري، البطاطس، البصل، الجزر، الملفوف الأبيض، البنجر،…" at bounding box center [1093, 571] width 241 height 56
click at [1201, 576] on span "خبز راي، لحم بقري، مرق لحم بقري، البطاطس، البصل، الجزر، الملفوف الأبيض، البنجر،…" at bounding box center [1093, 571] width 241 height 56
click at [1027, 566] on span "خبز راي، لحم بقري، مرق لحم بقري، البطاطس، البصل، الجزر، الملفوف الأبيض، البنجر،…" at bounding box center [1093, 571] width 241 height 56
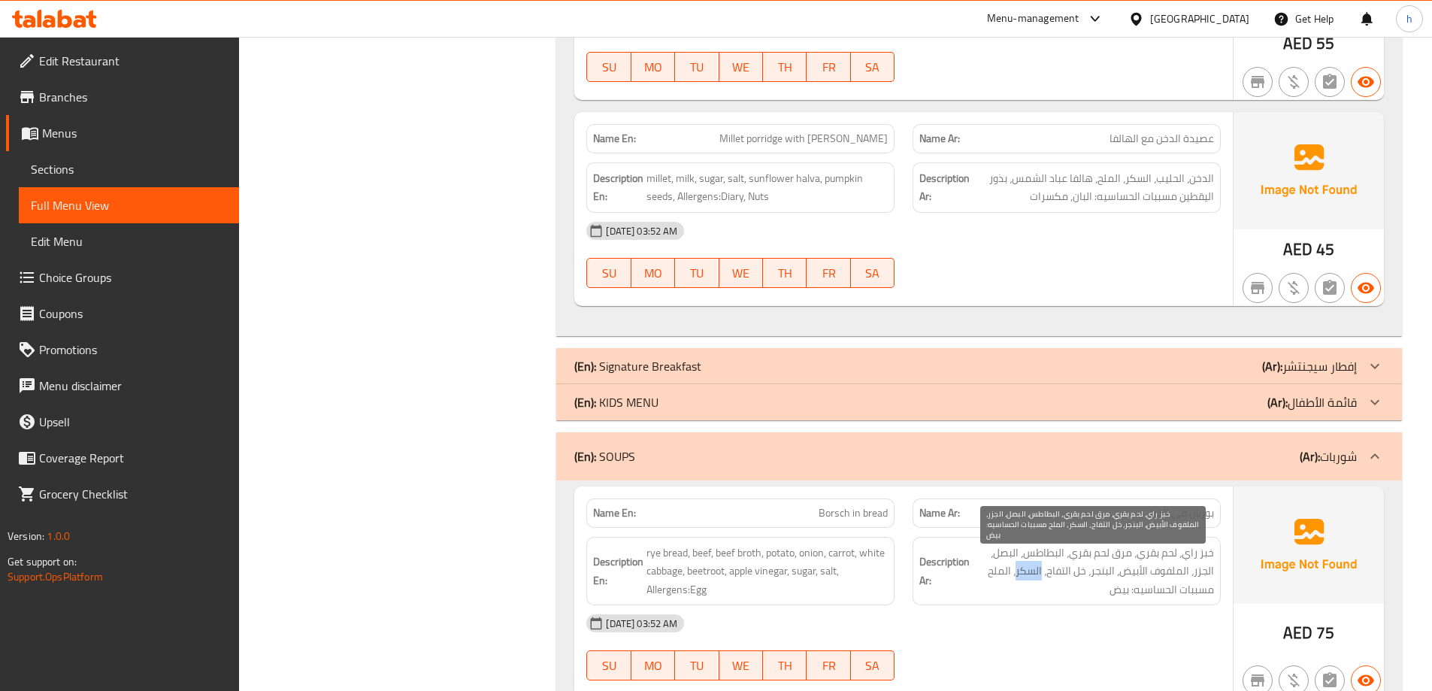
click at [1027, 566] on span "خبز راي، لحم بقري، مرق لحم بقري، البطاطس، البصل، الجزر، الملفوف الأبيض، البنجر،…" at bounding box center [1093, 571] width 241 height 56
click at [992, 567] on span "خبز راي، لحم بقري، مرق لحم بقري، البطاطس، البصل، الجزر، الملفوف الأبيض، البنجر،…" at bounding box center [1093, 571] width 241 height 56
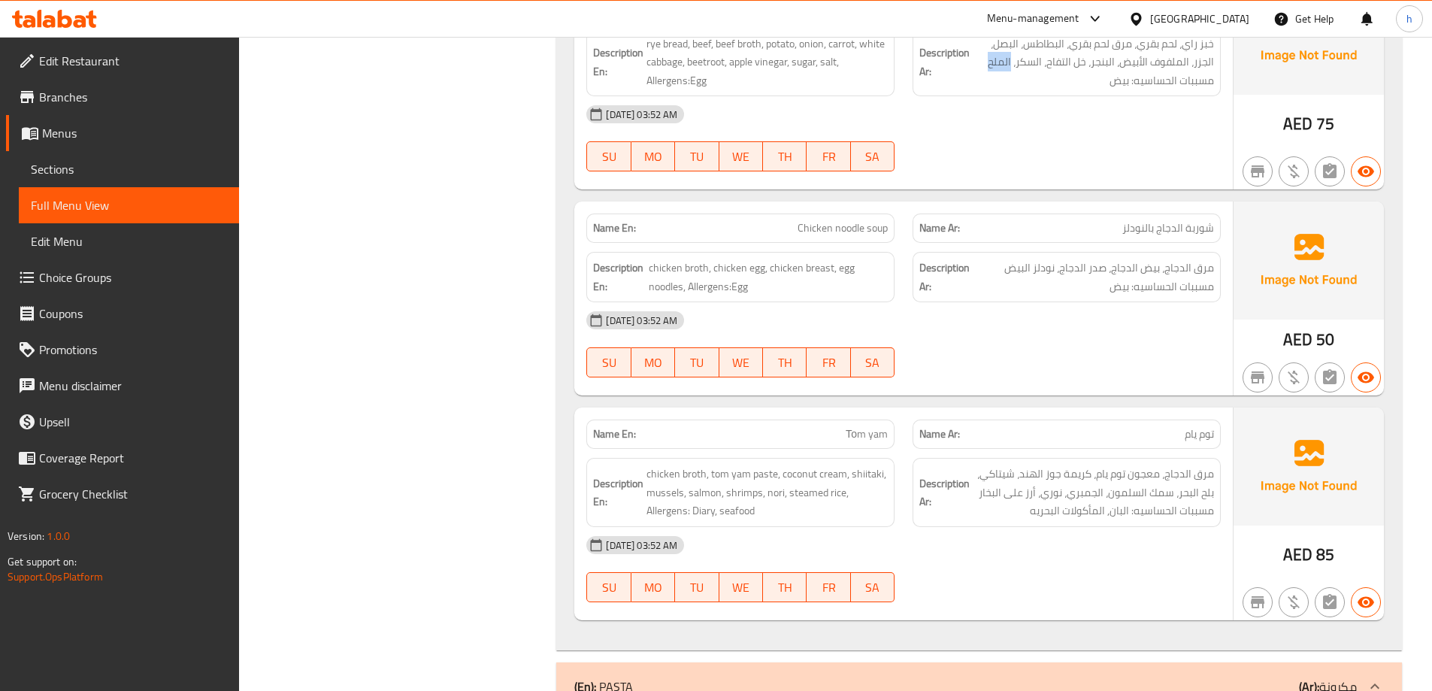
scroll to position [1578, 0]
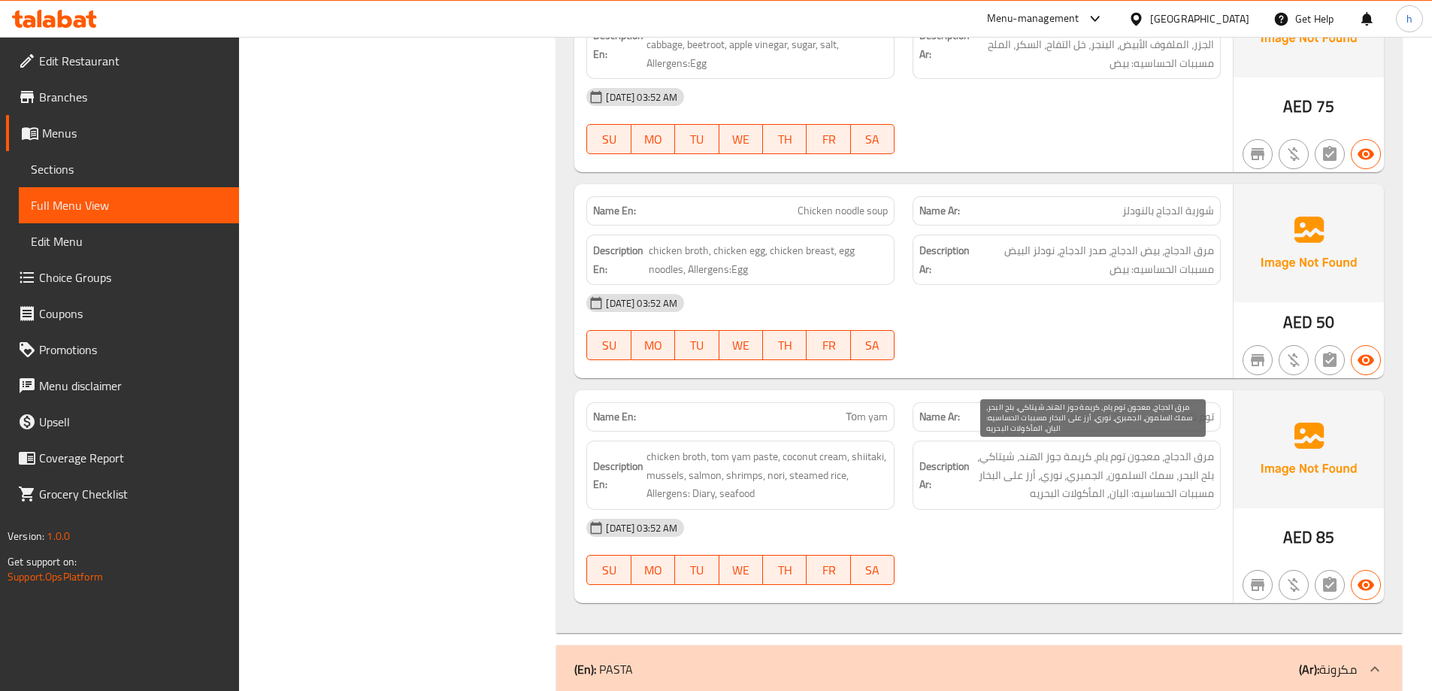
click at [1207, 459] on span "مرق الدجاج، معجون توم يام، كريمة جوز الهند، شيتاكي، بلح البحر، سمك السلمون، الج…" at bounding box center [1093, 475] width 241 height 56
click at [1183, 458] on span "مرق الدجاج، معجون توم يام، كريمة جوز الهند، شيتاكي، بلح البحر، سمك السلمون، الج…" at bounding box center [1093, 475] width 241 height 56
click at [1154, 460] on span "مرق الدجاج، معجون توم يام، كريمة جوز الهند، شيتاكي، بلح البحر، سمك السلمون، الج…" at bounding box center [1093, 475] width 241 height 56
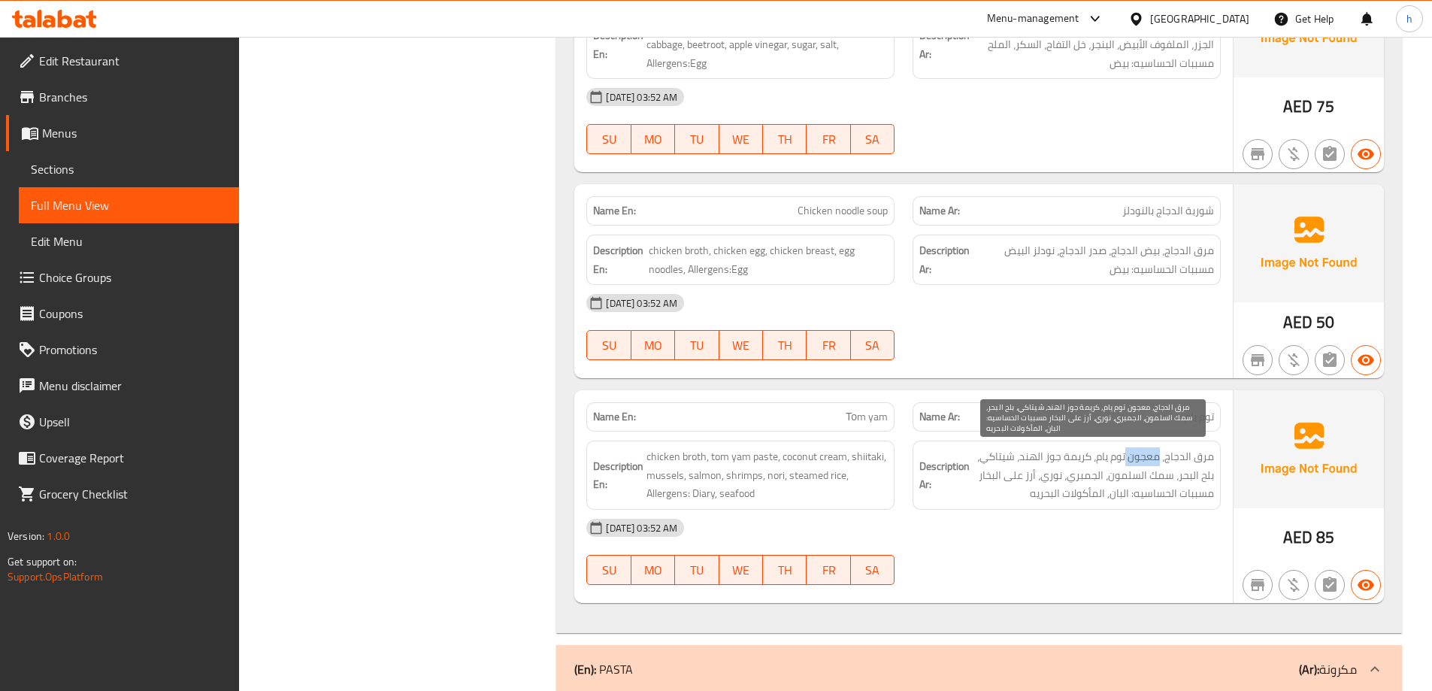
click at [1154, 460] on span "مرق الدجاج، معجون توم يام، كريمة جوز الهند، شيتاكي، بلح البحر، سمك السلمون، الج…" at bounding box center [1093, 475] width 241 height 56
click at [1082, 459] on span "مرق الدجاج، معجون توم يام، كريمة جوز الهند، شيتاكي، بلح البحر، سمك السلمون، الج…" at bounding box center [1093, 475] width 241 height 56
click at [1052, 455] on span "مرق الدجاج، معجون توم يام، كريمة جوز الهند، شيتاكي، بلح البحر، سمك السلمون، الج…" at bounding box center [1093, 475] width 241 height 56
click at [1006, 457] on span "مرق الدجاج، معجون توم يام، كريمة جوز الهند، شيتاكي، بلح البحر، سمك السلمون، الج…" at bounding box center [1093, 475] width 241 height 56
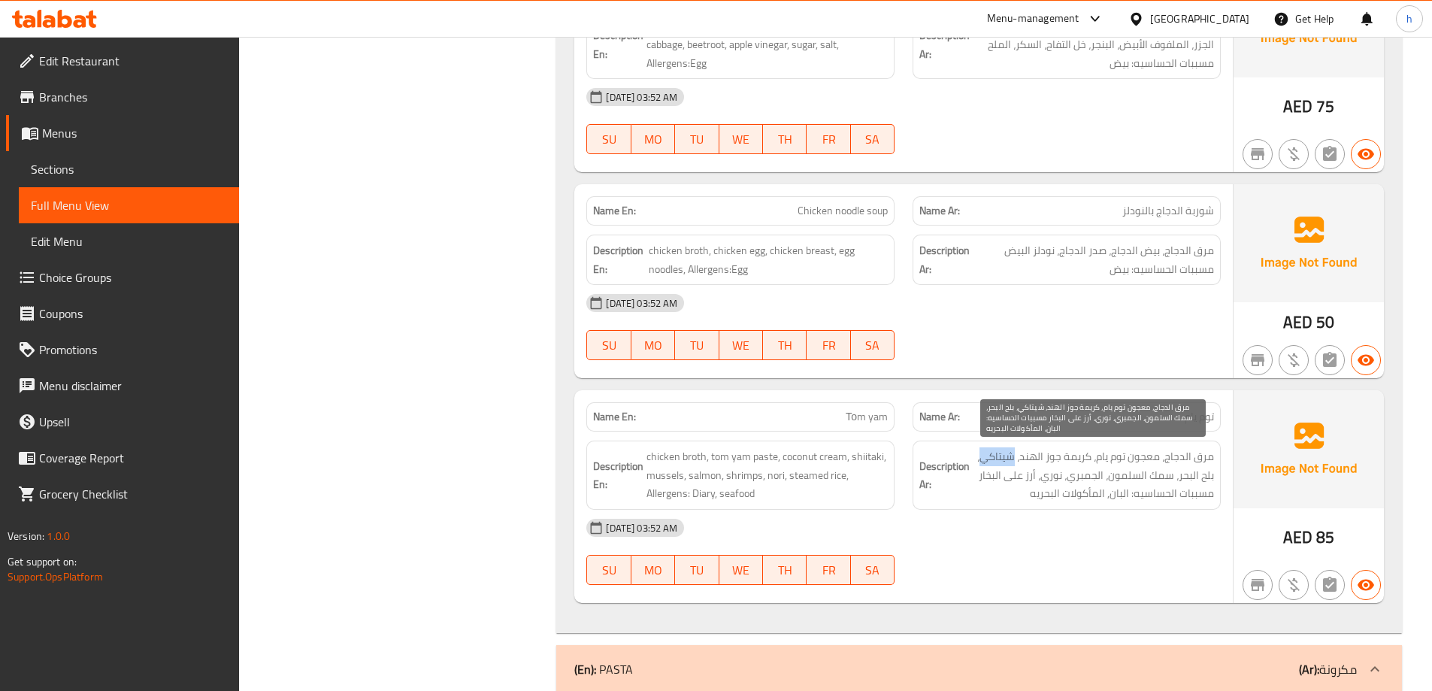
click at [1006, 457] on span "مرق الدجاج، معجون توم يام، كريمة جوز الهند، شيتاكي، بلح البحر، سمك السلمون، الج…" at bounding box center [1093, 475] width 241 height 56
click at [1164, 479] on span "مرق الدجاج، معجون توم يام، كريمة جوز الهند، شيتاكي، بلح البحر، سمك السلمون، الج…" at bounding box center [1093, 475] width 241 height 56
click at [1127, 476] on span "مرق الدجاج، معجون توم يام، كريمة جوز الهند، شيتاكي، بلح البحر، سمك السلمون، الج…" at bounding box center [1093, 475] width 241 height 56
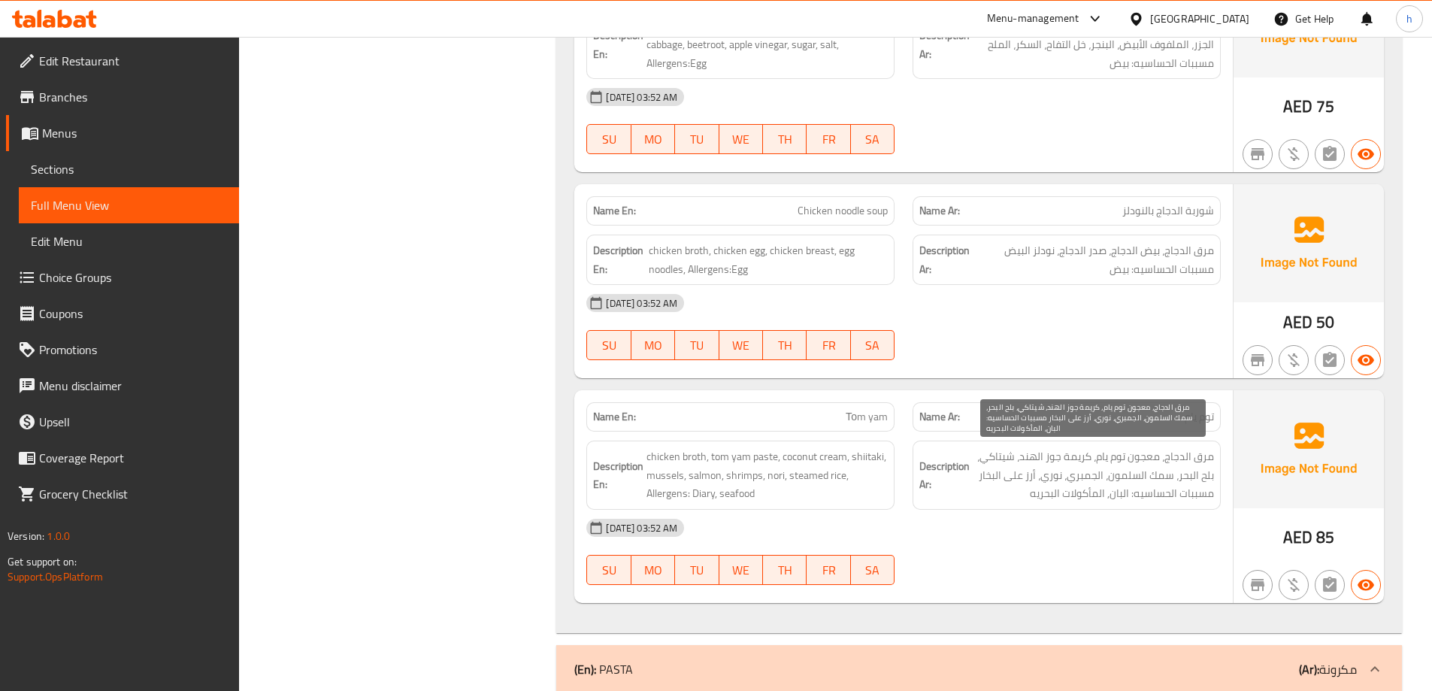
click at [1082, 478] on span "مرق الدجاج، معجون توم يام، كريمة جوز الهند، شيتاكي، بلح البحر، سمك السلمون، الج…" at bounding box center [1093, 475] width 241 height 56
click at [1051, 478] on span "مرق الدجاج، معجون توم يام، كريمة جوز الهند، شيتاكي، بلح البحر، سمك السلمون، الج…" at bounding box center [1093, 475] width 241 height 56
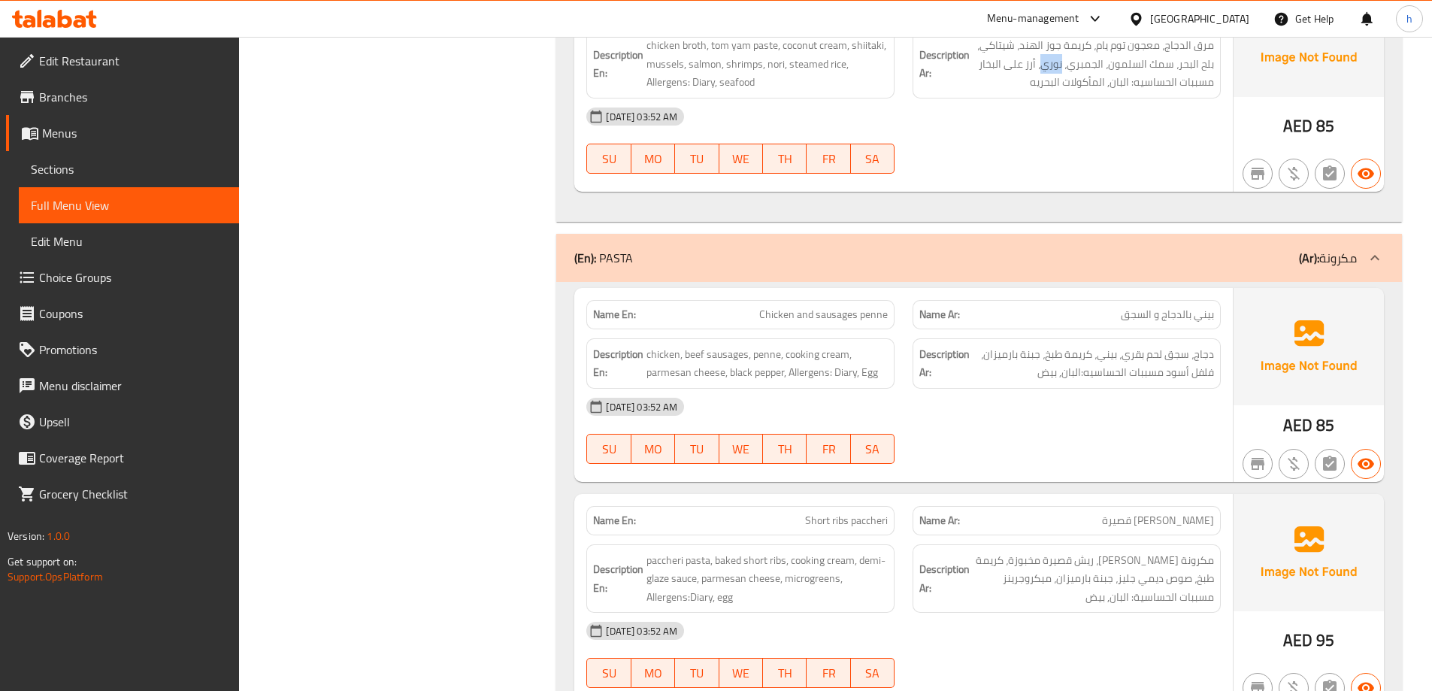
scroll to position [2029, 0]
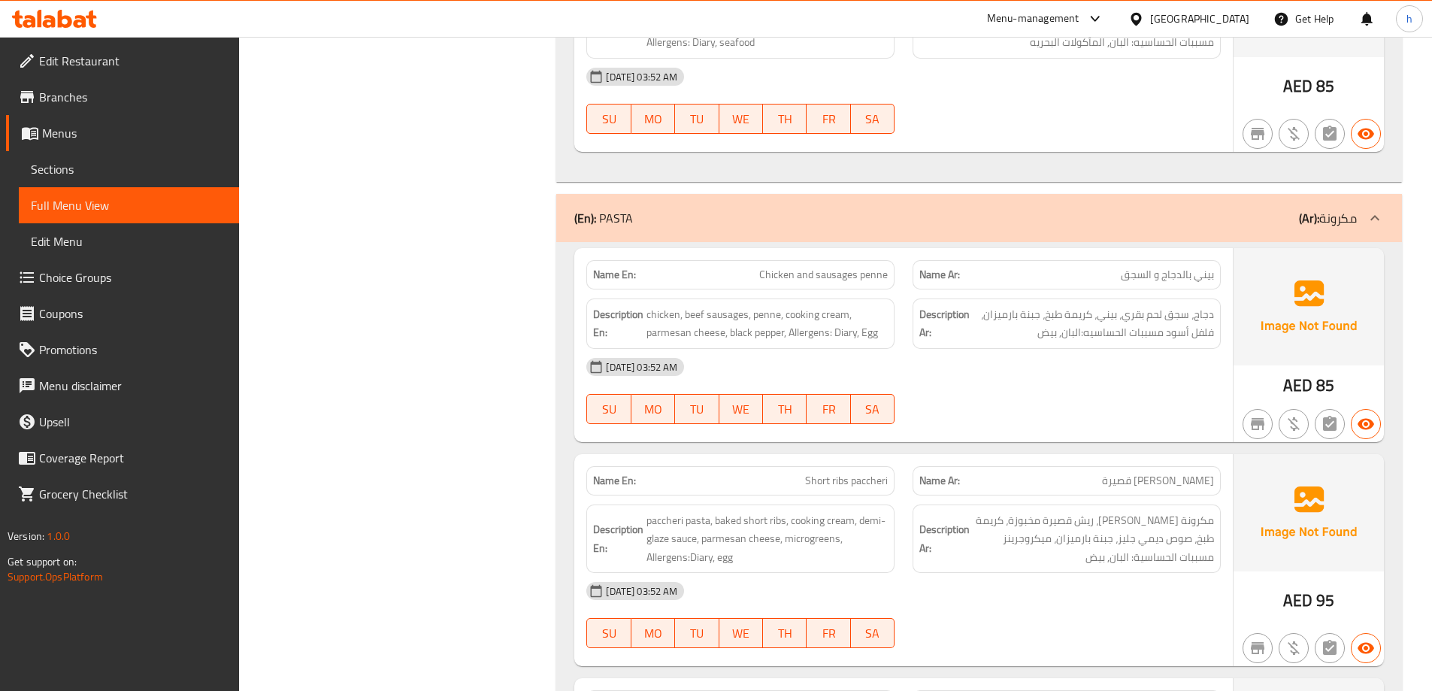
click at [1207, 276] on span "بيني بالدجاج و السجق" at bounding box center [1167, 275] width 93 height 16
click at [1172, 276] on span "بيني بالدجاج و السجق" at bounding box center [1167, 275] width 93 height 16
click at [1134, 274] on span "بيني بالدجاج و السجق" at bounding box center [1167, 275] width 93 height 16
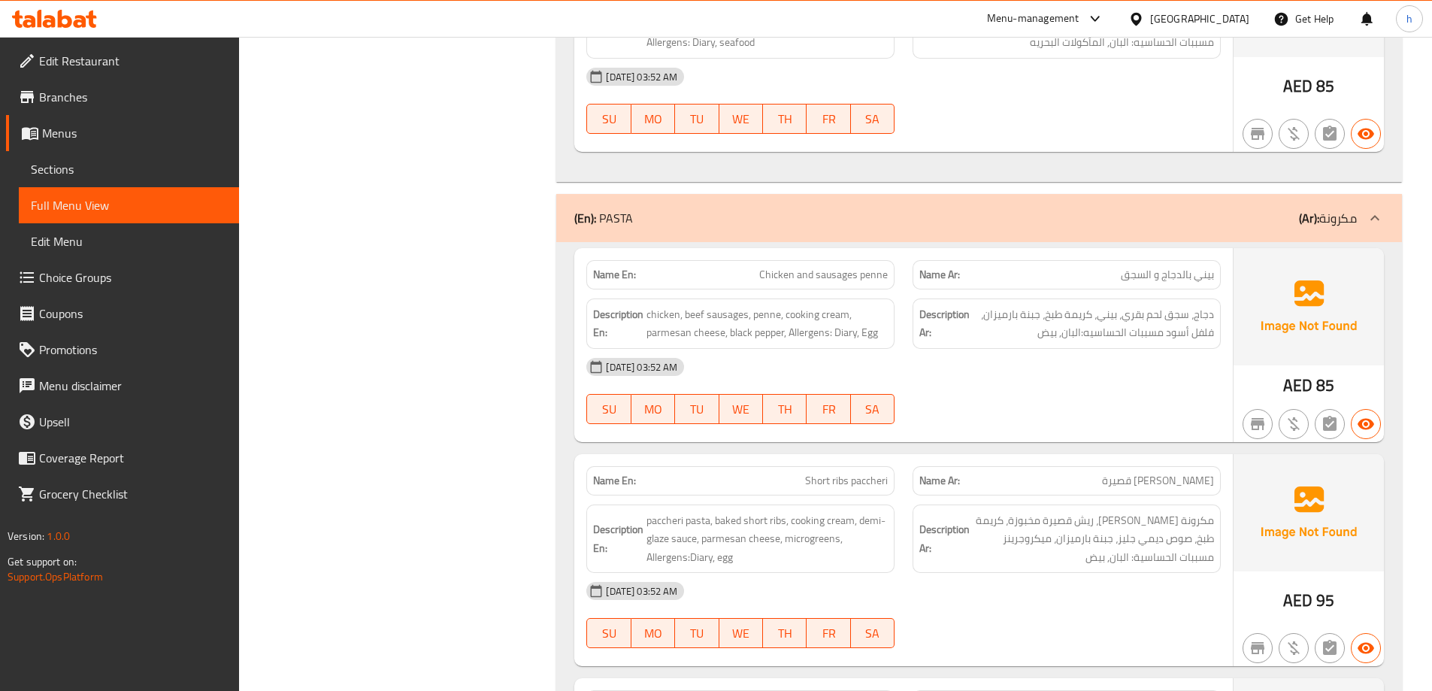
click at [879, 275] on span "Chicken and sausages penne" at bounding box center [823, 275] width 129 height 16
click at [1203, 315] on span "دجاج، سجق لحم بقري، بيني، كريمة طبخ، جبنة بارميزان، فلفل أسود مسببات الحساسيه:ا…" at bounding box center [1093, 323] width 241 height 37
drag, startPoint x: 1188, startPoint y: 315, endPoint x: 1113, endPoint y: 316, distance: 75.2
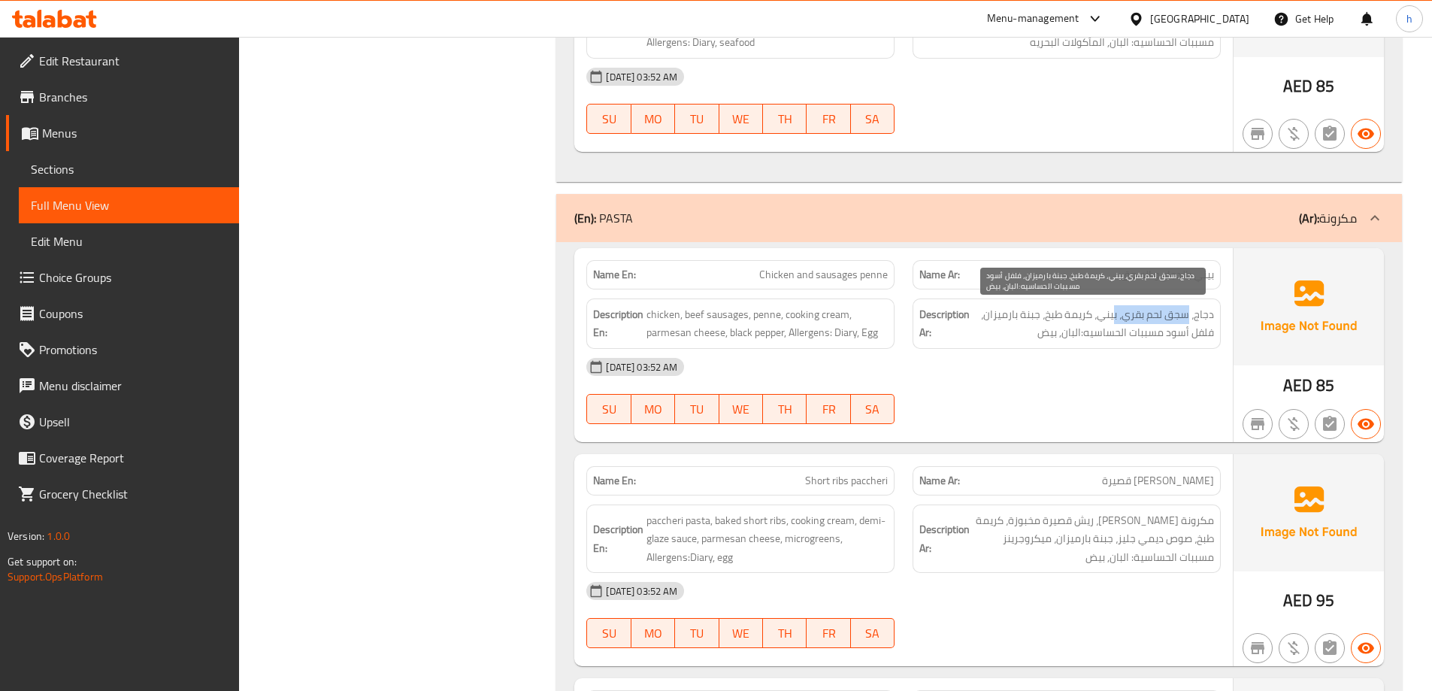
click at [1113, 316] on span "دجاج، سجق لحم بقري، بيني، كريمة طبخ، جبنة بارميزان، فلفل أسود مسببات الحساسيه:ا…" at bounding box center [1093, 323] width 241 height 37
click at [1100, 317] on span "دجاج، سجق لحم بقري، بيني، كريمة طبخ، جبنة بارميزان، فلفل أسود مسببات الحساسيه:ا…" at bounding box center [1093, 323] width 241 height 37
click at [1068, 315] on span "دجاج، سجق لحم بقري، بيني، كريمة طبخ، جبنة بارميزان، فلفل أسود مسببات الحساسيه:ا…" at bounding box center [1093, 323] width 241 height 37
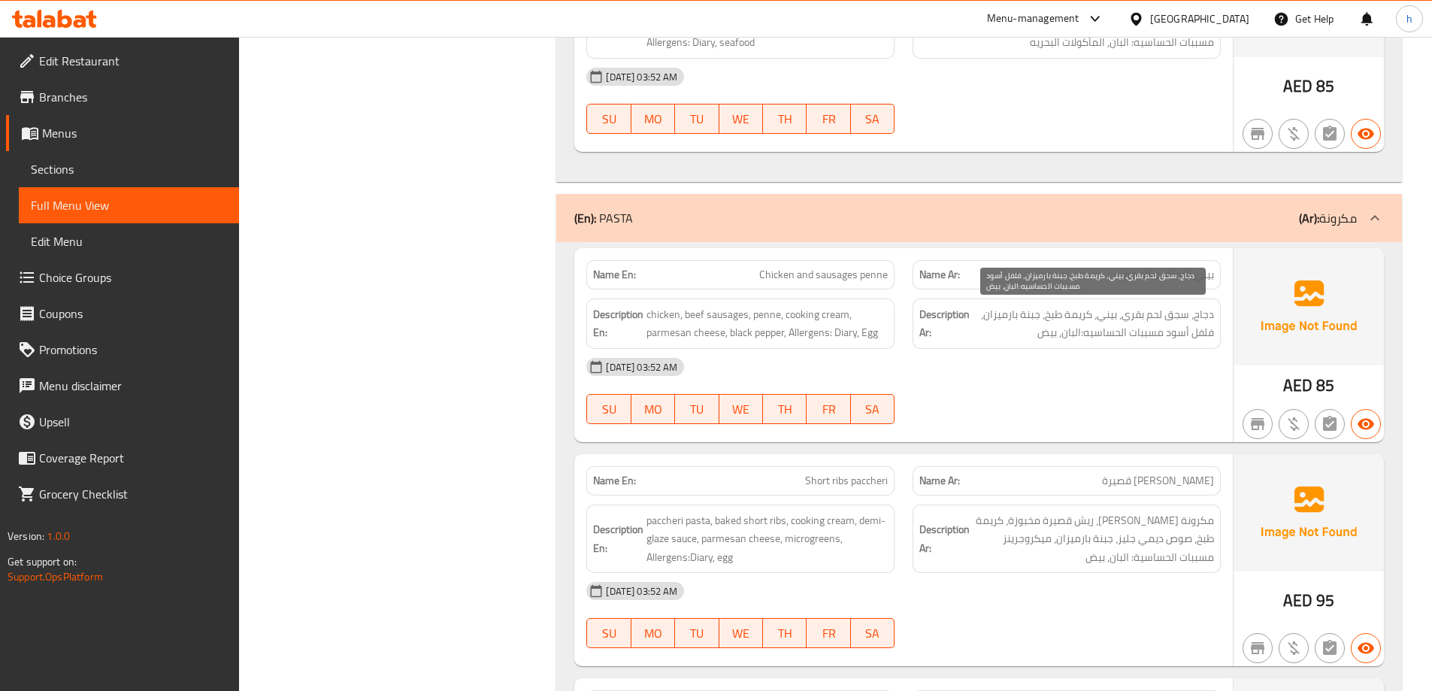
click at [1056, 317] on span "دجاج، سجق لحم بقري، بيني، كريمة طبخ، جبنة بارميزان، فلفل أسود مسببات الحساسيه:ا…" at bounding box center [1093, 323] width 241 height 37
click at [1029, 313] on span "دجاج، سجق لحم بقري، بيني، كريمة طبخ، جبنة بارميزان، فلفل أسود مسببات الحساسيه:ا…" at bounding box center [1093, 323] width 241 height 37
click at [1001, 316] on span "دجاج، سجق لحم بقري، بيني، كريمة طبخ، جبنة بارميزان، فلفل أسود مسببات الحساسيه:ا…" at bounding box center [1093, 323] width 241 height 37
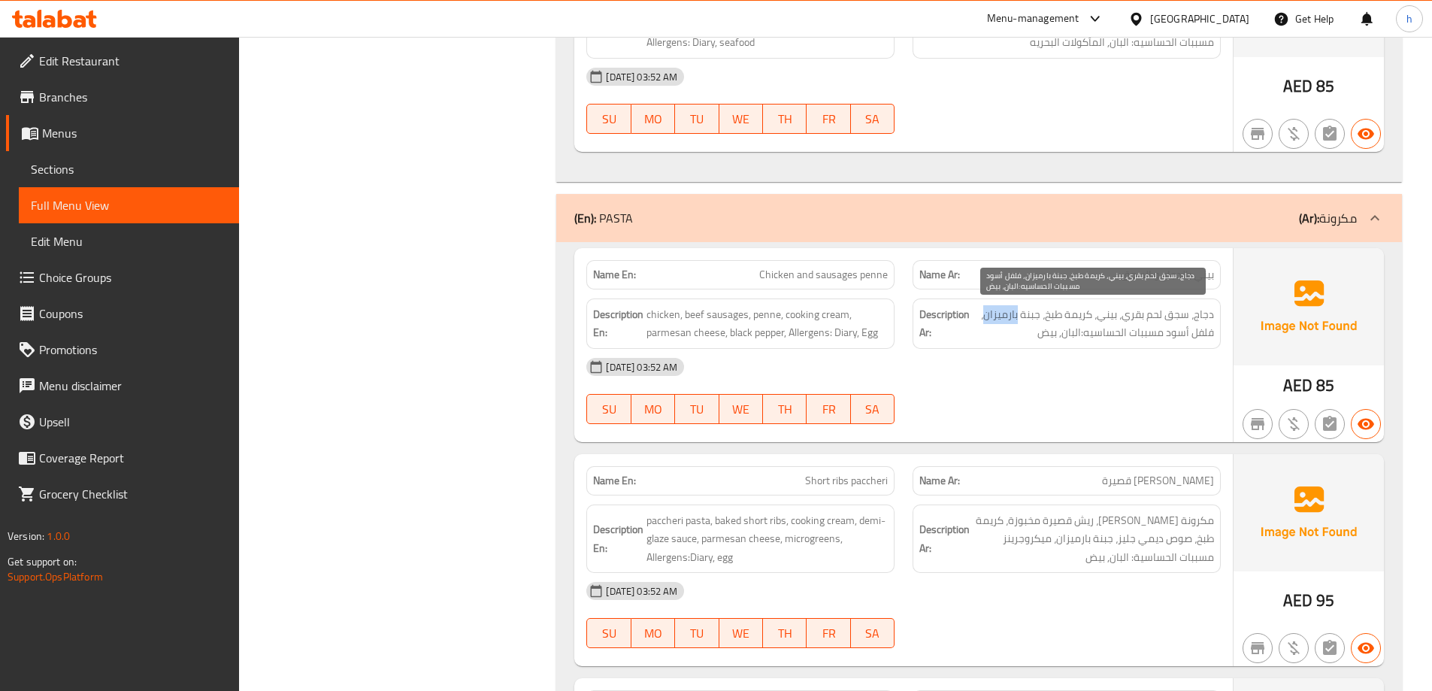
click at [1001, 316] on span "دجاج، سجق لحم بقري، بيني، كريمة طبخ، جبنة بارميزان، فلفل أسود مسببات الحساسيه:ا…" at bounding box center [1093, 323] width 241 height 37
click at [1213, 337] on div "Description Ar: دجاج، سجق لحم بقري، بيني، كريمة طبخ، جبنة بارميزان، فلفل أسود م…" at bounding box center [1066, 323] width 308 height 50
drag, startPoint x: 1160, startPoint y: 329, endPoint x: 1086, endPoint y: 327, distance: 74.4
click at [1086, 327] on span "دجاج، سجق لحم بقري، بيني، كريمة طبخ، جبنة بارميزان، فلفل أسود مسببات الحساسيه:ا…" at bounding box center [1093, 323] width 241 height 37
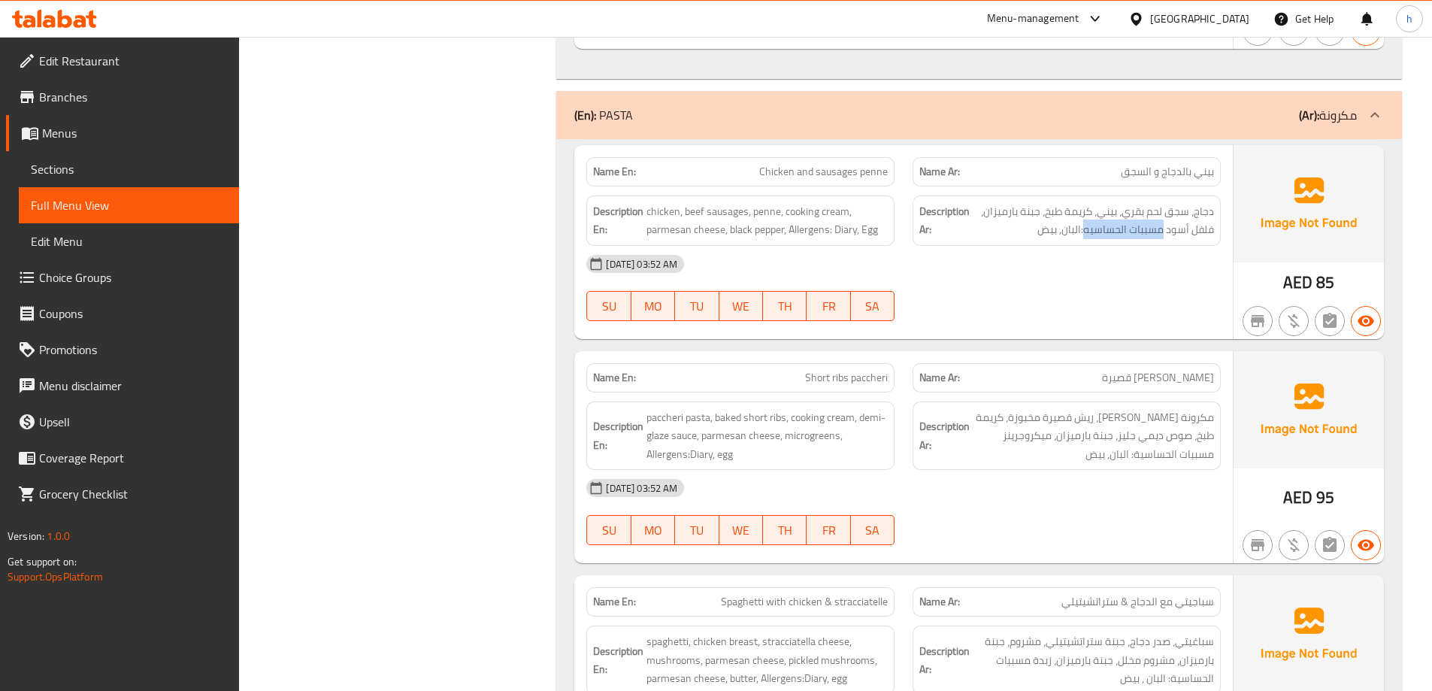
scroll to position [2180, 0]
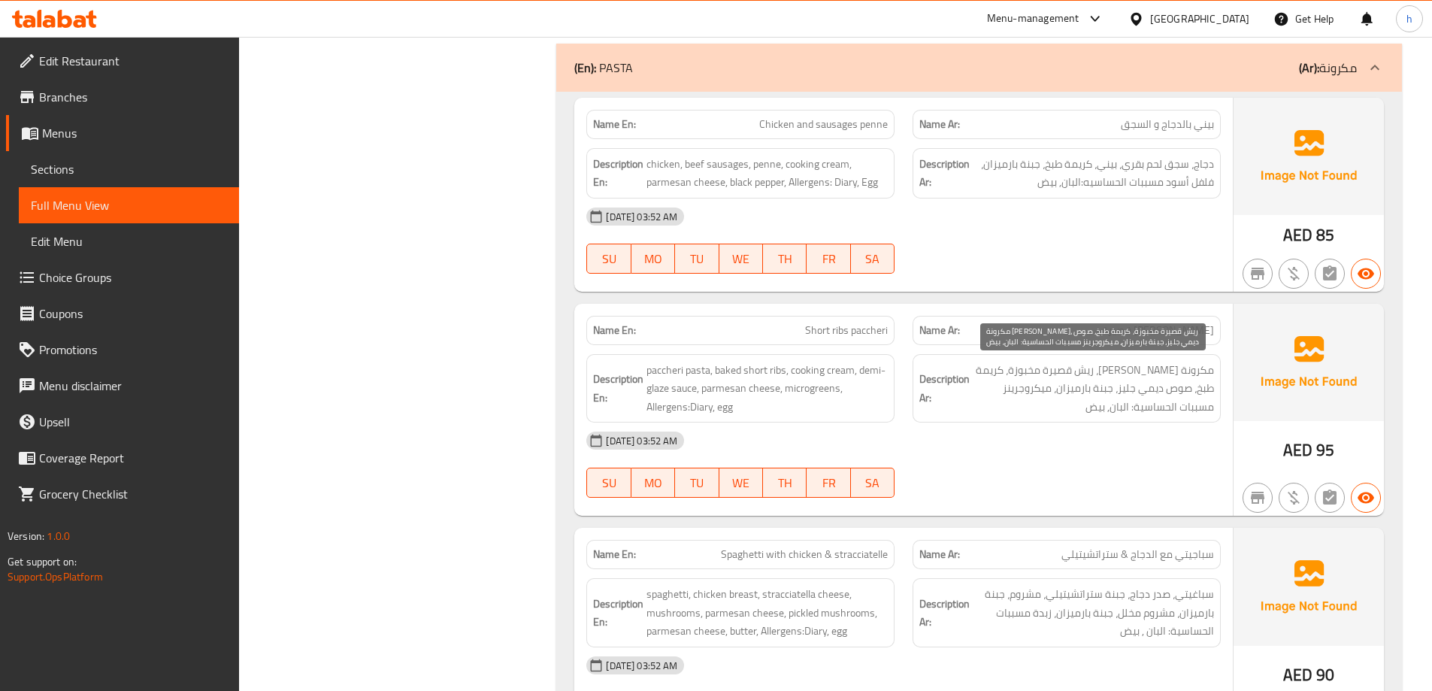
click at [1203, 369] on span "مكرونة باتشيري، ريش قصيرة مخبوزة، كريمة طبخ، صوص ديمي جليز، جبنة بارميزان، ميكر…" at bounding box center [1093, 389] width 241 height 56
click at [1163, 372] on span "مكرونة باتشيري، ريش قصيرة مخبوزة، كريمة طبخ، صوص ديمي جليز، جبنة بارميزان، ميكر…" at bounding box center [1093, 389] width 241 height 56
drag, startPoint x: 1139, startPoint y: 370, endPoint x: 1053, endPoint y: 372, distance: 85.7
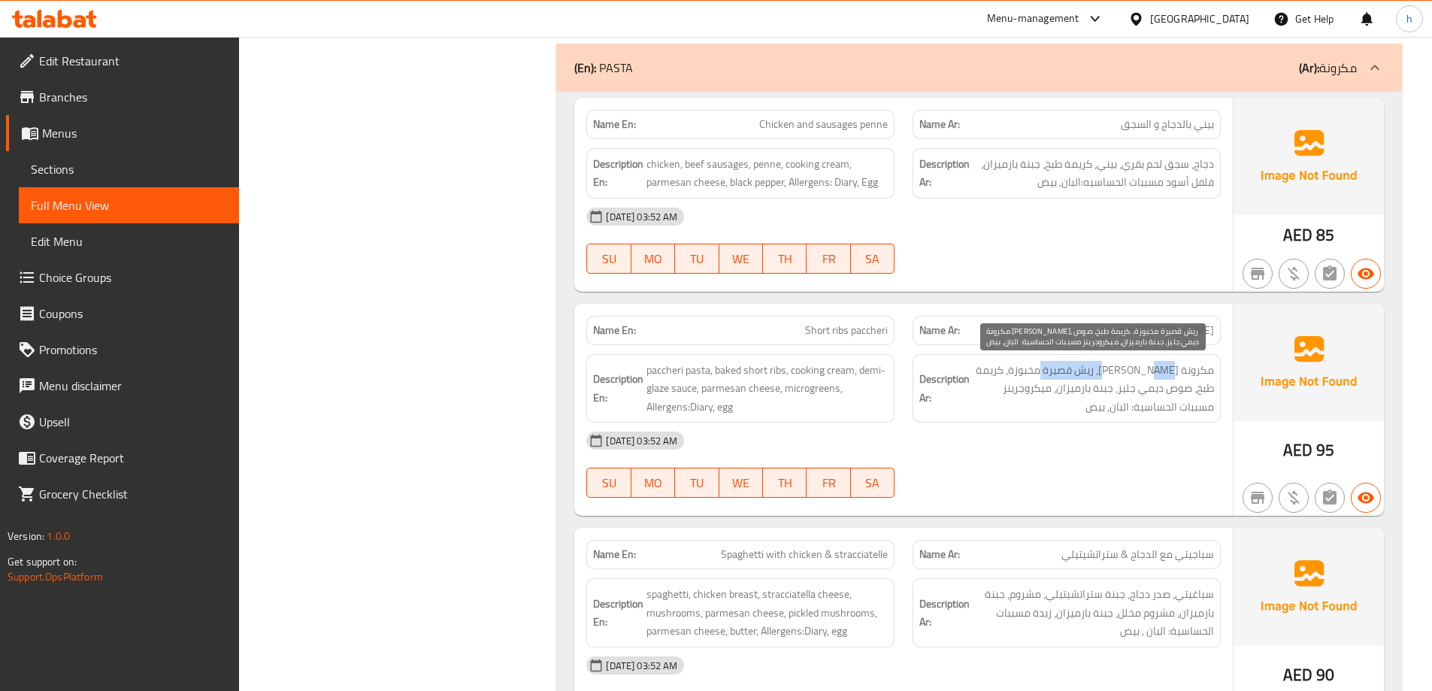
click at [1053, 372] on span "مكرونة باتشيري، ريش قصيرة مخبوزة، كريمة طبخ، صوص ديمي جليز، جبنة بارميزان، ميكر…" at bounding box center [1093, 389] width 241 height 56
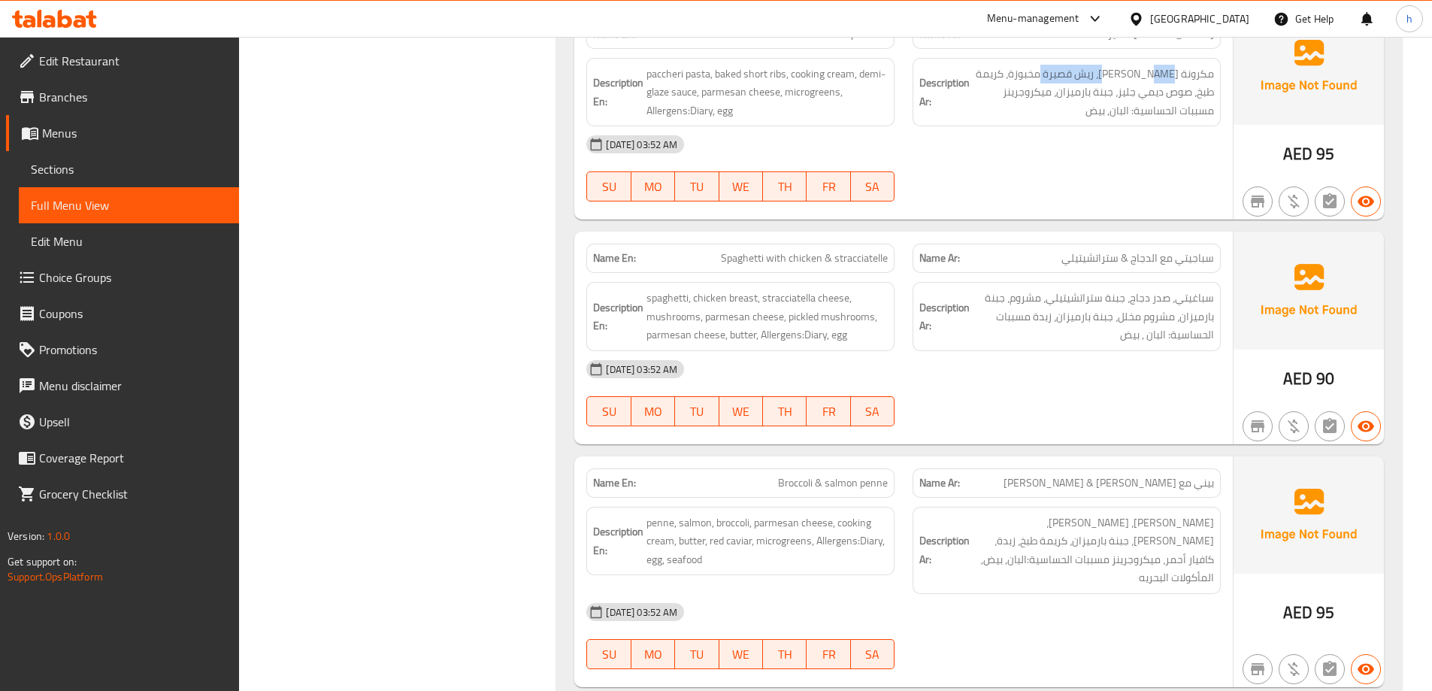
scroll to position [2480, 0]
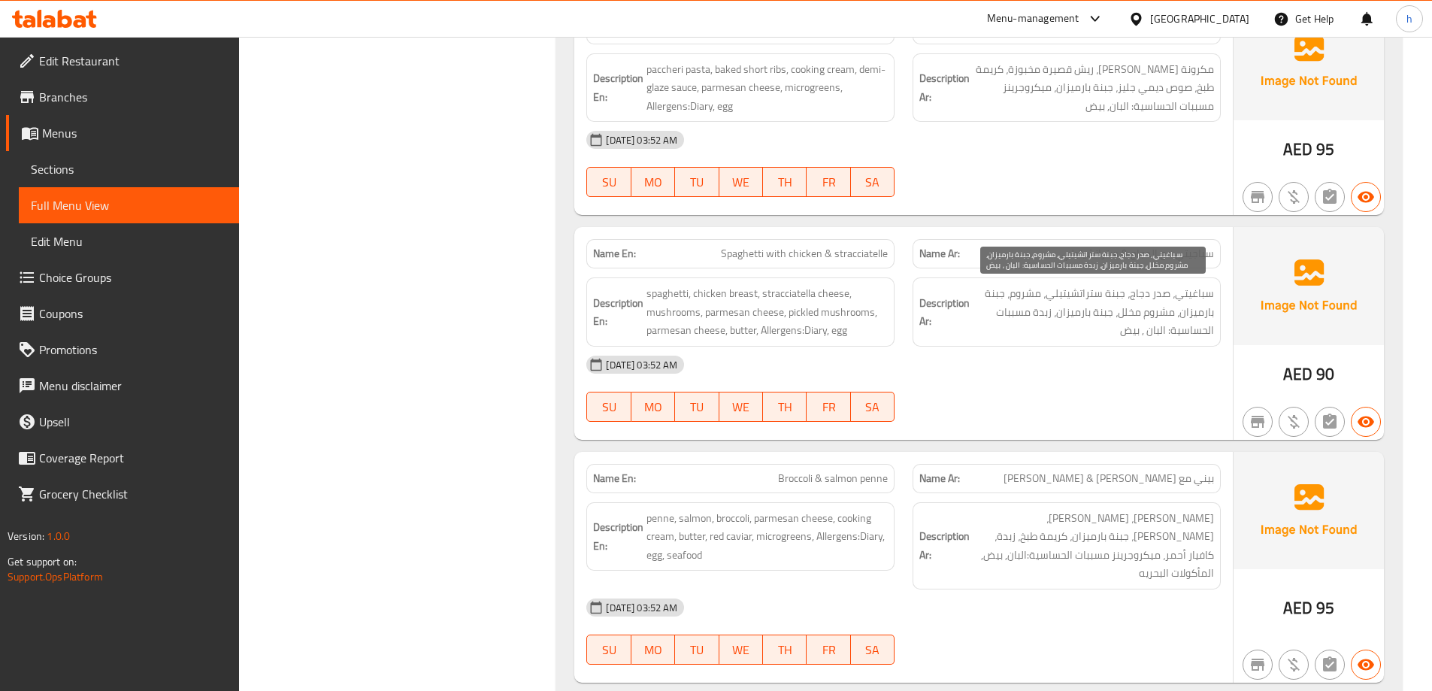
click at [1188, 294] on span "سباغيتي، صدر دجاج، جبنة ستراتشيتيلي، مشروم، جبنة بارميزان، مشروم مخلل، جبنة بار…" at bounding box center [1093, 312] width 241 height 56
click at [1036, 294] on span "سباغيتي، صدر دجاج، جبنة ستراتشيتيلي، مشروم، جبنة بارميزان، مشروم مخلل، جبنة بار…" at bounding box center [1093, 312] width 241 height 56
click at [991, 295] on span "سباغيتي، صدر دجاج، جبنة ستراتشيتيلي، مشروم، جبنة بارميزان، مشروم مخلل، جبنة بار…" at bounding box center [1093, 312] width 241 height 56
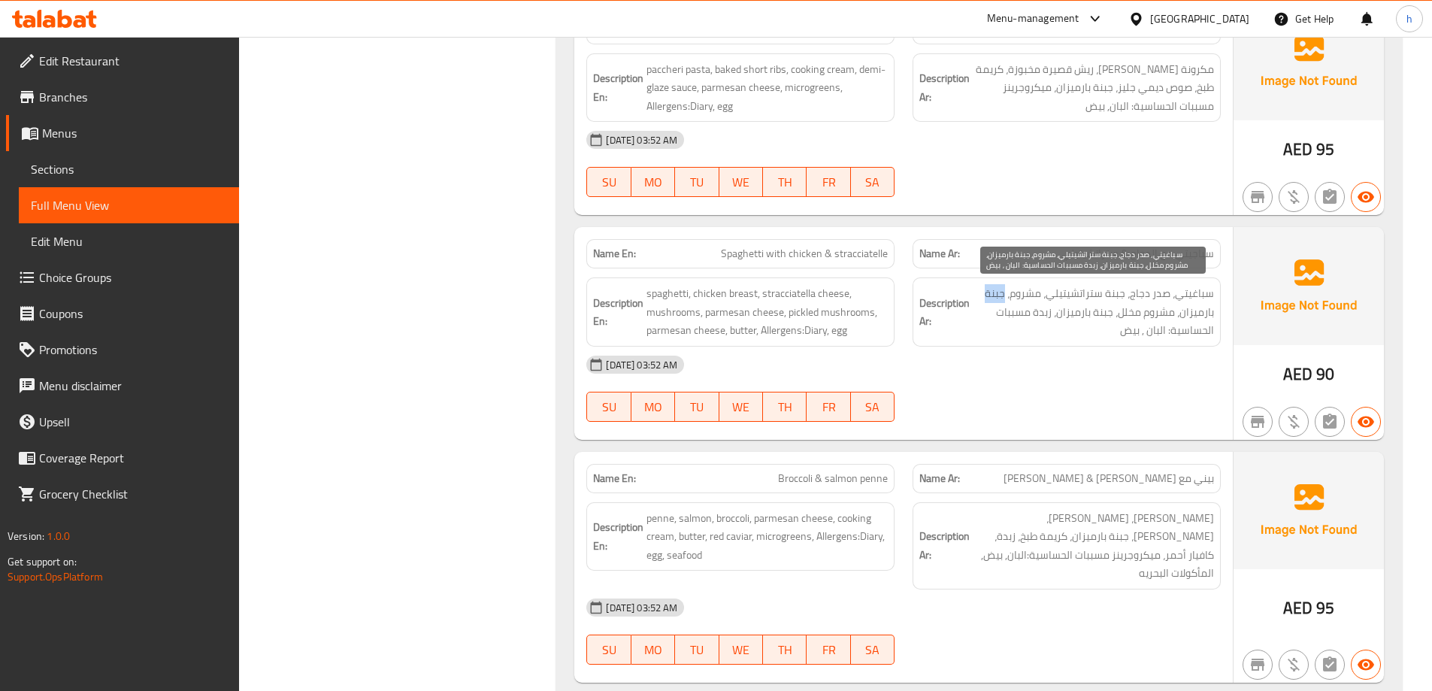
click at [991, 295] on span "سباغيتي، صدر دجاج، جبنة ستراتشيتيلي، مشروم، جبنة بارميزان، مشروم مخلل، جبنة بار…" at bounding box center [1093, 312] width 241 height 56
click at [1156, 313] on span "سباغيتي، صدر دجاج، جبنة ستراتشيتيلي، مشروم، جبنة بارميزان، مشروم مخلل، جبنة بار…" at bounding box center [1093, 312] width 241 height 56
click at [1120, 313] on span "سباغيتي، صدر دجاج، جبنة ستراتشيتيلي، مشروم، جبنة بارميزان، مشروم مخلل، جبنة بار…" at bounding box center [1093, 312] width 241 height 56
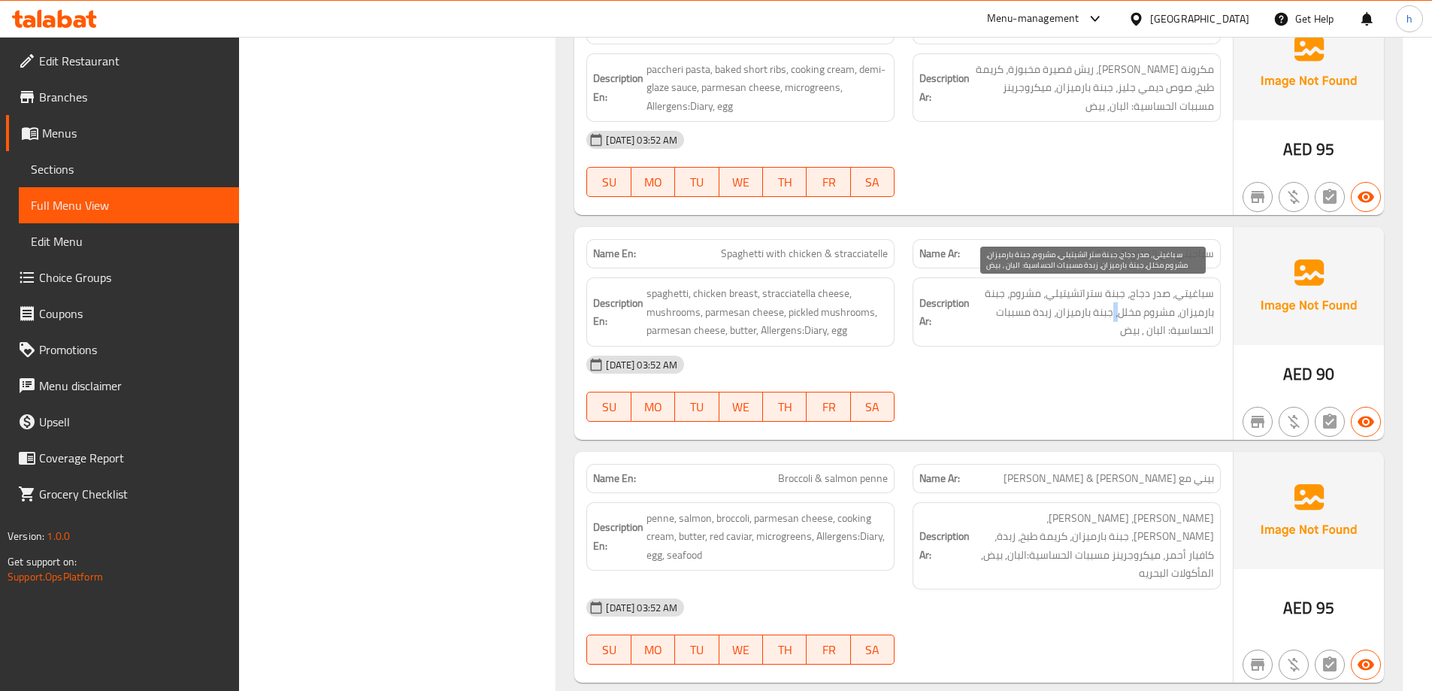
click at [1120, 313] on span "سباغيتي، صدر دجاج، جبنة ستراتشيتيلي، مشروم، جبنة بارميزان، مشروم مخلل، جبنة بار…" at bounding box center [1093, 312] width 241 height 56
click at [1106, 313] on span "سباغيتي، صدر دجاج، جبنة ستراتشيتيلي، مشروم، جبنة بارميزان، مشروم مخلل، جبنة بار…" at bounding box center [1093, 312] width 241 height 56
click at [1066, 316] on span "سباغيتي، صدر دجاج، جبنة ستراتشيتيلي، مشروم، جبنة بارميزان، مشروم مخلل، جبنة بار…" at bounding box center [1093, 312] width 241 height 56
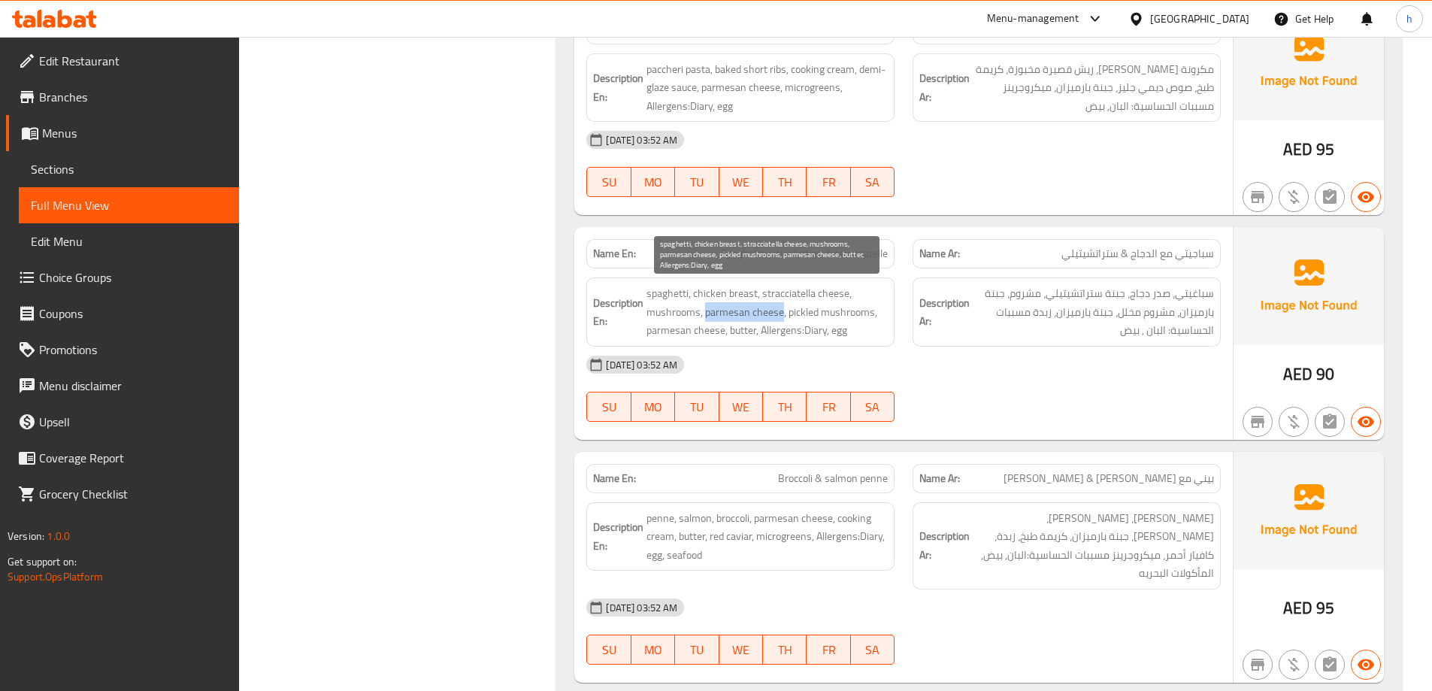
drag, startPoint x: 706, startPoint y: 315, endPoint x: 780, endPoint y: 314, distance: 74.4
click at [780, 314] on span "spaghetti, chicken breast, stracciatella cheese, mushrooms, parmesan cheese, pi…" at bounding box center [766, 312] width 241 height 56
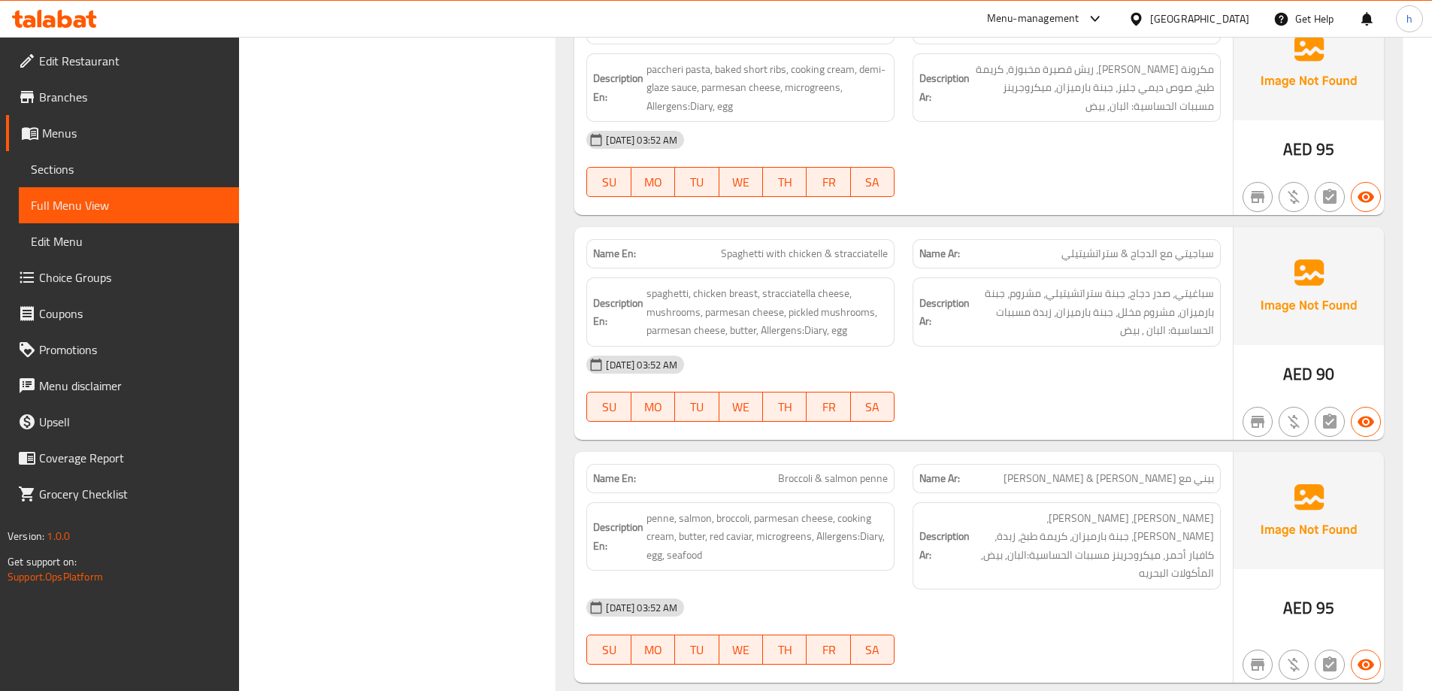
click at [768, 248] on span "Spaghetti with chicken & stracciatelle" at bounding box center [804, 254] width 167 height 16
copy span "Spaghetti with chicken & stracciatelle"
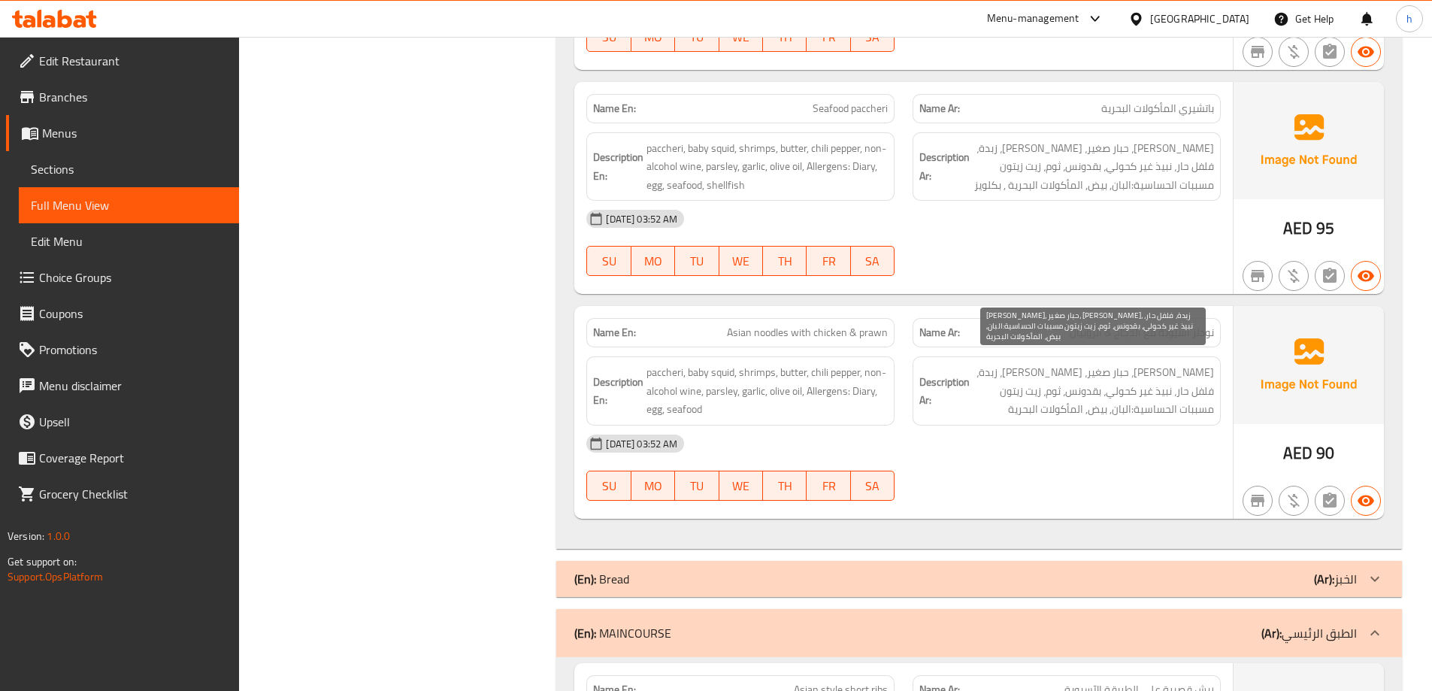
scroll to position [3157, 0]
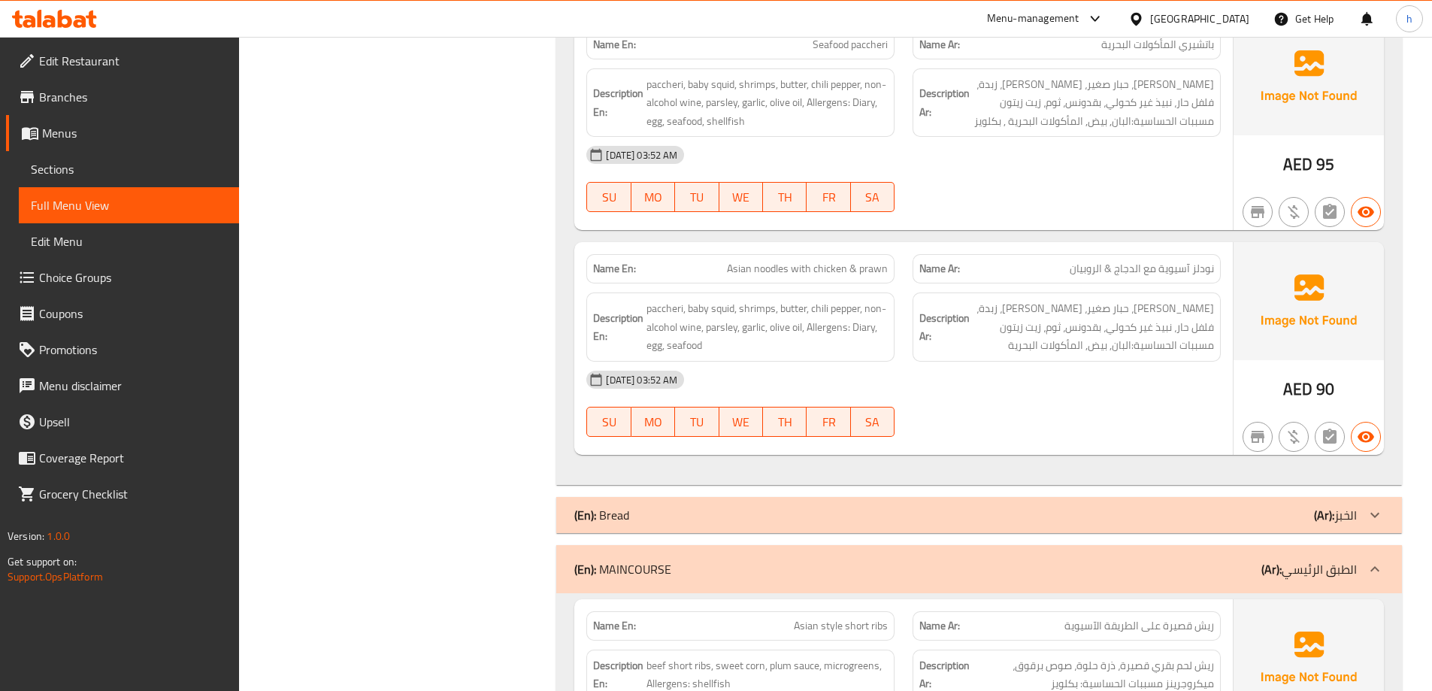
click at [1203, 428] on div at bounding box center [1066, 437] width 326 height 18
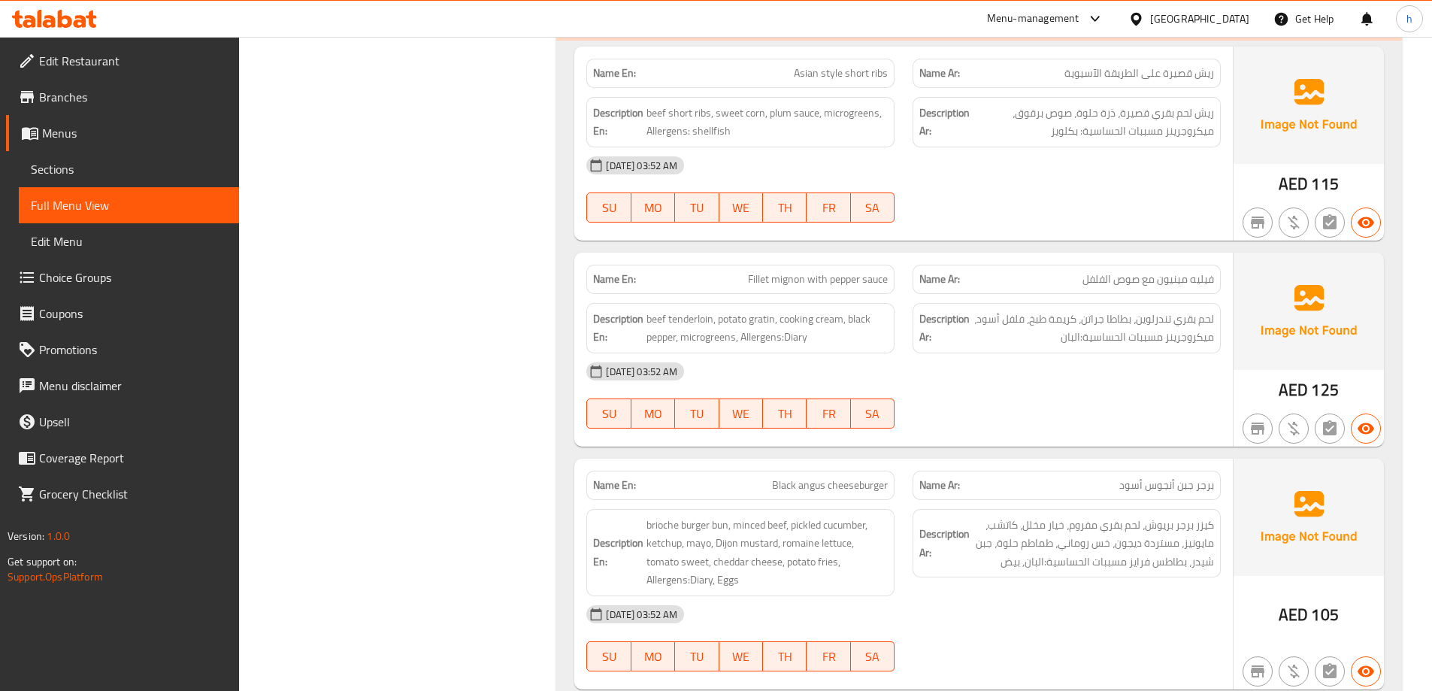
scroll to position [3683, 0]
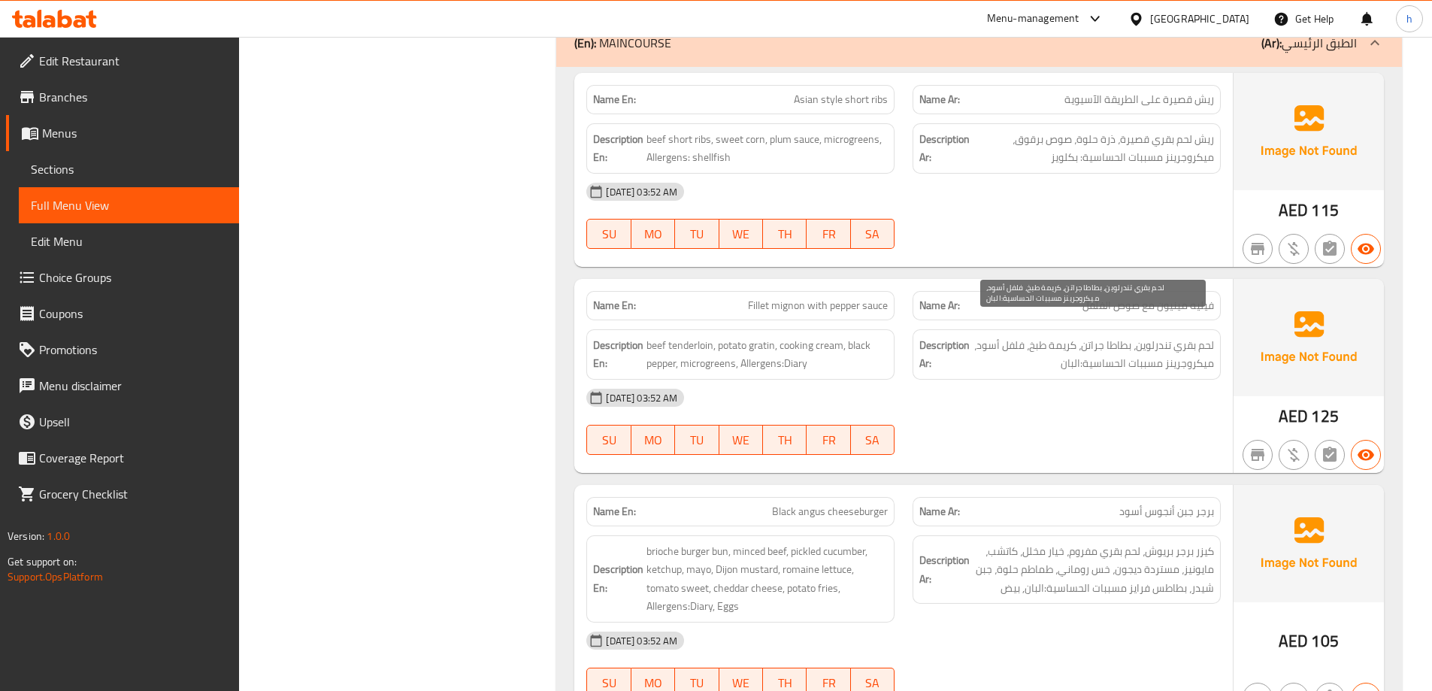
click at [1159, 336] on span "لحم بقري تندرلوين، بطاطا جراتن، كريمة طبخ، فلفل أسود، ميكروجرينز مسببات الحساسي…" at bounding box center [1093, 354] width 241 height 37
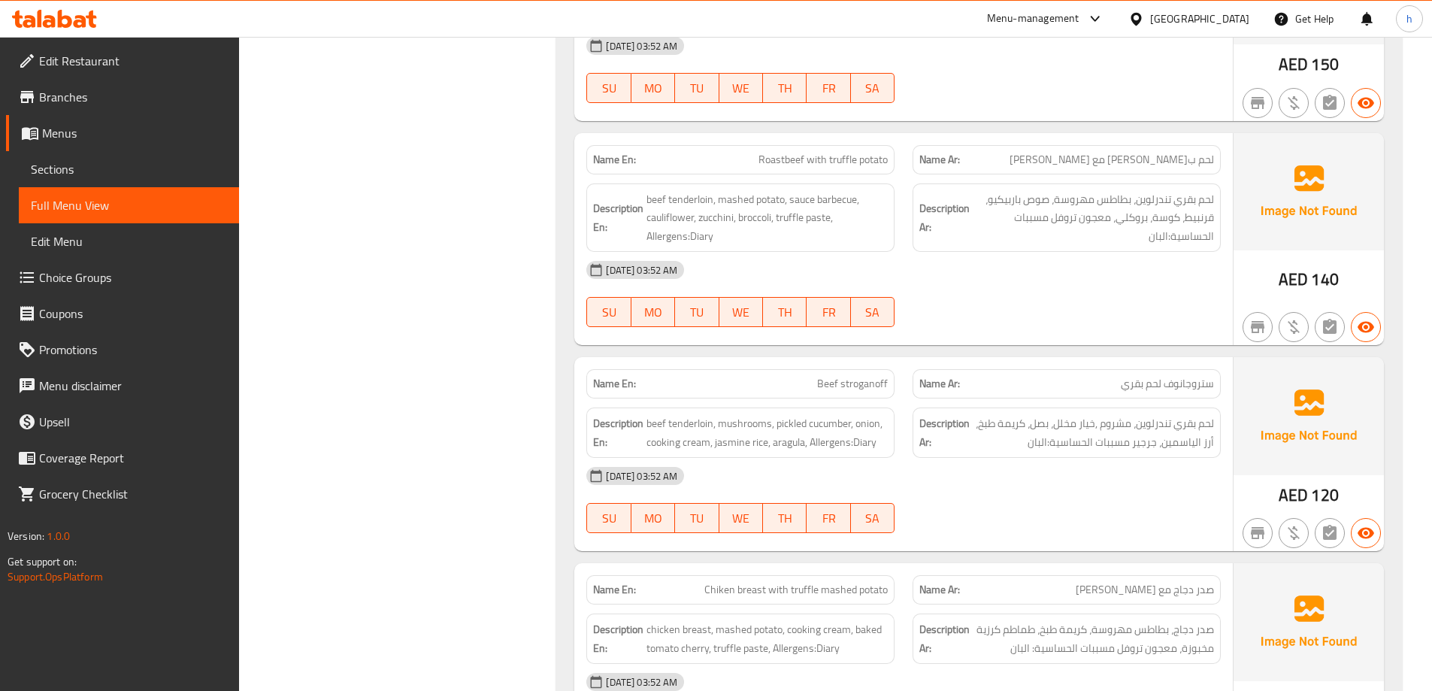
scroll to position [4509, 0]
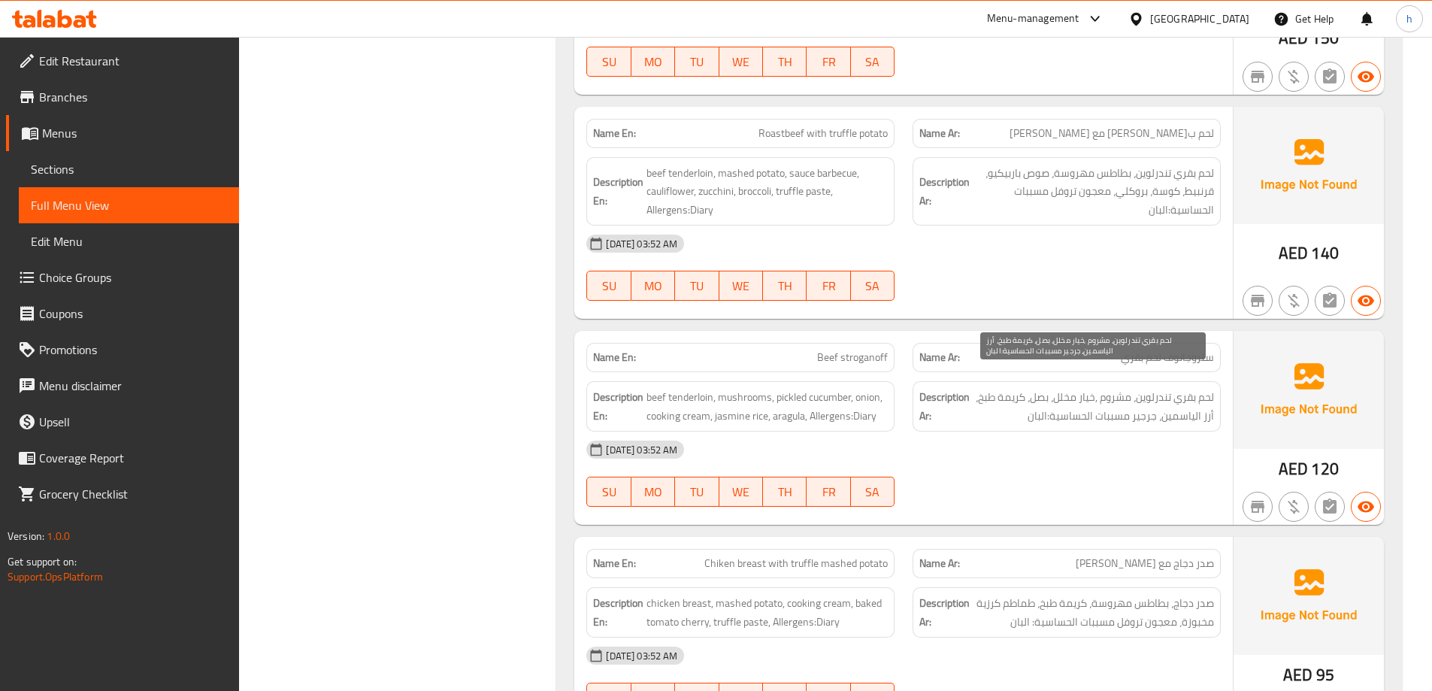
click at [1185, 400] on span "لحم بقري تندرلوين، مشروم ,خيار مخلل، بصل، كريمة طبخ، أرز الياسمين، جرجير مسببات…" at bounding box center [1093, 406] width 241 height 37
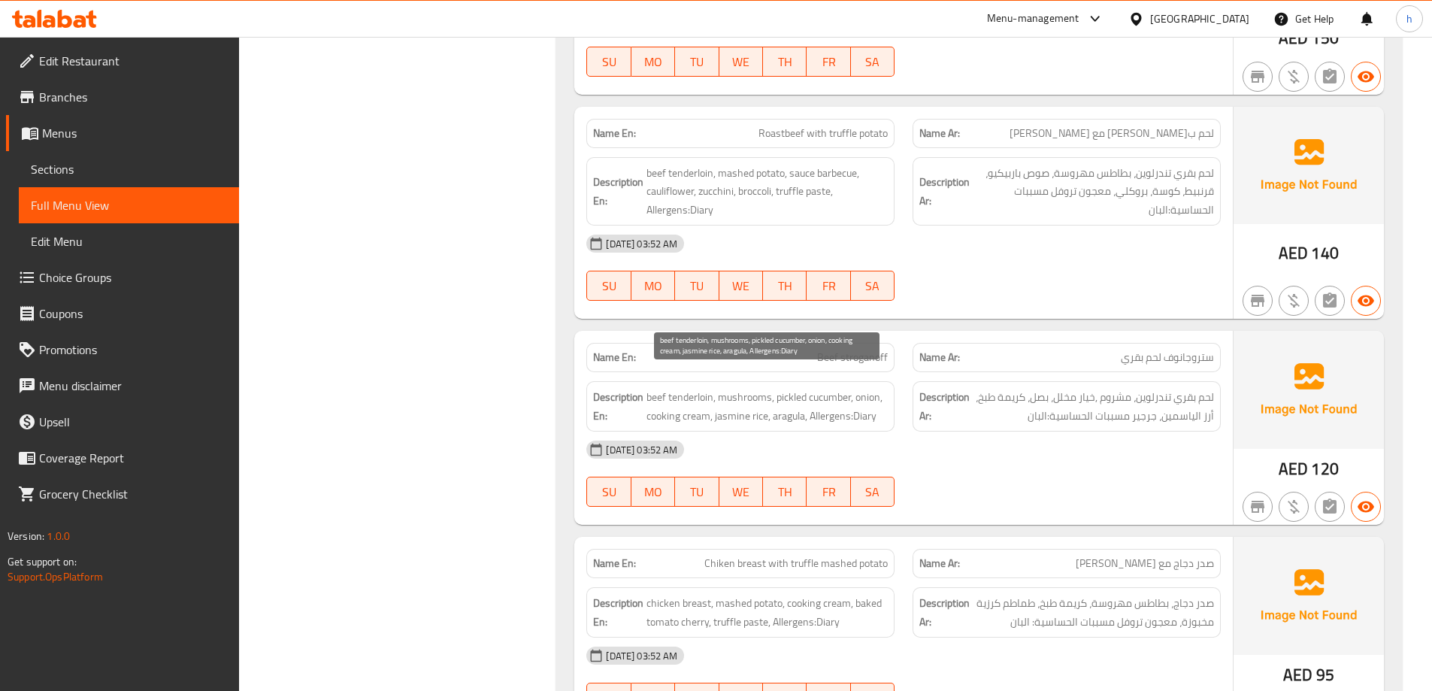
click at [727, 396] on span "beef tenderloin, mushrooms, pickled cucumber, onion, cooking cream, jasmine ric…" at bounding box center [766, 406] width 241 height 37
copy span "jasmine"
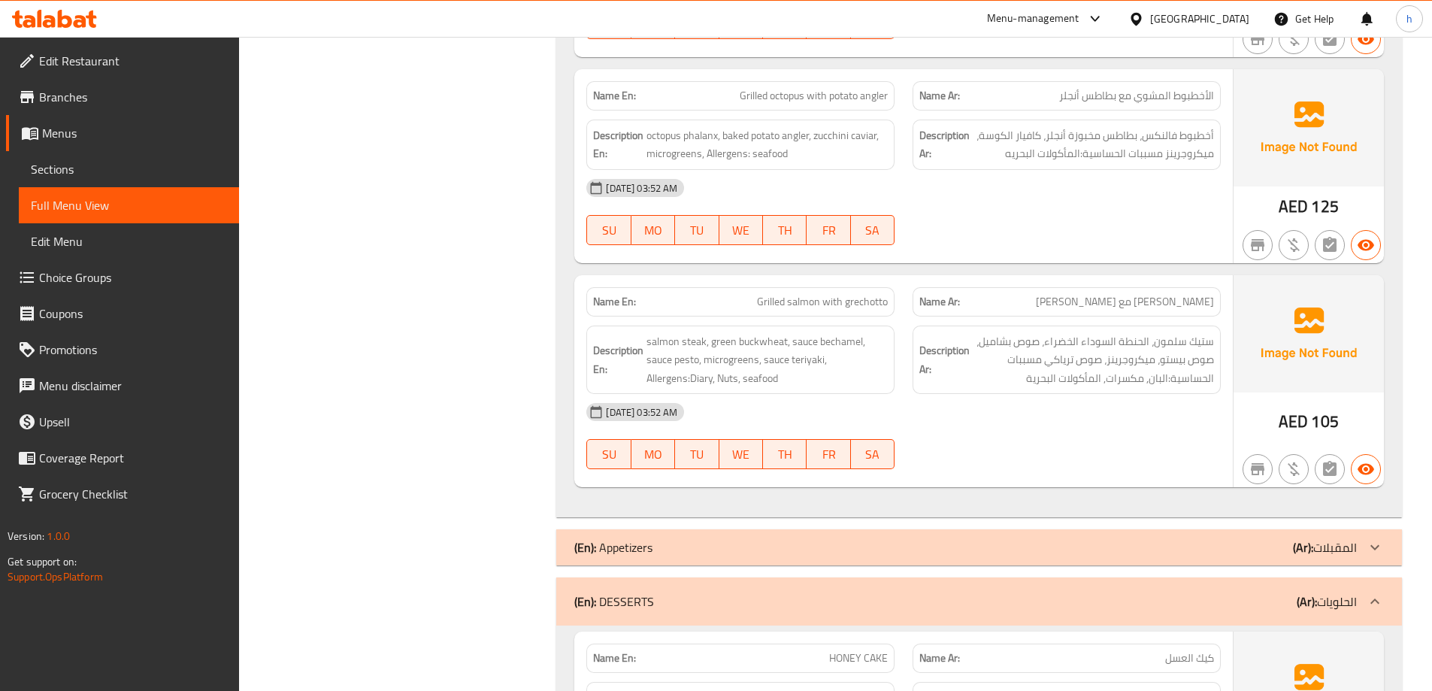
scroll to position [5411, 0]
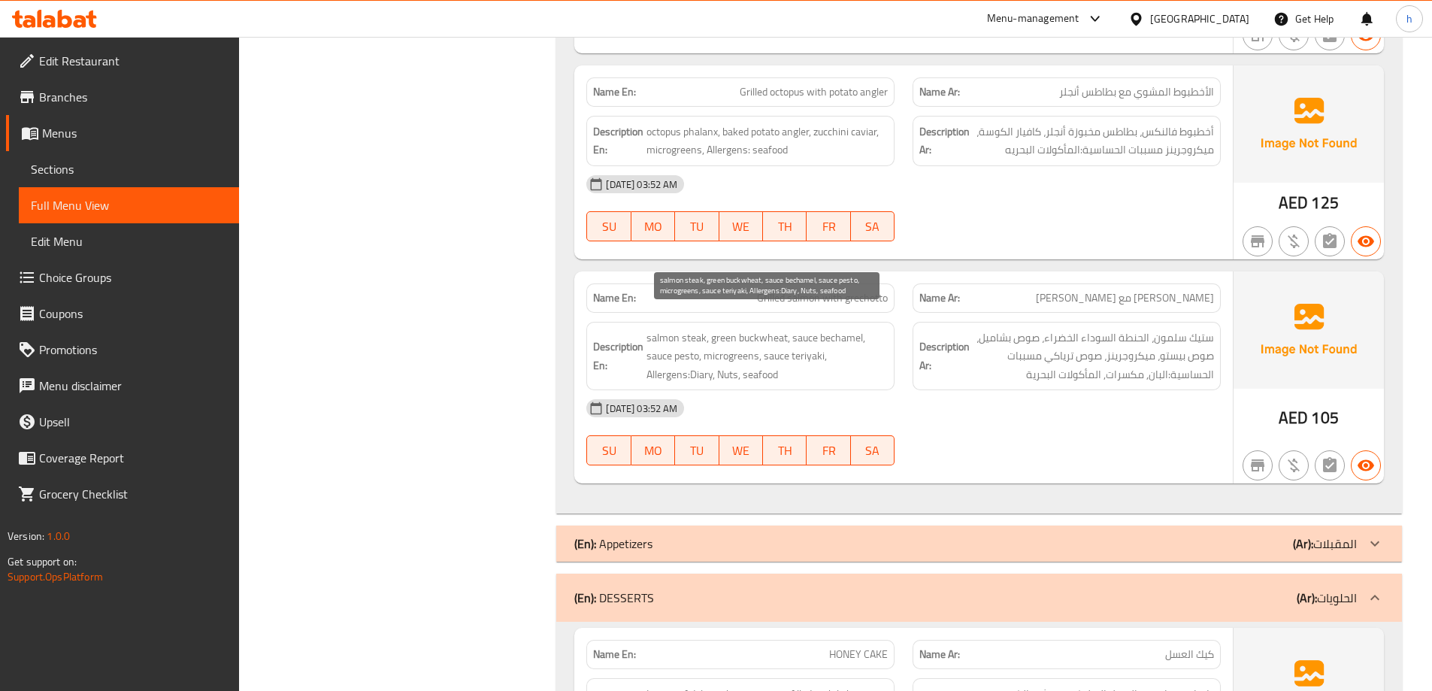
click at [693, 359] on span "salmon steak, green buckwheat, sauce bechamel, sauce pesto, microgreens, sauce …" at bounding box center [766, 356] width 241 height 56
click at [726, 356] on span "salmon steak, green buckwheat, sauce bechamel, sauce pesto, microgreens, sauce …" at bounding box center [766, 356] width 241 height 56
click at [754, 357] on span "salmon steak, green buckwheat, sauce bechamel, sauce pesto, microgreens, sauce …" at bounding box center [766, 356] width 241 height 56
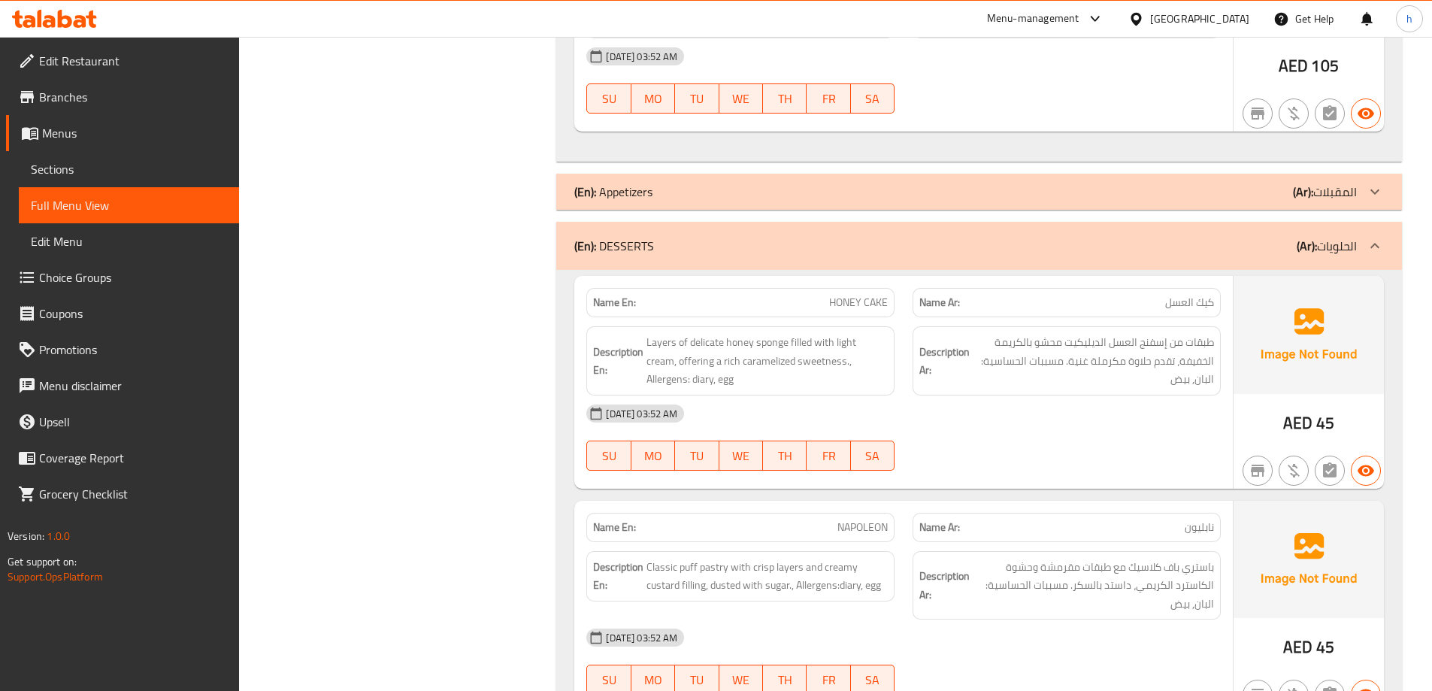
scroll to position [5787, 0]
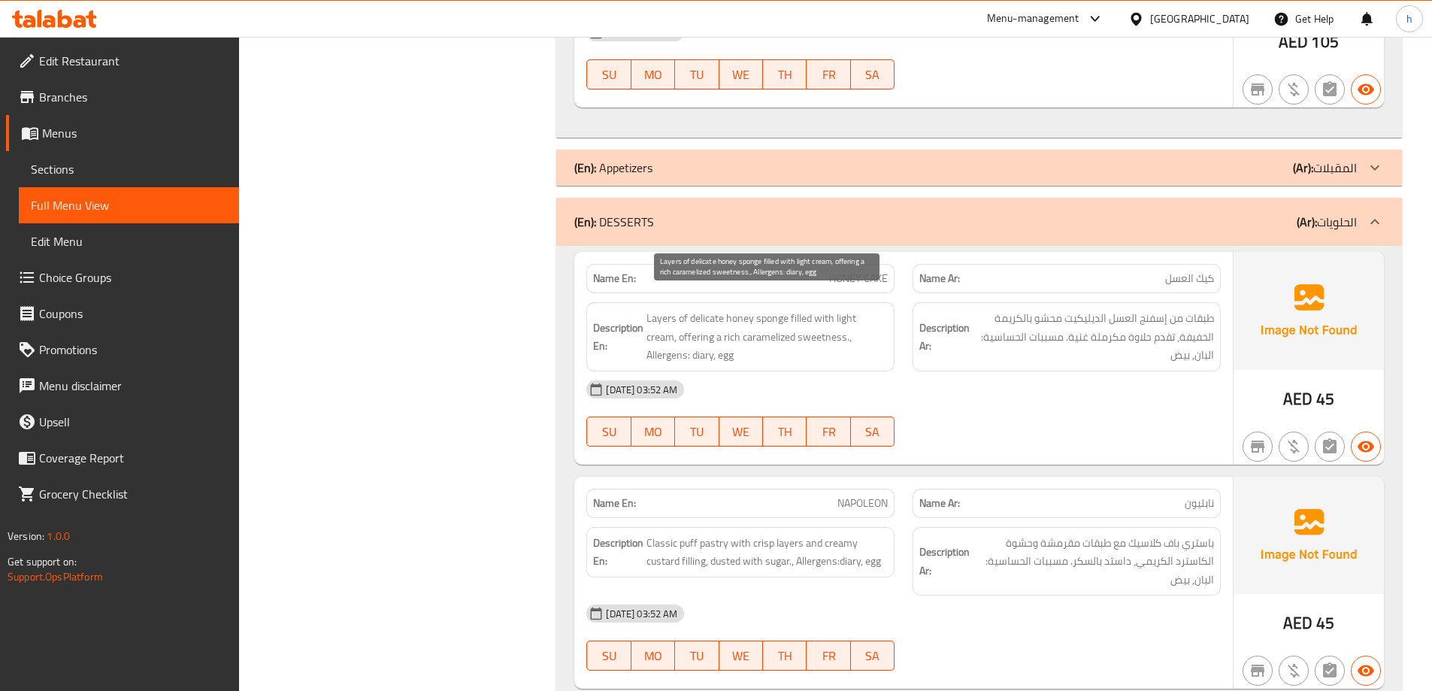
click at [803, 309] on span "Layers of delicate honey sponge filled with light cream, offering a rich carame…" at bounding box center [766, 337] width 241 height 56
click at [667, 316] on span "Layers of delicate honey sponge filled with light cream, offering a rich carame…" at bounding box center [766, 337] width 241 height 56
click at [783, 323] on span "Layers of delicate honey sponge filled with light cream, offering a rich carame…" at bounding box center [766, 337] width 241 height 56
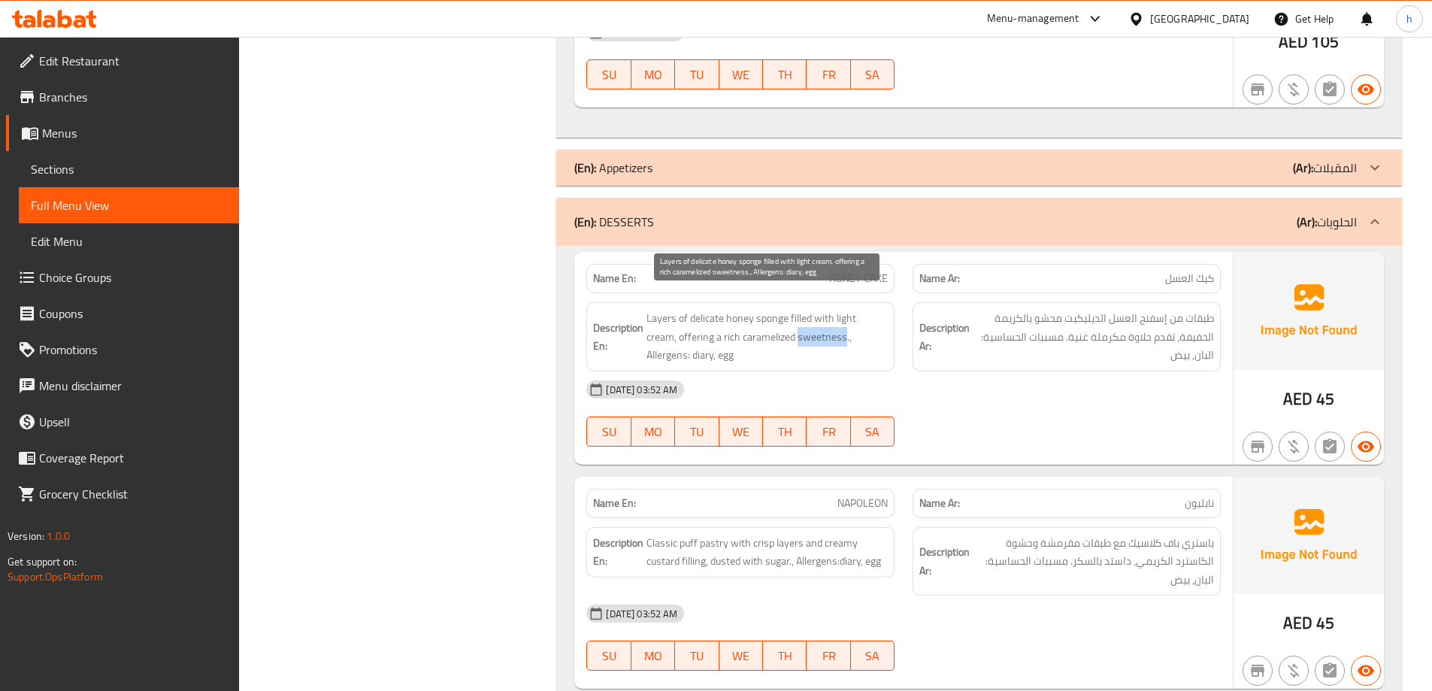
click at [783, 323] on span "Layers of delicate honey sponge filled with light cream, offering a rich carame…" at bounding box center [766, 337] width 241 height 56
click at [742, 316] on span "Layers of delicate honey sponge filled with light cream, offering a rich carame…" at bounding box center [766, 337] width 241 height 56
click at [717, 316] on span "Layers of delicate honey sponge filled with light cream, offering a rich carame…" at bounding box center [766, 337] width 241 height 56
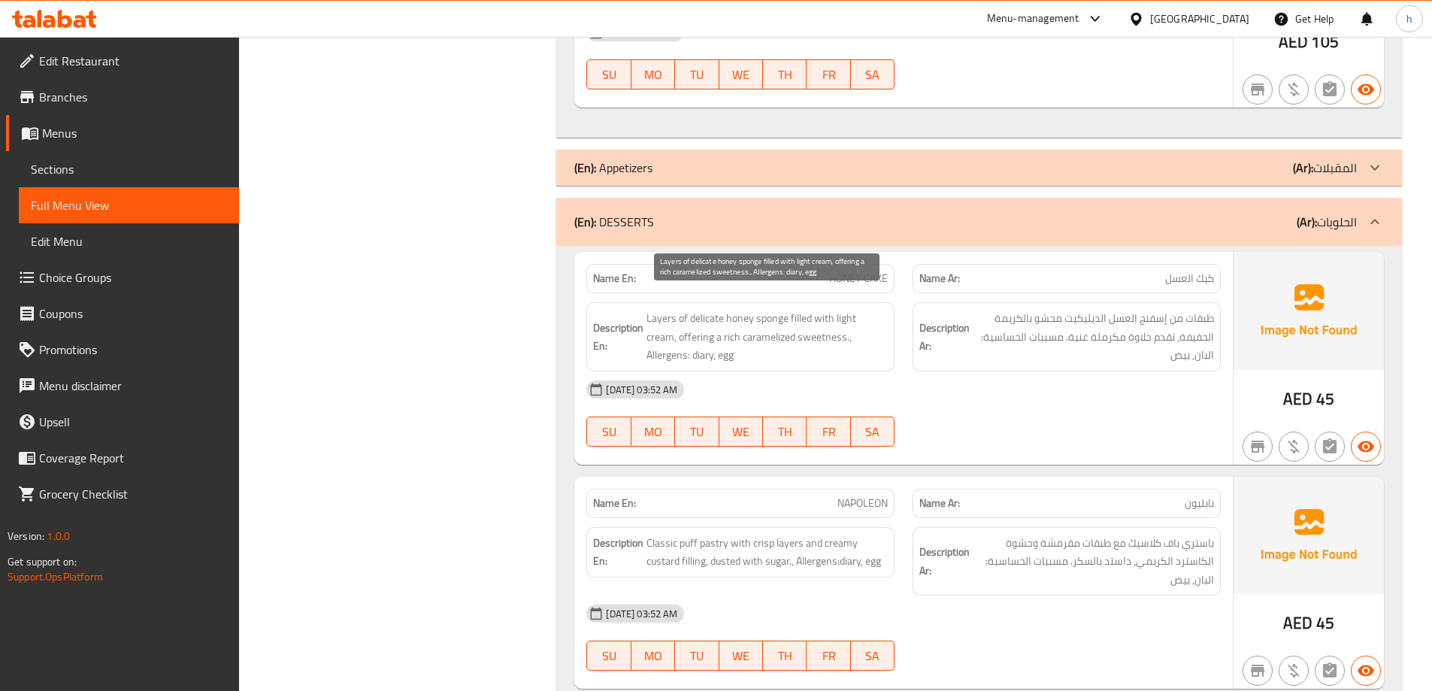
click at [843, 322] on span "Layers of delicate honey sponge filled with light cream, offering a rich carame…" at bounding box center [766, 337] width 241 height 56
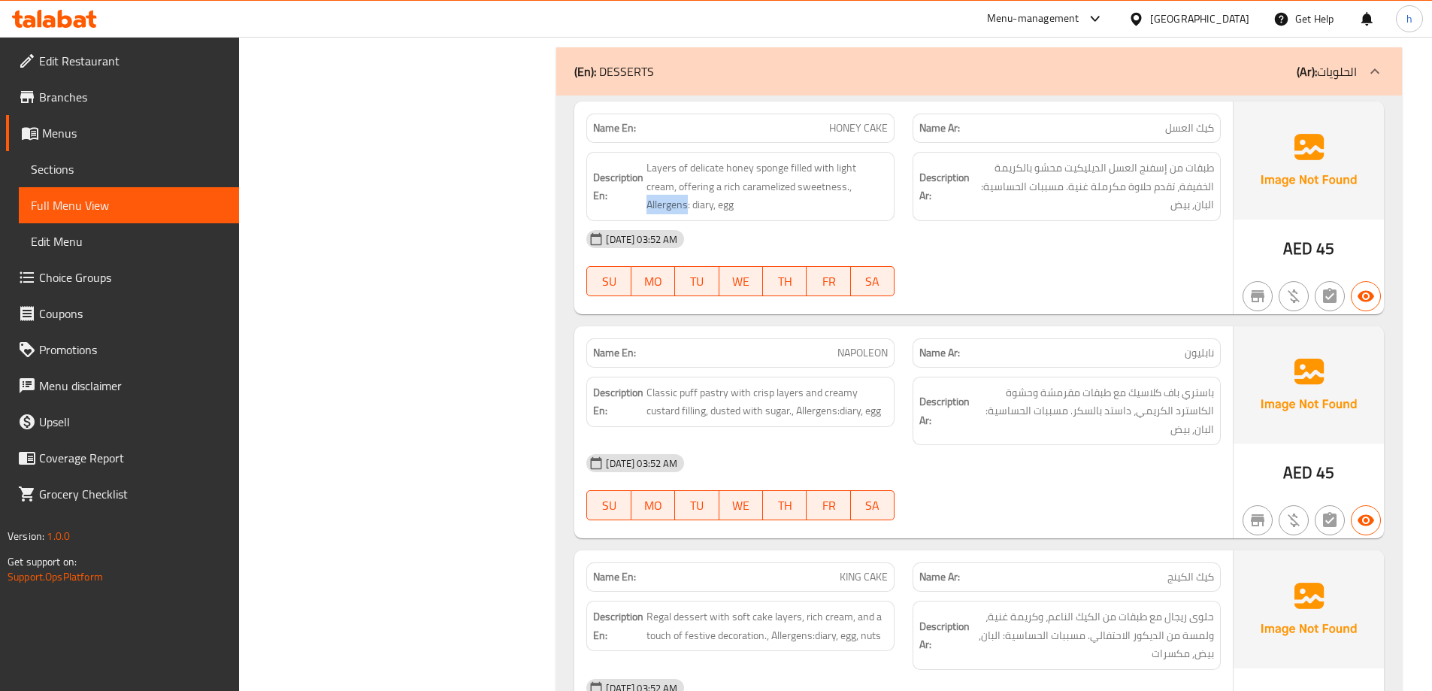
scroll to position [6013, 0]
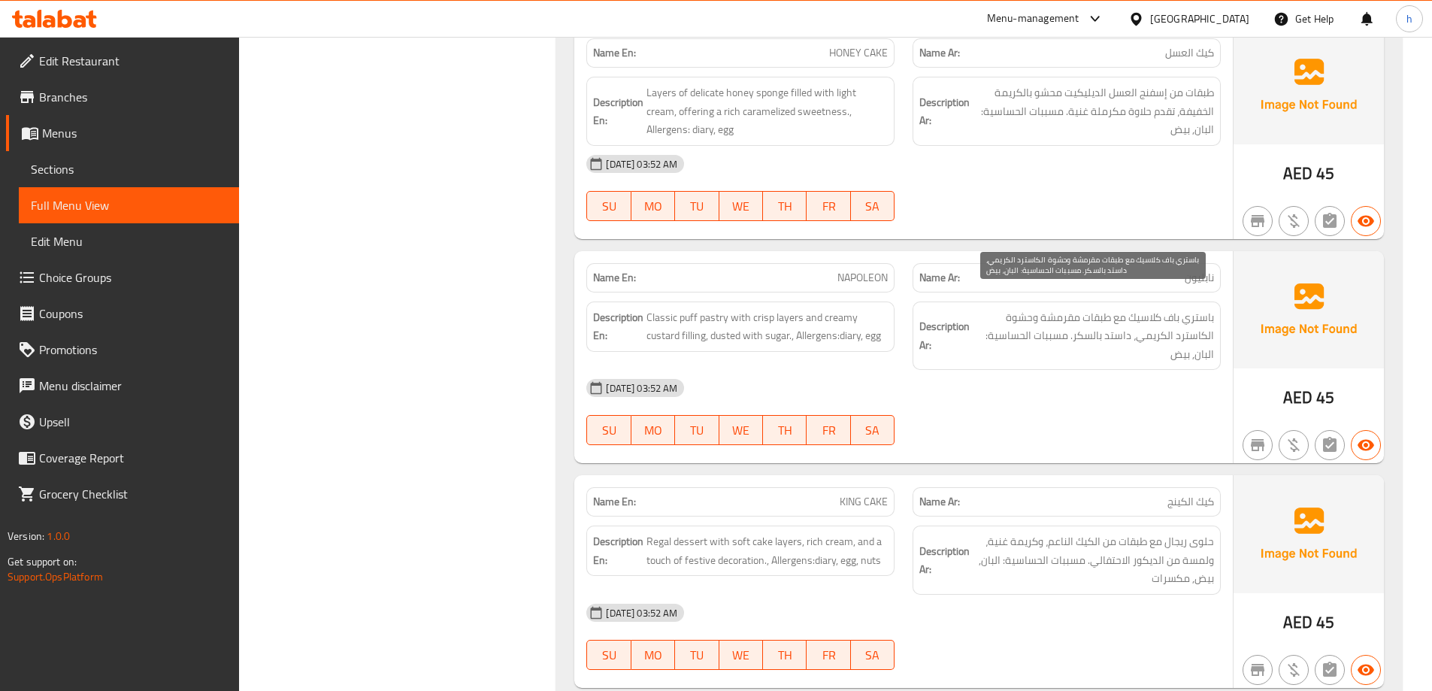
click at [1205, 308] on span "باستري باف كلاسيك مع طبقات مقرمشة وحشوة الكاسترد الكريمي، داستد بالسكر. مسببات …" at bounding box center [1093, 336] width 241 height 56
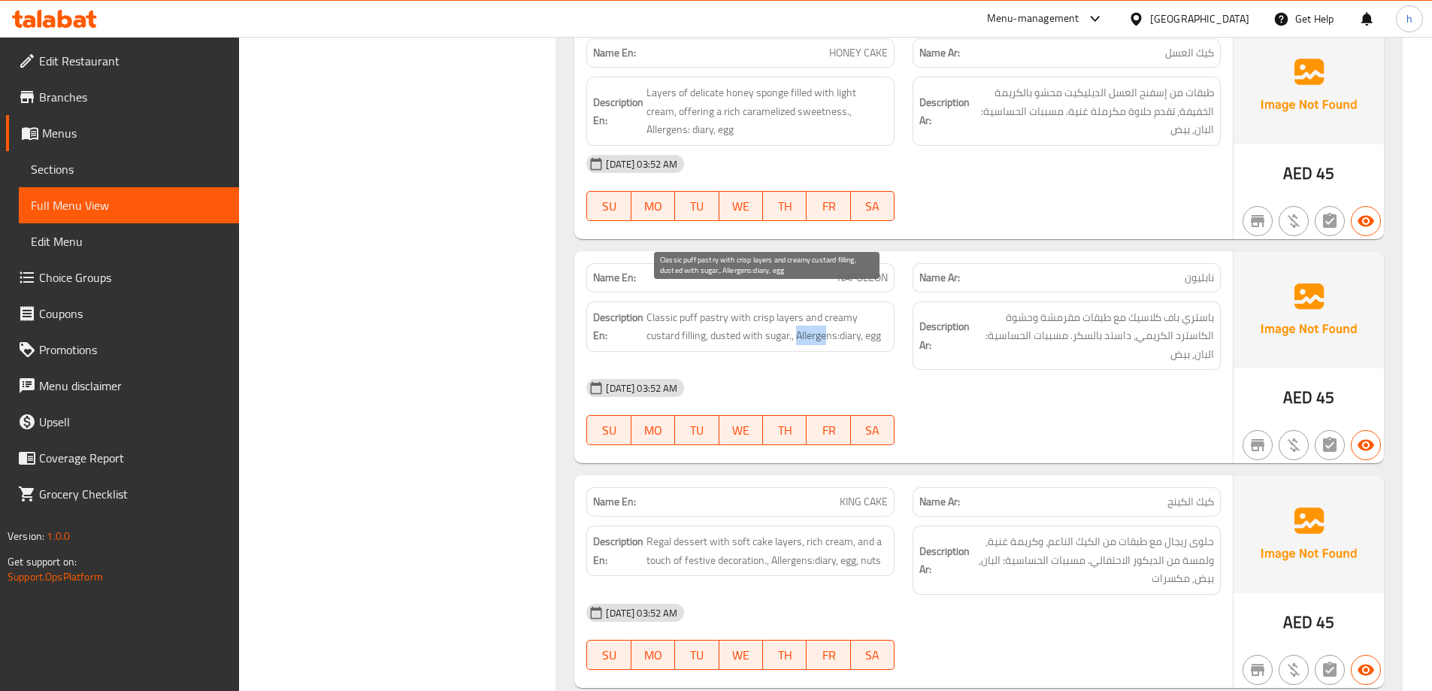
drag, startPoint x: 797, startPoint y: 321, endPoint x: 825, endPoint y: 325, distance: 28.8
click at [825, 325] on span "Classic puff pastry with crisp layers and creamy custard filling, dusted with s…" at bounding box center [766, 326] width 241 height 37
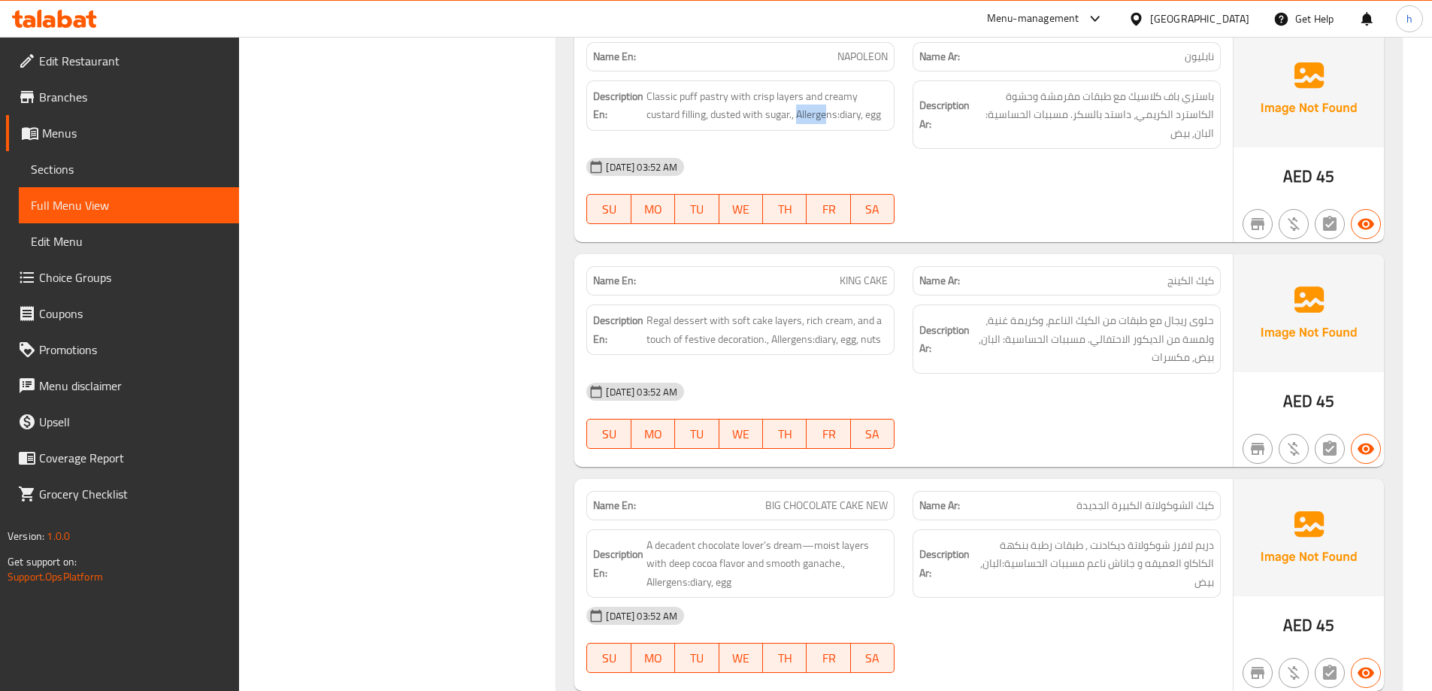
scroll to position [6238, 0]
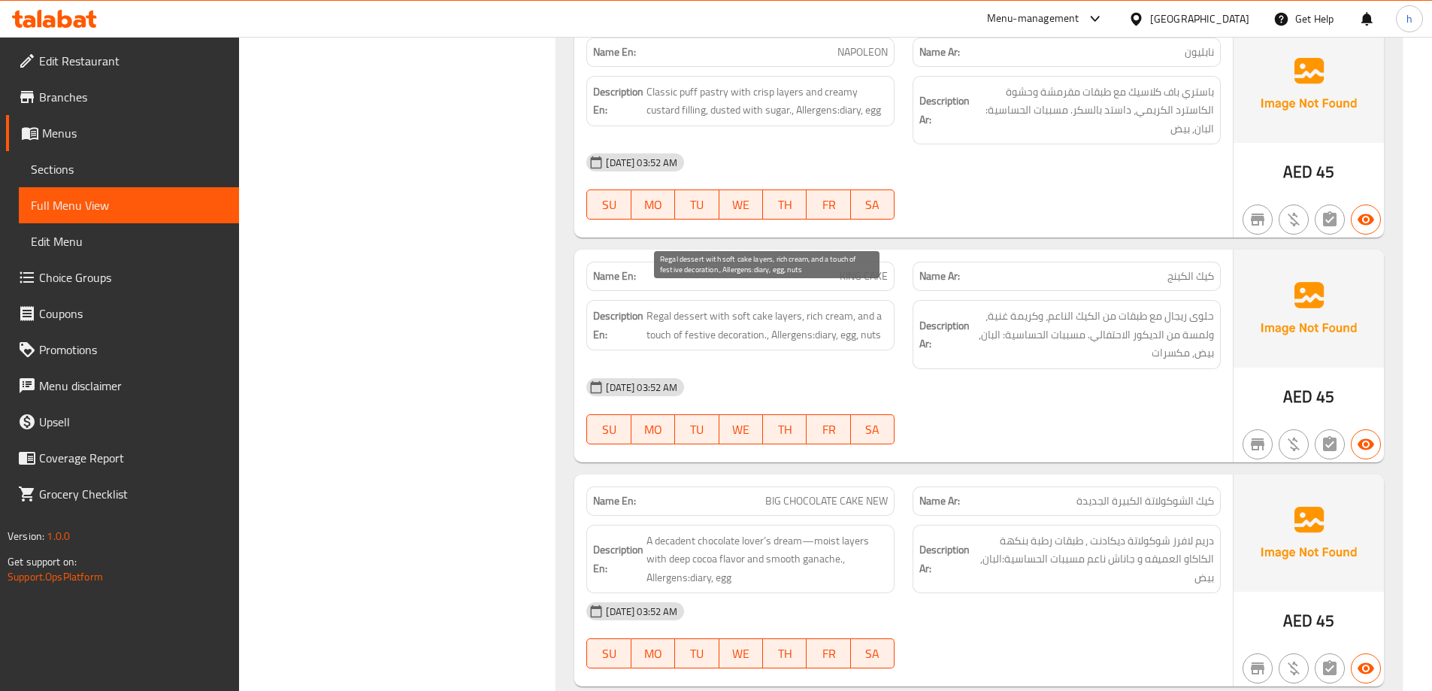
click at [693, 307] on span "Regal dessert with soft cake layers, rich cream, and a touch of festive decorat…" at bounding box center [766, 325] width 241 height 37
click at [658, 307] on span "Regal dessert with soft cake layers, rich cream, and a touch of festive decorat…" at bounding box center [766, 325] width 241 height 37
drag, startPoint x: 808, startPoint y: 300, endPoint x: 848, endPoint y: 300, distance: 39.8
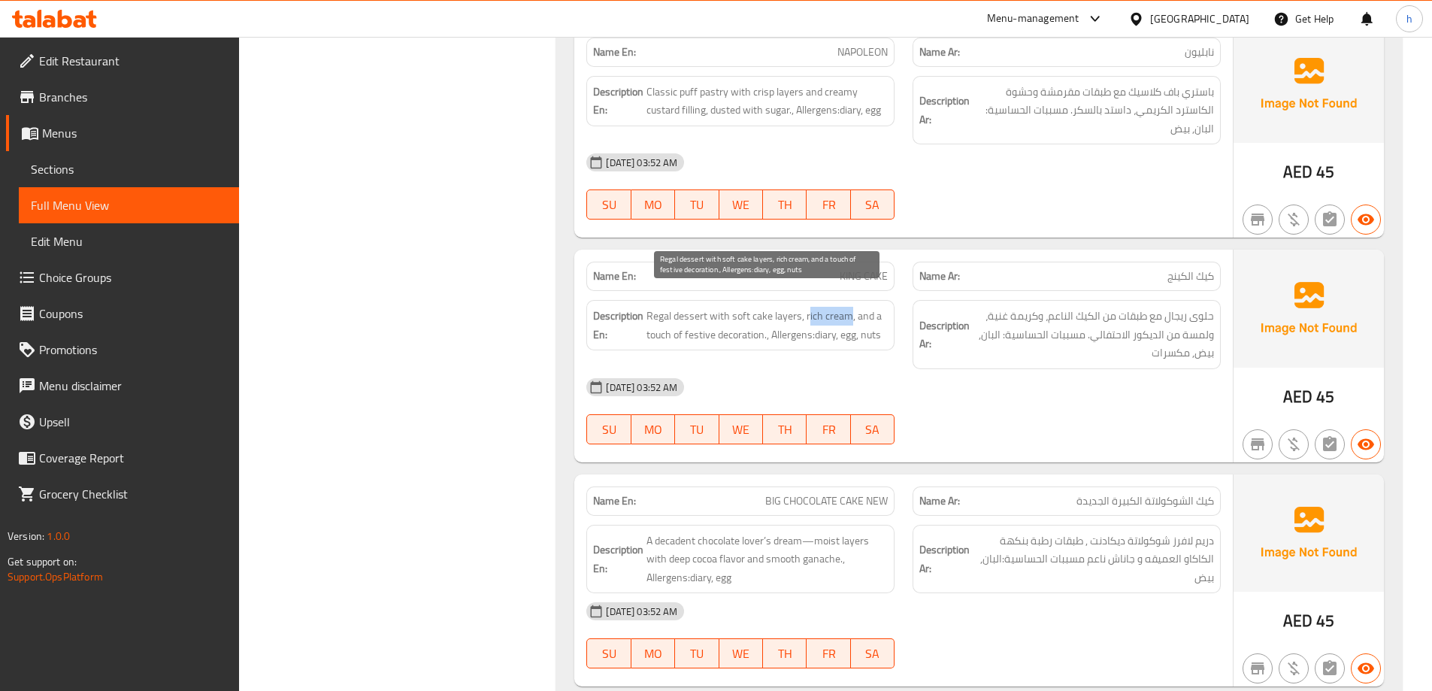
click at [848, 307] on span "Regal dessert with soft cake layers, rich cream, and a touch of festive decorat…" at bounding box center [766, 325] width 241 height 37
drag, startPoint x: 857, startPoint y: 301, endPoint x: 711, endPoint y: 316, distance: 146.6
click at [711, 316] on span "Regal dessert with soft cake layers, rich cream, and a touch of festive decorat…" at bounding box center [766, 325] width 241 height 37
click at [821, 319] on span "Regal dessert with soft cake layers, rich cream, and a touch of festive decorat…" at bounding box center [766, 325] width 241 height 37
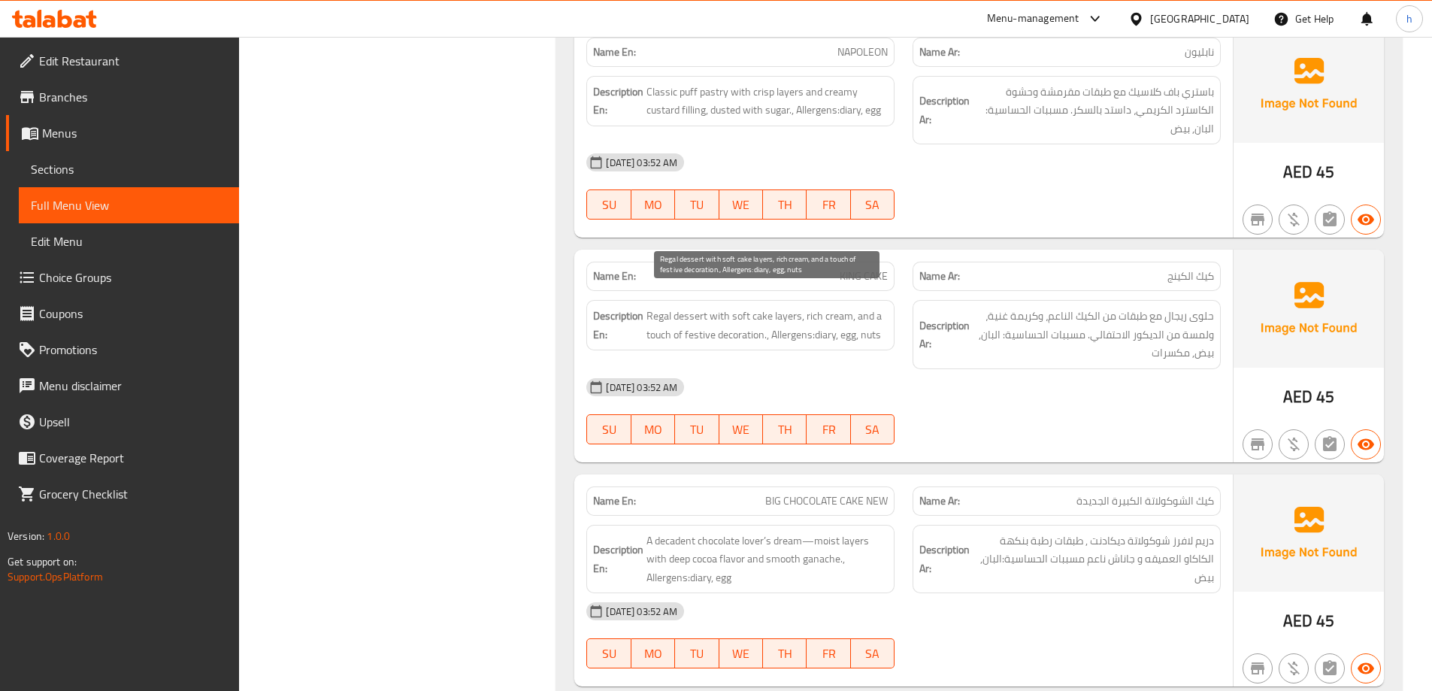
click at [845, 321] on span "Regal dessert with soft cake layers, rich cream, and a touch of festive decorat…" at bounding box center [766, 325] width 241 height 37
click at [868, 319] on span "Regal dessert with soft cake layers, rich cream, and a touch of festive decorat…" at bounding box center [766, 325] width 241 height 37
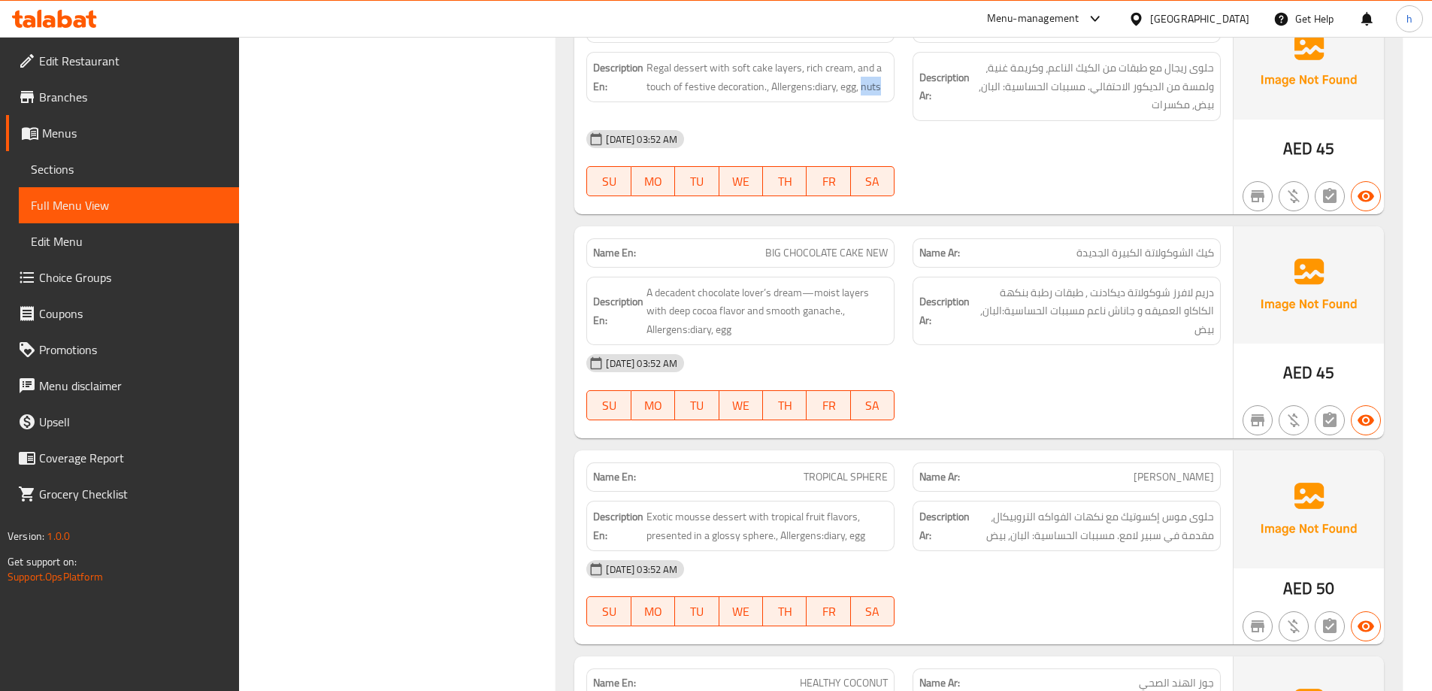
scroll to position [6539, 0]
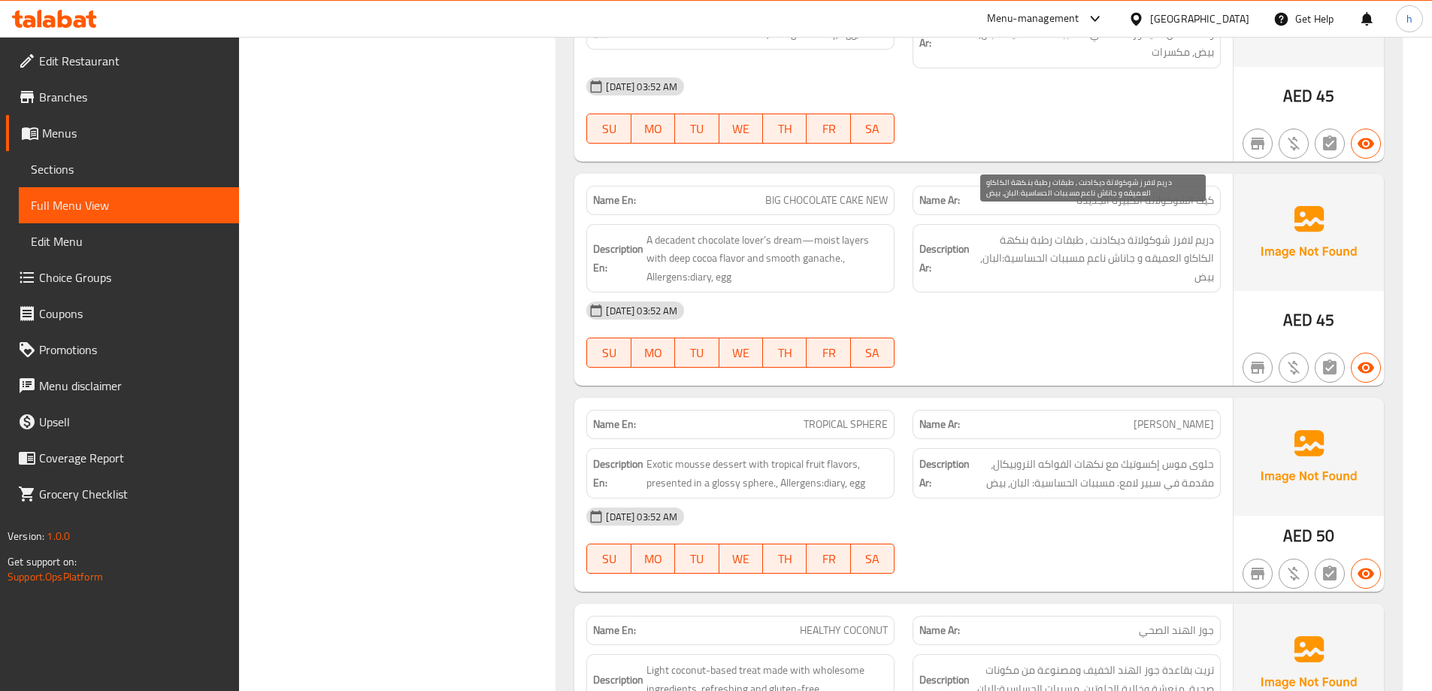
click at [1201, 231] on span "دريم لافرز شوكولاتة ديكادنت , طبقات رطبة بنكهة الكاكاو العميقه و جاناش ناعم مسب…" at bounding box center [1093, 259] width 241 height 56
click at [1185, 231] on span "دريم لافرز شوكولاتة ديكادنت , طبقات رطبة بنكهة الكاكاو العميقه و جاناش ناعم مسب…" at bounding box center [1093, 259] width 241 height 56
click at [1150, 231] on span "دريم لافرز شوكولاتة ديكادنت , طبقات رطبة بنكهة الكاكاو العميقه و جاناش ناعم مسب…" at bounding box center [1093, 259] width 241 height 56
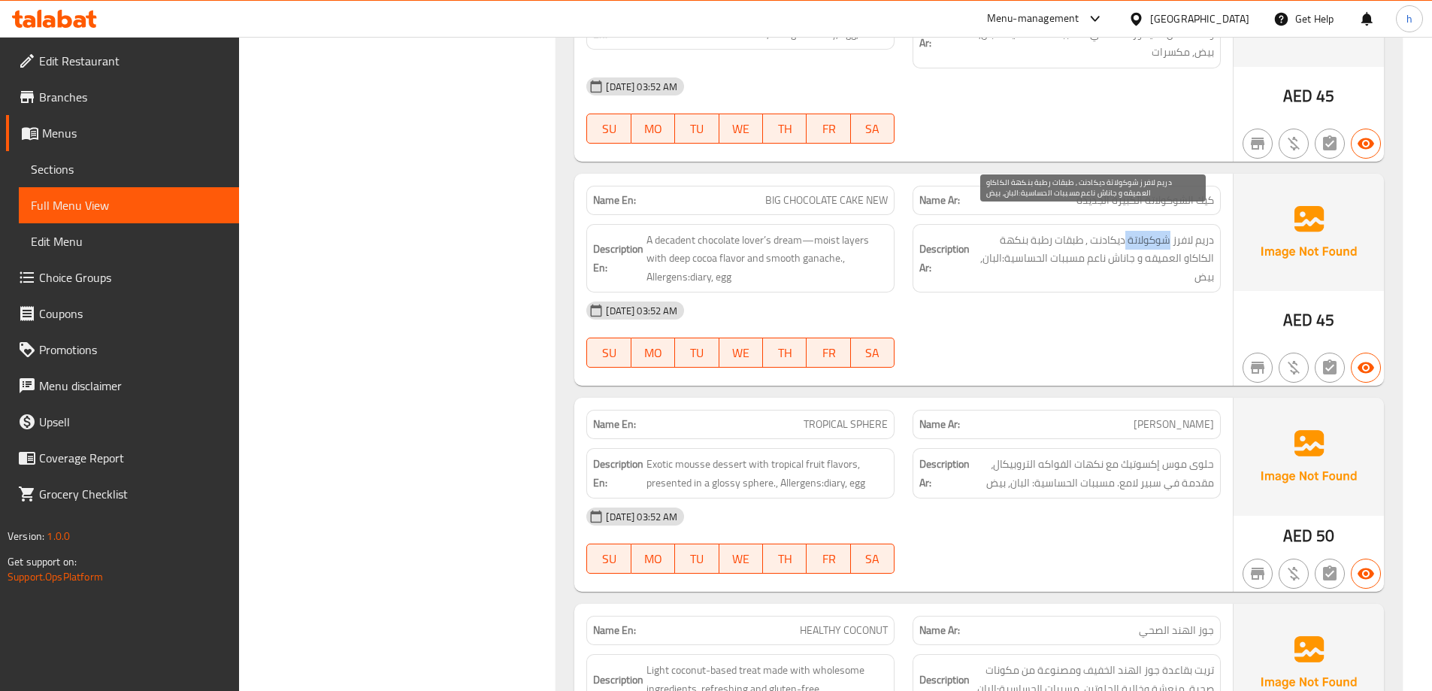
click at [1150, 231] on span "دريم لافرز شوكولاتة ديكادنت , طبقات رطبة بنكهة الكاكاو العميقه و جاناش ناعم مسب…" at bounding box center [1093, 259] width 241 height 56
click at [1104, 231] on span "دريم لافرز شوكولاتة ديكادنت , طبقات رطبة بنكهة الكاكاو العميقه و جاناش ناعم مسب…" at bounding box center [1093, 259] width 241 height 56
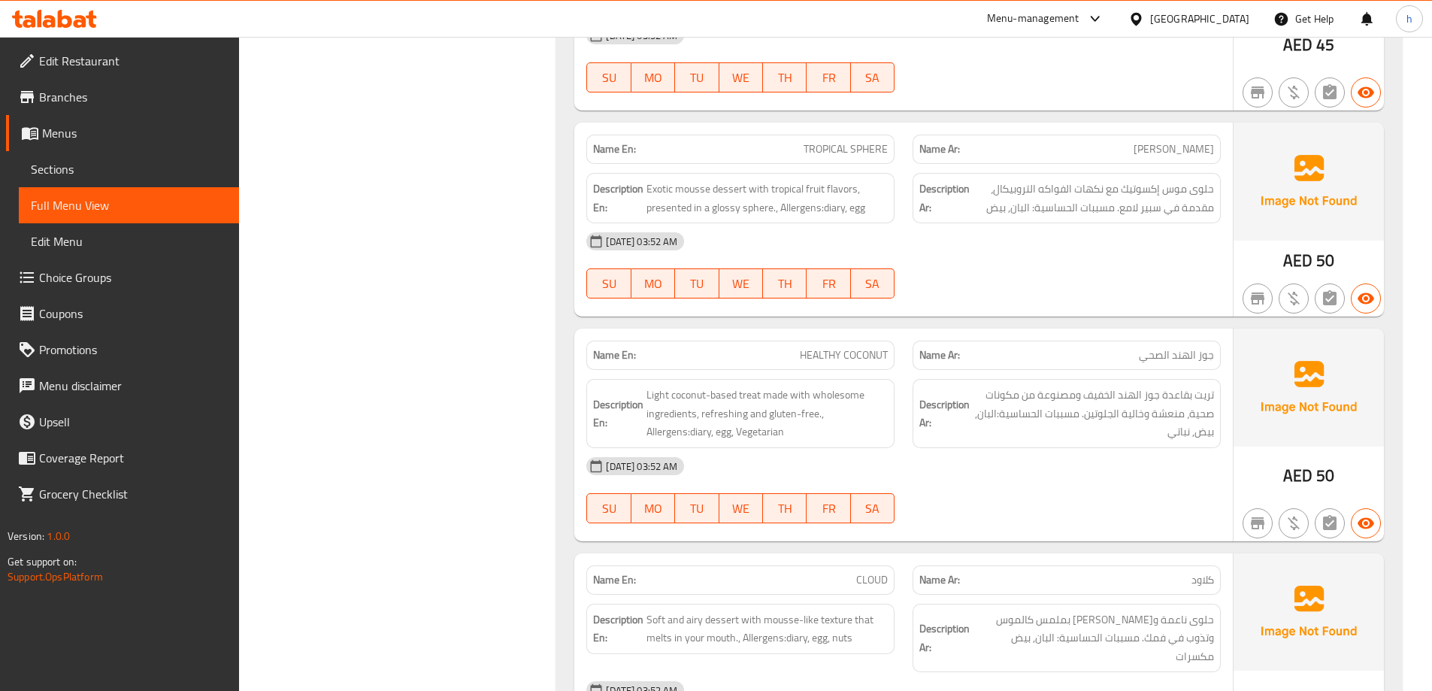
scroll to position [6839, 0]
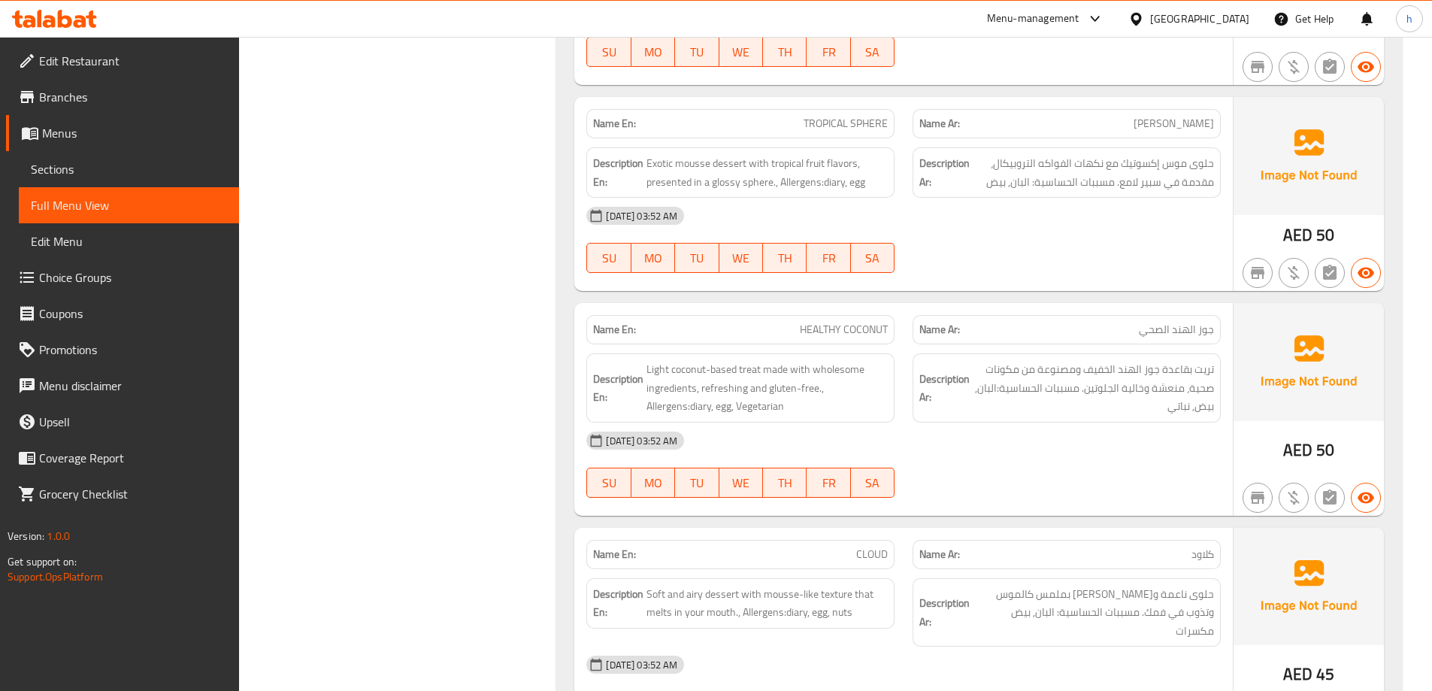
click at [873, 116] on span "TROPICAL SPHERE" at bounding box center [845, 124] width 84 height 16
copy span "SPHERE"
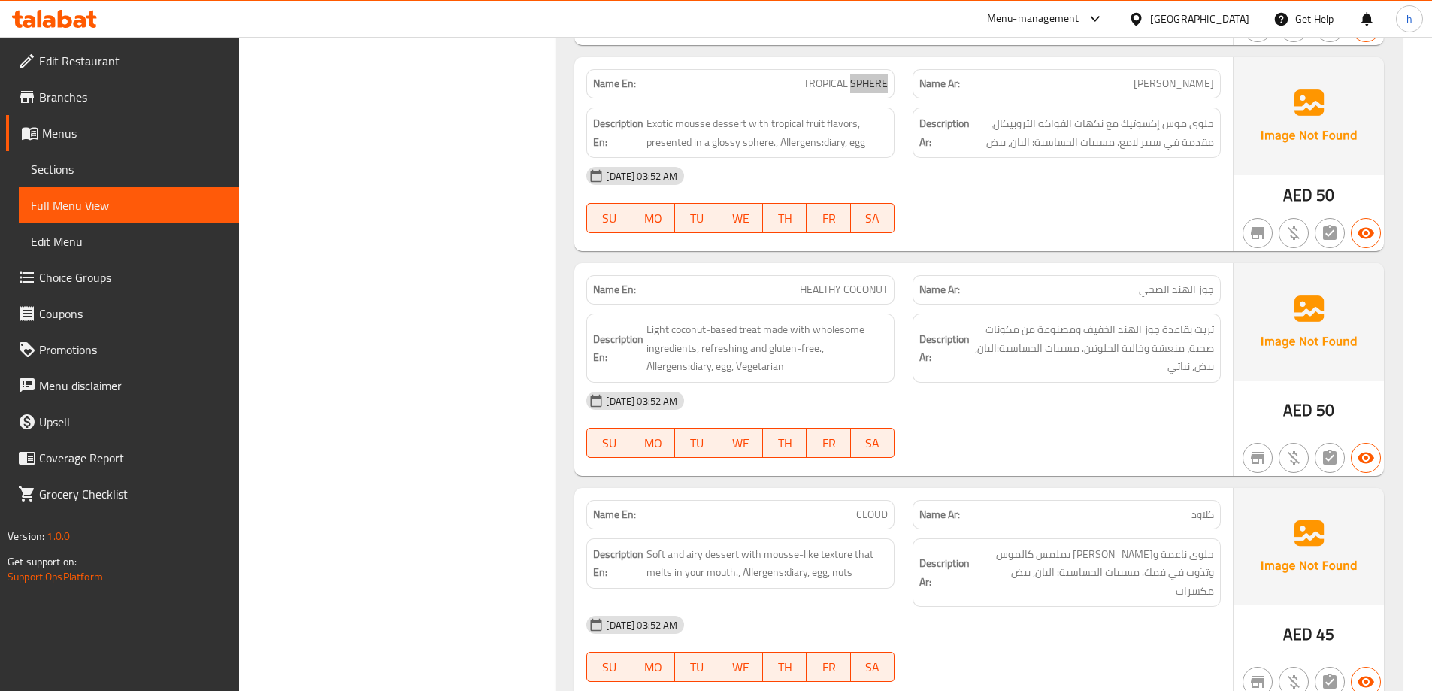
scroll to position [6914, 0]
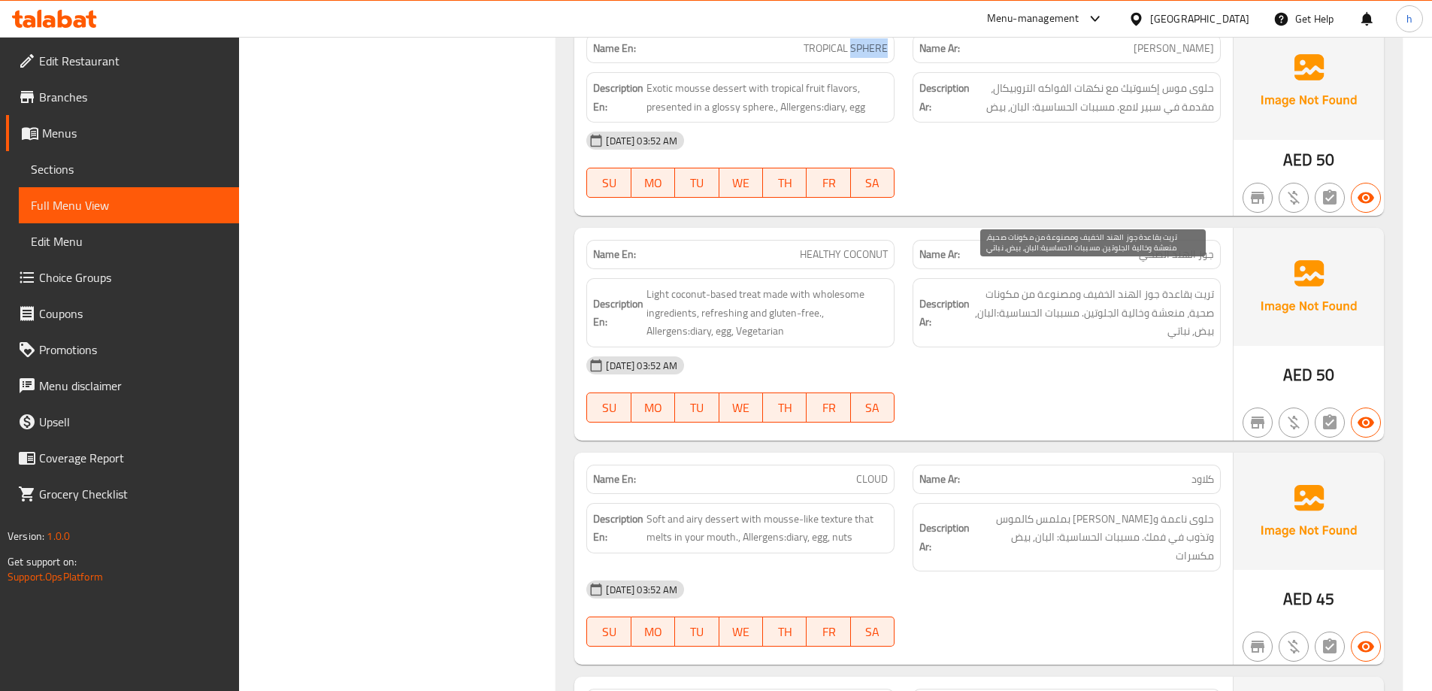
click at [1211, 285] on span "تريت بقاعدة جوز الهند الخفيف ومصنوعة من مكونات صحية، منعشة وخالية الجلوتين. مسب…" at bounding box center [1093, 313] width 241 height 56
click at [1185, 285] on span "تريت بقاعدة جوز الهند الخفيف ومصنوعة من مكونات صحية، منعشة وخالية الجلوتين. مسب…" at bounding box center [1093, 313] width 241 height 56
click at [1147, 285] on span "تريت بقاعدة جوز الهند الخفيف ومصنوعة من مكونات صحية، منعشة وخالية الجلوتين. مسب…" at bounding box center [1093, 313] width 241 height 56
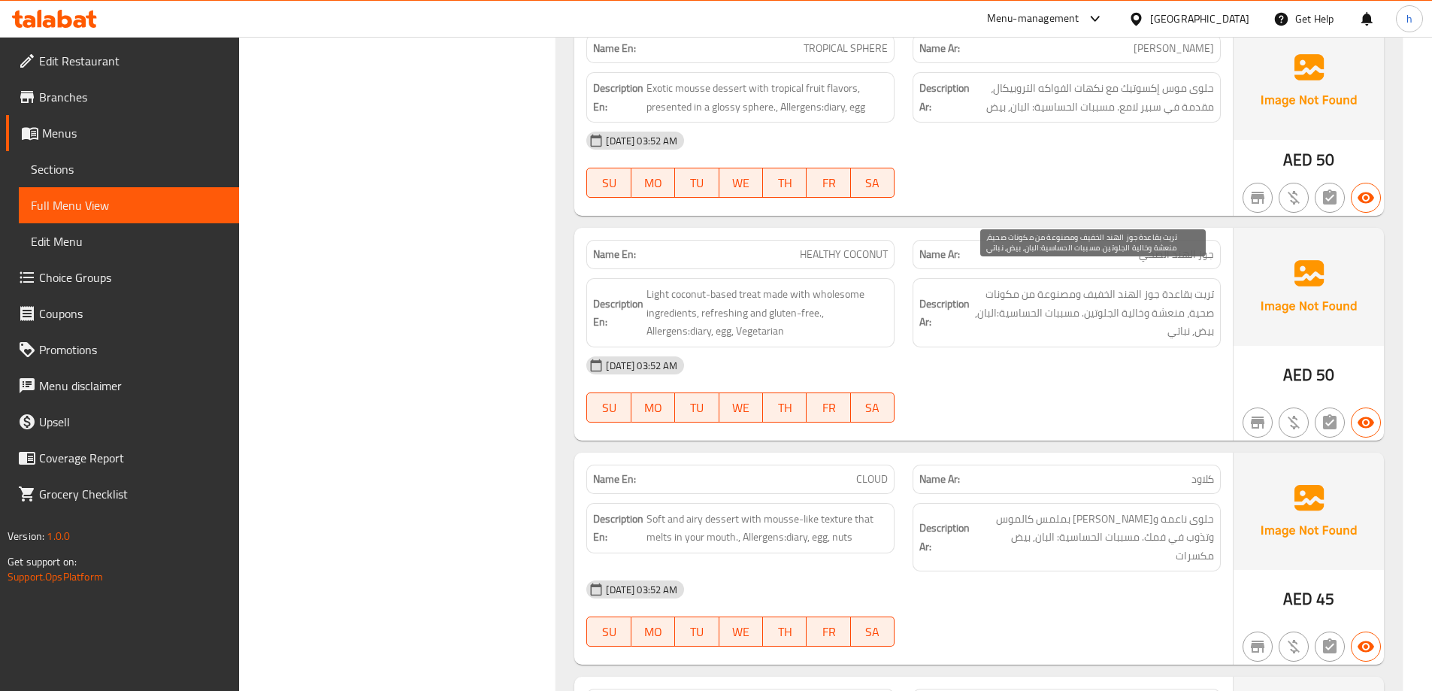
click at [1081, 285] on span "تريت بقاعدة جوز الهند الخفيف ومصنوعة من مكونات صحية، منعشة وخالية الجلوتين. مسب…" at bounding box center [1093, 313] width 241 height 56
click at [1169, 297] on span "تريت بقاعدة جوز الهند الخفيف ومصنوعة من مكونات صحية، منعشة وخالية الجلوتين. مسب…" at bounding box center [1093, 313] width 241 height 56
click at [1138, 295] on span "تريت بقاعدة جوز الهند الخفيف ومصنوعة من مكونات صحية، منعشة وخالية الجلوتين. مسب…" at bounding box center [1093, 313] width 241 height 56
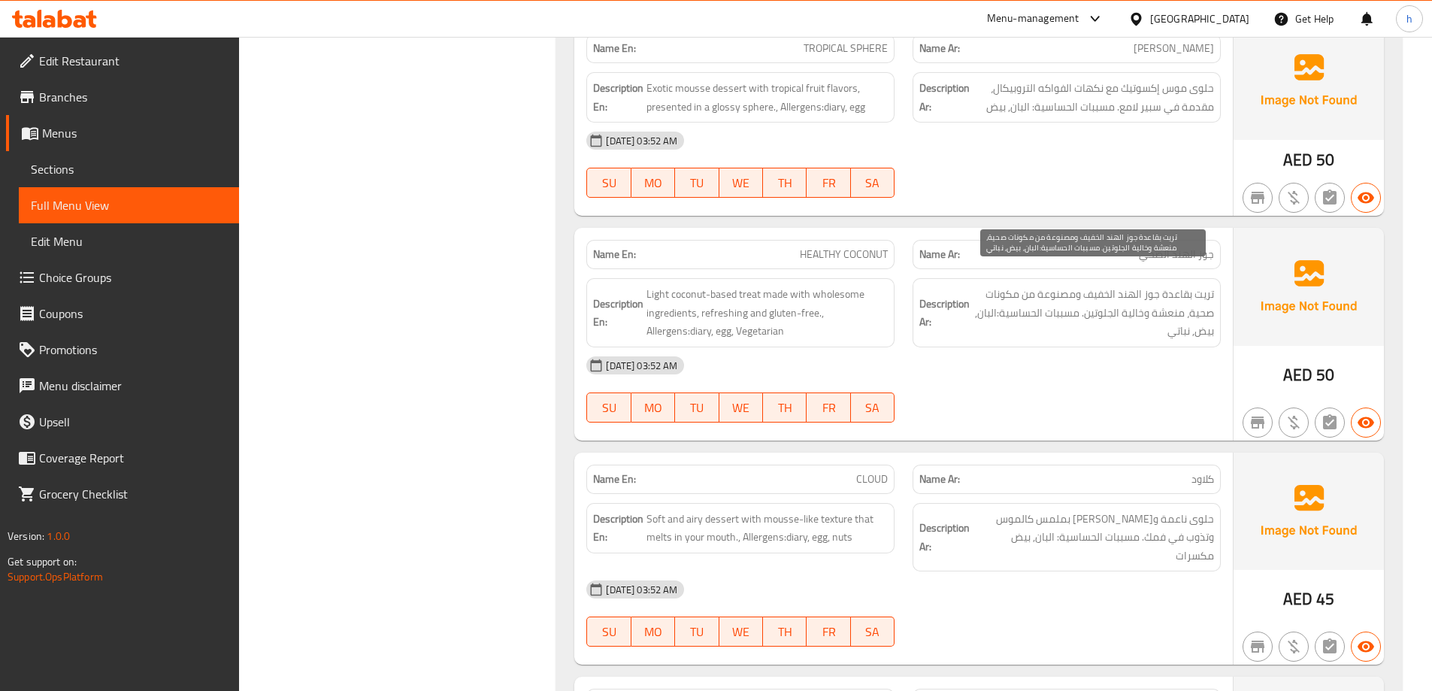
click at [1114, 296] on span "تريت بقاعدة جوز الهند الخفيف ومصنوعة من مكونات صحية، منعشة وخالية الجلوتين. مسب…" at bounding box center [1093, 313] width 241 height 56
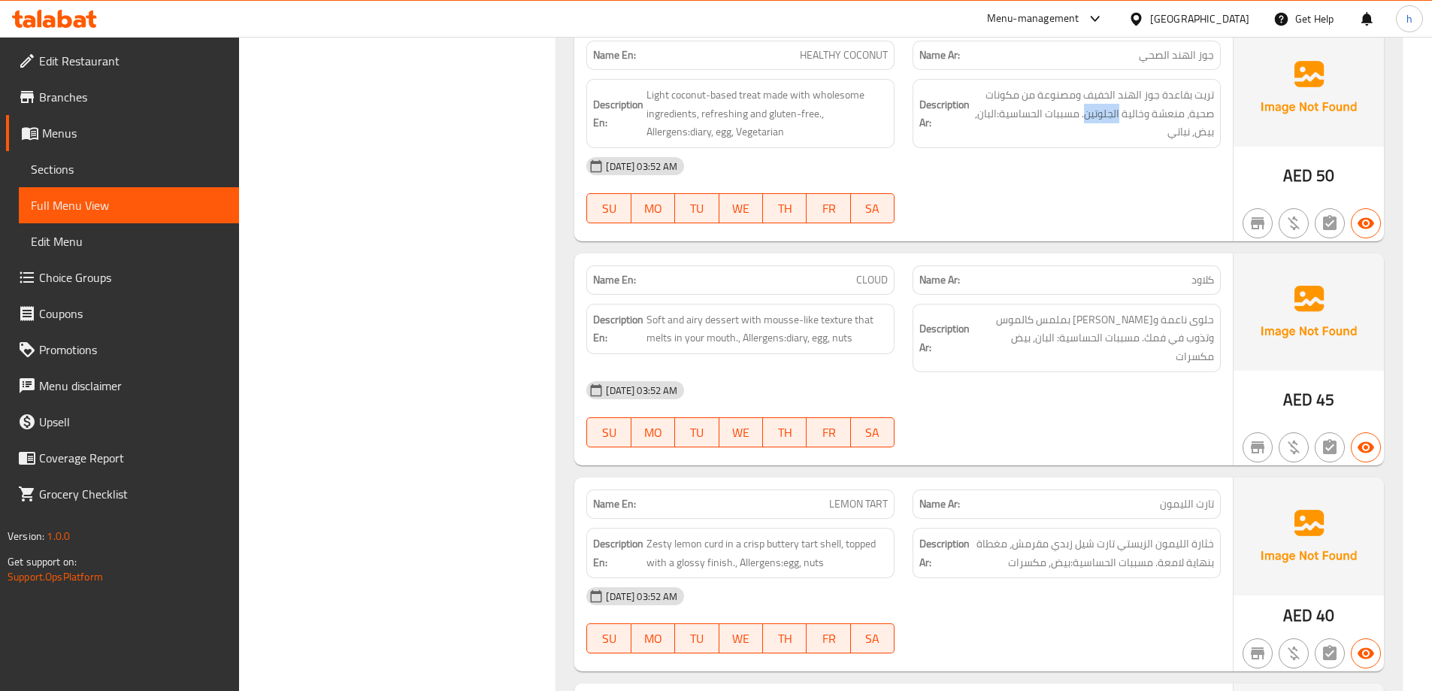
scroll to position [7140, 0]
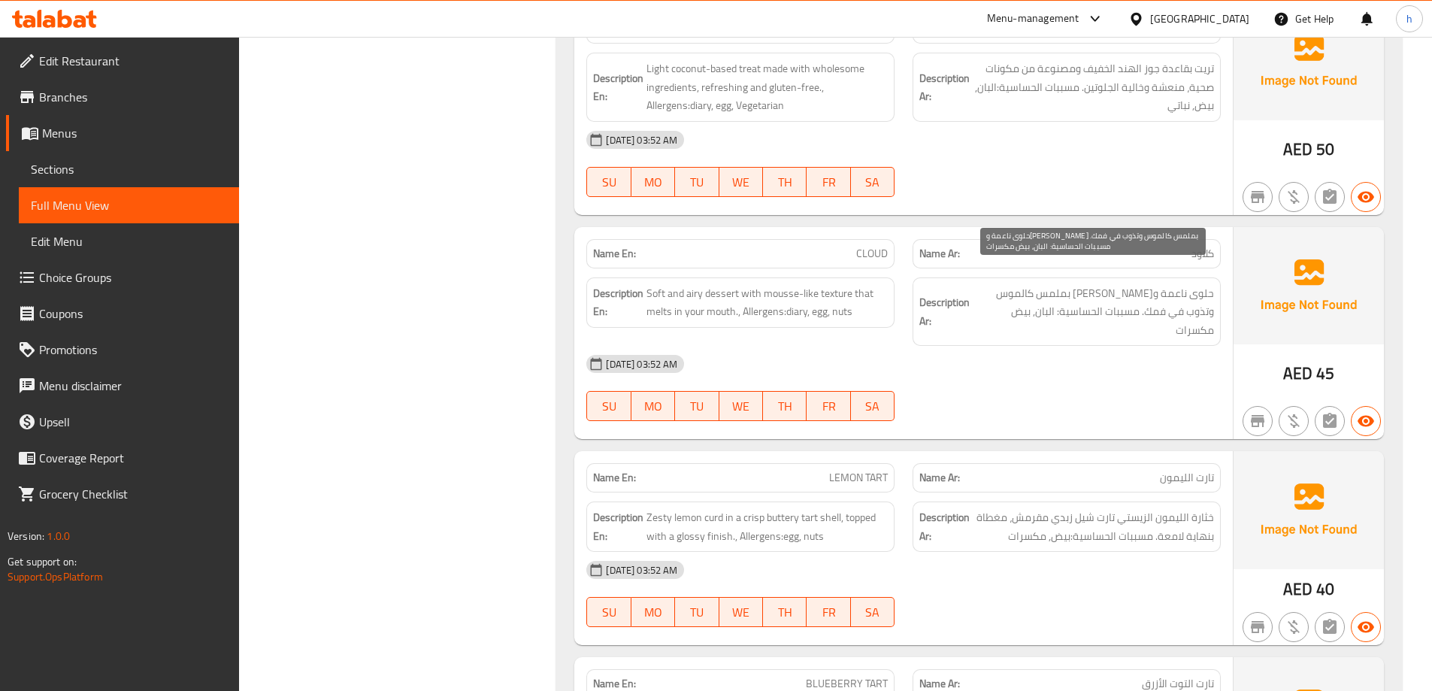
click at [1202, 284] on span "حلوى ناعمة وإيري بملمس كالموس وتذوب في فمك. مسببات الحساسية: البان, بيض مكسرات" at bounding box center [1093, 312] width 241 height 56
click at [1175, 284] on span "حلوى ناعمة وإيري بملمس كالموس وتذوب في فمك. مسببات الحساسية: البان, بيض مكسرات" at bounding box center [1093, 312] width 241 height 56
click at [1139, 284] on span "حلوى ناعمة وإيري بملمس كالموس وتذوب في فمك. مسببات الحساسية: البان, بيض مكسرات" at bounding box center [1093, 312] width 241 height 56
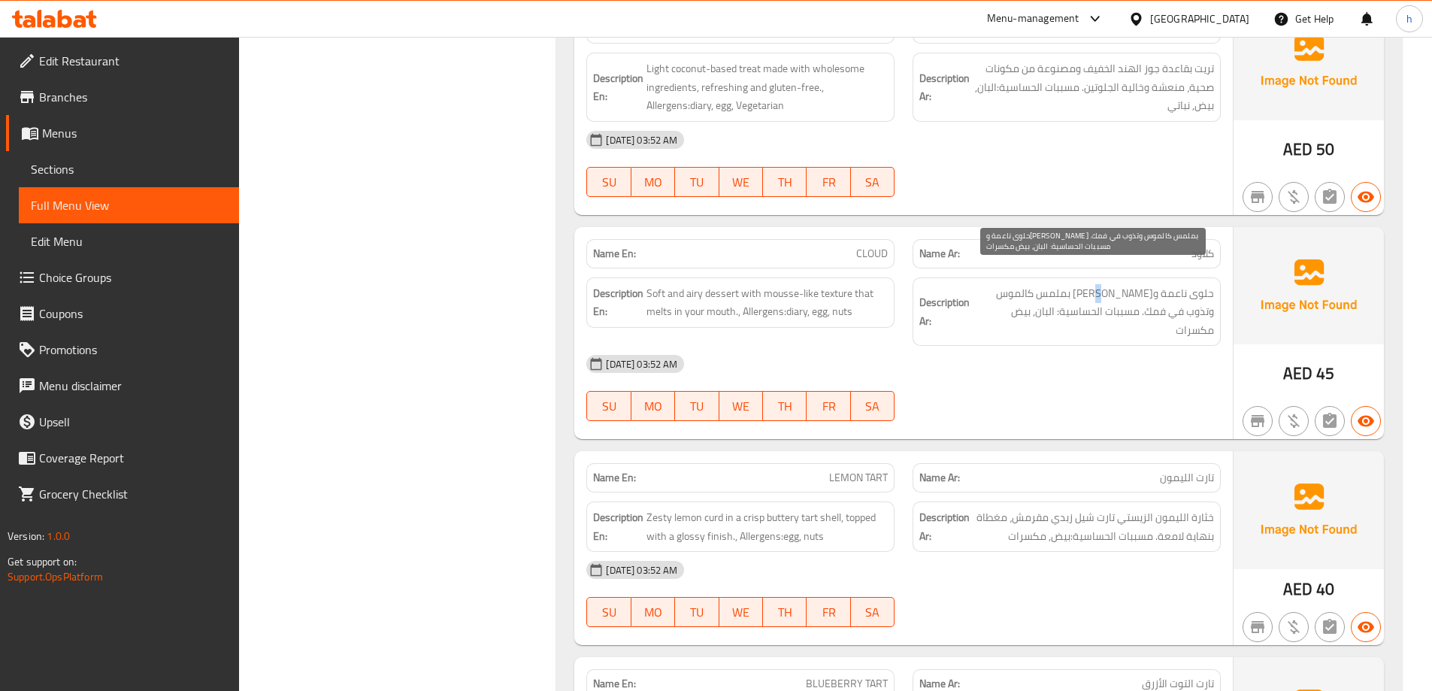
click at [1139, 284] on span "حلوى ناعمة وإيري بملمس كالموس وتذوب في فمك. مسببات الحساسية: البان, بيض مكسرات" at bounding box center [1093, 312] width 241 height 56
click at [1125, 284] on span "حلوى ناعمة وإيري بملمس كالموس وتذوب في فمك. مسببات الحساسية: البان, بيض مكسرات" at bounding box center [1093, 312] width 241 height 56
click at [1090, 284] on span "حلوى ناعمة وإيري بملمس كالموس وتذوب في فمك. مسببات الحساسية: البان, بيض مكسرات" at bounding box center [1093, 312] width 241 height 56
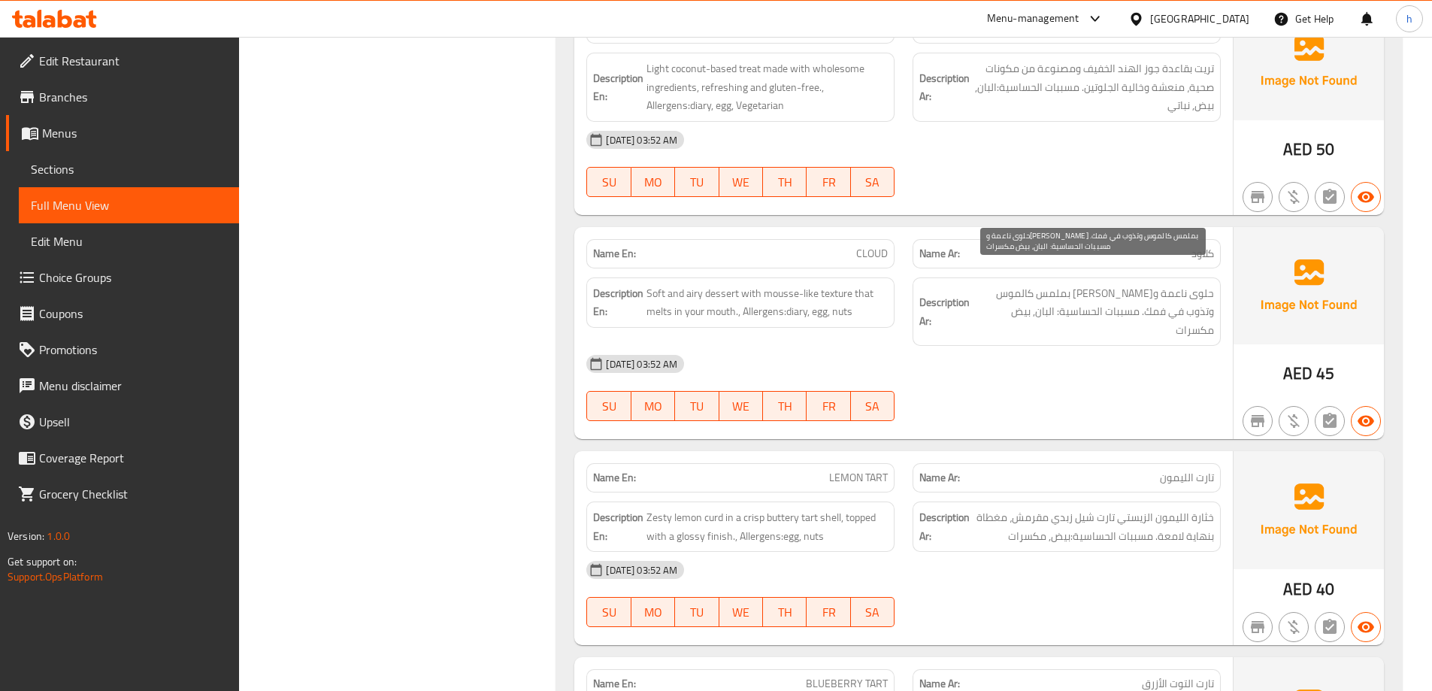
click at [1042, 284] on span "حلوى ناعمة وإيري بملمس كالموس وتذوب في فمك. مسببات الحساسية: البان, بيض مكسرات" at bounding box center [1093, 312] width 241 height 56
click at [1006, 284] on span "حلوى ناعمة وإيري بملمس كالموس وتذوب في فمك. مسببات الحساسية: البان, بيض مكسرات" at bounding box center [1093, 312] width 241 height 56
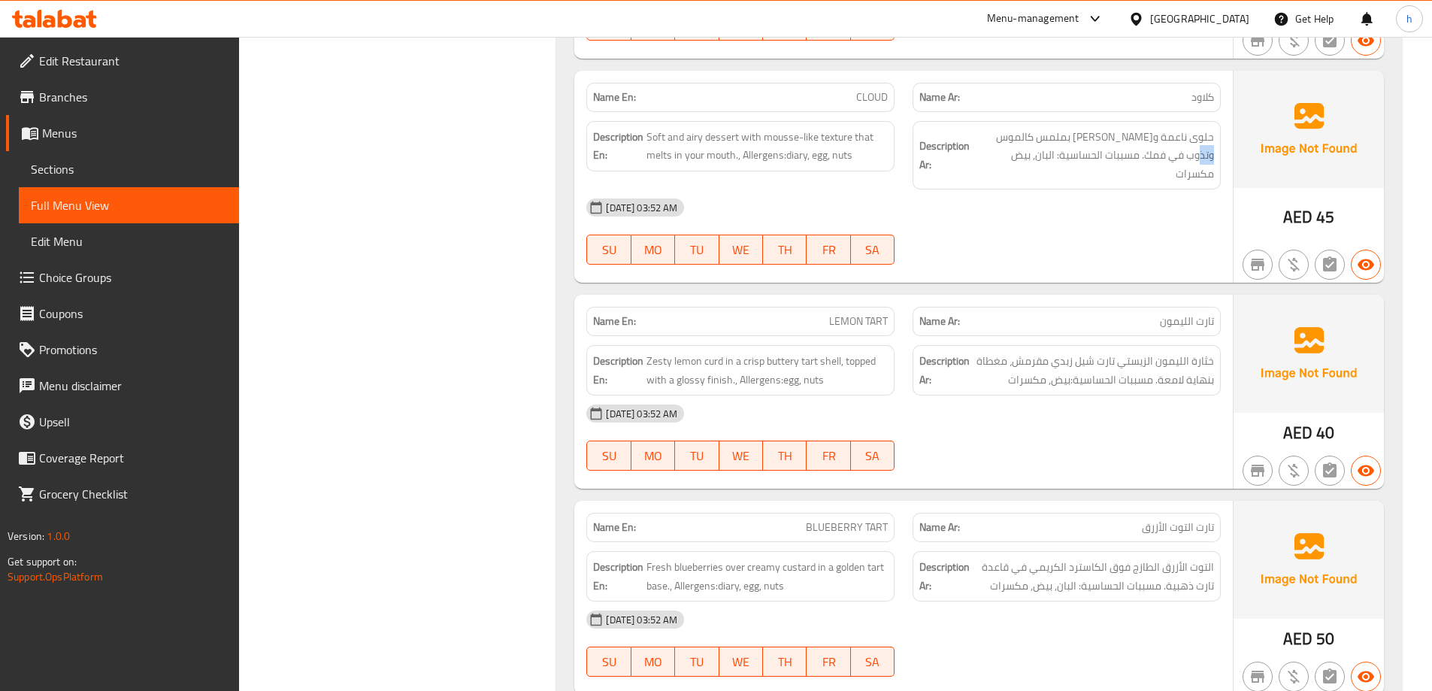
scroll to position [7365, 0]
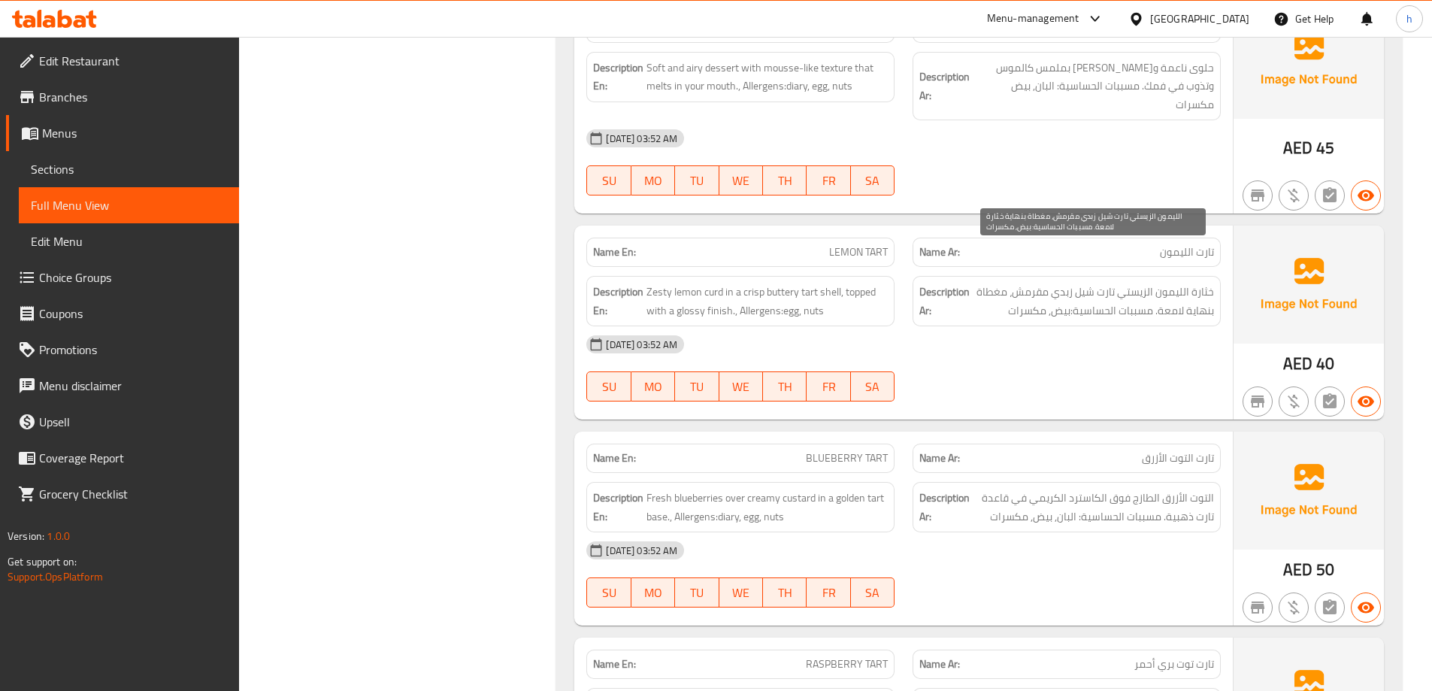
click at [1210, 283] on span "خثارة‎ الليمون الزيستي تارت شيل زبدي مقرمش، مغطاة بنهاية لامعة. مسببات الحساسية…" at bounding box center [1093, 301] width 241 height 37
click at [1209, 283] on span "خثارة‎ الليمون الزيستي تارت شيل زبدي مقرمش، مغطاة بنهاية لامعة. مسببات الحساسية…" at bounding box center [1093, 301] width 241 height 37
click at [1184, 283] on span "خثارة‎ الليمون الزيستي تارت شيل زبدي مقرمش، مغطاة بنهاية لامعة. مسببات الحساسية…" at bounding box center [1093, 301] width 241 height 37
click at [1136, 283] on span "خثارة‎ الليمون الزيستي تارت شيل زبدي مقرمش، مغطاة بنهاية لامعة. مسببات الحساسية…" at bounding box center [1093, 301] width 241 height 37
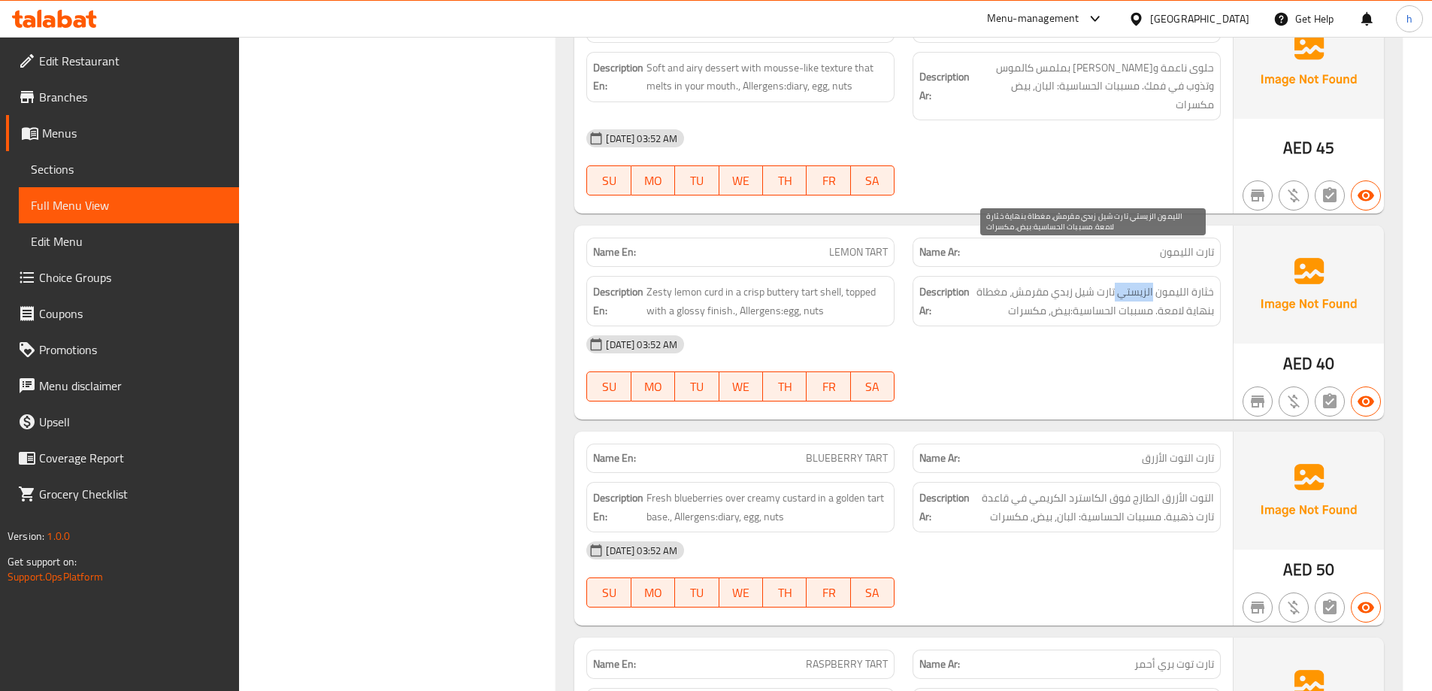
click at [1136, 283] on span "خثارة‎ الليمون الزيستي تارت شيل زبدي مقرمش، مغطاة بنهاية لامعة. مسببات الحساسية…" at bounding box center [1093, 301] width 241 height 37
click at [1107, 283] on span "خثارة‎ الليمون الزيستي تارت شيل زبدي مقرمش، مغطاة بنهاية لامعة. مسببات الحساسية…" at bounding box center [1093, 301] width 241 height 37
click at [1091, 283] on span "خثارة‎ الليمون الزيستي تارت شيل زبدي مقرمش، مغطاة بنهاية لامعة. مسببات الحساسية…" at bounding box center [1093, 301] width 241 height 37
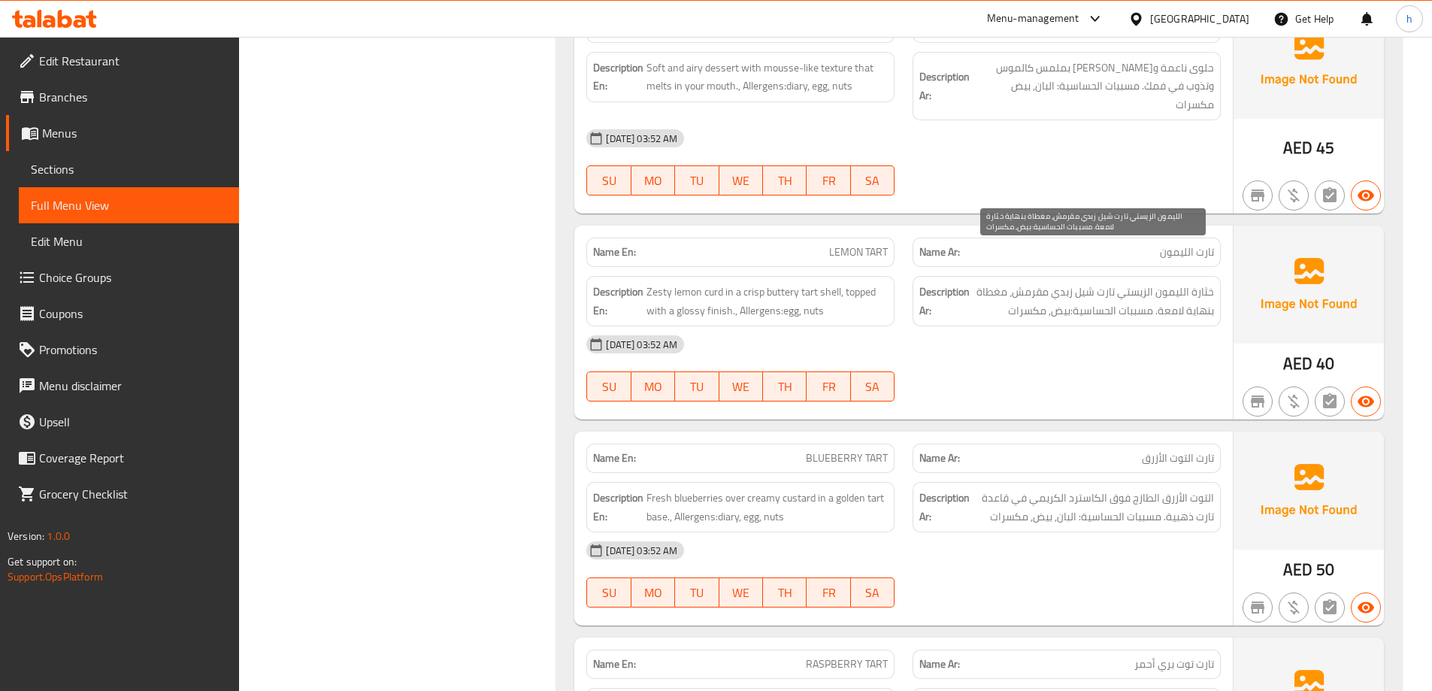
click at [1072, 283] on span "خثارة‎ الليمون الزيستي تارت شيل زبدي مقرمش، مغطاة بنهاية لامعة. مسببات الحساسية…" at bounding box center [1093, 301] width 241 height 37
click at [1042, 283] on span "خثارة‎ الليمون الزيستي تارت شيل زبدي مقرمش، مغطاة بنهاية لامعة. مسببات الحساسية…" at bounding box center [1093, 301] width 241 height 37
click at [1195, 283] on span "خثارة‎ الليمون الزيستي تارت شيل زبدي مقرمش، مغطاة بنهاية لامعة. مسببات الحساسية…" at bounding box center [1093, 301] width 241 height 37
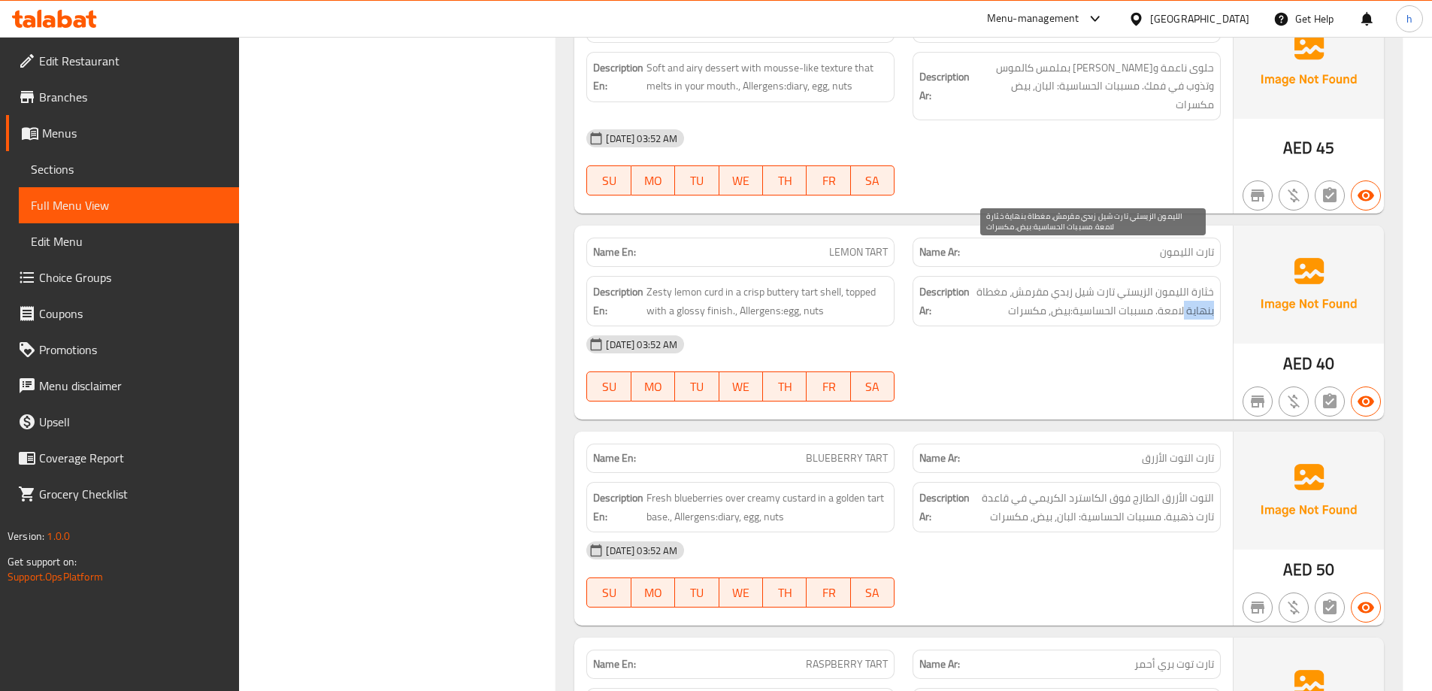
click at [1195, 283] on span "خثارة‎ الليمون الزيستي تارت شيل زبدي مقرمش، مغطاة بنهاية لامعة. مسببات الحساسية…" at bounding box center [1093, 301] width 241 height 37
click at [1170, 283] on span "خثارة‎ الليمون الزيستي تارت شيل زبدي مقرمش، مغطاة بنهاية لامعة. مسببات الحساسية…" at bounding box center [1093, 301] width 241 height 37
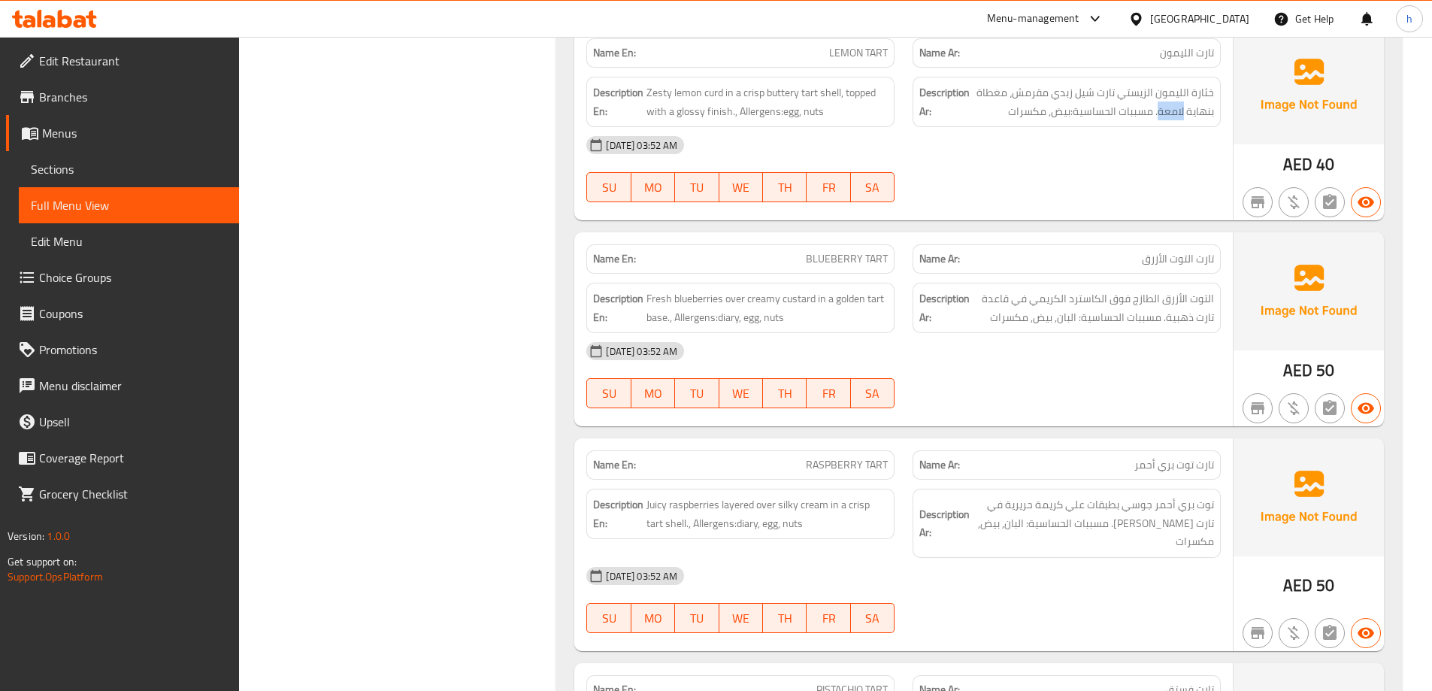
scroll to position [7591, 0]
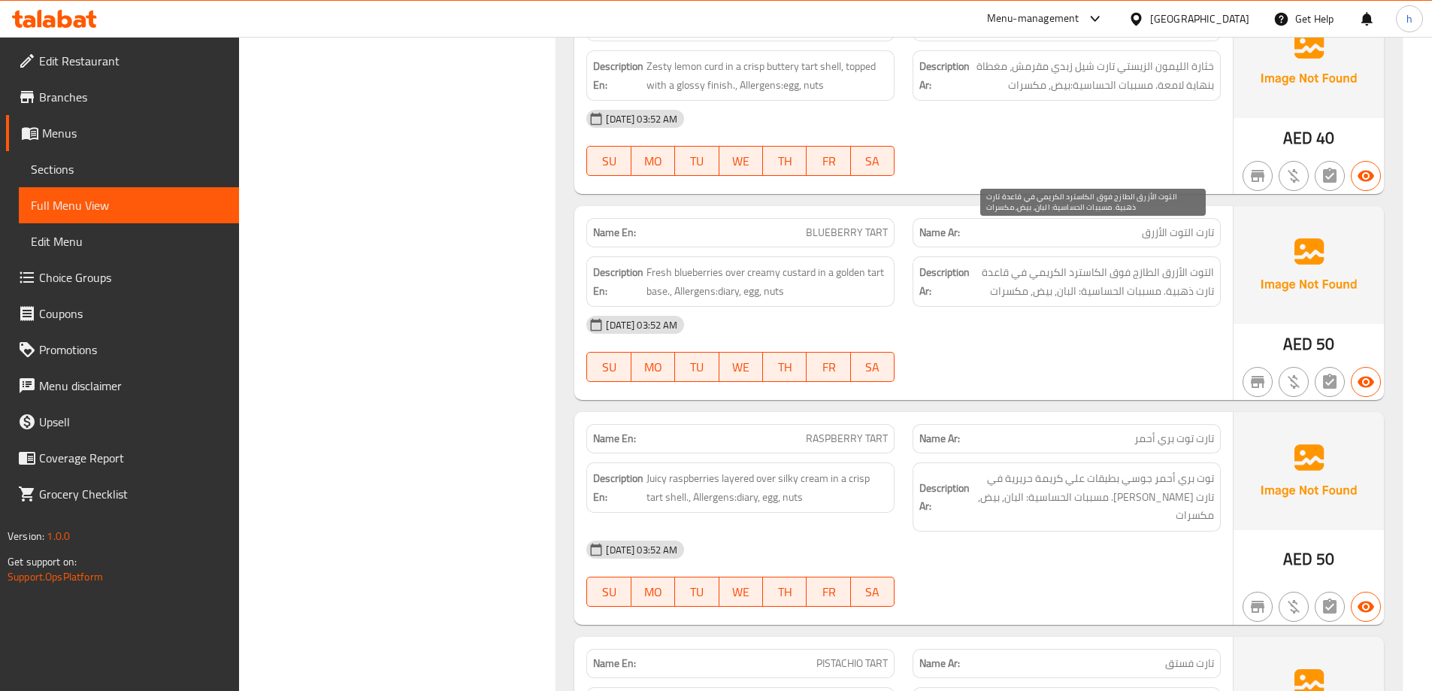
click at [1198, 263] on span "التوت الأزرق الطازج فوق الكاسترد الكريمي في قاعدة تارت ذهبية. مسببات الحساسية: …" at bounding box center [1093, 281] width 241 height 37
click at [1170, 263] on span "التوت الأزرق الطازج فوق الكاسترد الكريمي في قاعدة تارت ذهبية. مسببات الحساسية: …" at bounding box center [1093, 281] width 241 height 37
click at [1144, 263] on span "التوت الأزرق الطازج فوق الكاسترد الكريمي في قاعدة تارت ذهبية. مسببات الحساسية: …" at bounding box center [1093, 281] width 241 height 37
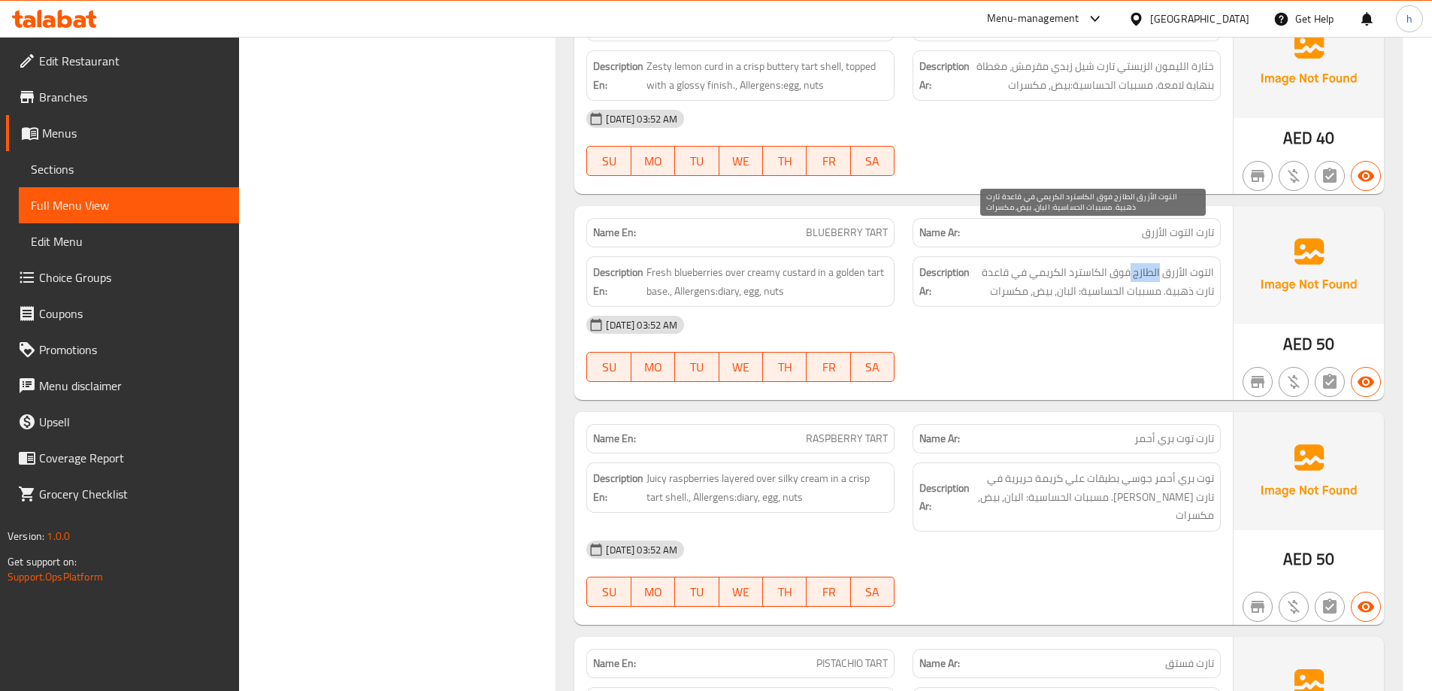
click at [1144, 263] on span "التوت الأزرق الطازج فوق الكاسترد الكريمي في قاعدة تارت ذهبية. مسببات الحساسية: …" at bounding box center [1093, 281] width 241 height 37
click at [1119, 263] on span "التوت الأزرق الطازج فوق الكاسترد الكريمي في قاعدة تارت ذهبية. مسببات الحساسية: …" at bounding box center [1093, 281] width 241 height 37
click at [1096, 263] on span "التوت الأزرق الطازج فوق الكاسترد الكريمي في قاعدة تارت ذهبية. مسببات الحساسية: …" at bounding box center [1093, 281] width 241 height 37
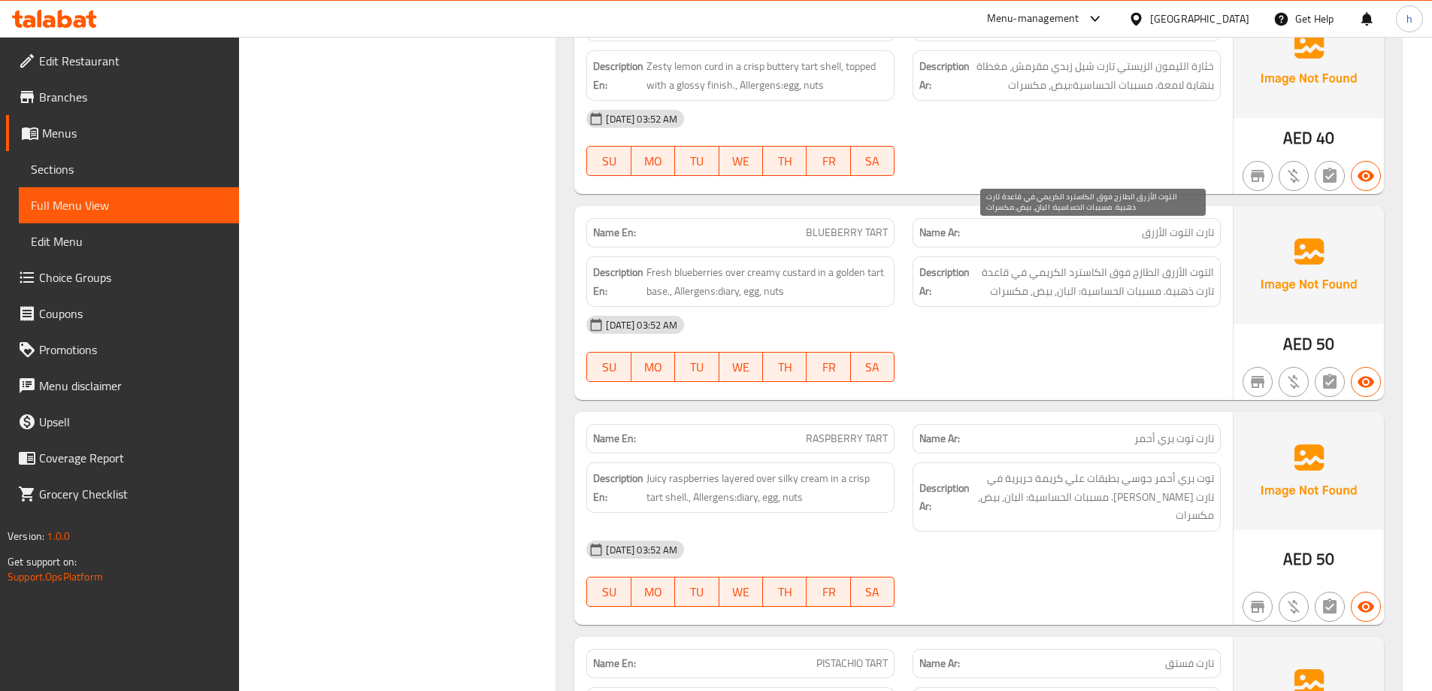
click at [1048, 263] on span "التوت الأزرق الطازج فوق الكاسترد الكريمي في قاعدة تارت ذهبية. مسببات الحساسية: …" at bounding box center [1093, 281] width 241 height 37
drag, startPoint x: 1154, startPoint y: 258, endPoint x: 1075, endPoint y: 265, distance: 80.0
click at [1075, 265] on div "Description Ar: التوت الأزرق الطازج فوق الكاسترد الكريمي في قاعدة تارت ذهبية. م…" at bounding box center [1066, 281] width 308 height 50
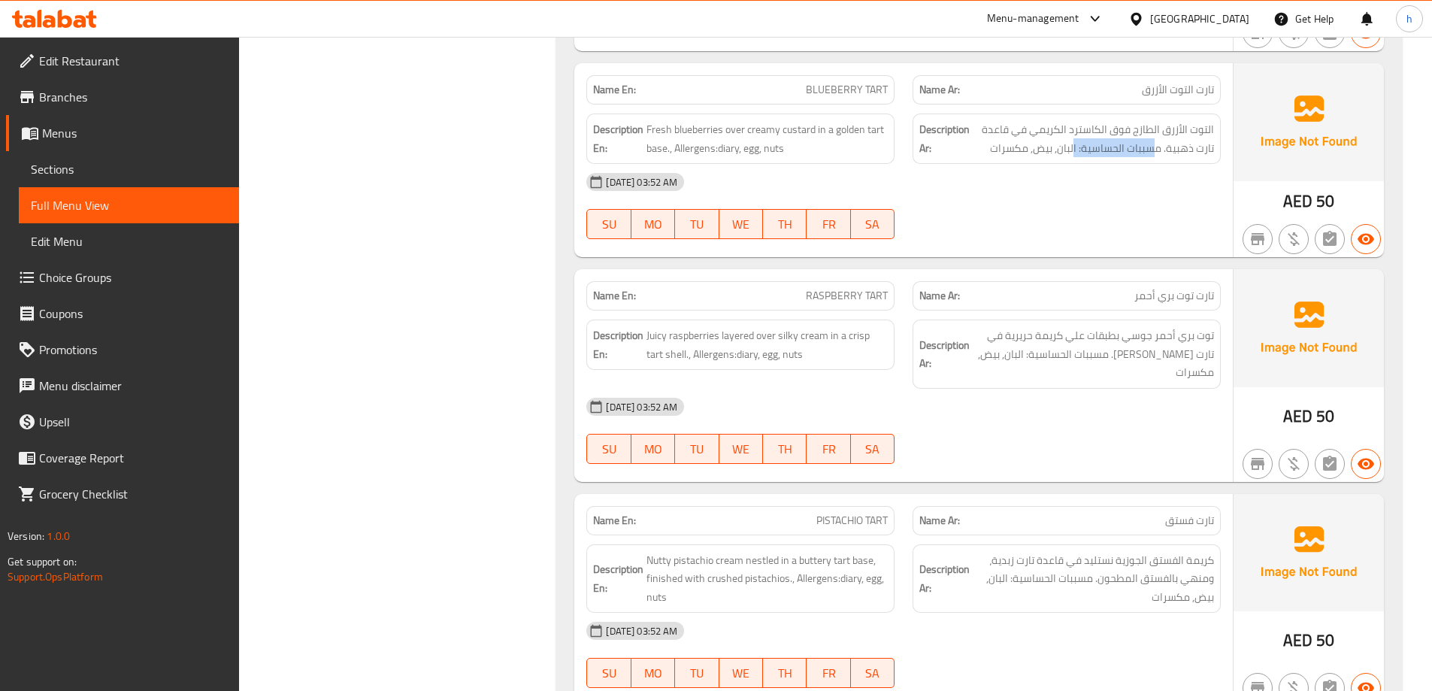
scroll to position [7741, 0]
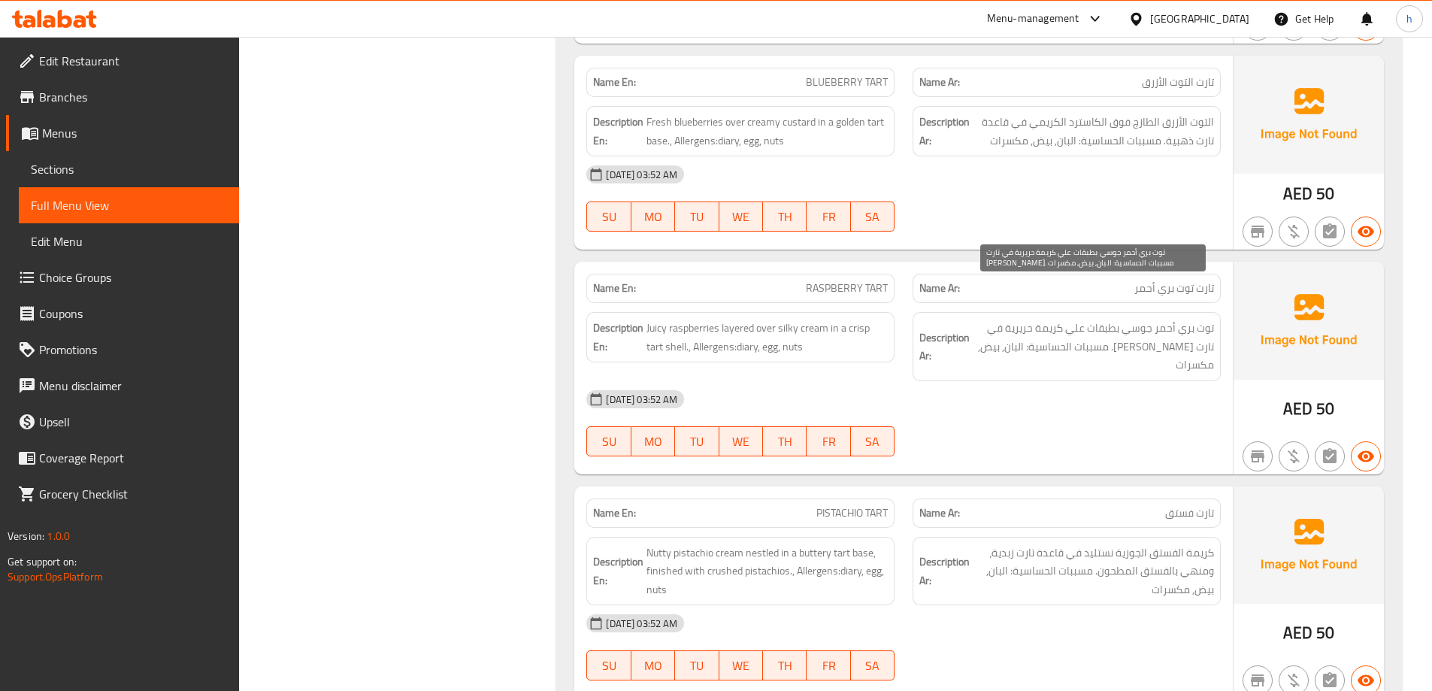
click at [1151, 319] on span "توت بري أحمر جوسي بطبقات علي كريمة حريرية في تارت شيل مقرمش. مسببات الحساسية: ا…" at bounding box center [1093, 347] width 241 height 56
click at [1114, 319] on span "توت بري أحمر جوسي بطبقات علي كريمة حريرية في تارت شيل مقرمش. مسببات الحساسية: ا…" at bounding box center [1093, 347] width 241 height 56
click at [1076, 319] on span "توت بري أحمر جوسي بطبقات علي كريمة حريرية في تارت شيل مقرمش. مسببات الحساسية: ا…" at bounding box center [1093, 347] width 241 height 56
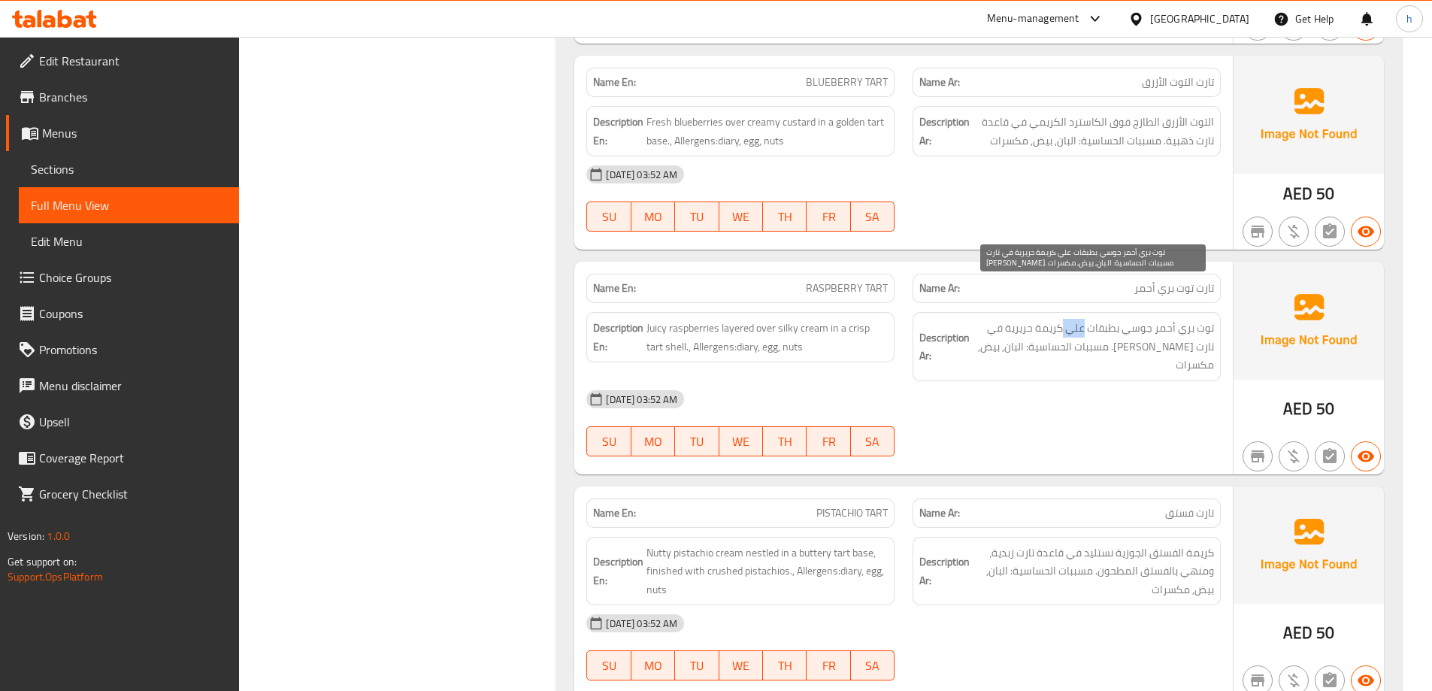
click at [1076, 319] on span "توت بري أحمر جوسي بطبقات علي كريمة حريرية في تارت شيل مقرمش. مسببات الحساسية: ا…" at bounding box center [1093, 347] width 241 height 56
click at [1057, 319] on span "توت بري أحمر جوسي بطبقات علي كريمة حريرية في تارت شيل مقرمش. مسببات الحساسية: ا…" at bounding box center [1093, 347] width 241 height 56
click at [1027, 319] on span "توت بري أحمر جوسي بطبقات علي كريمة حريرية في تارت شيل مقرمش. مسببات الحساسية: ا…" at bounding box center [1093, 347] width 241 height 56
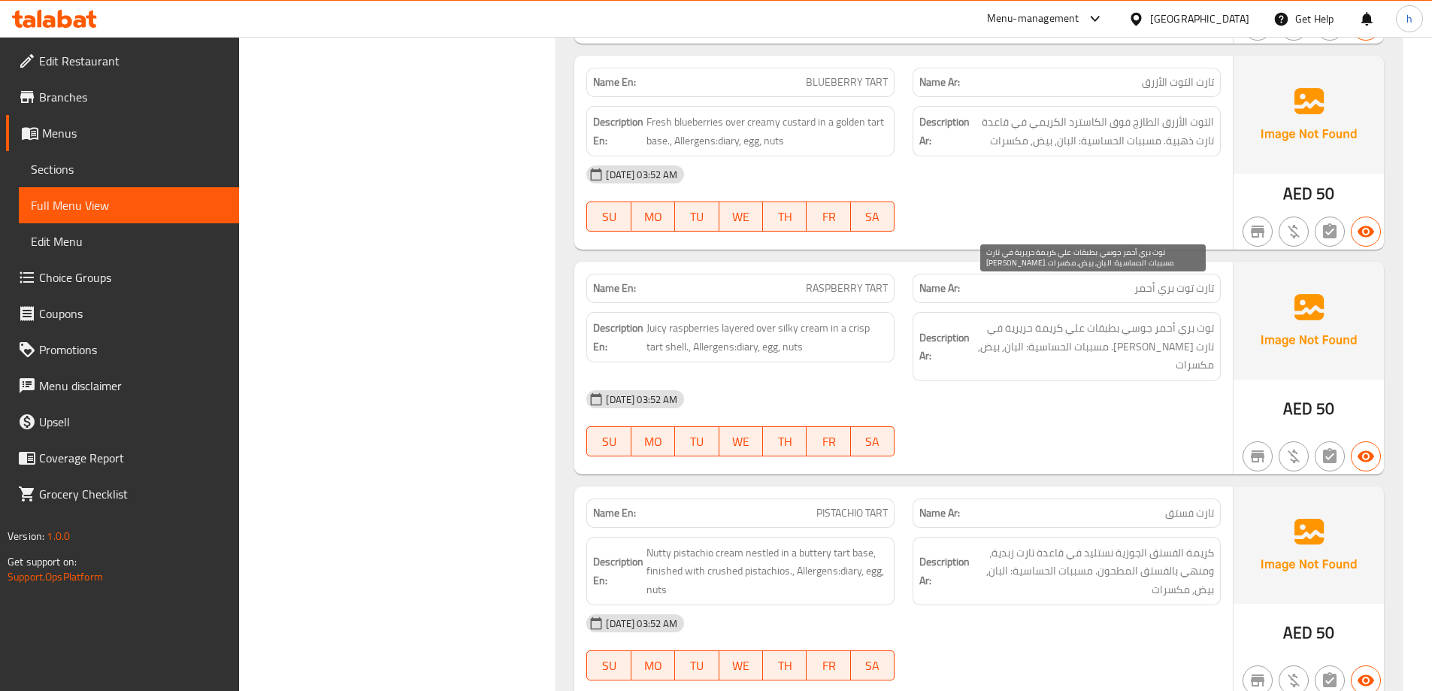
click at [1000, 319] on span "توت بري أحمر جوسي بطبقات علي كريمة حريرية في تارت شيل مقرمش. مسببات الحساسية: ا…" at bounding box center [1093, 347] width 241 height 56
click at [1151, 319] on span "توت بري أحمر جوسي بطبقات علي كريمة حريرية في تارت شيل مقرمش. مسببات الحساسية: ا…" at bounding box center [1093, 347] width 241 height 56
click at [1040, 319] on span "توت بري أحمر جوسي بطبقات علي كريمة حريرية في تارت شيل مقرمش. مسببات الحساسية: ا…" at bounding box center [1093, 347] width 241 height 56
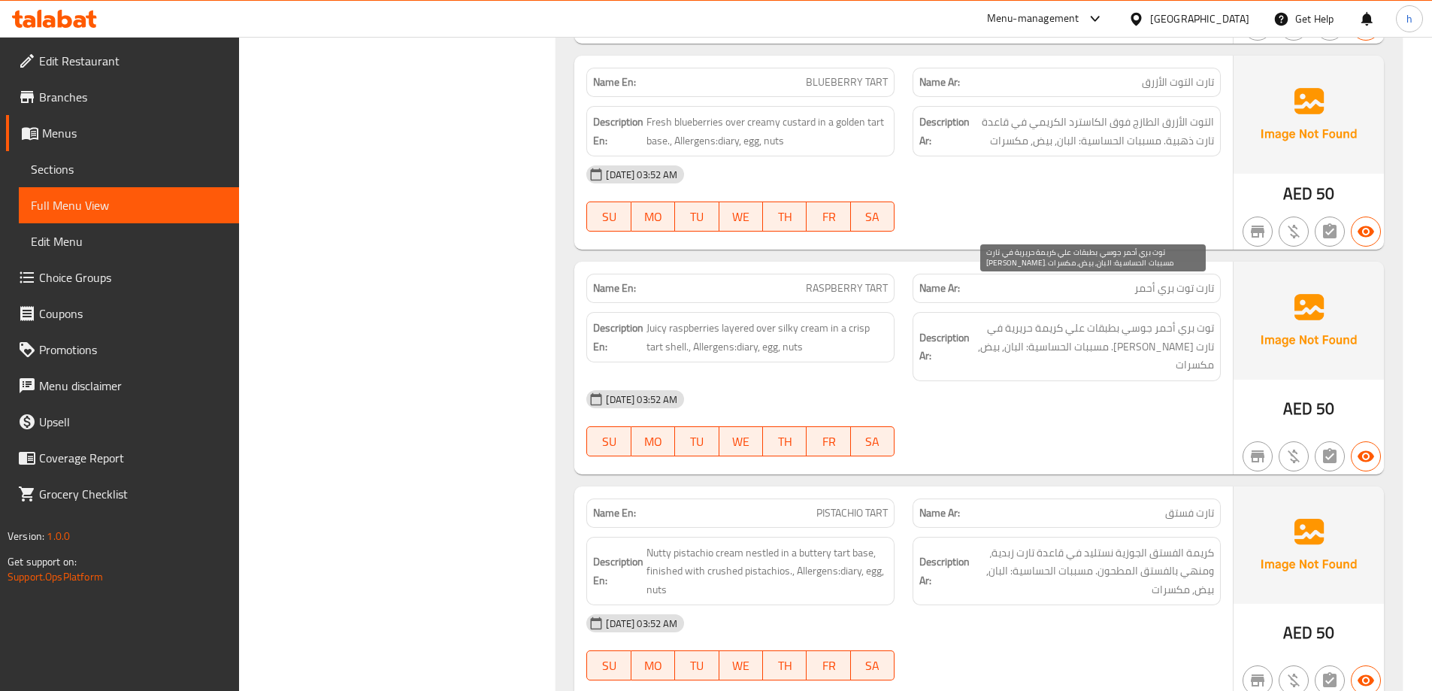
click at [1015, 319] on span "توت بري أحمر جوسي بطبقات علي كريمة حريرية في تارت شيل مقرمش. مسببات الحساسية: ا…" at bounding box center [1093, 347] width 241 height 56
click at [1187, 323] on span "توت بري أحمر جوسي بطبقات علي كريمة حريرية في تارت شيل مقرمش. مسببات الحساسية: ا…" at bounding box center [1093, 347] width 241 height 56
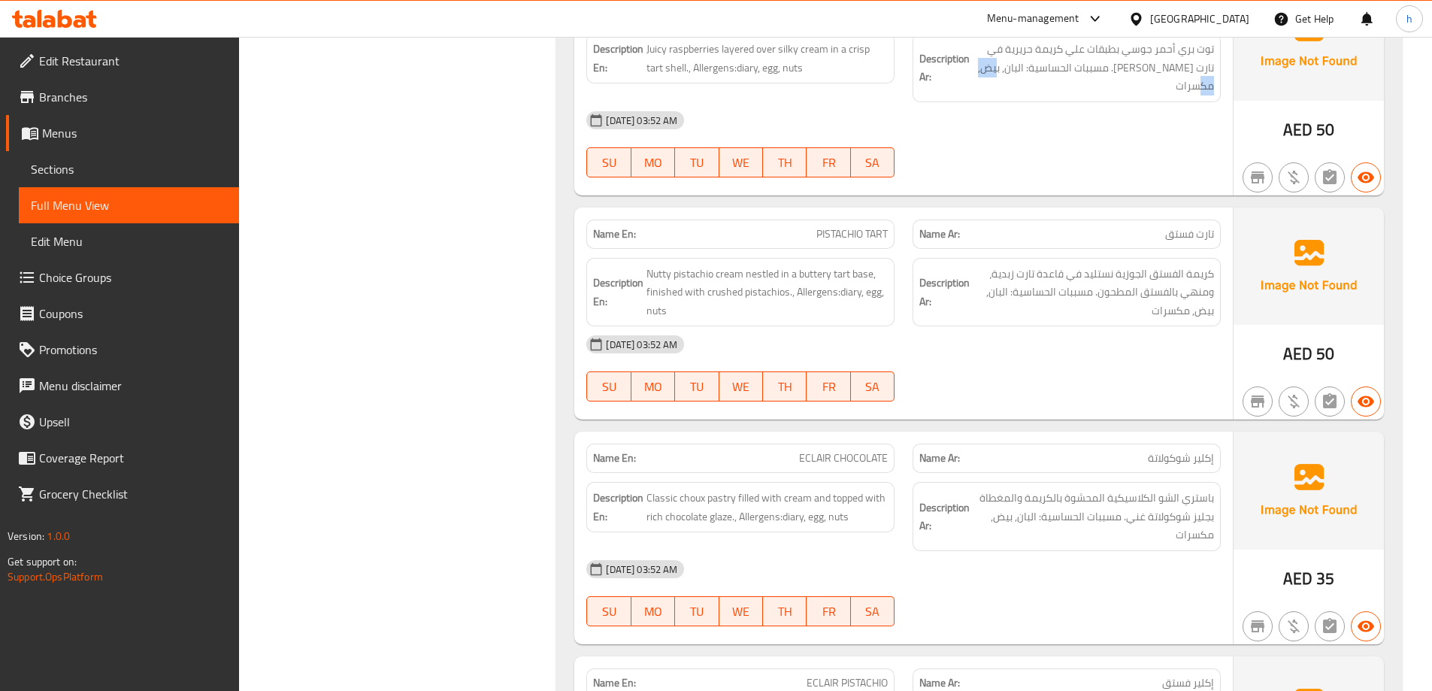
scroll to position [8042, 0]
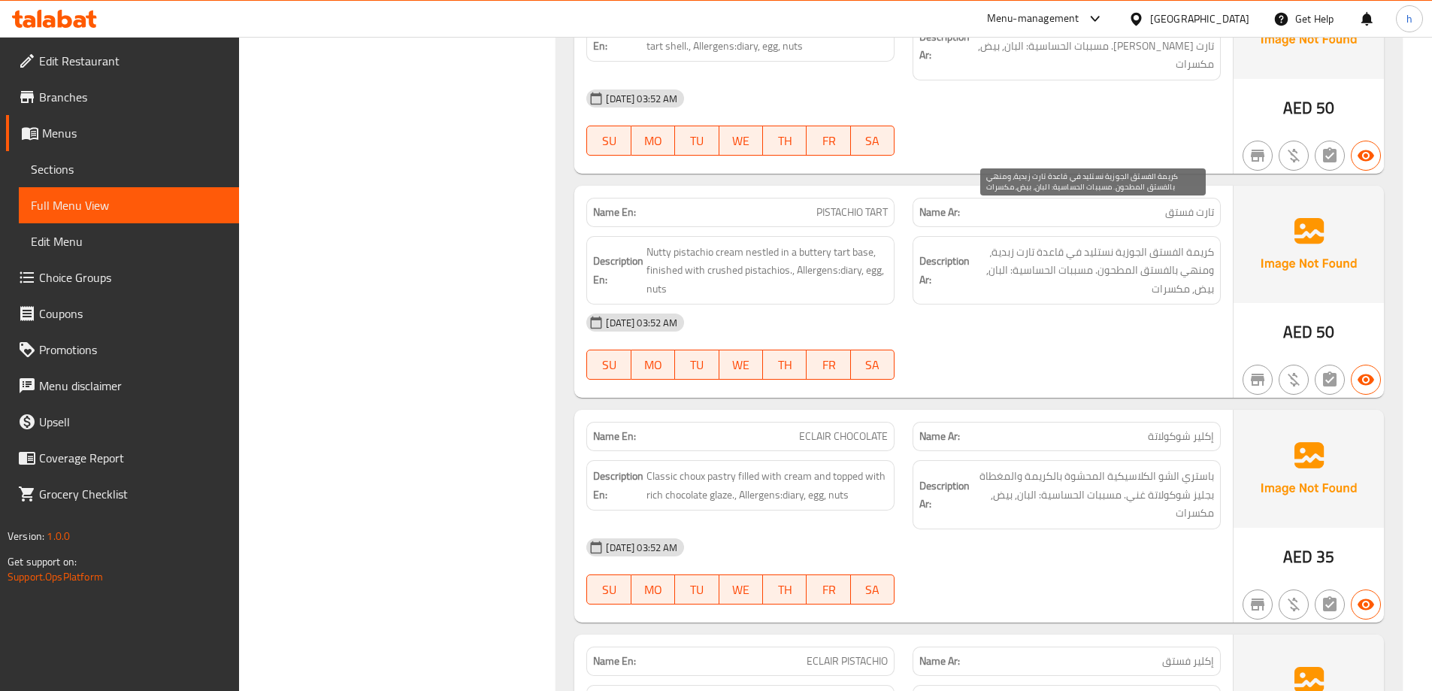
click at [1203, 243] on span "كريمة الفستق الجوزية نستليد في قاعدة تارت زبدية، ومنهي بالفستق المطحون. مسببات …" at bounding box center [1093, 271] width 241 height 56
click at [1162, 243] on span "كريمة الفستق الجوزية نستليد في قاعدة تارت زبدية، ومنهي بالفستق المطحون. مسببات …" at bounding box center [1093, 271] width 241 height 56
click at [1135, 243] on span "كريمة الفستق الجوزية نستليد في قاعدة تارت زبدية، ومنهي بالفستق المطحون. مسببات …" at bounding box center [1093, 271] width 241 height 56
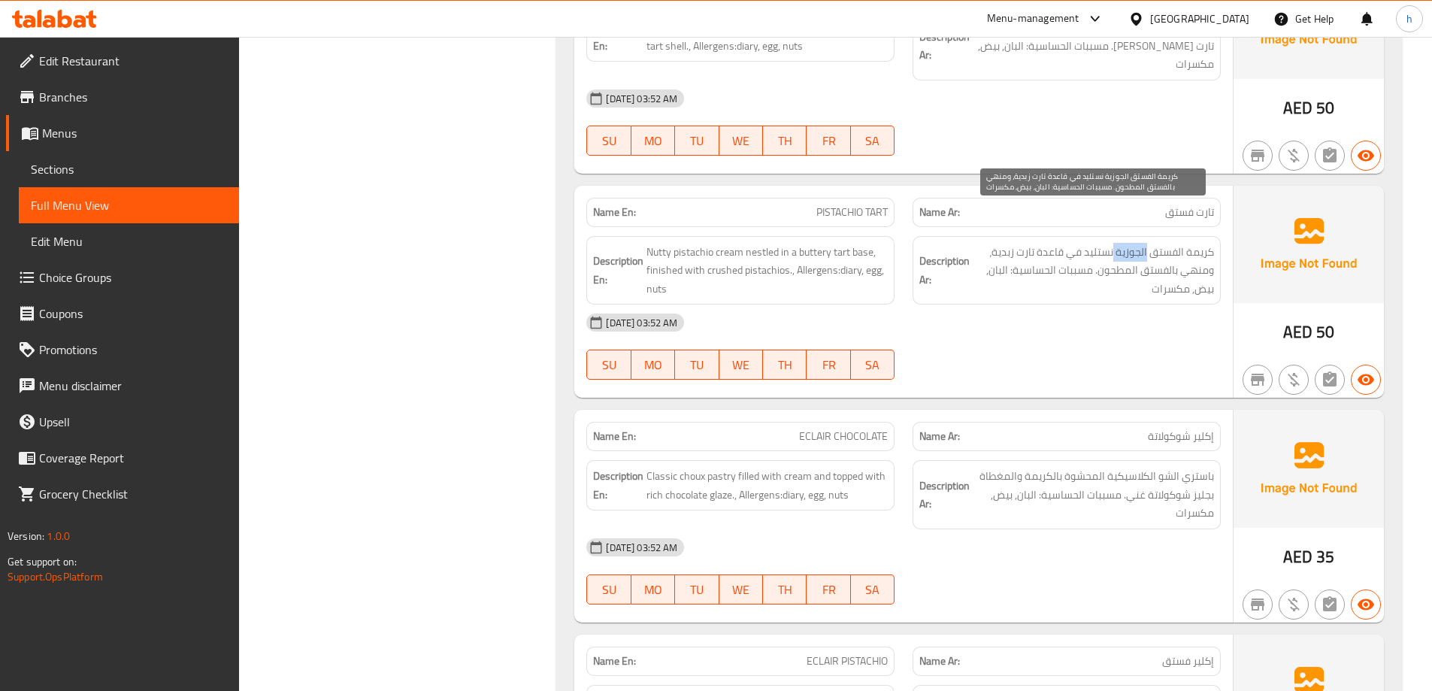
click at [1135, 243] on span "كريمة الفستق الجوزية نستليد في قاعدة تارت زبدية، ومنهي بالفستق المطحون. مسببات …" at bounding box center [1093, 271] width 241 height 56
drag, startPoint x: 1096, startPoint y: 238, endPoint x: 1031, endPoint y: 243, distance: 64.8
click at [1031, 243] on span "كريمة الفستق الجوزية نستليد في قاعدة تارت زبدية، ومنهي بالفستق المطحون. مسببات …" at bounding box center [1093, 271] width 241 height 56
click at [1080, 243] on span "كريمة الفستق الجوزية نستليد في قاعدة تارت زبدية، ومنهي بالفستق المطحون. مسببات …" at bounding box center [1093, 271] width 241 height 56
drag, startPoint x: 1091, startPoint y: 237, endPoint x: 1015, endPoint y: 239, distance: 75.9
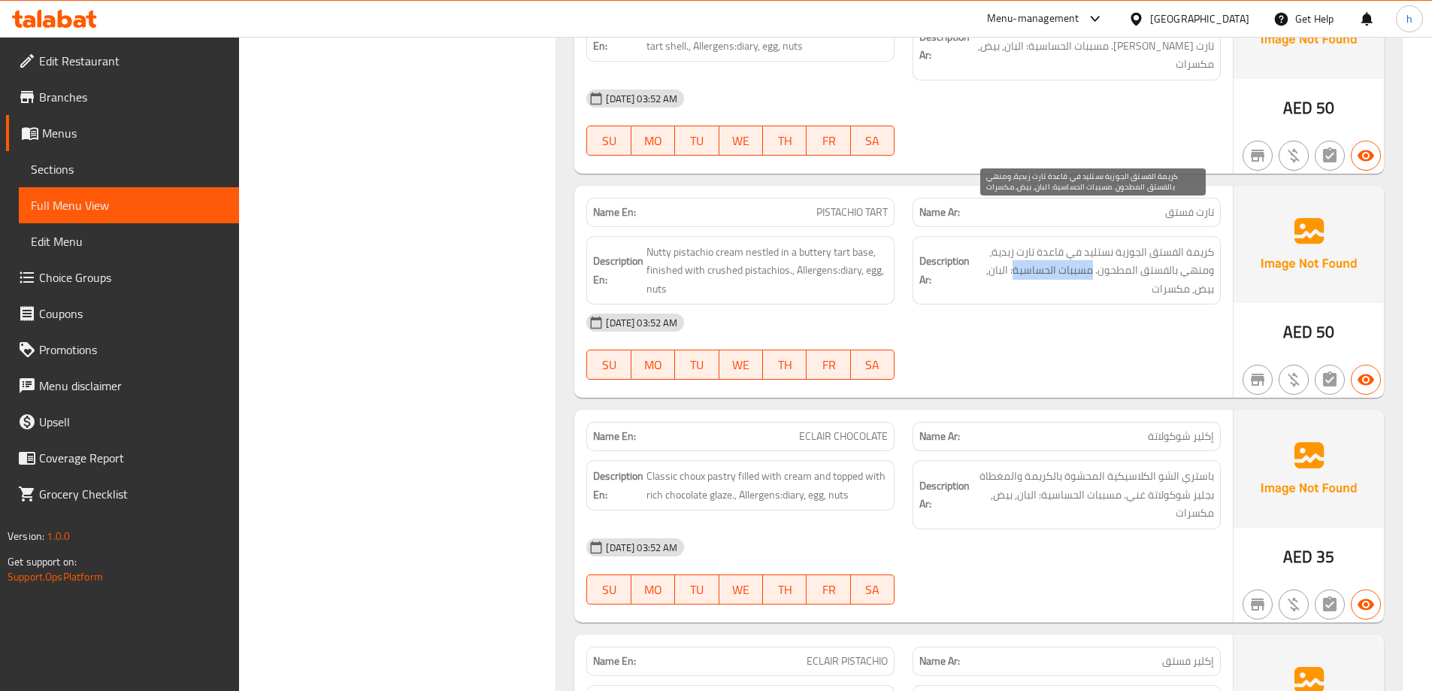
click at [1015, 243] on span "كريمة الفستق الجوزية نستليد في قاعدة تارت زبدية، ومنهي بالفستق المطحون. مسببات …" at bounding box center [1093, 271] width 241 height 56
click at [1002, 243] on span "كريمة الفستق الجوزية نستليد في قاعدة تارت زبدية، ومنهي بالفستق المطحون. مسببات …" at bounding box center [1093, 271] width 241 height 56
click at [1202, 258] on span "كريمة الفستق الجوزية نستليد في قاعدة تارت زبدية، ومنهي بالفستق المطحون. مسببات …" at bounding box center [1093, 271] width 241 height 56
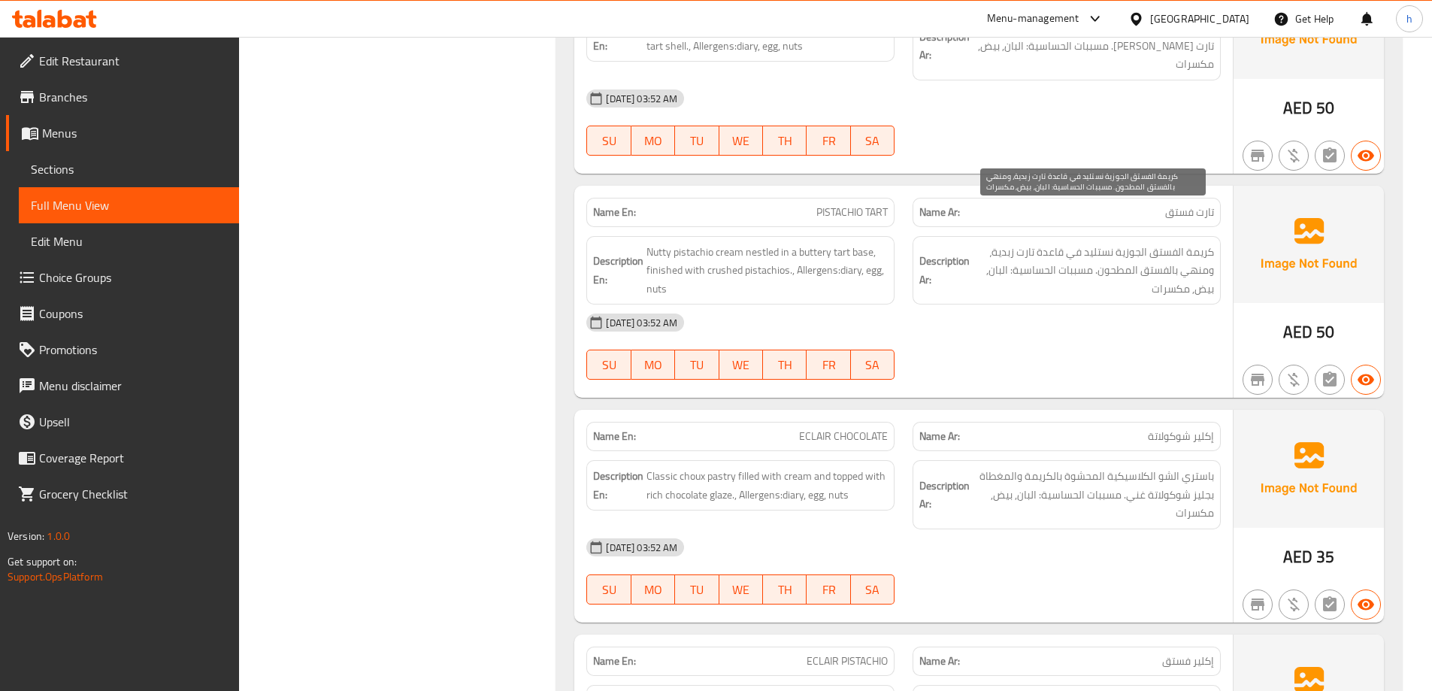
click at [1174, 256] on span "كريمة الفستق الجوزية نستليد في قاعدة تارت زبدية، ومنهي بالفستق المطحون. مسببات …" at bounding box center [1093, 271] width 241 height 56
click at [1155, 261] on span "كريمة الفستق الجوزية نستليد في قاعدة تارت زبدية، ومنهي بالفستق المطحون. مسببات …" at bounding box center [1093, 271] width 241 height 56
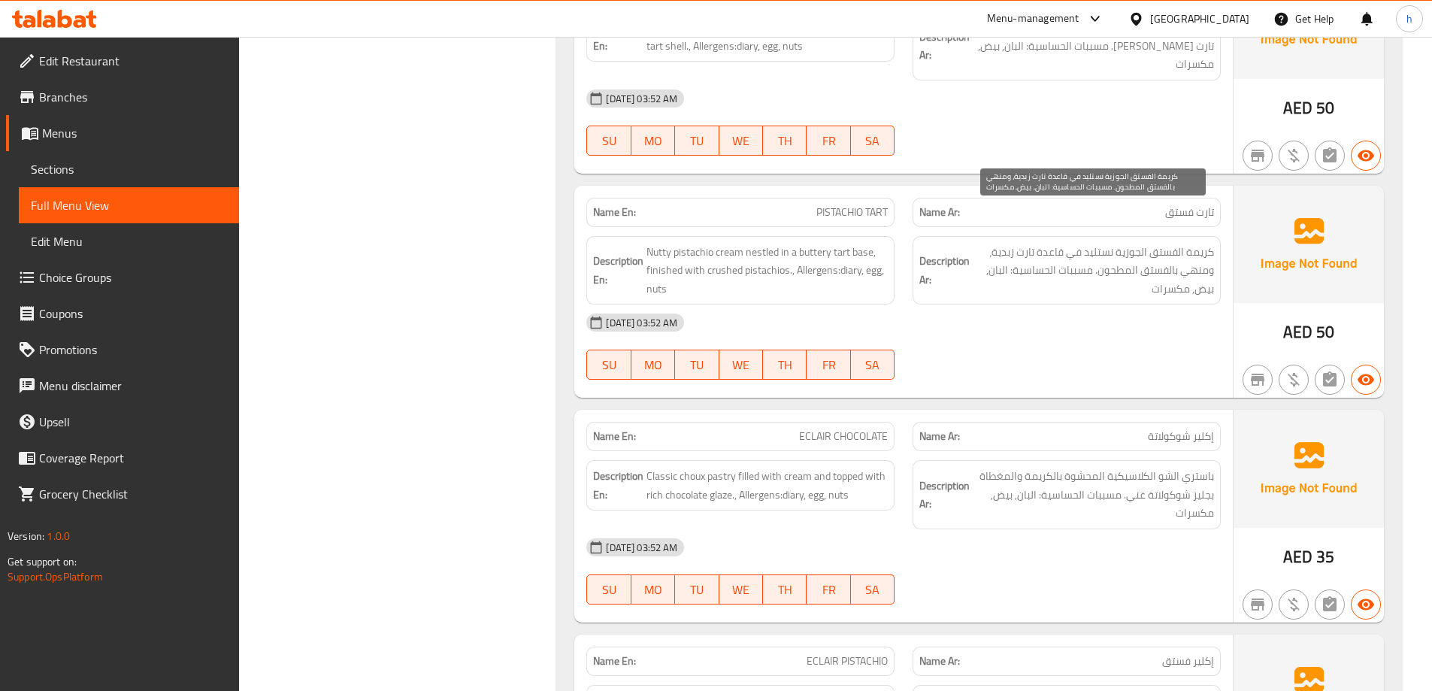
click at [1155, 261] on span "كريمة الفستق الجوزية نستليد في قاعدة تارت زبدية، ومنهي بالفستق المطحون. مسببات …" at bounding box center [1093, 271] width 241 height 56
click at [1165, 250] on span "كريمة الفستق الجوزية نستليد في قاعدة تارت زبدية، ومنهي بالفستق المطحون. مسببات …" at bounding box center [1093, 271] width 241 height 56
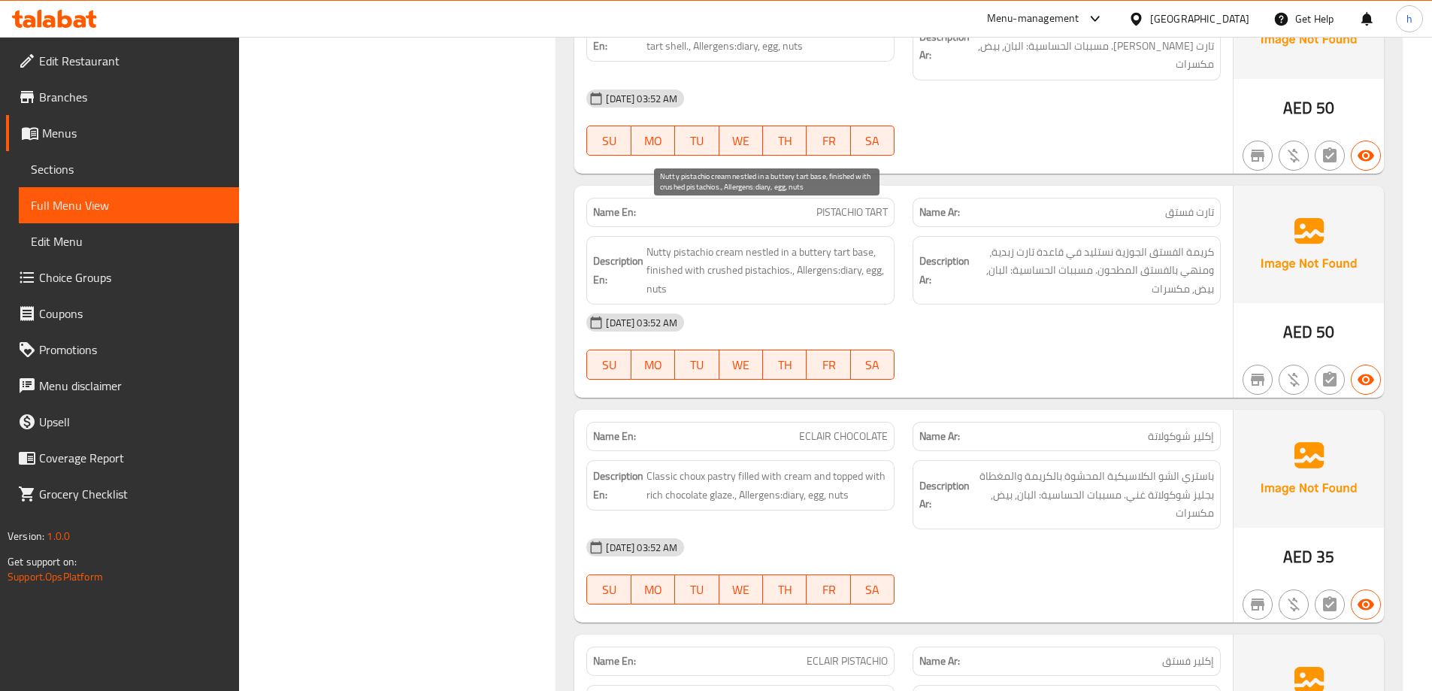
click at [855, 243] on span "Nutty pistachio cream nestled in a buttery tart base, finished with crushed pis…" at bounding box center [766, 271] width 241 height 56
drag, startPoint x: 855, startPoint y: 235, endPoint x: 873, endPoint y: 231, distance: 18.4
click at [855, 243] on span "Nutty pistachio cream nestled in a buttery tart base, finished with crushed pis…" at bounding box center [766, 271] width 241 height 56
click at [877, 243] on span "Nutty pistachio cream nestled in a buttery tart base, finished with crushed pis…" at bounding box center [766, 271] width 241 height 56
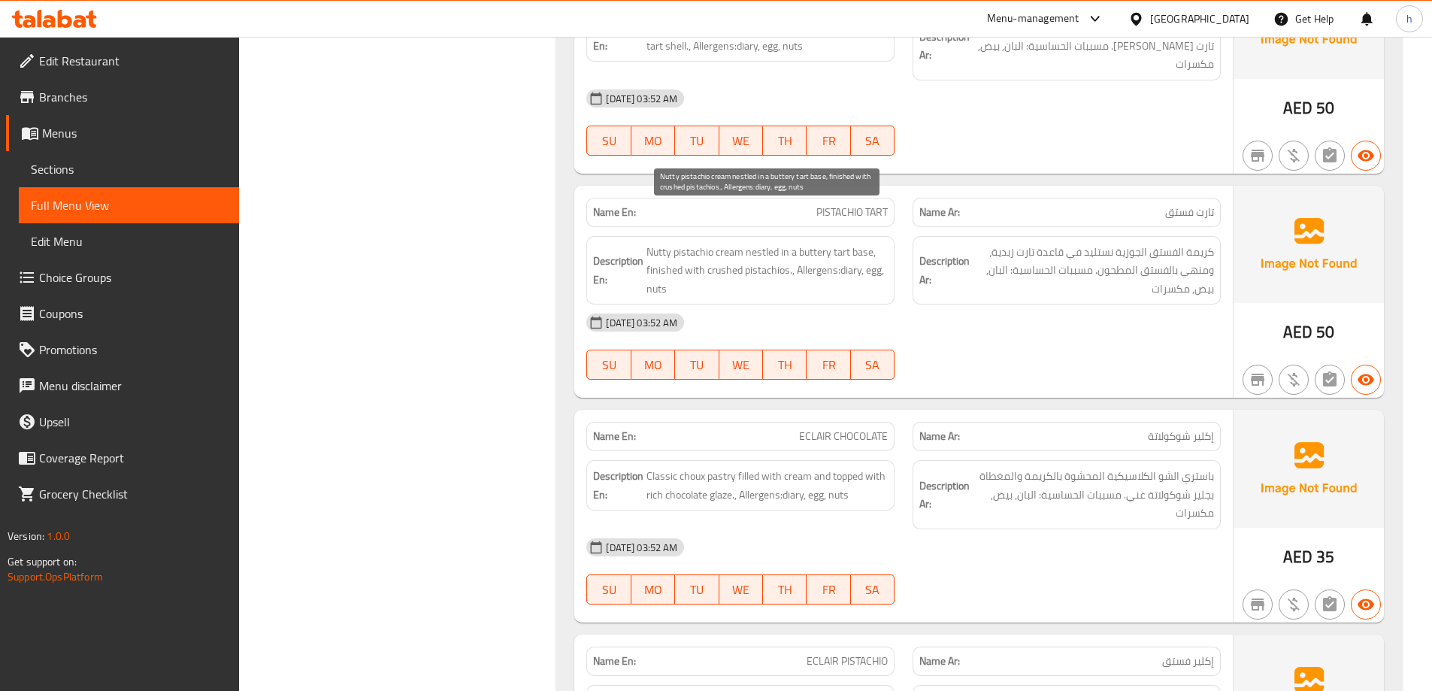
click at [658, 248] on span "Nutty pistachio cream nestled in a buttery tart base, finished with crushed pis…" at bounding box center [766, 271] width 241 height 56
click at [853, 243] on span "Nutty pistachio cream nestled in a buttery tart base, finished with crushed pis…" at bounding box center [766, 271] width 241 height 56
click at [876, 243] on span "Nutty pistachio cream nestled in a buttery tart base, finished with crushed pis…" at bounding box center [766, 271] width 241 height 56
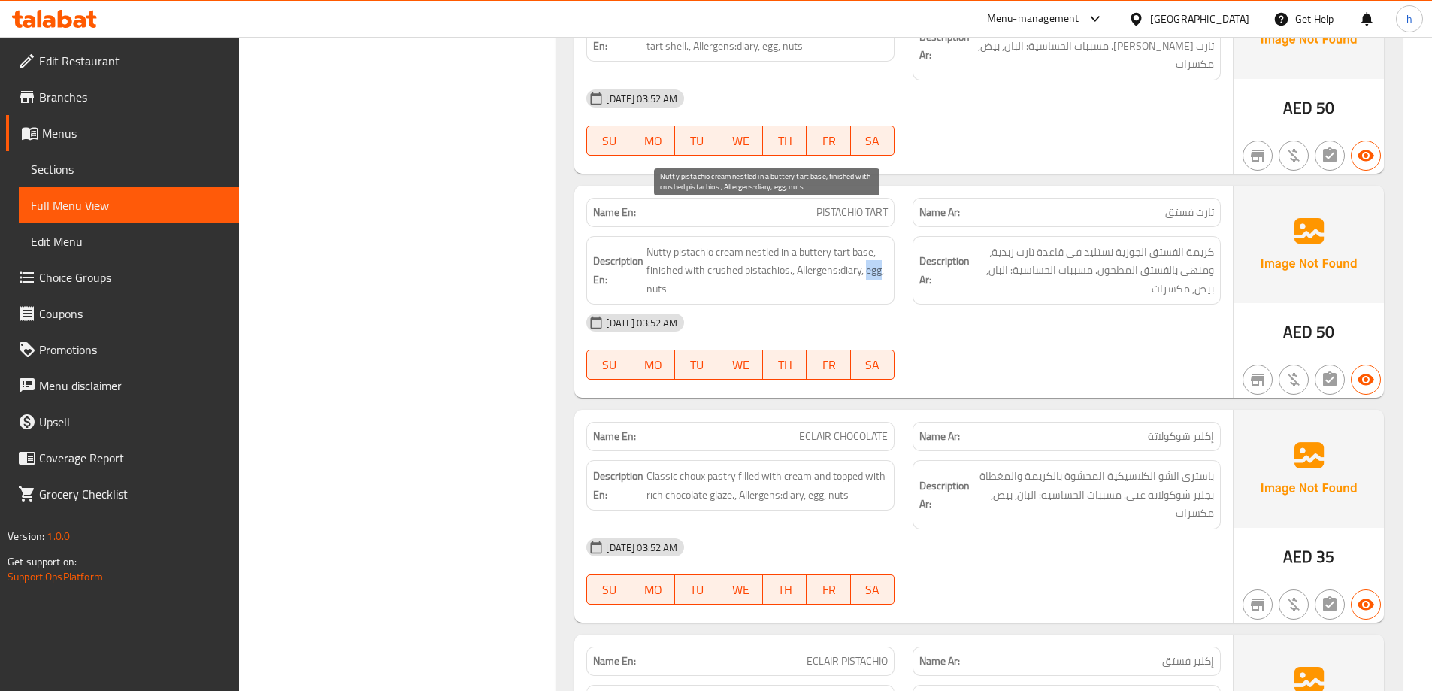
click at [876, 243] on span "Nutty pistachio cream nestled in a buttery tart base, finished with crushed pis…" at bounding box center [766, 271] width 241 height 56
click at [658, 252] on span "Nutty pistachio cream nestled in a buttery tart base, finished with crushed pis…" at bounding box center [766, 271] width 241 height 56
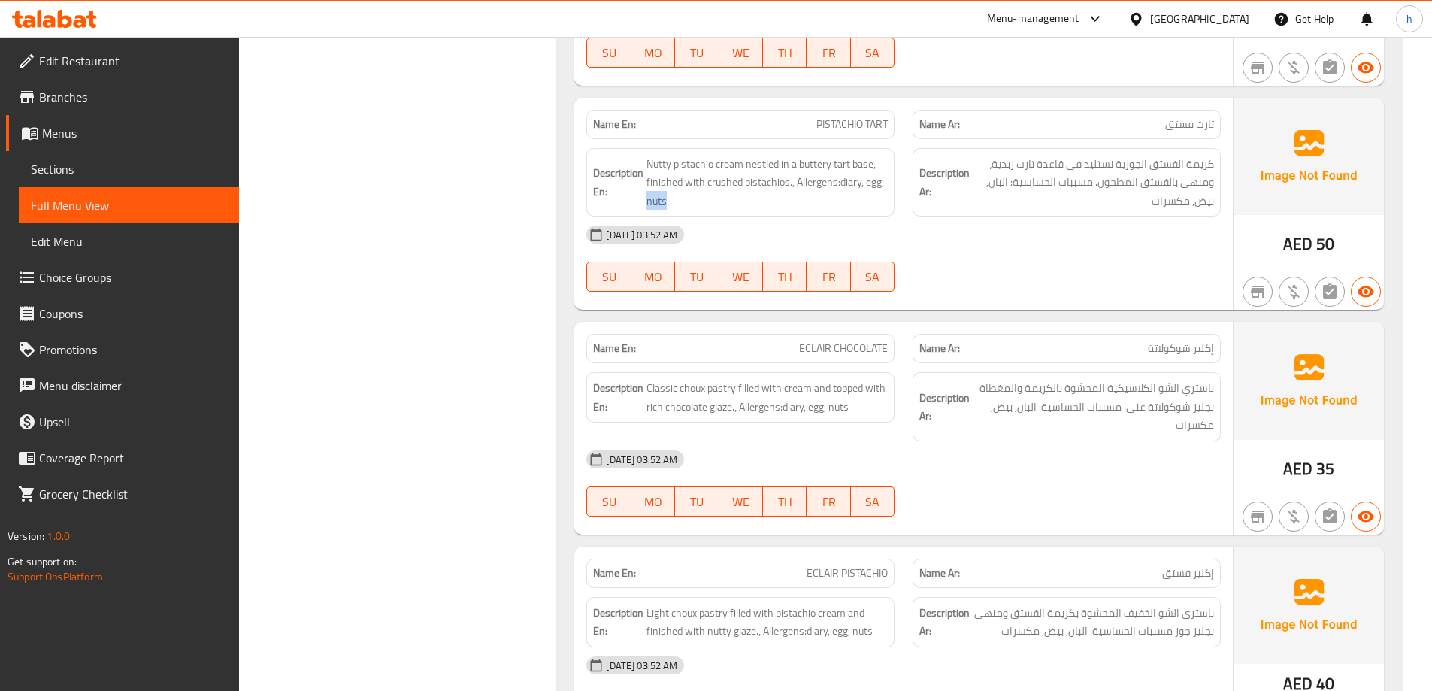
scroll to position [8267, 0]
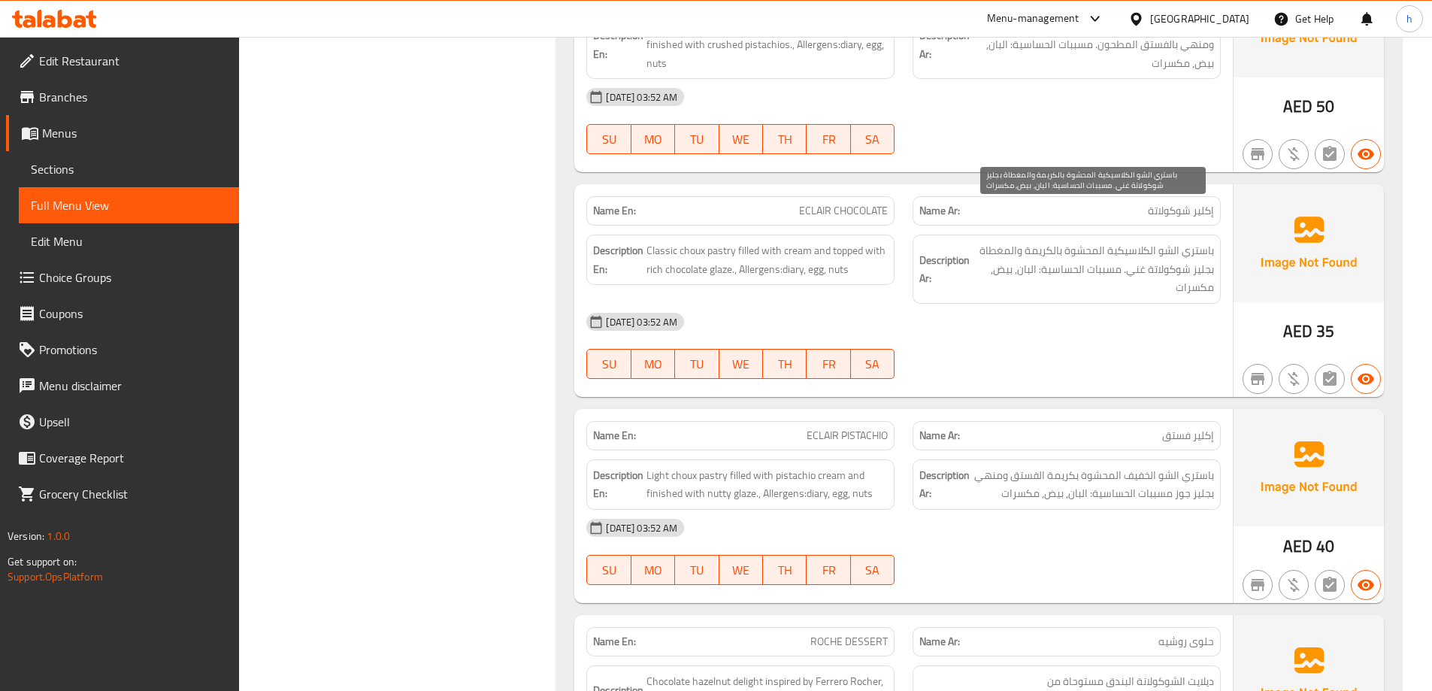
click at [1199, 241] on span "باستري الشو الكلاسيكية المحشوة بالكريمة والمغطاة بجليز شوكولاتة غني. مسببات الح…" at bounding box center [1093, 269] width 241 height 56
click at [1167, 241] on span "باستري الشو الكلاسيكية المحشوة بالكريمة والمغطاة بجليز شوكولاتة غني. مسببات الح…" at bounding box center [1093, 269] width 241 height 56
click at [1136, 241] on span "باستري الشو الكلاسيكية المحشوة بالكريمة والمغطاة بجليز شوكولاتة غني. مسببات الح…" at bounding box center [1093, 269] width 241 height 56
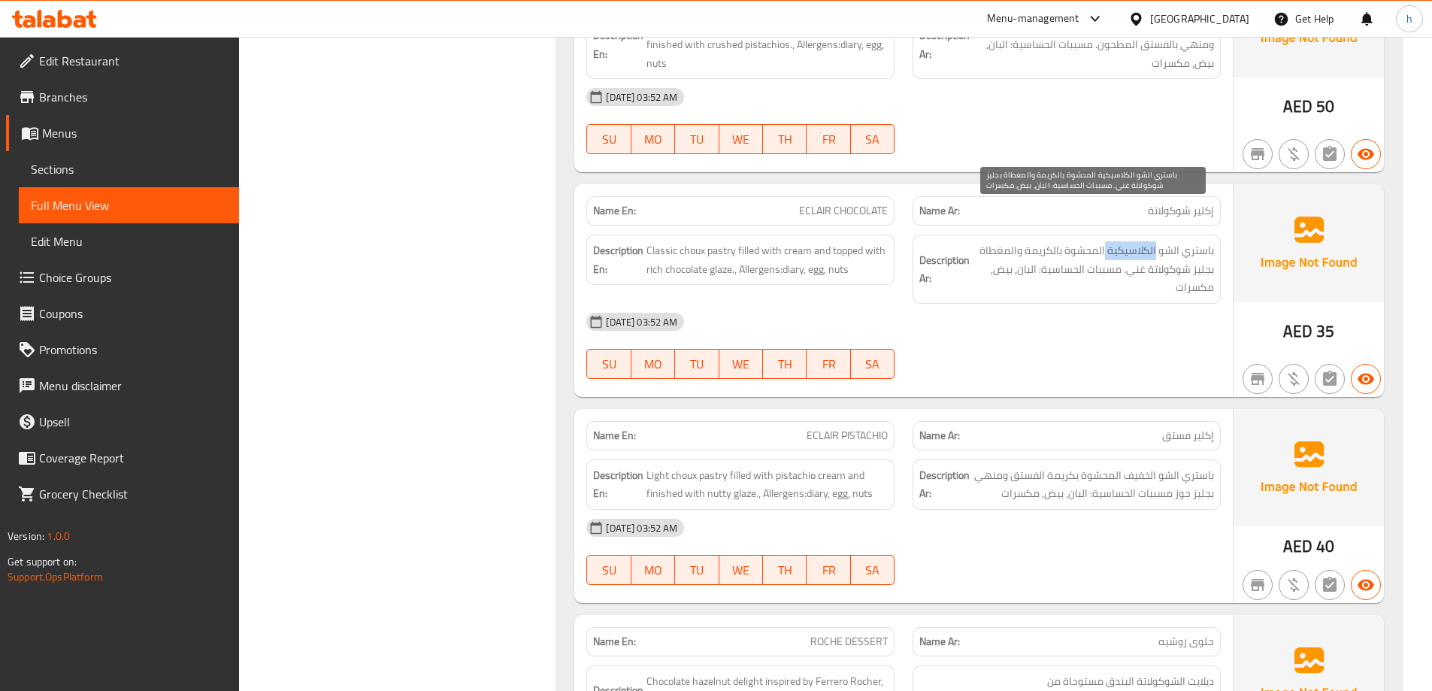
click at [1136, 241] on span "باستري الشو الكلاسيكية المحشوة بالكريمة والمغطاة بجليز شوكولاتة غني. مسببات الح…" at bounding box center [1093, 269] width 241 height 56
click at [1078, 241] on span "باستري الشو الكلاسيكية المحشوة بالكريمة والمغطاة بجليز شوكولاتة غني. مسببات الح…" at bounding box center [1093, 269] width 241 height 56
click at [1046, 241] on span "باستري الشو الكلاسيكية المحشوة بالكريمة والمغطاة بجليز شوكولاتة غني. مسببات الح…" at bounding box center [1093, 269] width 241 height 56
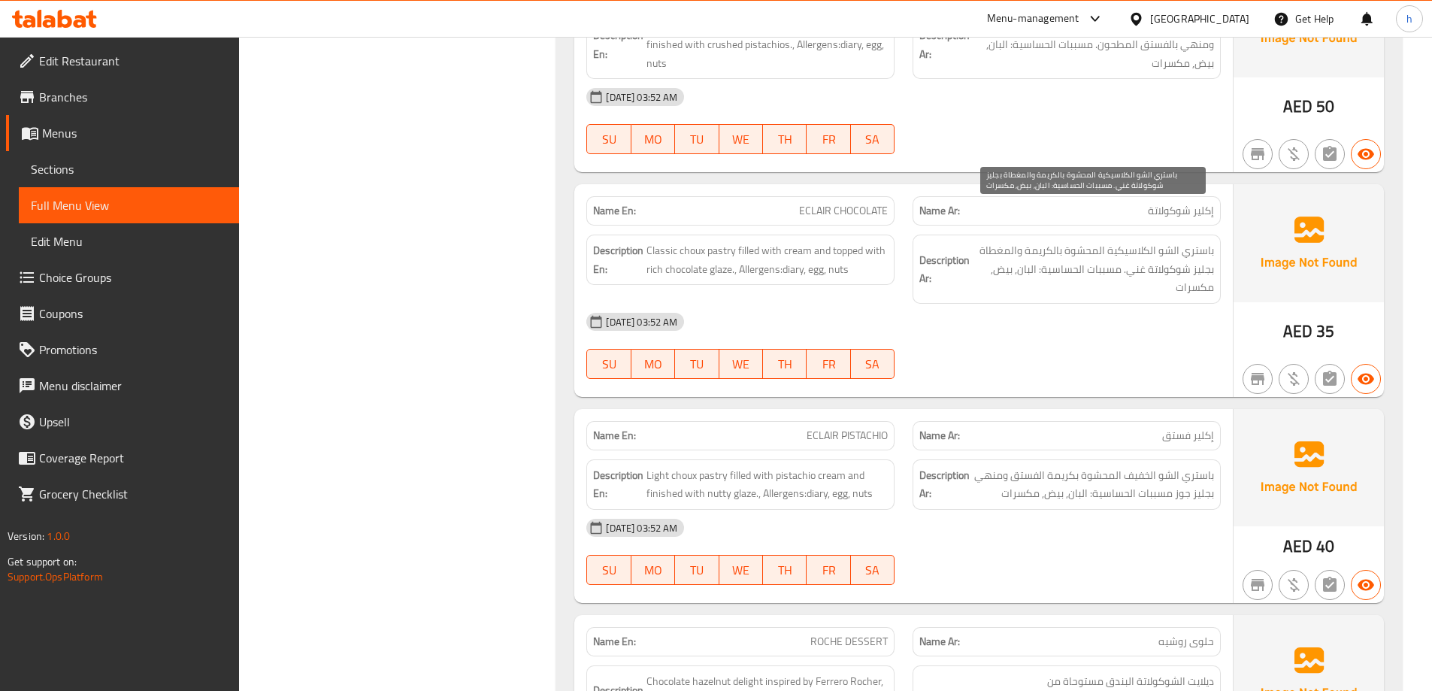
click at [1005, 241] on span "باستري الشو الكلاسيكية المحشوة بالكريمة والمغطاة بجليز شوكولاتة غني. مسببات الح…" at bounding box center [1093, 269] width 241 height 56
click at [1203, 241] on span "باستري الشو الكلاسيكية المحشوة بالكريمة والمغطاة بجليز شوكولاتة غني. مسببات الح…" at bounding box center [1093, 269] width 241 height 56
click at [1166, 241] on span "باستري الشو الكلاسيكية المحشوة بالكريمة والمغطاة بجليز شوكولاتة غني. مسببات الح…" at bounding box center [1093, 269] width 241 height 56
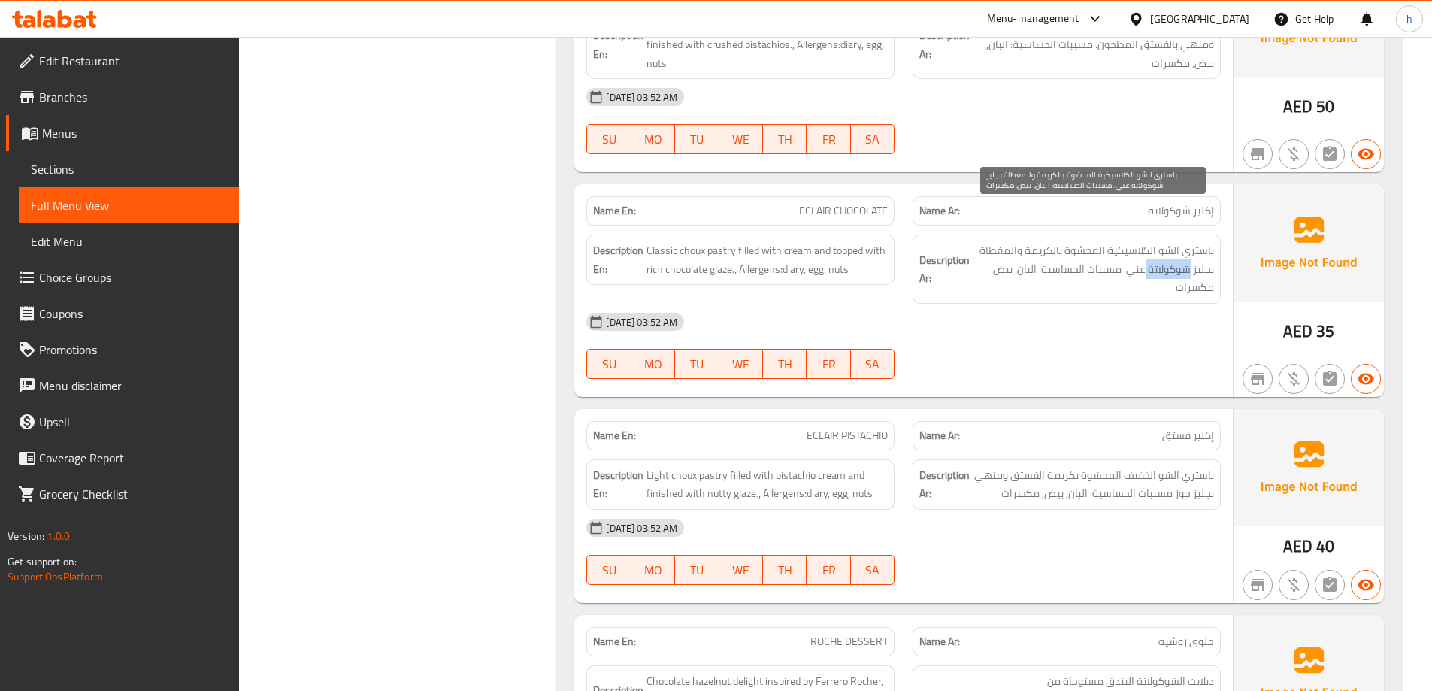
click at [1166, 241] on span "باستري الشو الكلاسيكية المحشوة بالكريمة والمغطاة بجليز شوكولاتة غني. مسببات الح…" at bounding box center [1093, 269] width 241 height 56
click at [1144, 241] on span "باستري الشو الكلاسيكية المحشوة بالكريمة والمغطاة بجليز شوكولاتة غني. مسببات الح…" at bounding box center [1093, 269] width 241 height 56
click at [1109, 241] on span "باستري الشو الكلاسيكية المحشوة بالكريمة والمغطاة بجليز شوكولاتة غني. مسببات الح…" at bounding box center [1093, 269] width 241 height 56
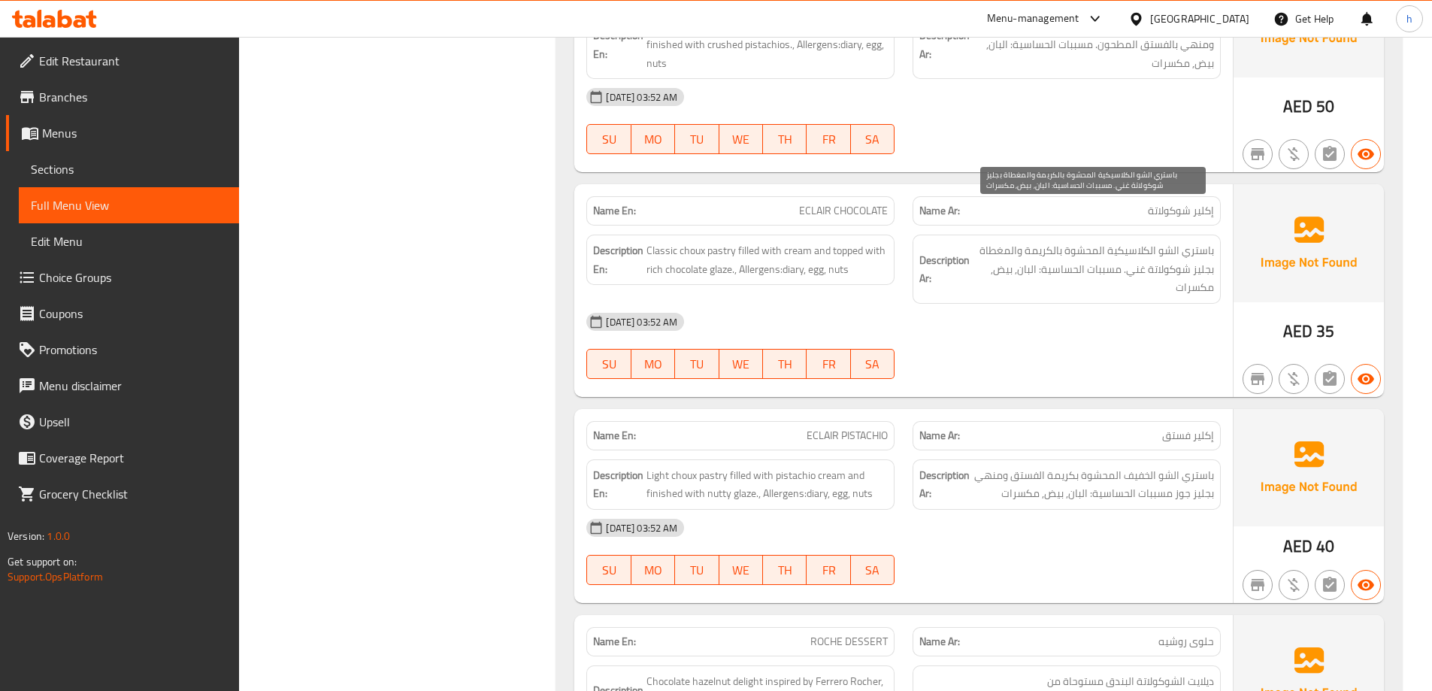
click at [1062, 241] on span "باستري الشو الكلاسيكية المحشوة بالكريمة والمغطاة بجليز شوكولاتة غني. مسببات الح…" at bounding box center [1093, 269] width 241 height 56
click at [1031, 241] on span "باستري الشو الكلاسيكية المحشوة بالكريمة والمغطاة بجليز شوكولاتة غني. مسببات الح…" at bounding box center [1093, 269] width 241 height 56
click at [997, 241] on span "باستري الشو الكلاسيكية المحشوة بالكريمة والمغطاة بجليز شوكولاتة غني. مسببات الح…" at bounding box center [1093, 269] width 241 height 56
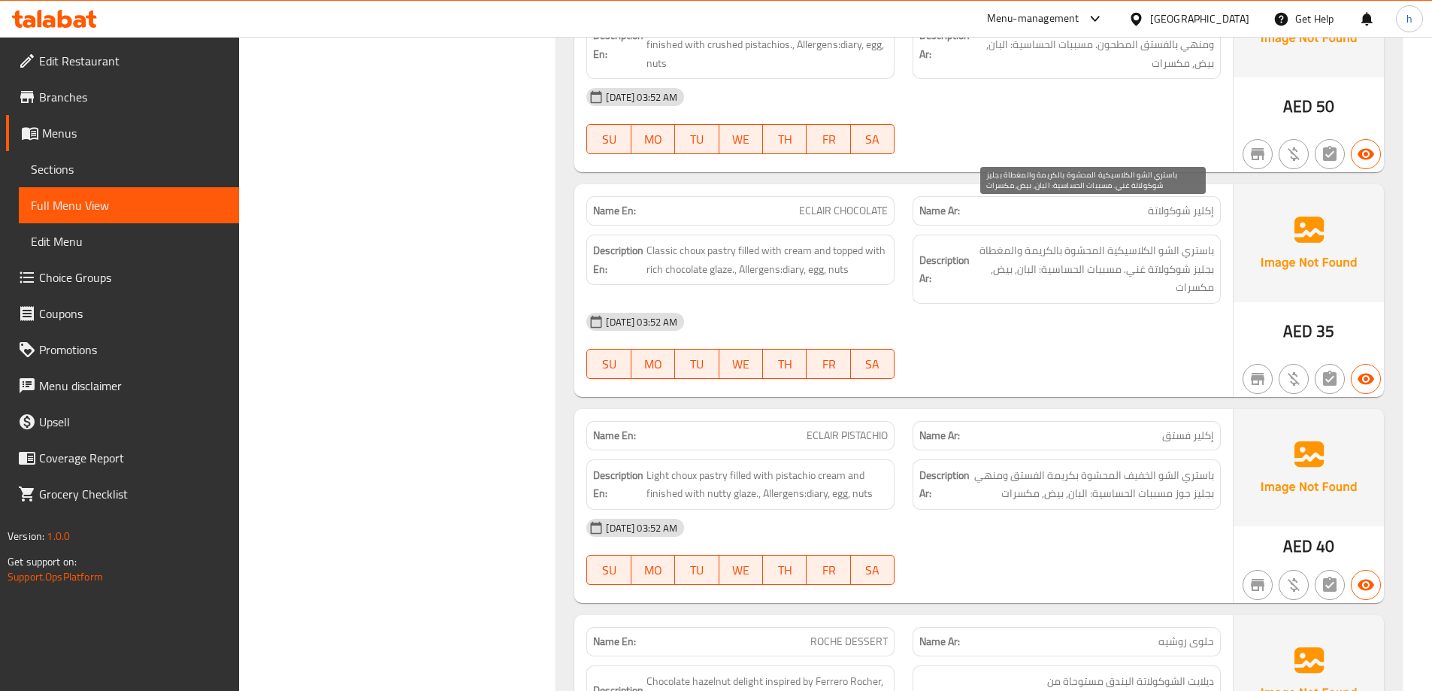
click at [997, 241] on span "باستري الشو الكلاسيكية المحشوة بالكريمة والمغطاة بجليز شوكولاتة غني. مسببات الح…" at bounding box center [1093, 269] width 241 height 56
click at [1199, 253] on span "باستري الشو الكلاسيكية المحشوة بالكريمة والمغطاة بجليز شوكولاتة غني. مسببات الح…" at bounding box center [1093, 269] width 241 height 56
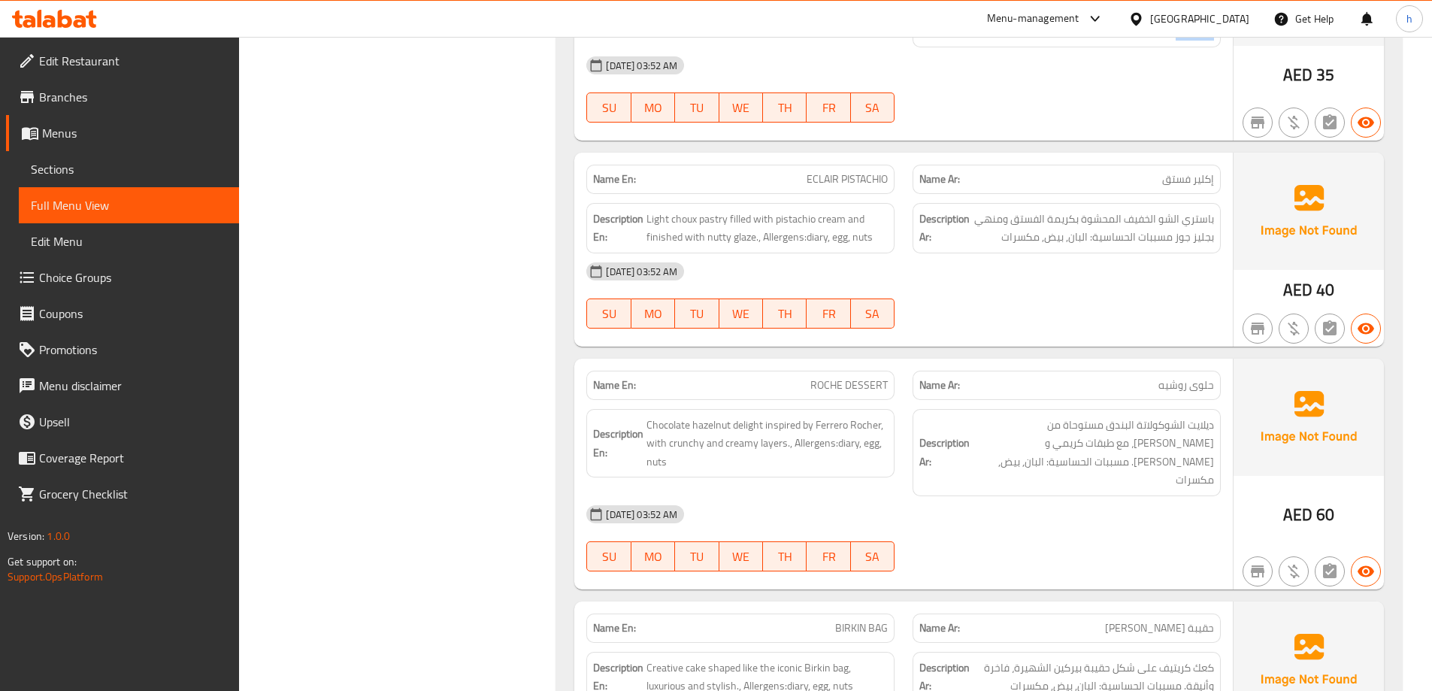
scroll to position [8568, 0]
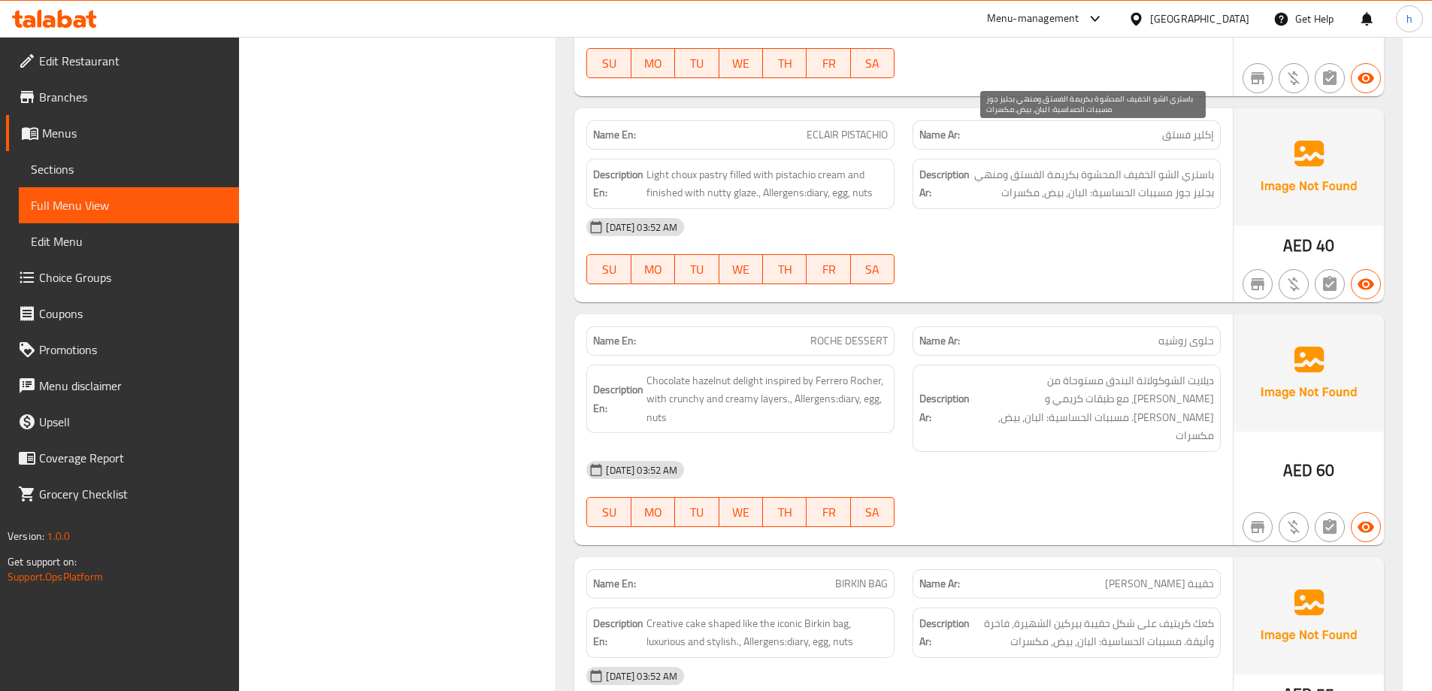
click at [1195, 165] on span "باستري الشو الخفيف المحشوة بكريمة الفستق ومنهي بجليز جوز مسببات الحساسية: البان…" at bounding box center [1093, 183] width 241 height 37
click at [1175, 165] on span "باستري الشو الخفيف المحشوة بكريمة الفستق ومنهي بجليز جوز مسببات الحساسية: البان…" at bounding box center [1093, 183] width 241 height 37
click at [1143, 165] on span "باستري الشو الخفيف المحشوة بكريمة الفستق ومنهي بجليز جوز مسببات الحساسية: البان…" at bounding box center [1093, 183] width 241 height 37
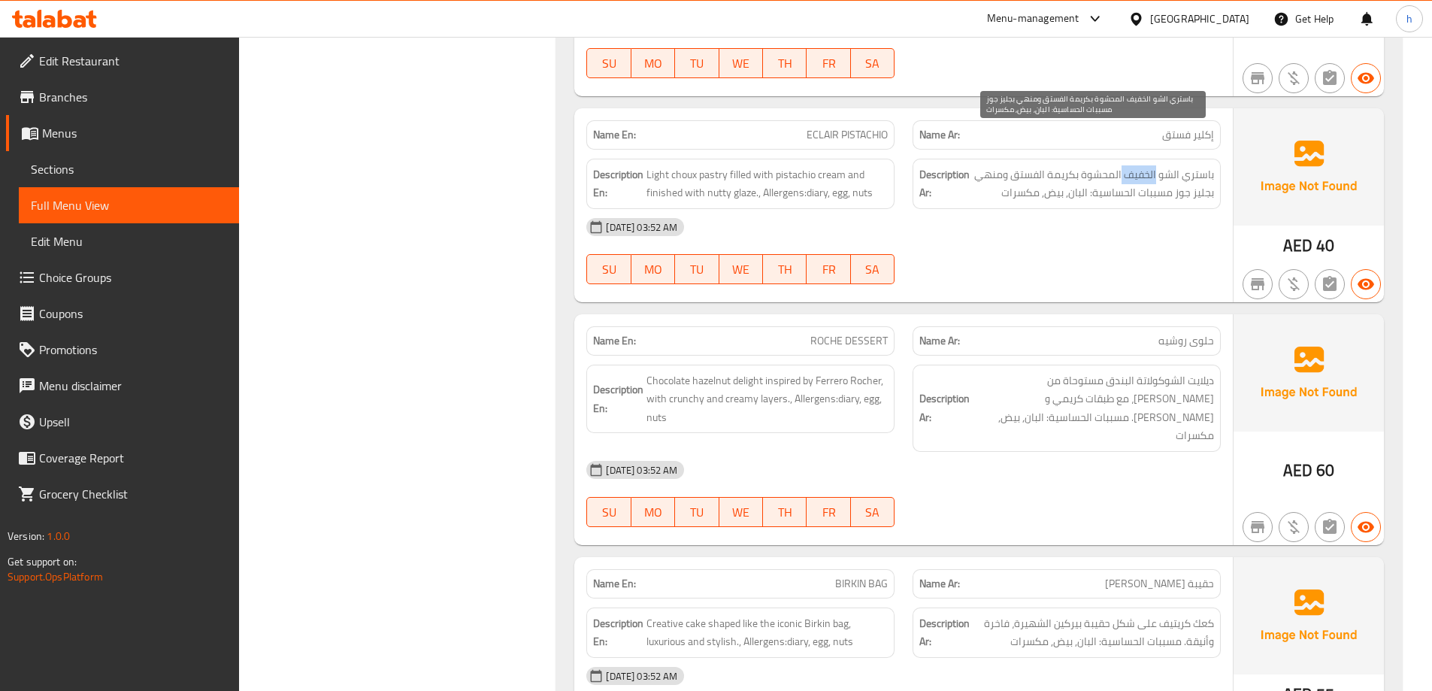
click at [1143, 165] on span "باستري الشو الخفيف المحشوة بكريمة الفستق ومنهي بجليز جوز مسببات الحساسية: البان…" at bounding box center [1093, 183] width 241 height 37
click at [1105, 165] on span "باستري الشو الخفيف المحشوة بكريمة الفستق ومنهي بجليز جوز مسببات الحساسية: البان…" at bounding box center [1093, 183] width 241 height 37
click at [1058, 165] on span "باستري الشو الخفيف المحشوة بكريمة الفستق ومنهي بجليز جوز مسببات الحساسية: البان…" at bounding box center [1093, 183] width 241 height 37
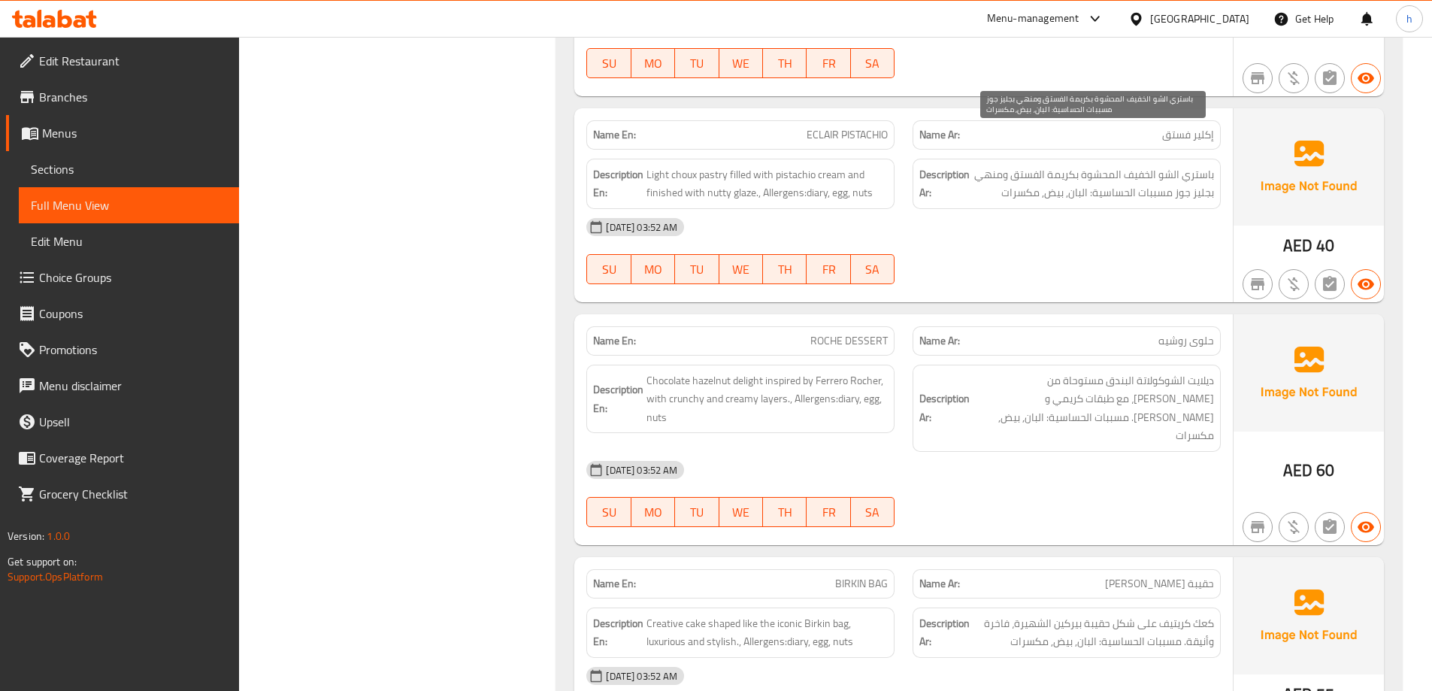
click at [1033, 165] on span "باستري الشو الخفيف المحشوة بكريمة الفستق ومنهي بجليز جوز مسببات الحساسية: البان…" at bounding box center [1093, 183] width 241 height 37
click at [990, 165] on span "باستري الشو الخفيف المحشوة بكريمة الفستق ومنهي بجليز جوز مسببات الحساسية: البان…" at bounding box center [1093, 183] width 241 height 37
click at [1194, 165] on span "باستري الشو الخفيف المحشوة بكريمة الفستق ومنهي بجليز جوز مسببات الحساسية: البان…" at bounding box center [1093, 183] width 241 height 37
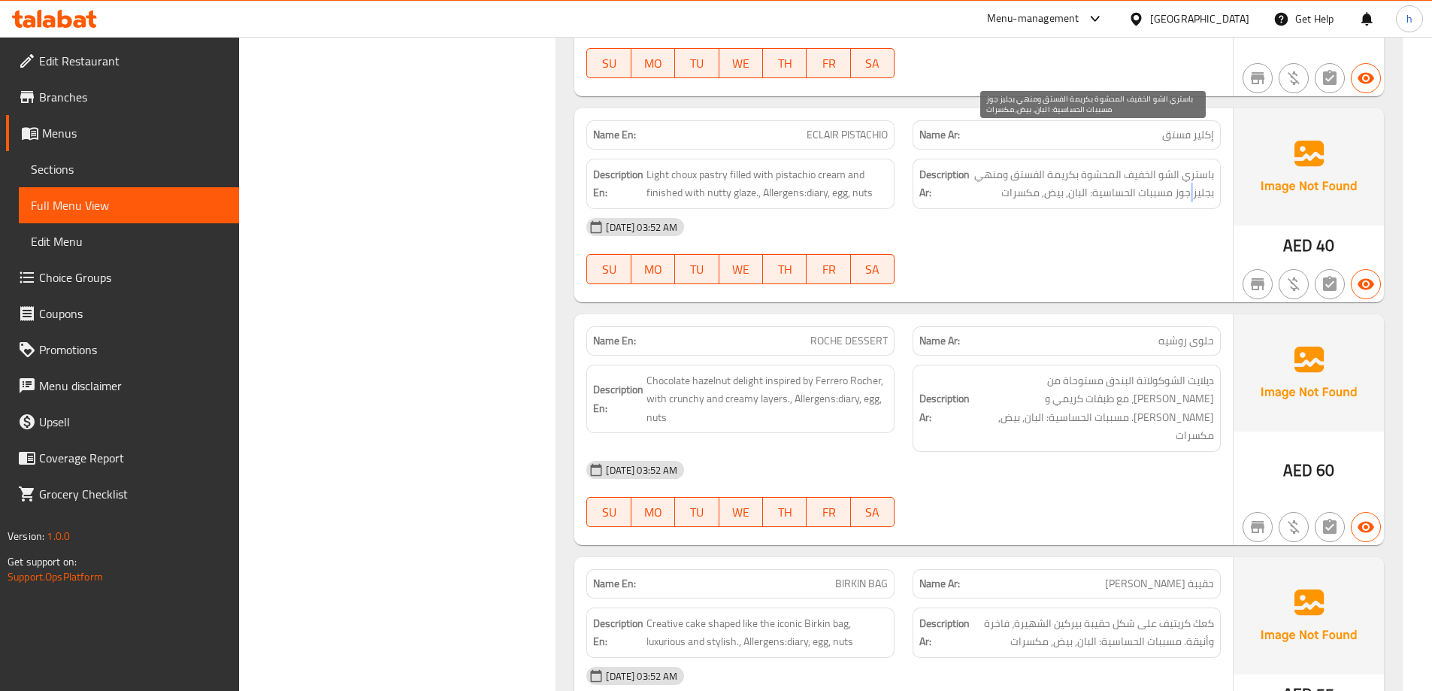
click at [1194, 165] on span "باستري الشو الخفيف المحشوة بكريمة الفستق ومنهي بجليز جوز مسببات الحساسية: البان…" at bounding box center [1093, 183] width 241 height 37
click at [1170, 165] on span "باستري الشو الخفيف المحشوة بكريمة الفستق ومنهي بجليز جوز مسببات الحساسية: البان…" at bounding box center [1093, 183] width 241 height 37
click at [1185, 165] on span "باستري الشو الخفيف المحشوة بكريمة الفستق ومنهي بجليز جوز مسببات الحساسية: البان…" at bounding box center [1093, 183] width 241 height 37
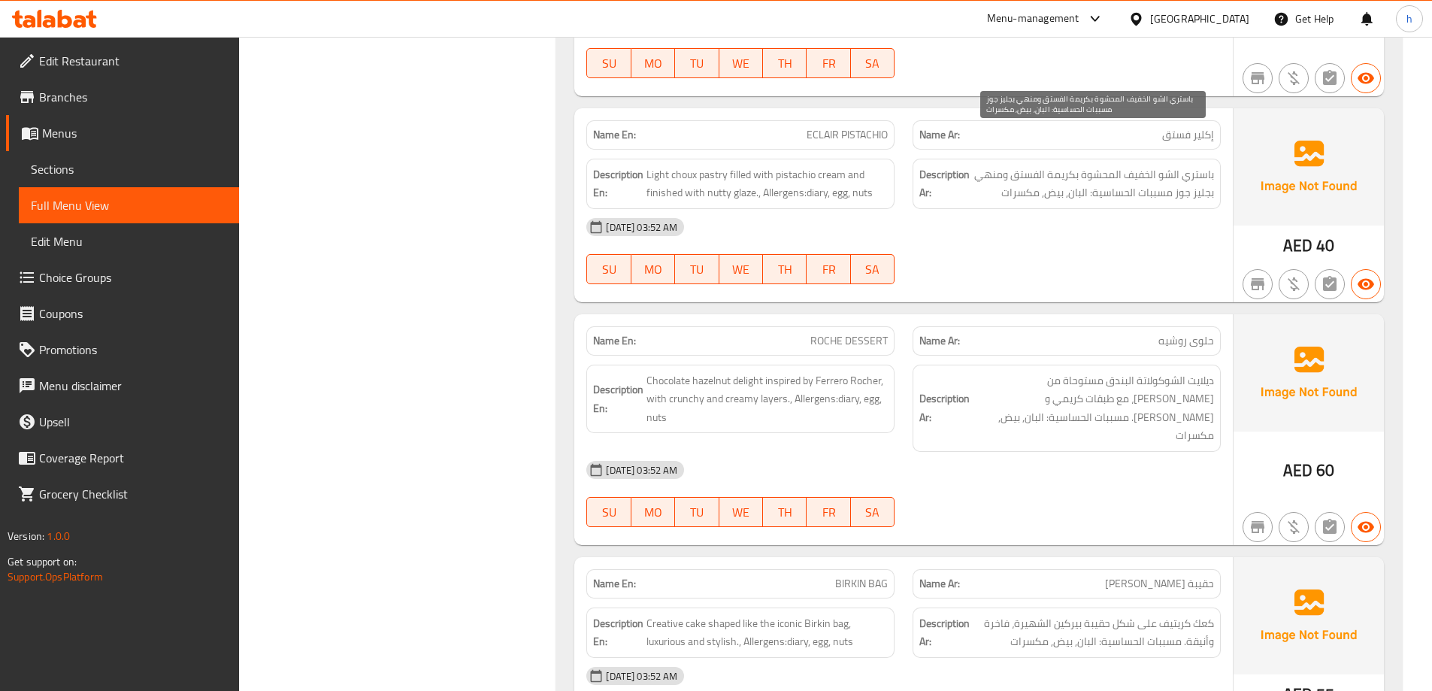
click at [1160, 165] on span "باستري الشو الخفيف المحشوة بكريمة الفستق ومنهي بجليز جوز مسببات الحساسية: البان…" at bounding box center [1093, 183] width 241 height 37
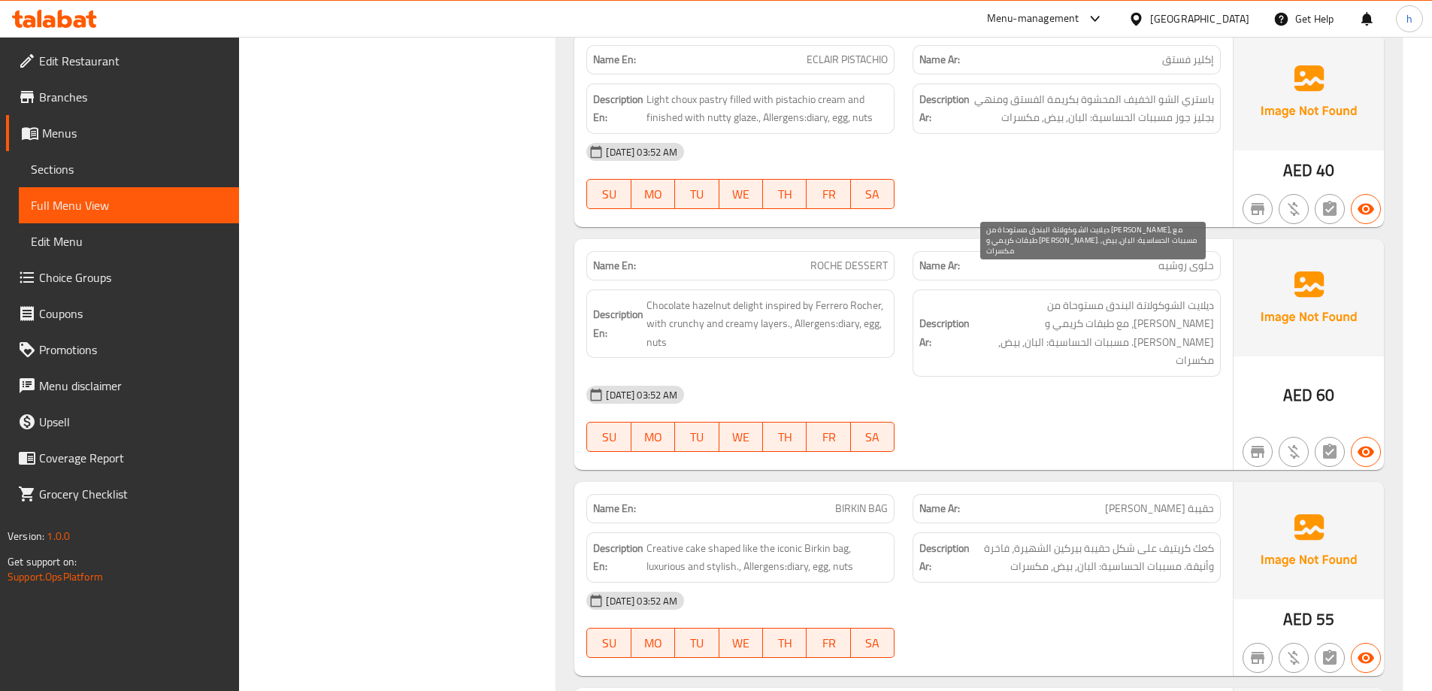
click at [1206, 296] on span "ديلايت الشوكولاتة البندق مستوحاة من فيريرو روشيه، مع طبقات كريمي و كرانشي. مسبب…" at bounding box center [1093, 333] width 241 height 74
click at [1161, 296] on span "ديلايت الشوكولاتة البندق مستوحاة من فيريرو روشيه، مع طبقات كريمي و كرانشي. مسبب…" at bounding box center [1093, 333] width 241 height 74
click at [1121, 296] on span "ديلايت الشوكولاتة البندق مستوحاة من فيريرو روشيه، مع طبقات كريمي و كرانشي. مسبب…" at bounding box center [1093, 333] width 241 height 74
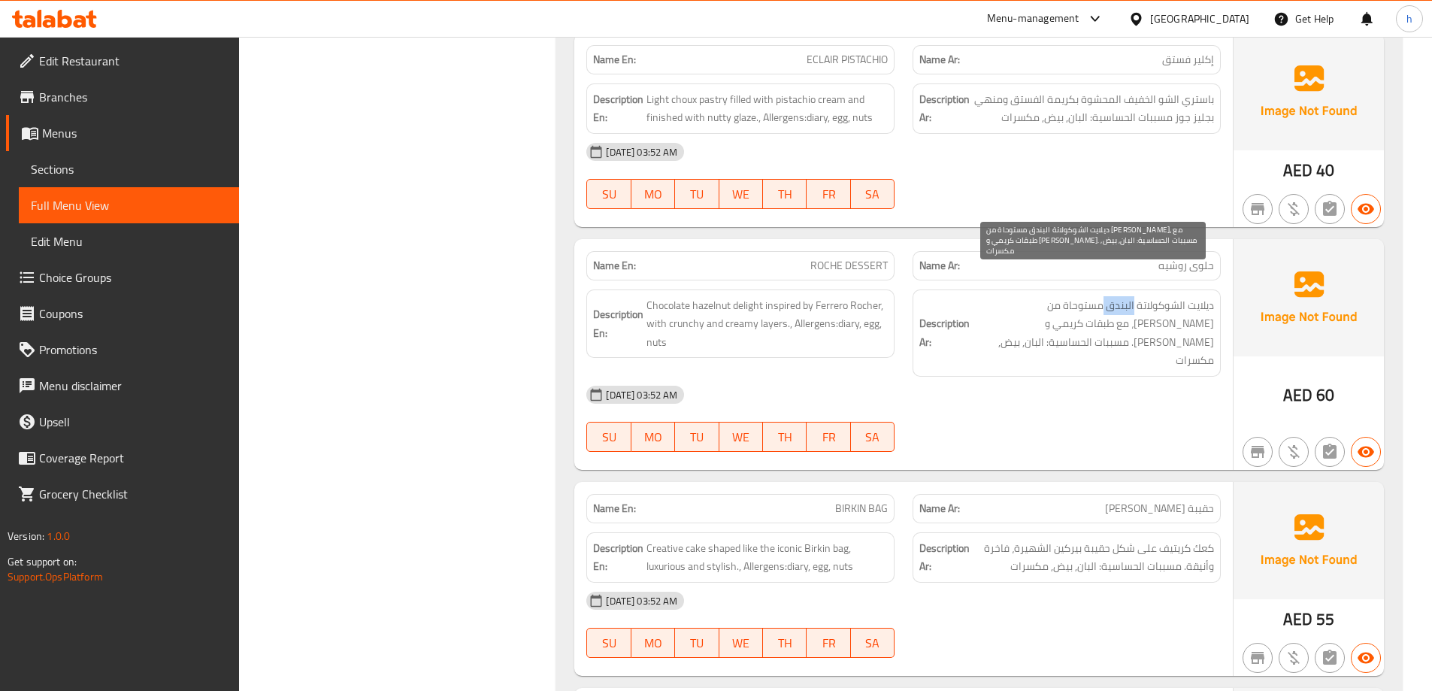
click at [1121, 296] on span "ديلايت الشوكولاتة البندق مستوحاة من فيريرو روشيه، مع طبقات كريمي و كرانشي. مسبب…" at bounding box center [1093, 333] width 241 height 74
click at [1206, 296] on span "ديلايت الشوكولاتة البندق مستوحاة من فيريرو روشيه، مع طبقات كريمي و كرانشي. مسبب…" at bounding box center [1093, 333] width 241 height 74
click at [1182, 296] on span "ديلايت الشوكولاتة البندق مستوحاة من فيريرو روشيه، مع طبقات كريمي و كرانشي. مسبب…" at bounding box center [1093, 333] width 241 height 74
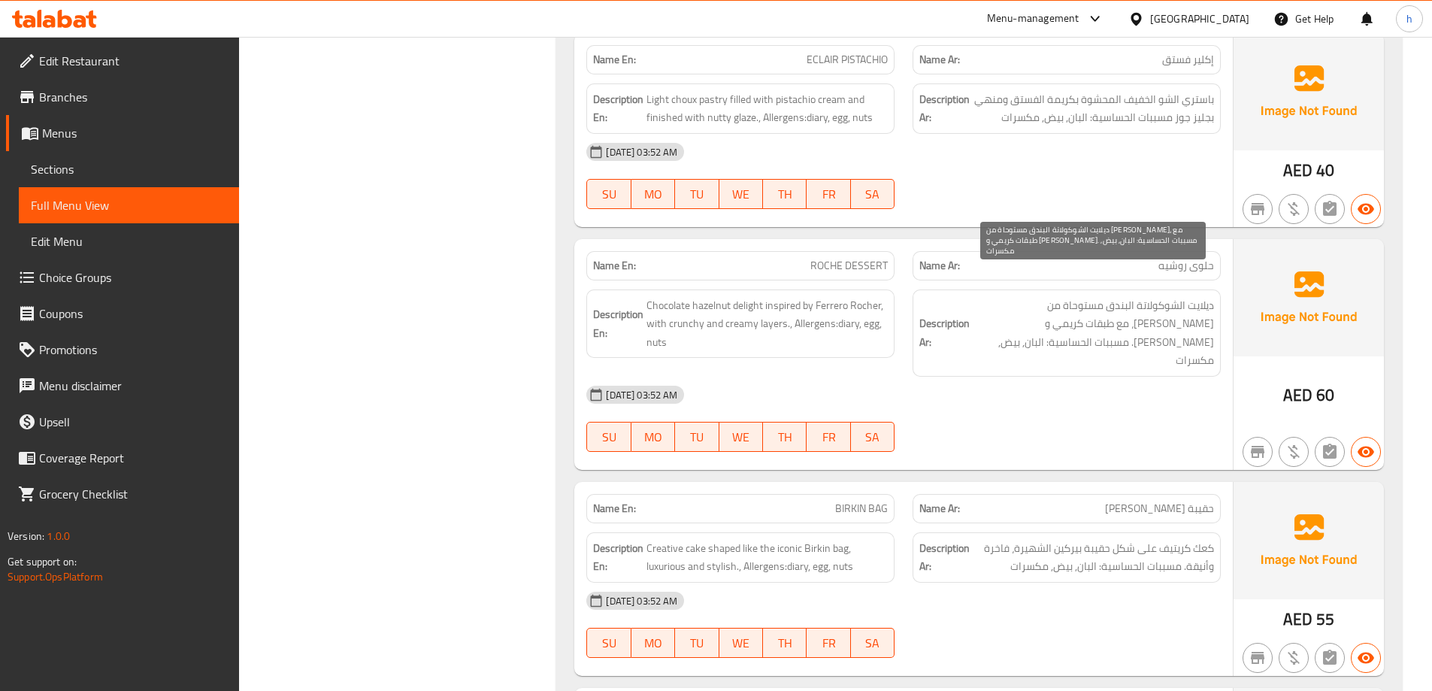
click at [1160, 296] on span "ديلايت الشوكولاتة البندق مستوحاة من فيريرو روشيه، مع طبقات كريمي و كرانشي. مسبب…" at bounding box center [1093, 333] width 241 height 74
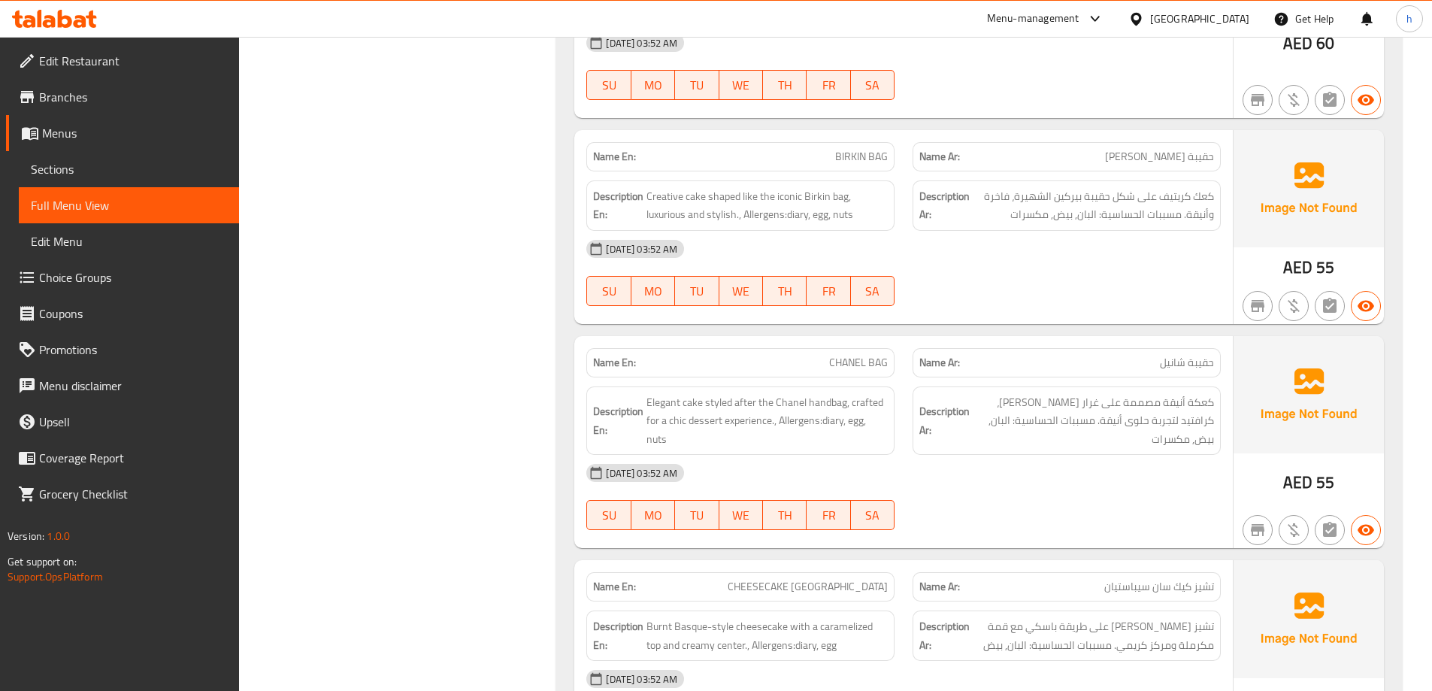
scroll to position [9019, 0]
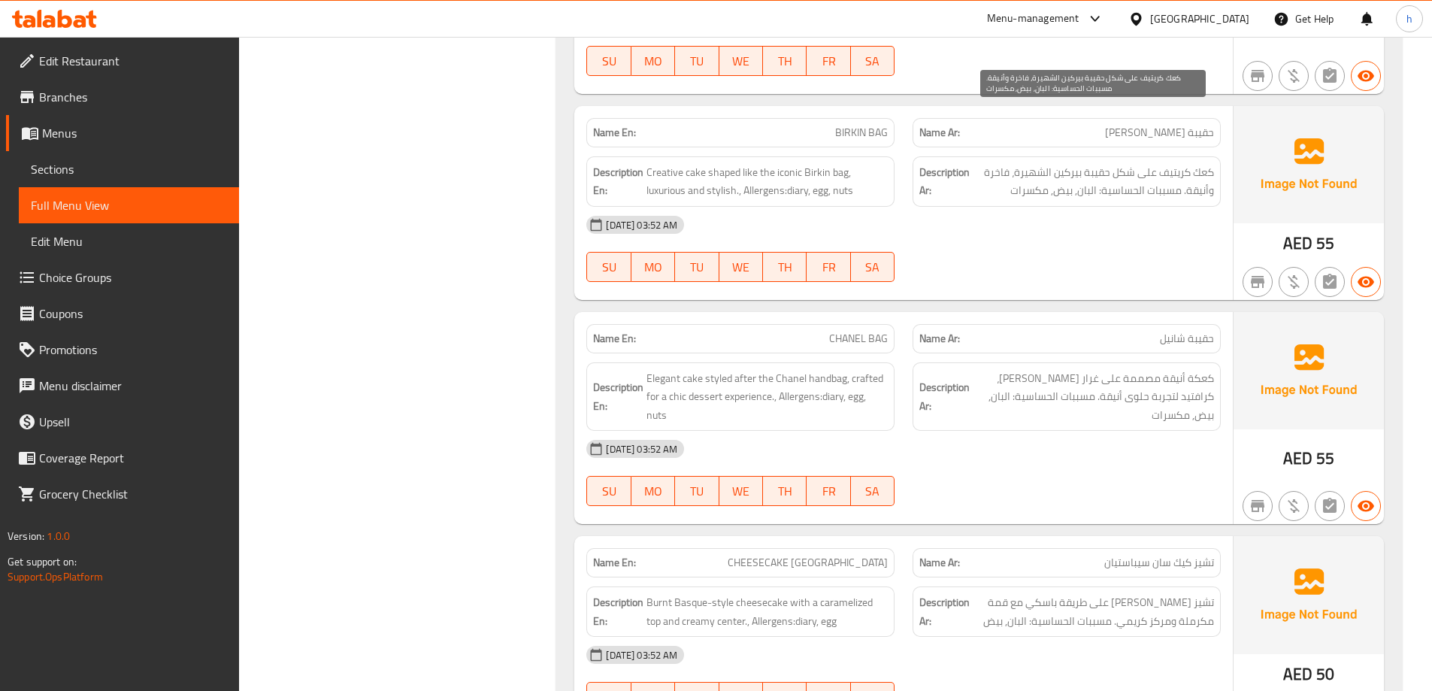
click at [1201, 163] on span "كعك كريتيف على شكل حقيبة بيركين الشهيرة، فاخرة وأنيقة. مسببات الحساسية: البان, …" at bounding box center [1093, 181] width 241 height 37
click at [1179, 163] on span "كعك كريتيف على شكل حقيبة بيركين الشهيرة، فاخرة وأنيقة. مسببات الحساسية: البان, …" at bounding box center [1093, 181] width 241 height 37
click at [1069, 163] on span "كعك كريتيف على شكل حقيبة بيركين الشهيرة، فاخرة وأنيقة. مسببات الحساسية: البان, …" at bounding box center [1093, 181] width 241 height 37
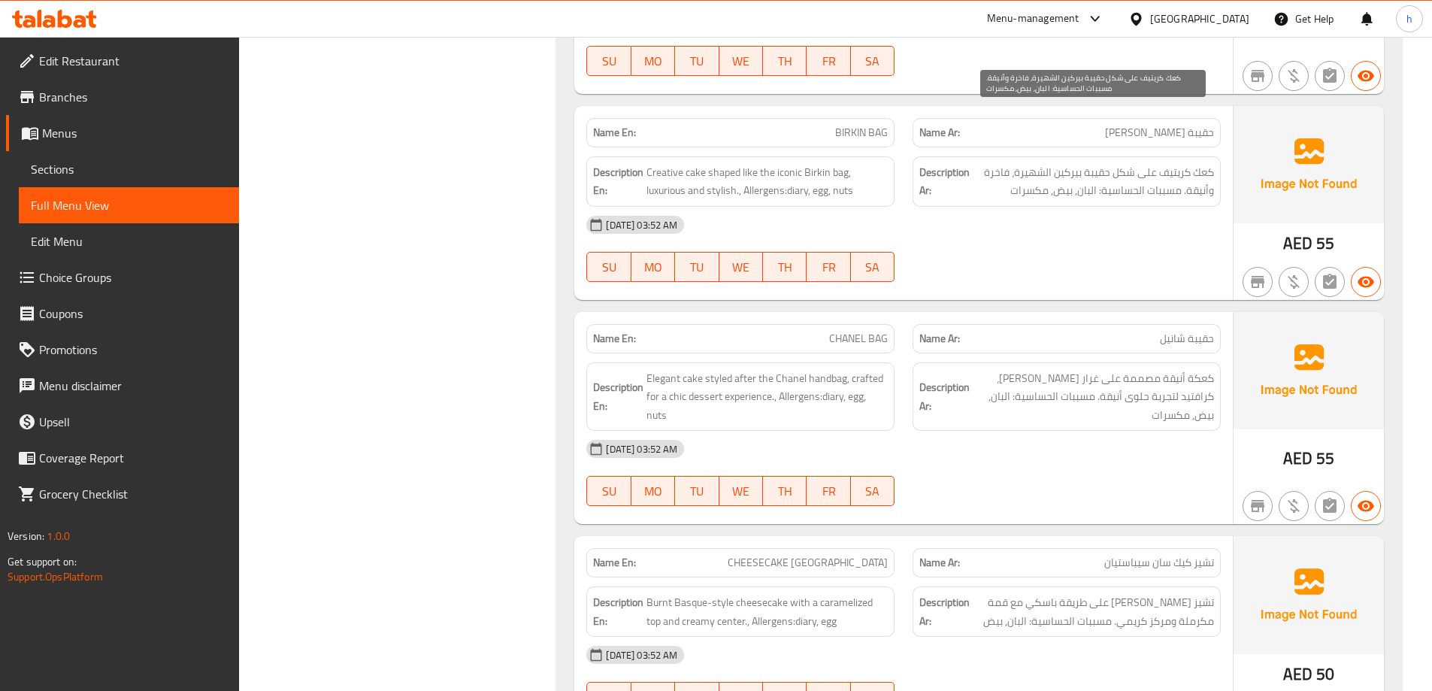
click at [1039, 163] on span "كعك كريتيف على شكل حقيبة بيركين الشهيرة، فاخرة وأنيقة. مسببات الحساسية: البان, …" at bounding box center [1093, 181] width 241 height 37
click at [996, 163] on span "كعك كريتيف على شكل حقيبة بيركين الشهيرة، فاخرة وأنيقة. مسببات الحساسية: البان, …" at bounding box center [1093, 181] width 241 height 37
click at [1190, 163] on span "كعك كريتيف على شكل حقيبة بيركين الشهيرة، فاخرة وأنيقة. مسببات الحساسية: البان, …" at bounding box center [1093, 181] width 241 height 37
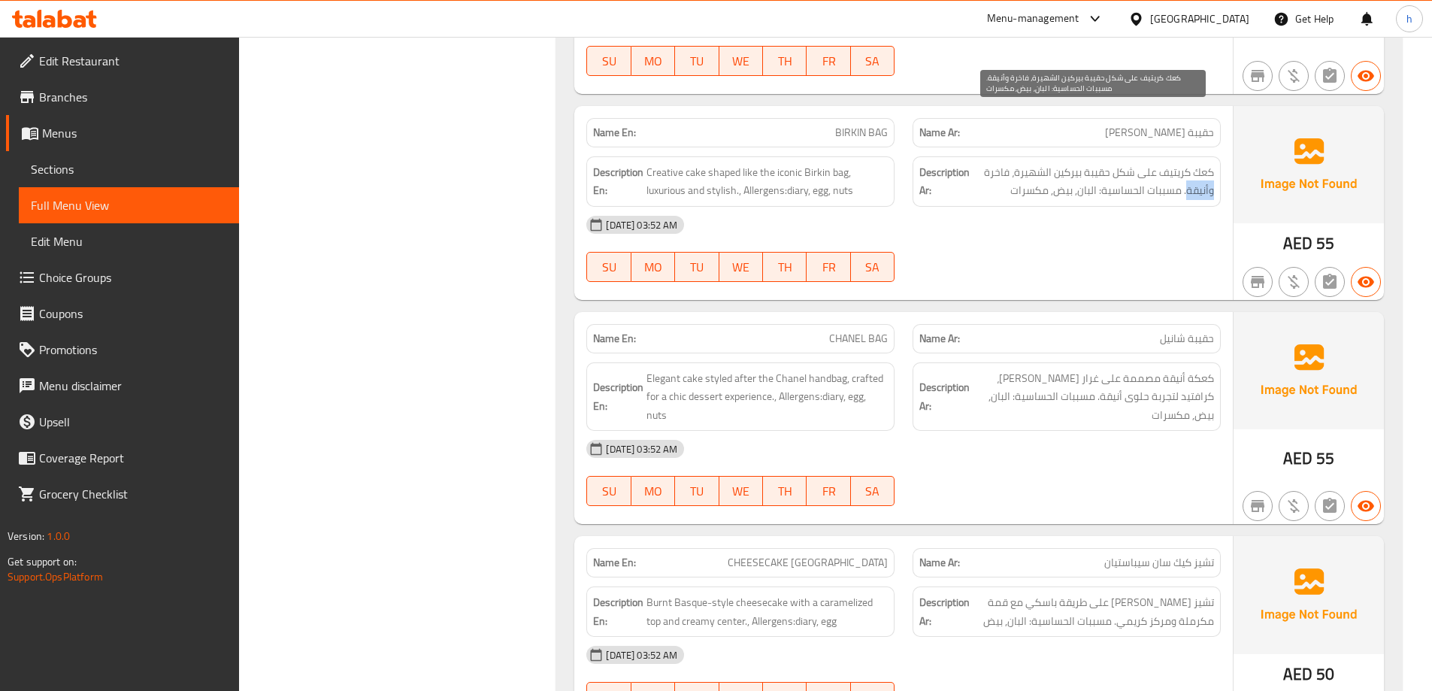
click at [1190, 163] on span "كعك كريتيف على شكل حقيبة بيركين الشهيرة، فاخرة وأنيقة. مسببات الحساسية: البان, …" at bounding box center [1093, 181] width 241 height 37
click at [1165, 163] on span "كعك كريتيف على شكل حقيبة بيركين الشهيرة، فاخرة وأنيقة. مسببات الحساسية: البان, …" at bounding box center [1093, 181] width 241 height 37
click at [1129, 163] on span "كعك كريتيف على شكل حقيبة بيركين الشهيرة، فاخرة وأنيقة. مسببات الحساسية: البان, …" at bounding box center [1093, 181] width 241 height 37
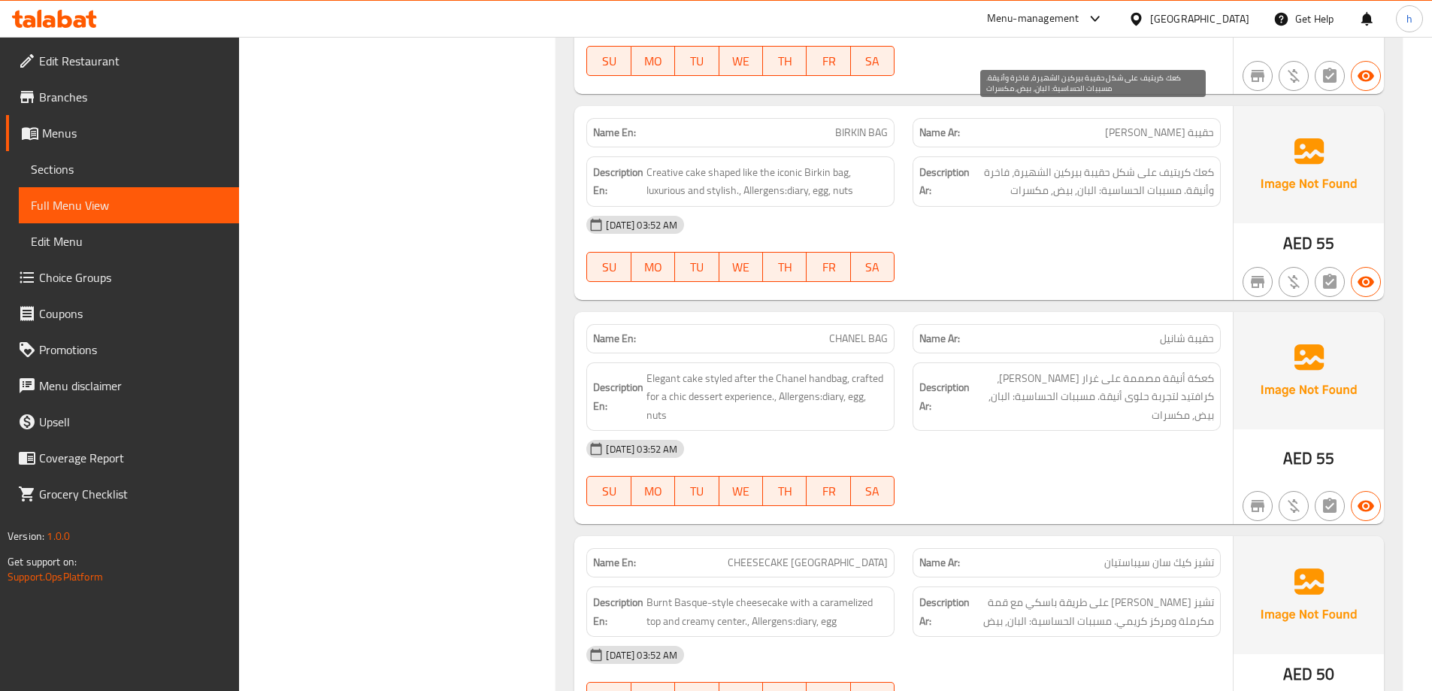
click at [1095, 163] on span "كعك كريتيف على شكل حقيبة بيركين الشهيرة، فاخرة وأنيقة. مسببات الحساسية: البان, …" at bounding box center [1093, 181] width 241 height 37
click at [1064, 163] on span "كعك كريتيف على شكل حقيبة بيركين الشهيرة، فاخرة وأنيقة. مسببات الحساسية: البان, …" at bounding box center [1093, 181] width 241 height 37
click at [1021, 163] on span "كعك كريتيف على شكل حقيبة بيركين الشهيرة، فاخرة وأنيقة. مسببات الحساسية: البان, …" at bounding box center [1093, 181] width 241 height 37
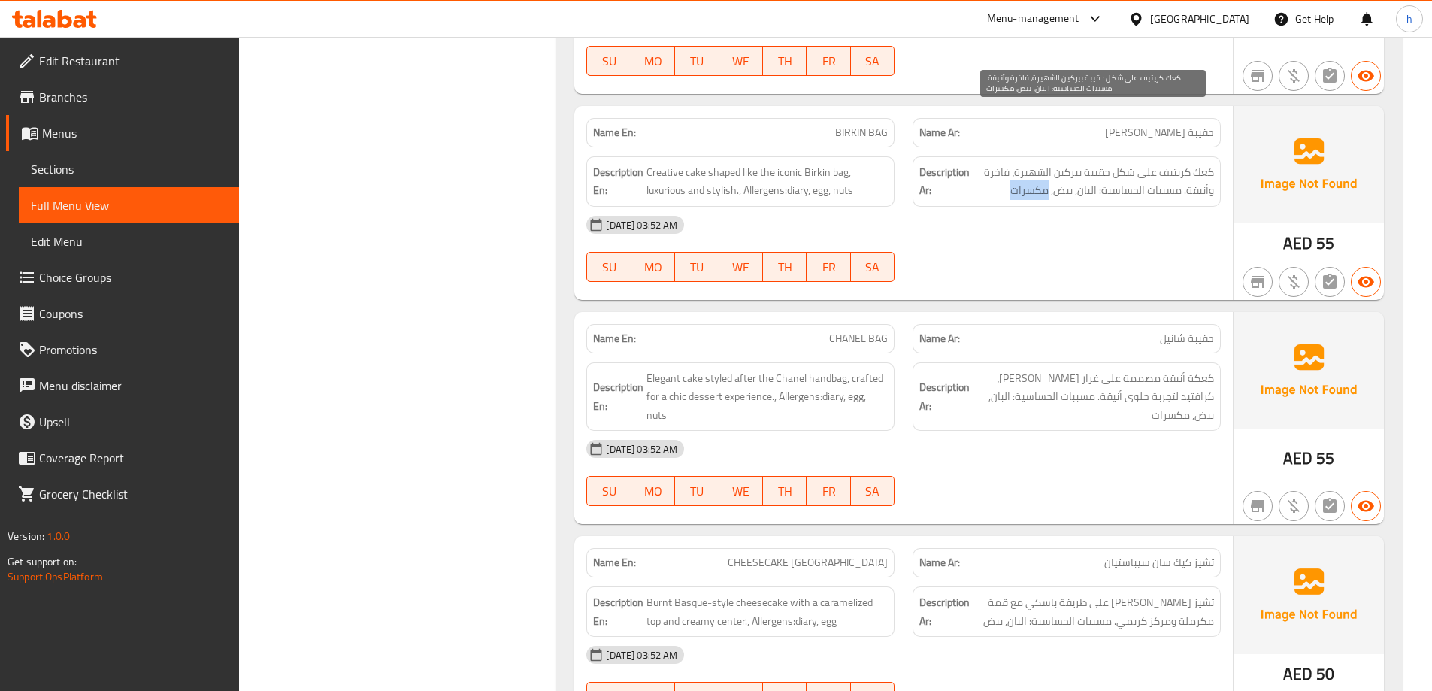
click at [1021, 163] on span "كعك كريتيف على شكل حقيبة بيركين الشهيرة، فاخرة وأنيقة. مسببات الحساسية: البان, …" at bounding box center [1093, 181] width 241 height 37
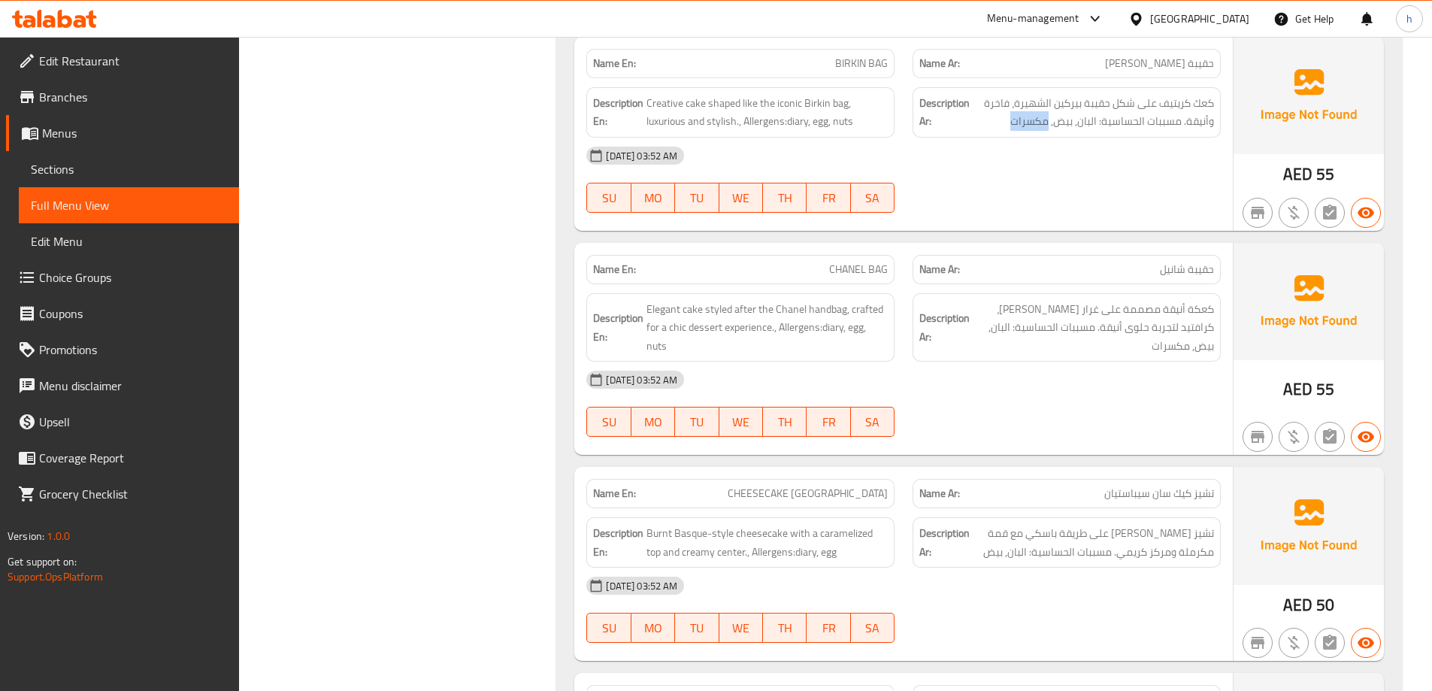
scroll to position [9244, 0]
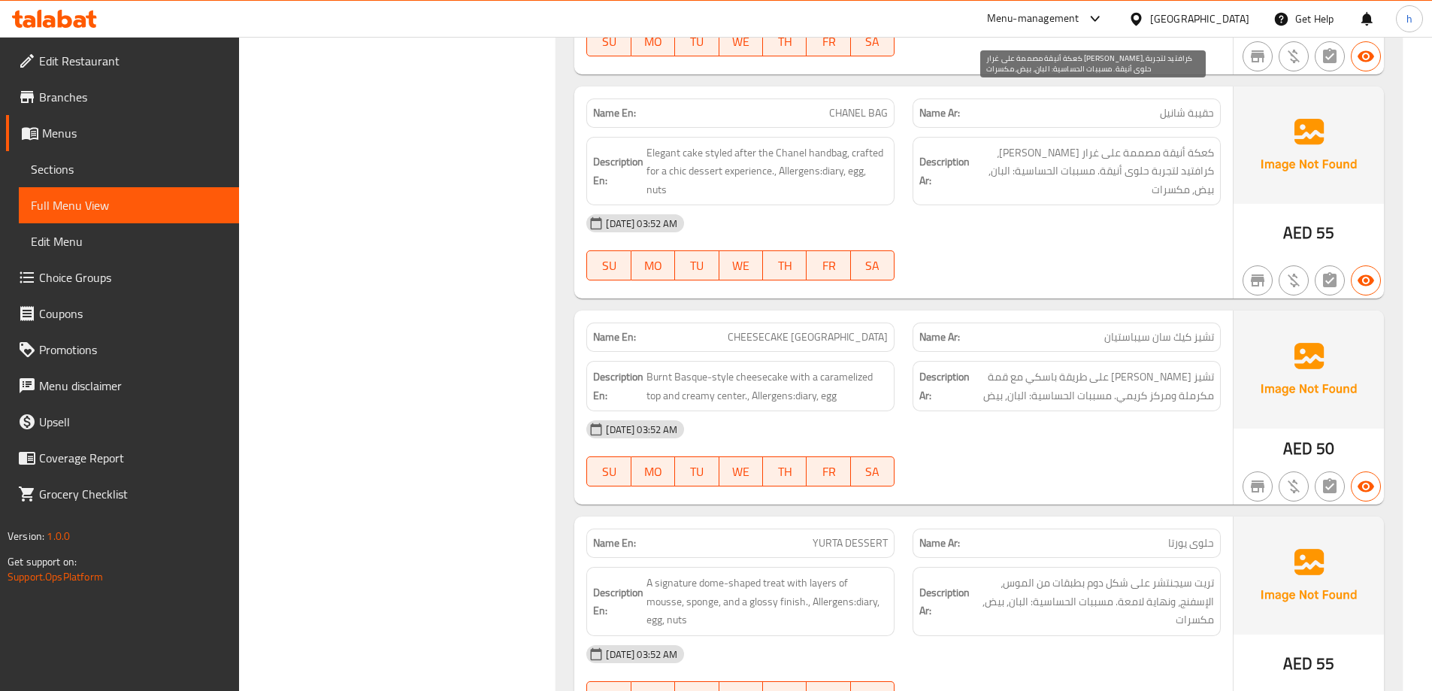
click at [1193, 144] on span "كعكة أنيقة مصممة على غرار هاند باج شانيل، كرافتيد لتجربة حلوى أنيقة. مسببات الح…" at bounding box center [1093, 172] width 241 height 56
click at [1176, 144] on span "كعكة أنيقة مصممة على غرار هاند باج شانيل، كرافتيد لتجربة حلوى أنيقة. مسببات الح…" at bounding box center [1093, 172] width 241 height 56
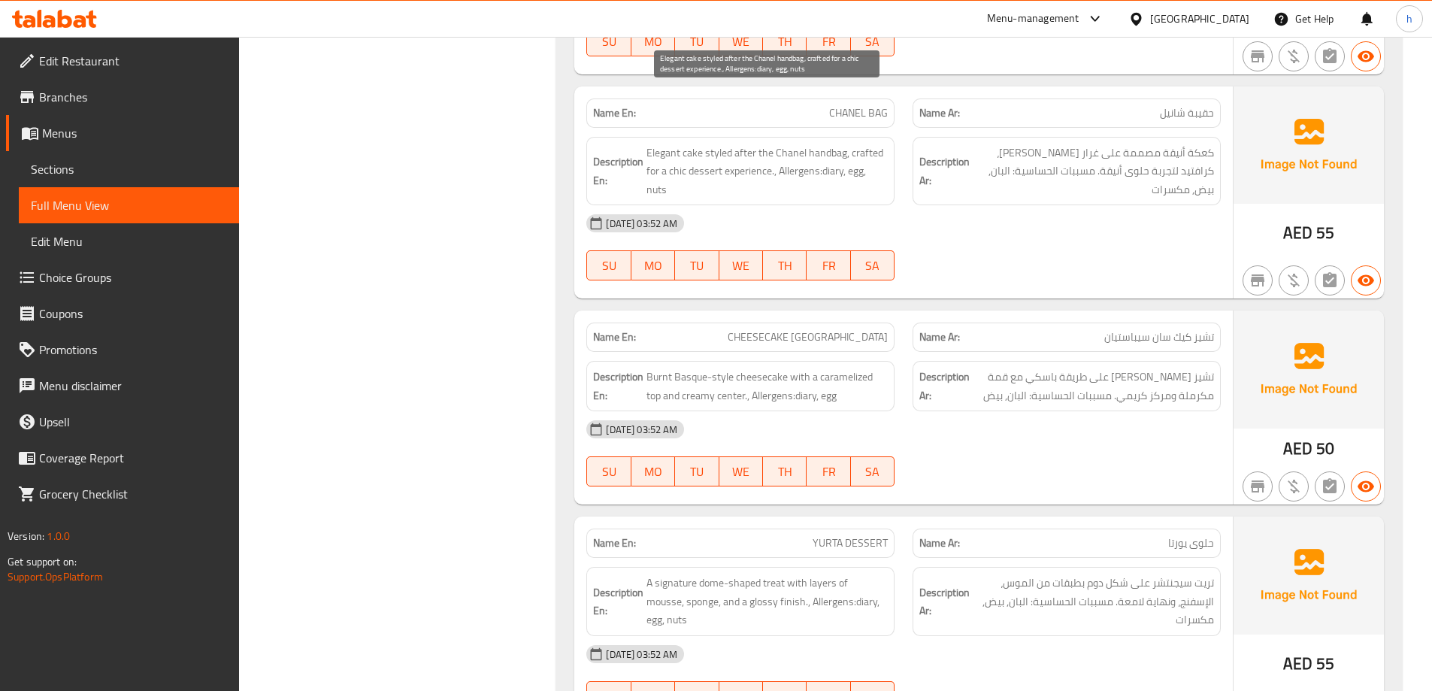
click at [698, 144] on span "Elegant cake styled after the Chanel handbag, crafted for a chic dessert experi…" at bounding box center [766, 172] width 241 height 56
copy span "cake"
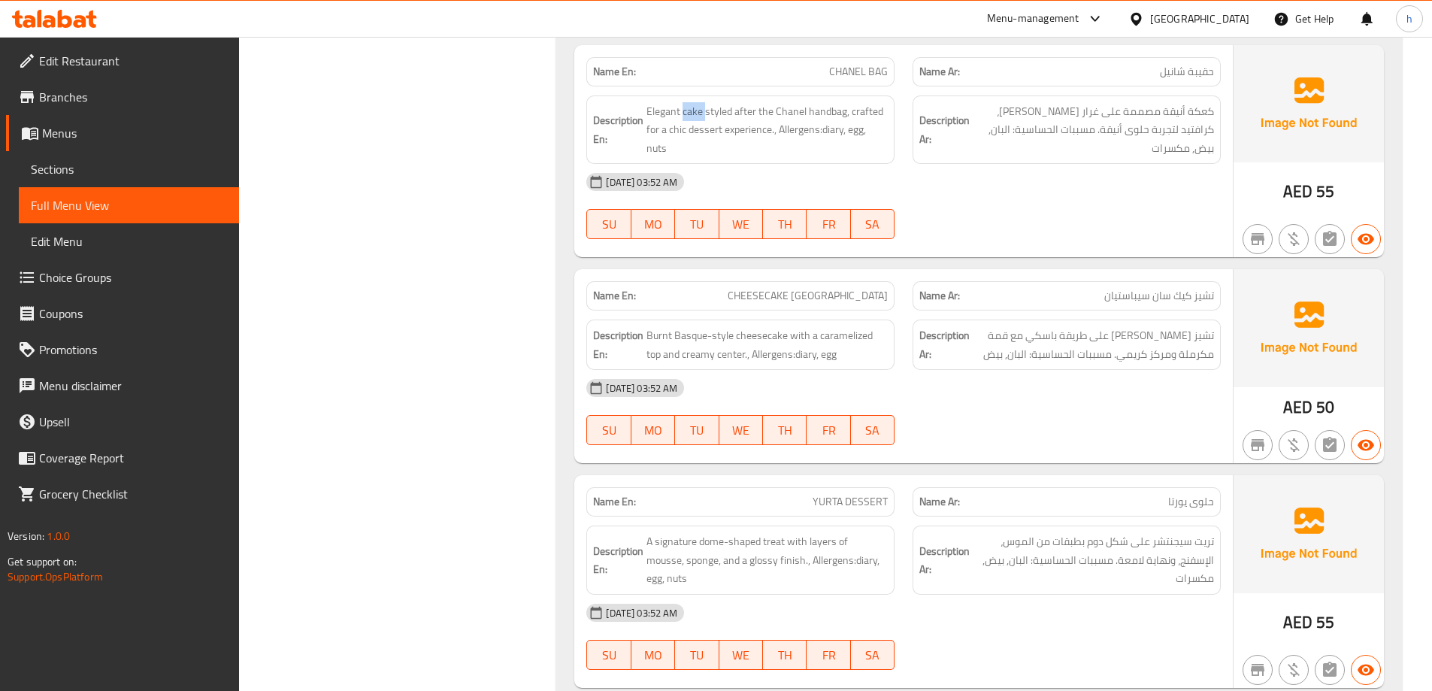
scroll to position [9320, 0]
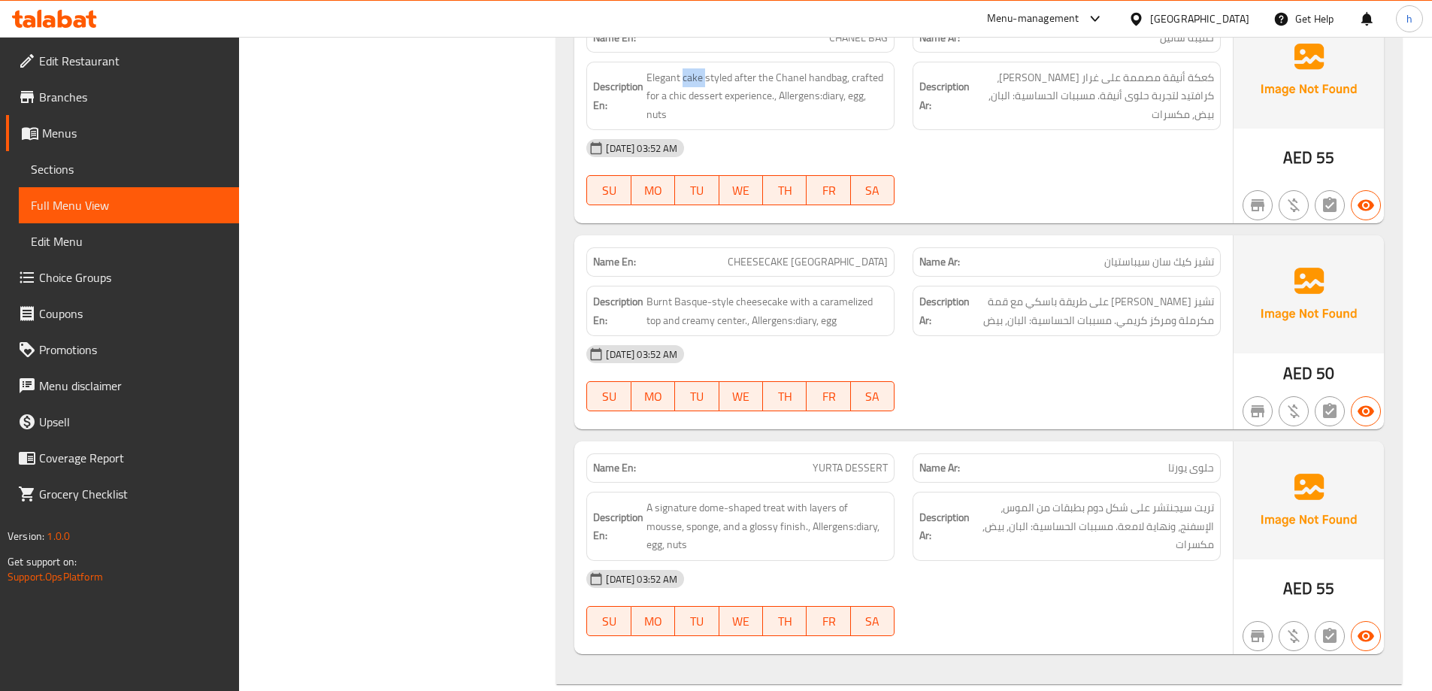
click at [1109, 336] on div "[DATE] 03:52 AM" at bounding box center [903, 354] width 652 height 36
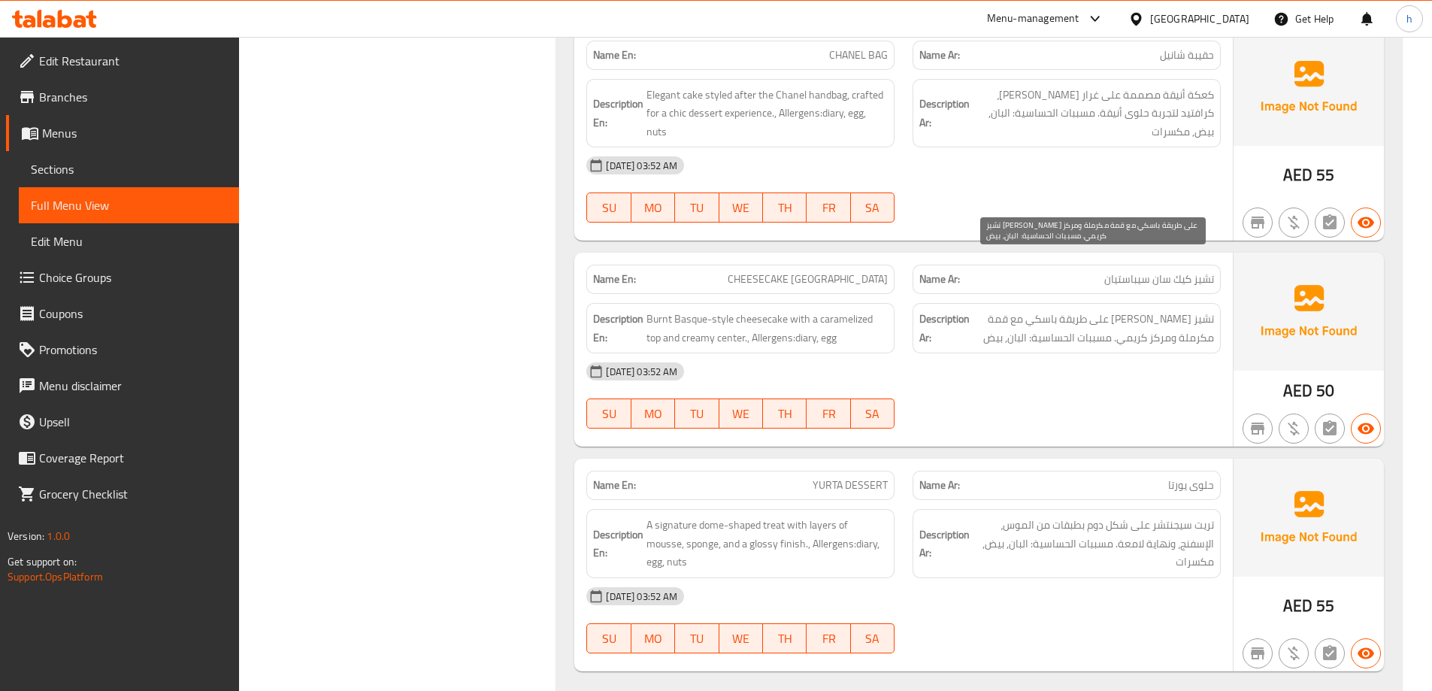
scroll to position [9244, 0]
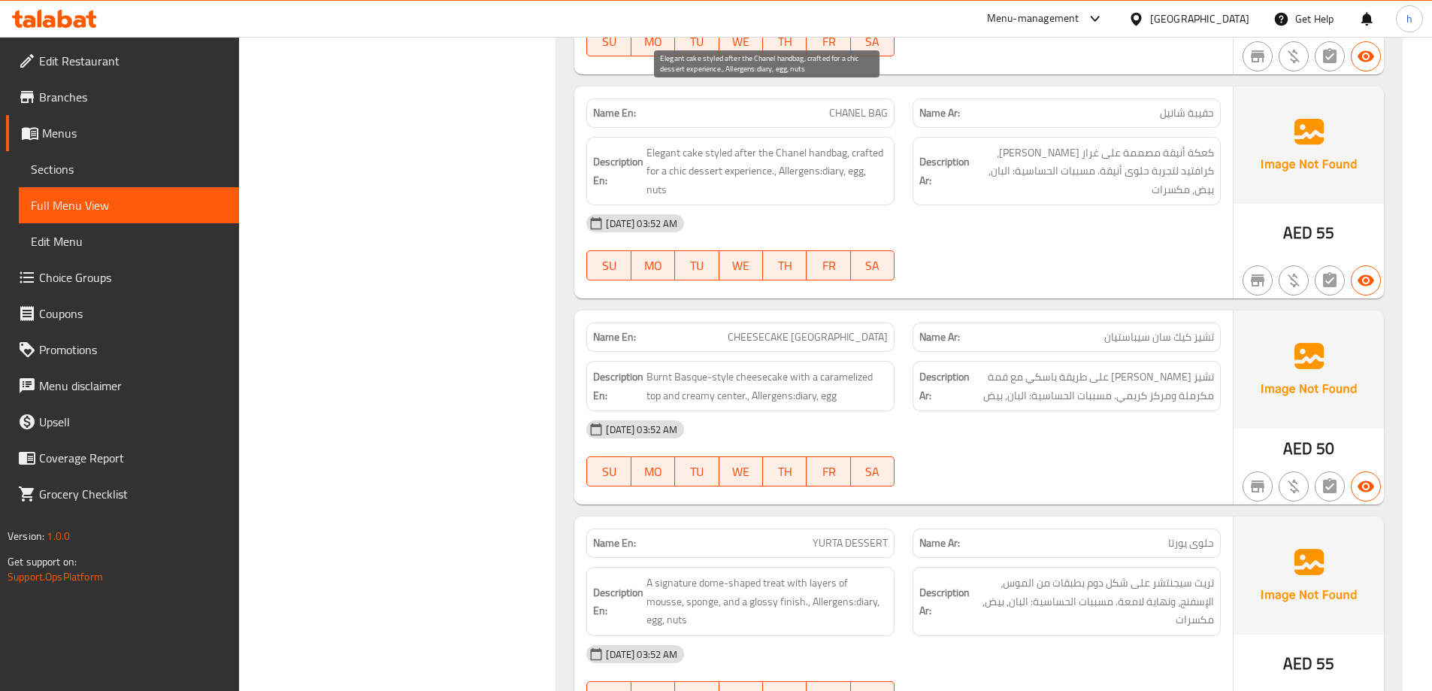
click at [660, 144] on span "Elegant cake styled after the Chanel handbag, crafted for a chic dessert experi…" at bounding box center [766, 172] width 241 height 56
copy span "Elegant"
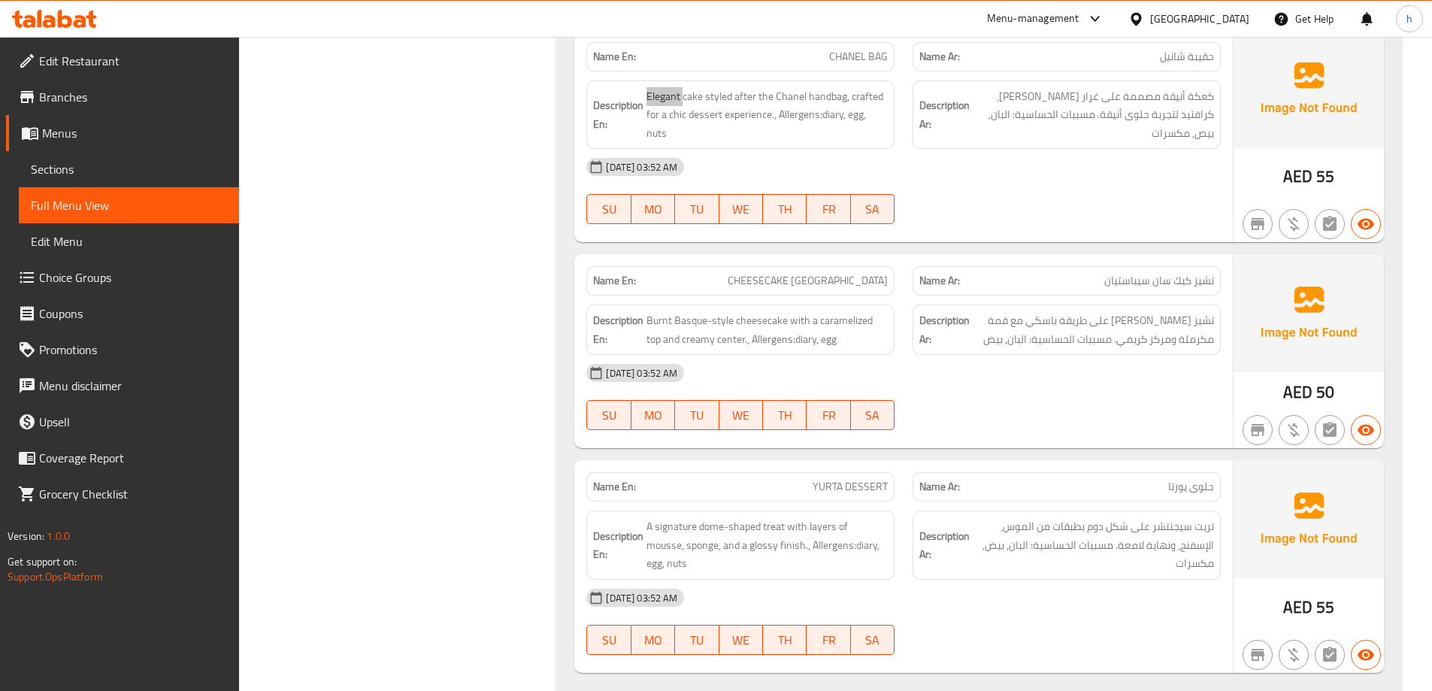
scroll to position [9335, 0]
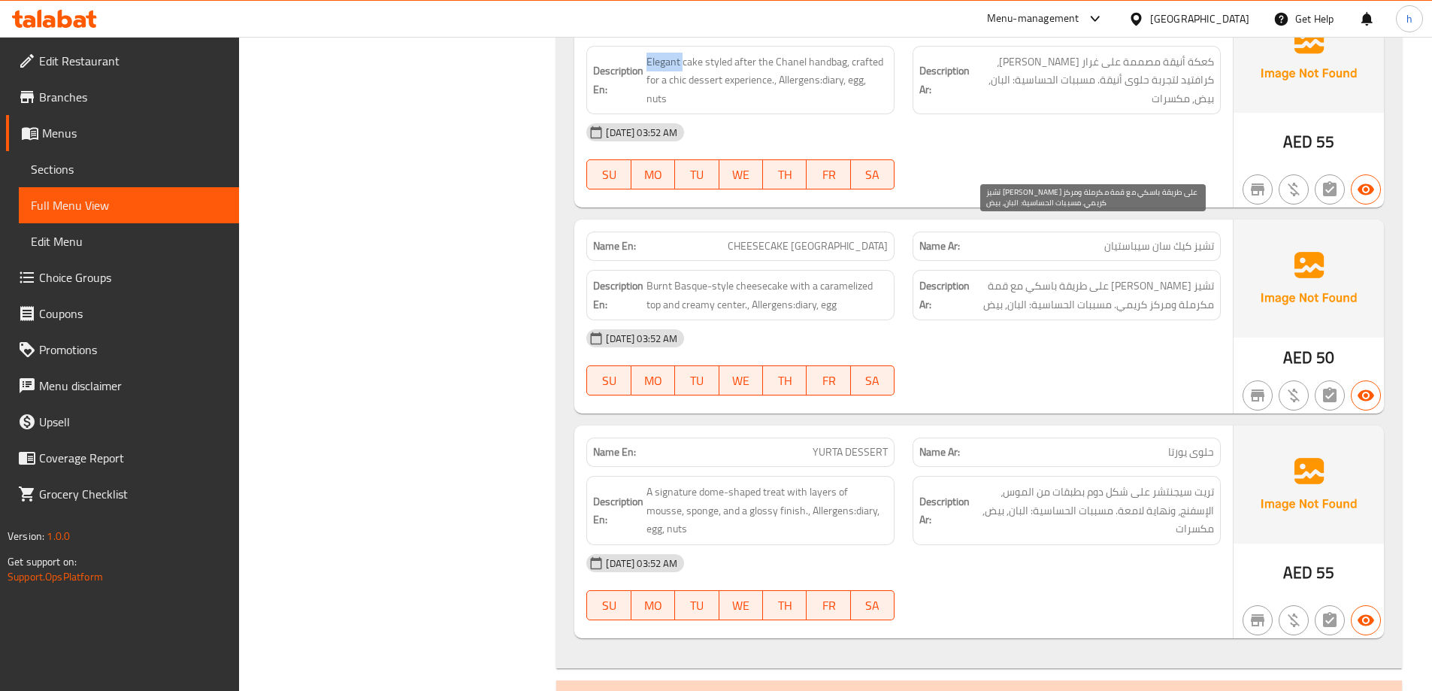
click at [1206, 277] on span "تشيز كيك برنت على طريقة باسكي مع قمة مكرملة ومركز كريمي. مسببات الحساسية: البان…" at bounding box center [1093, 295] width 241 height 37
click at [1178, 277] on span "تشيز كيك برنت على طريقة باسكي مع قمة مكرملة ومركز كريمي. مسببات الحساسية: البان…" at bounding box center [1093, 295] width 241 height 37
click at [1164, 277] on span "تشيز كيك برنت على طريقة باسكي مع قمة مكرملة ومركز كريمي. مسببات الحساسية: البان…" at bounding box center [1093, 295] width 241 height 37
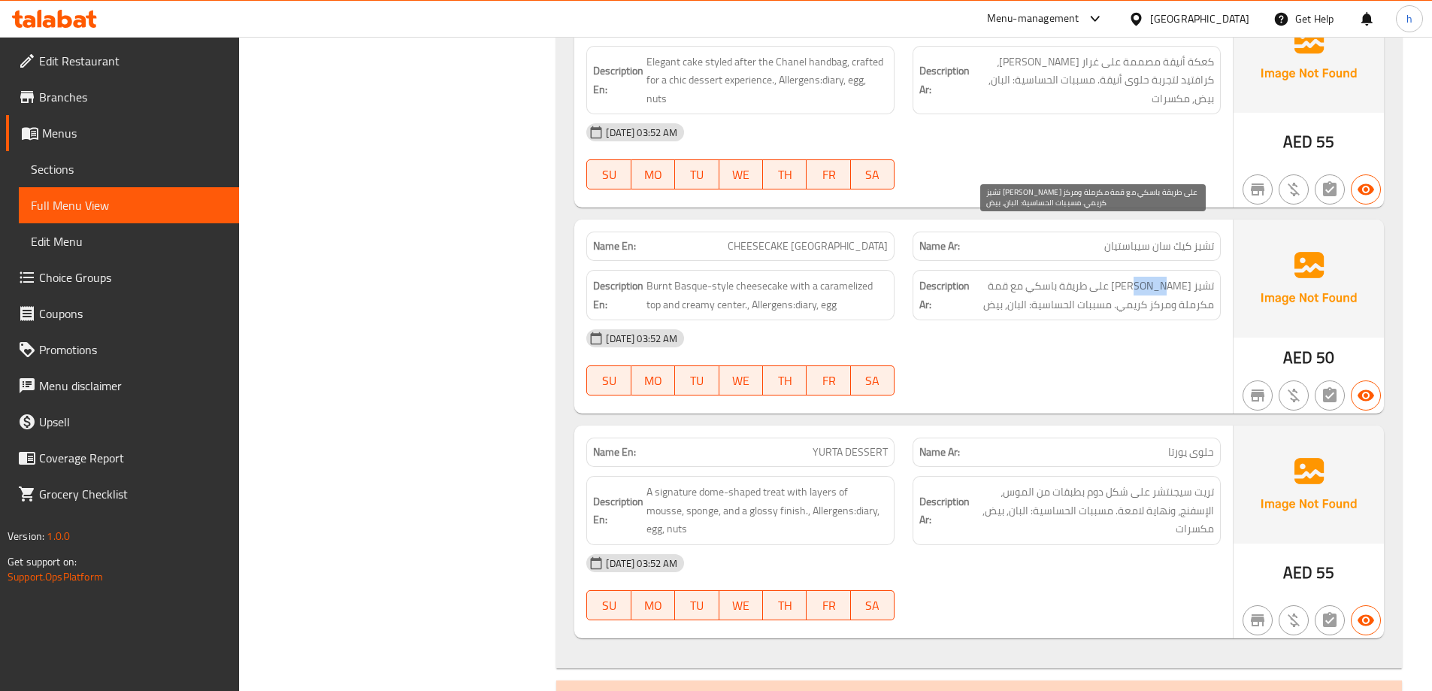
click at [1164, 277] on span "تشيز كيك برنت على طريقة باسكي مع قمة مكرملة ومركز كريمي. مسببات الحساسية: البان…" at bounding box center [1093, 295] width 241 height 37
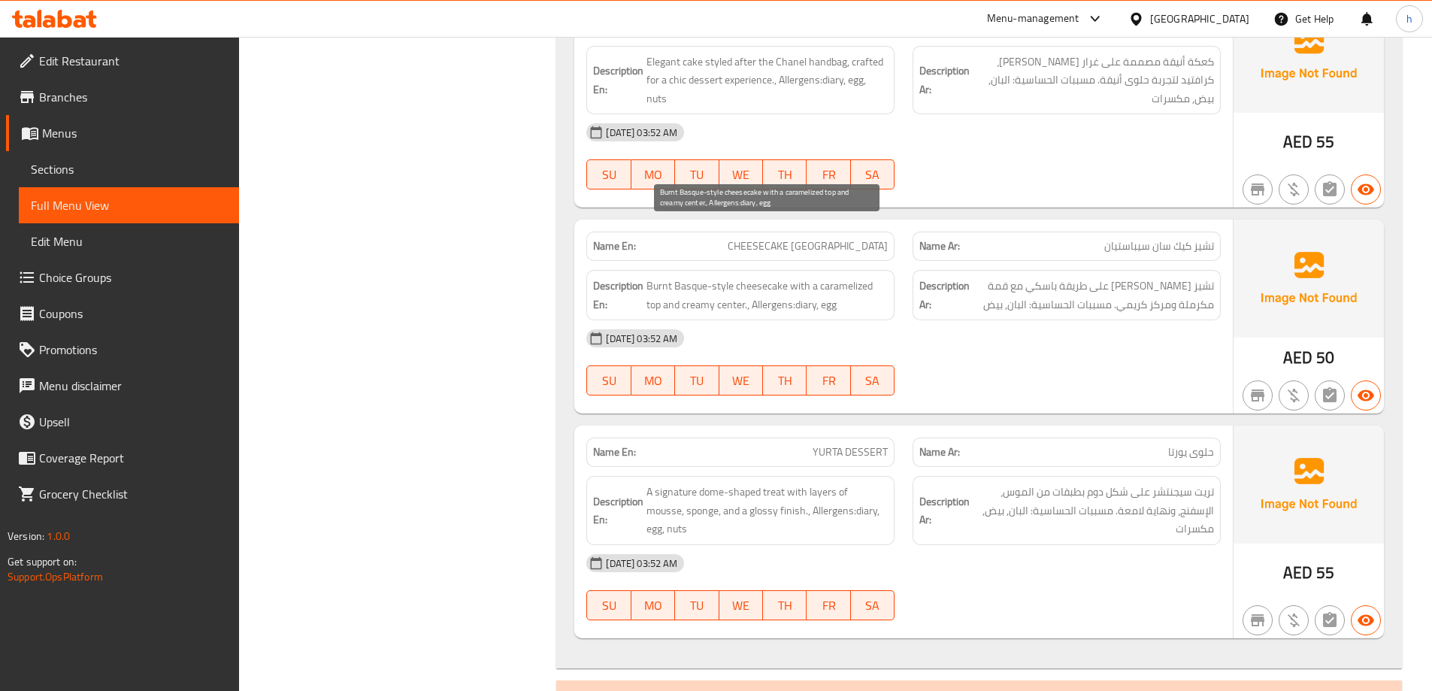
click at [769, 277] on span "Burnt Basque-style cheesecake with a caramelized top and creamy center., Allerg…" at bounding box center [766, 295] width 241 height 37
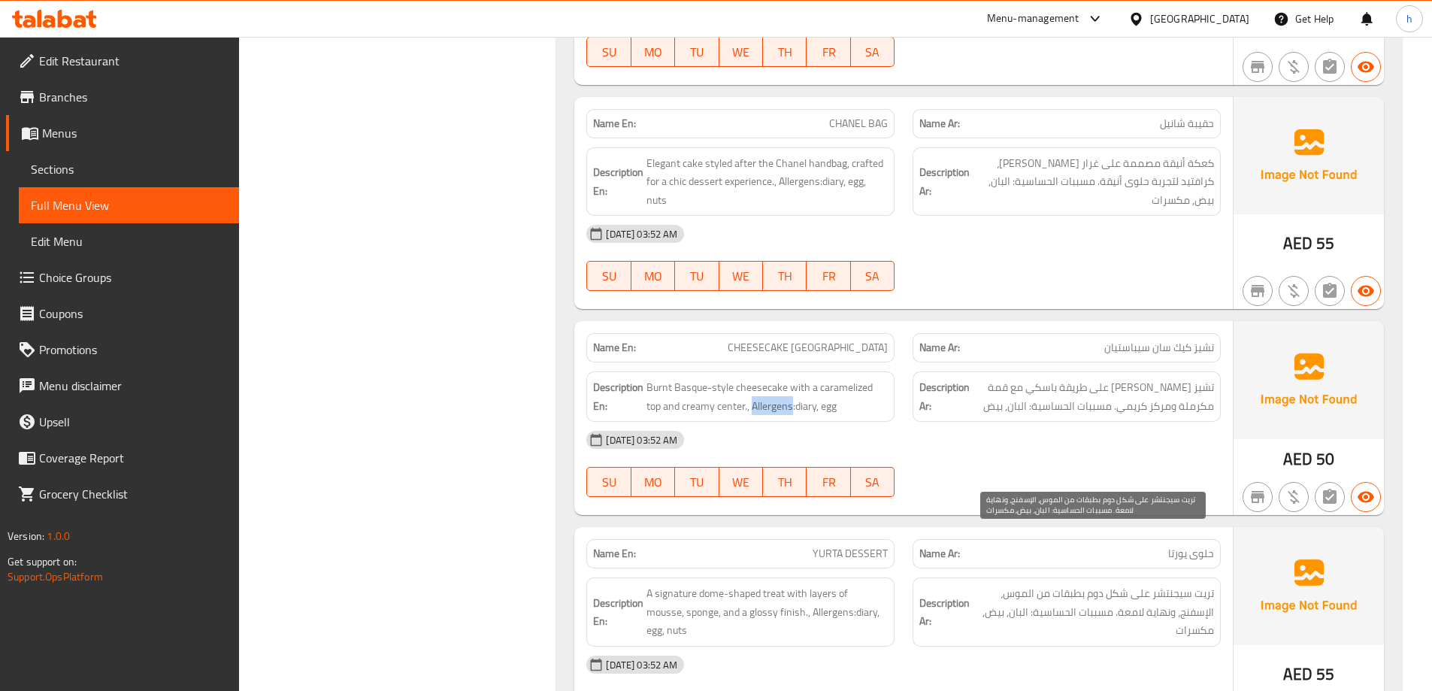
scroll to position [9110, 0]
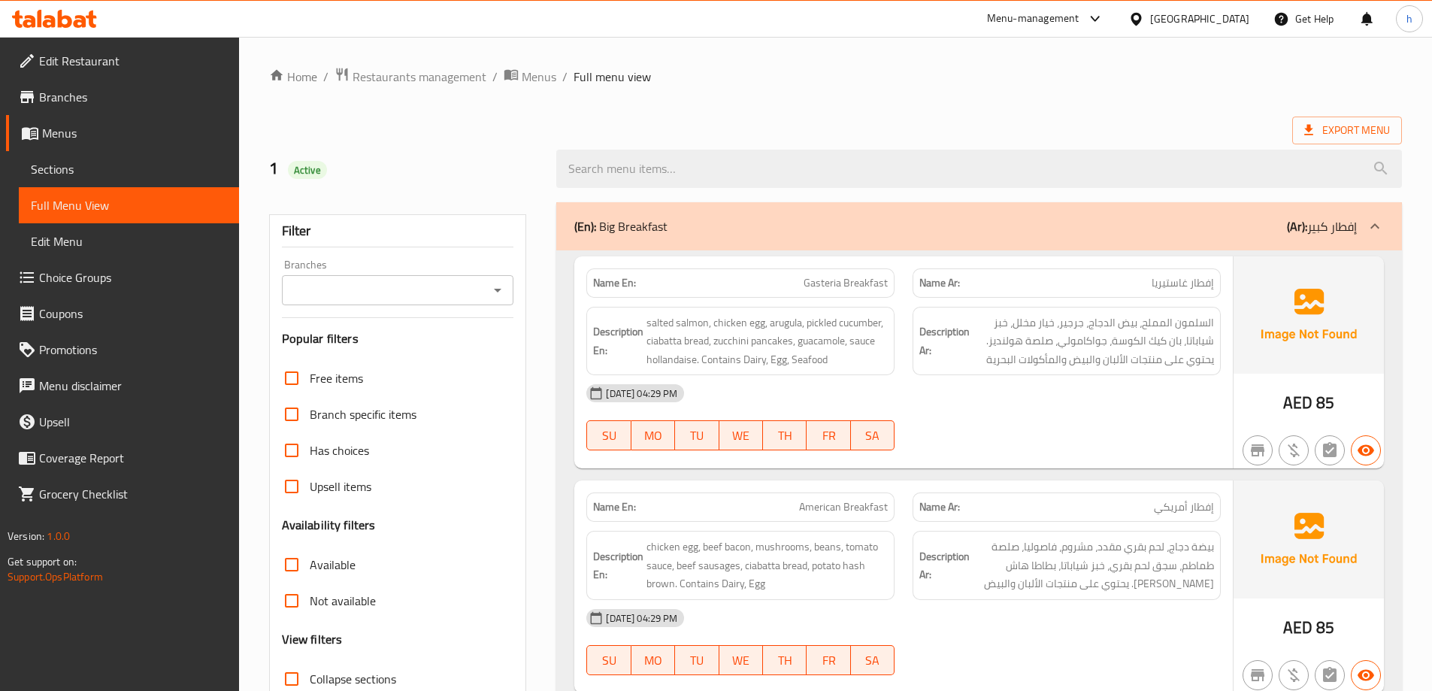
scroll to position [451, 0]
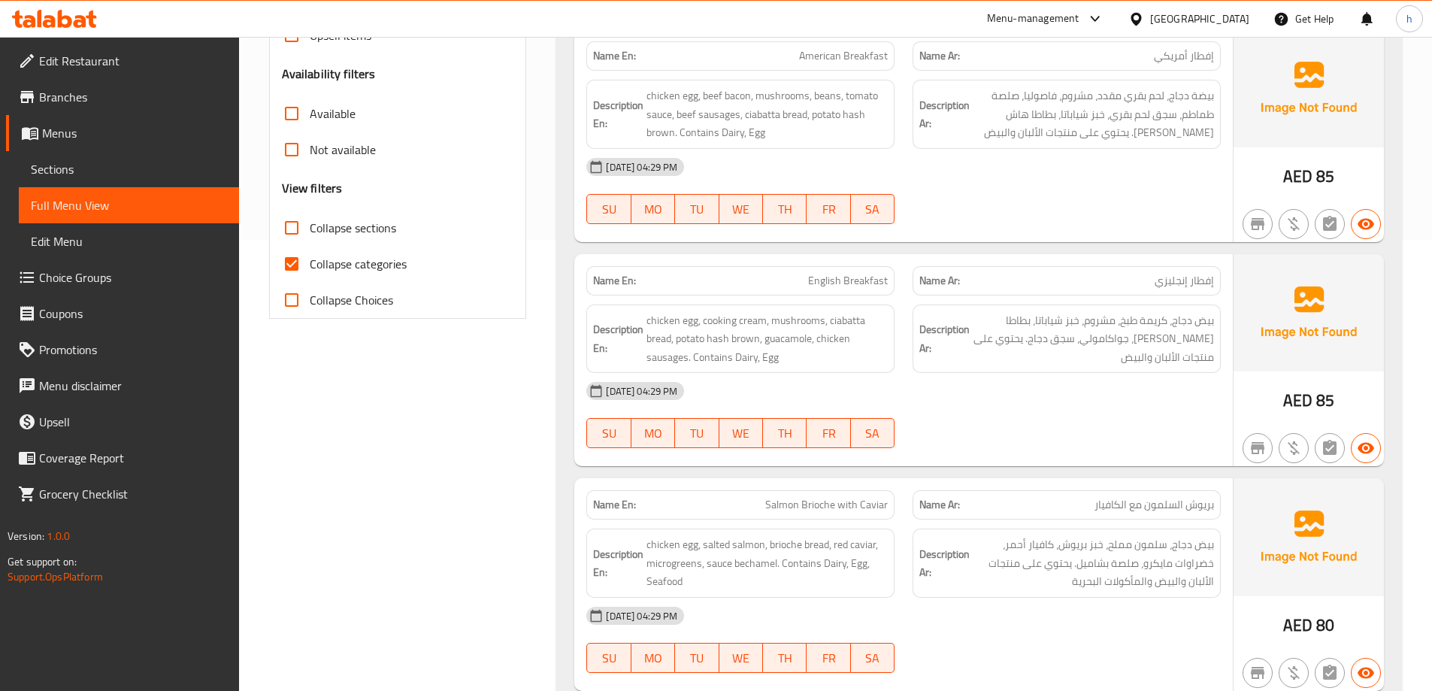
click at [353, 273] on span "Collapse categories" at bounding box center [358, 264] width 97 height 18
click at [310, 274] on input "Collapse categories" at bounding box center [292, 264] width 36 height 36
checkbox input "false"
click at [333, 234] on span "Collapse sections" at bounding box center [353, 228] width 86 height 18
click at [310, 234] on input "Collapse sections" at bounding box center [292, 228] width 36 height 36
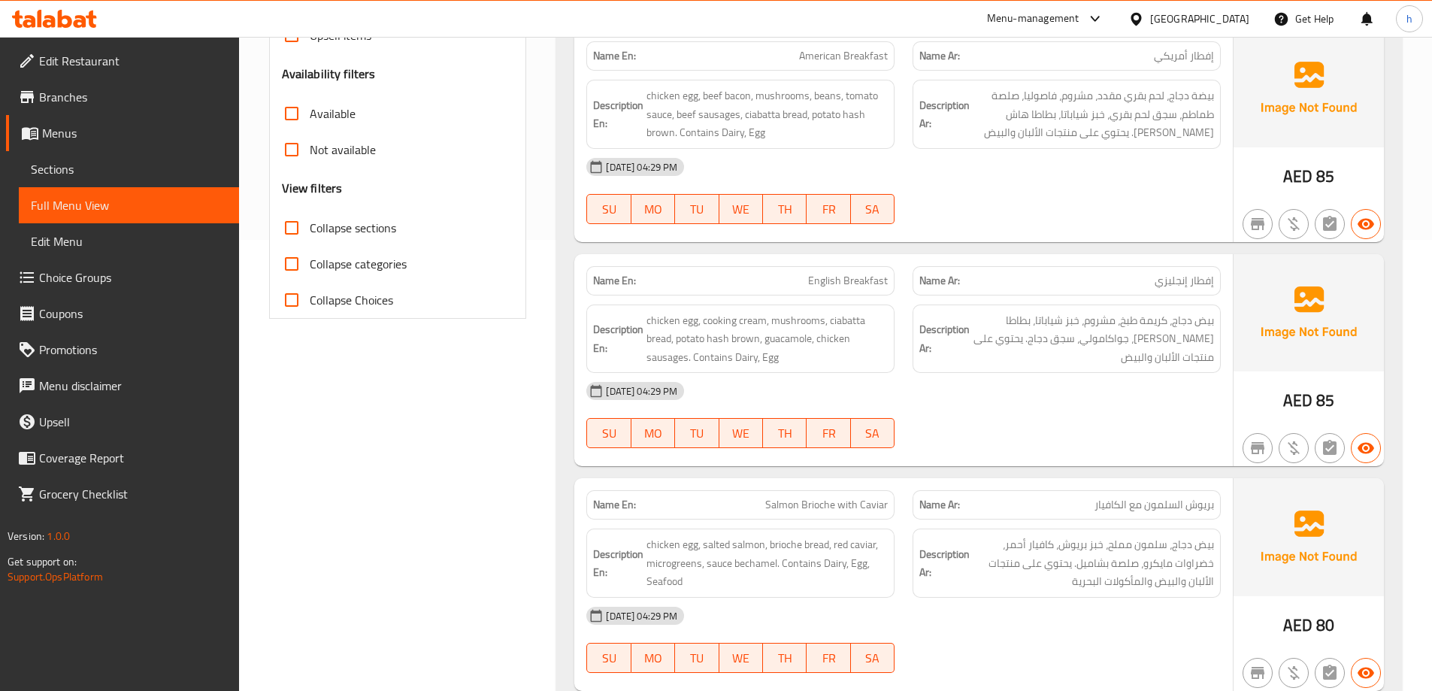
checkbox input "true"
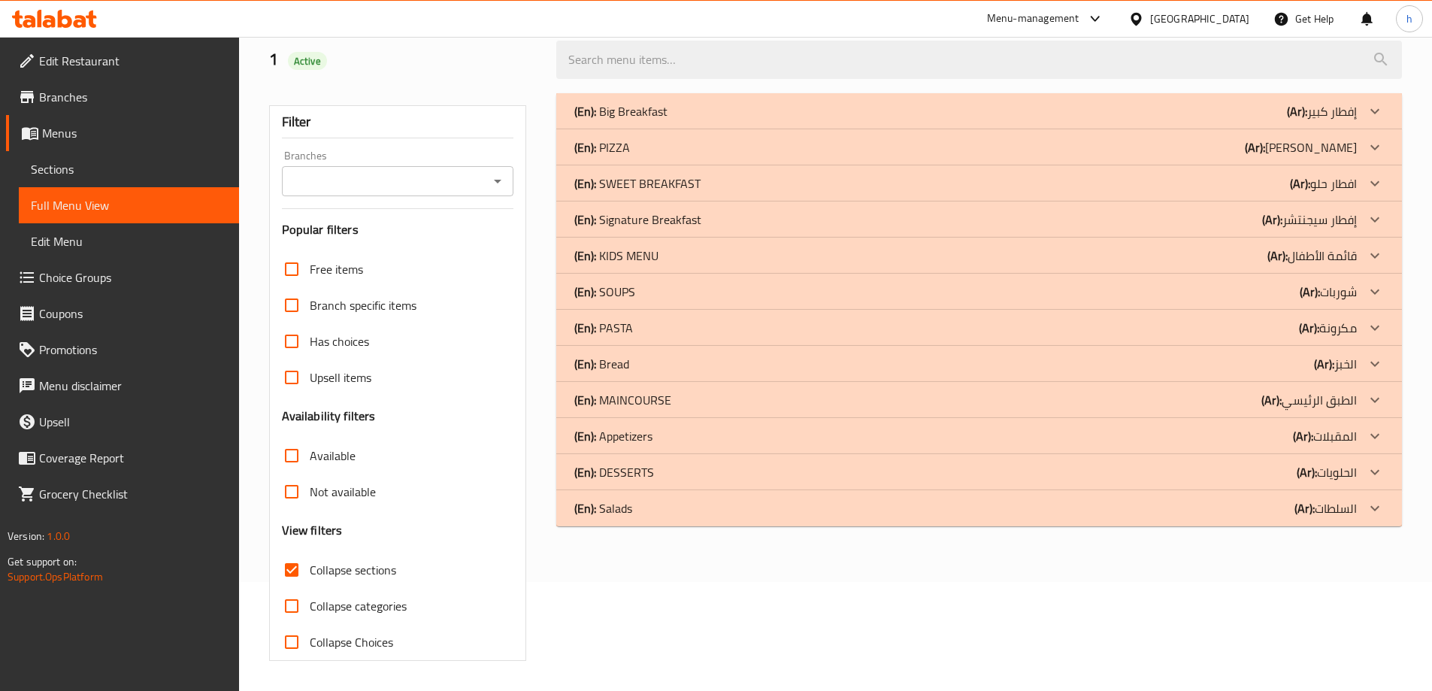
scroll to position [109, 0]
click at [1330, 186] on p "(Ar): افطار حلو" at bounding box center [1323, 183] width 67 height 18
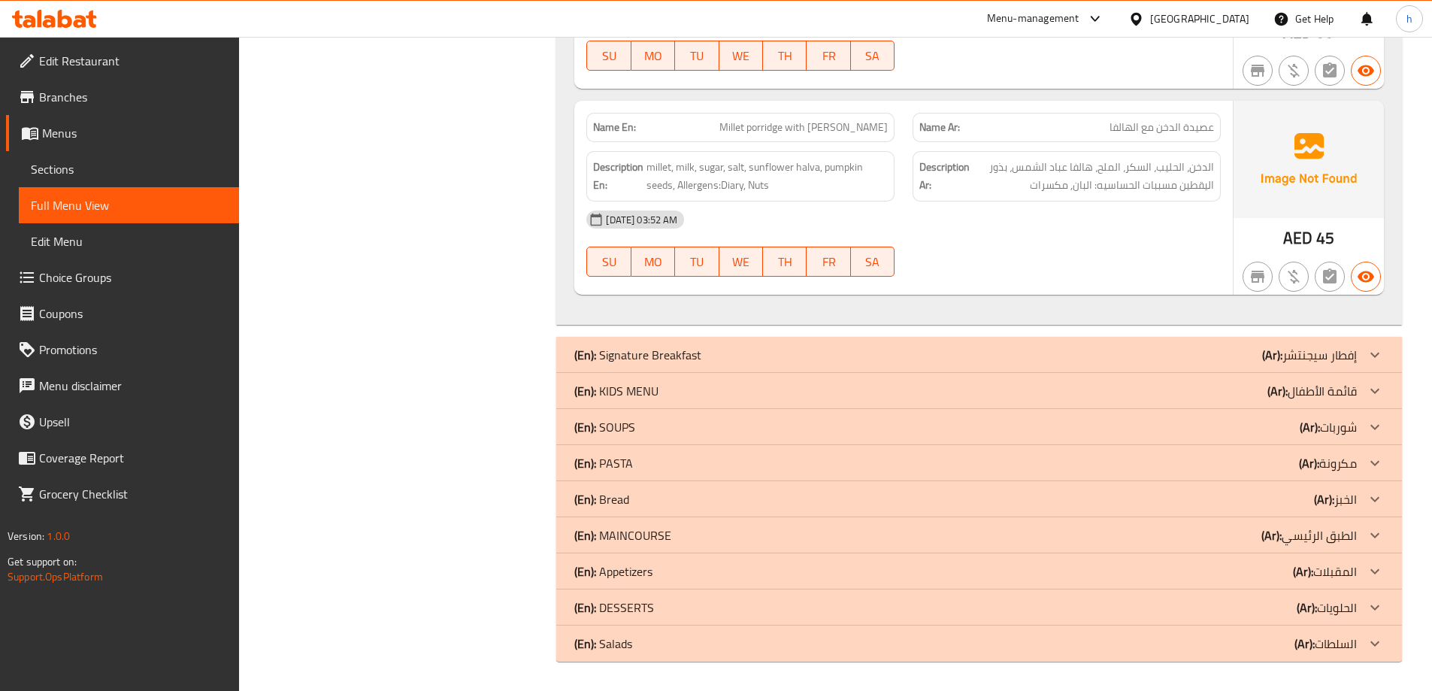
scroll to position [1064, 0]
click at [1311, 424] on b "(Ar):" at bounding box center [1309, 426] width 20 height 23
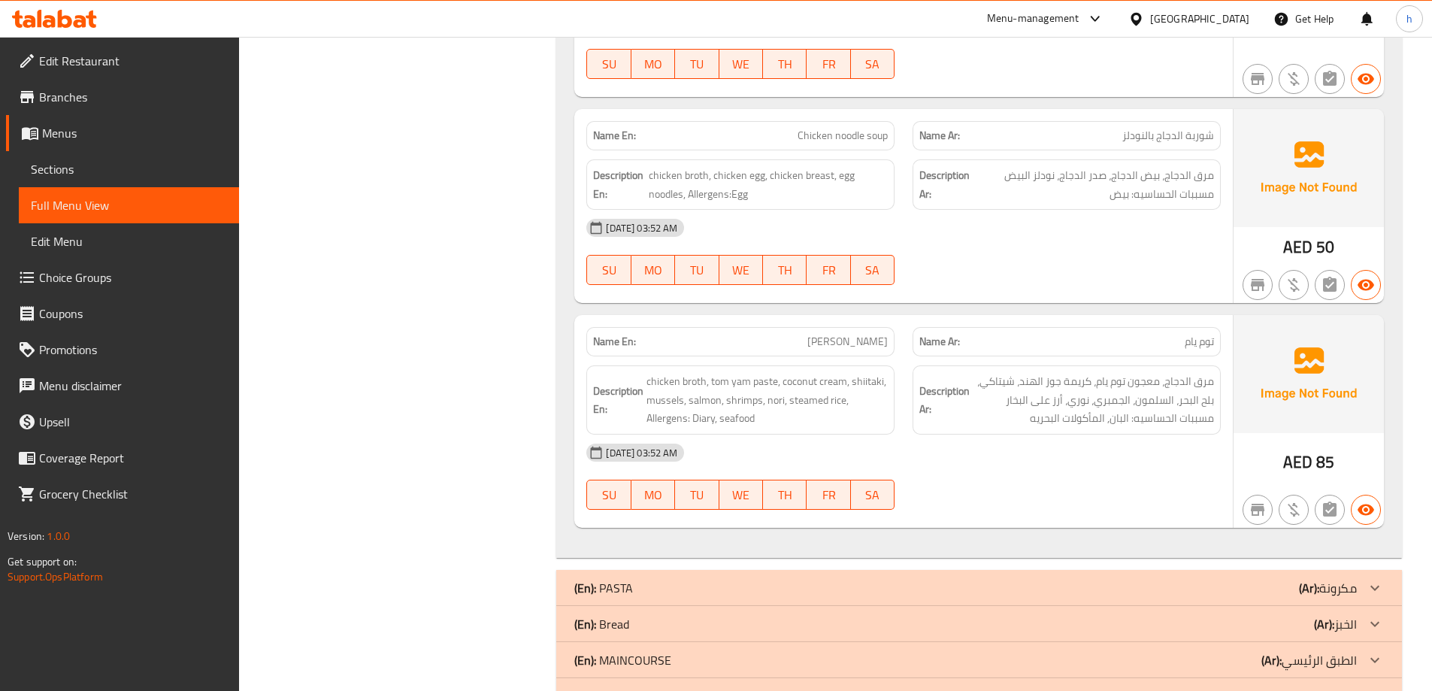
scroll to position [1779, 0]
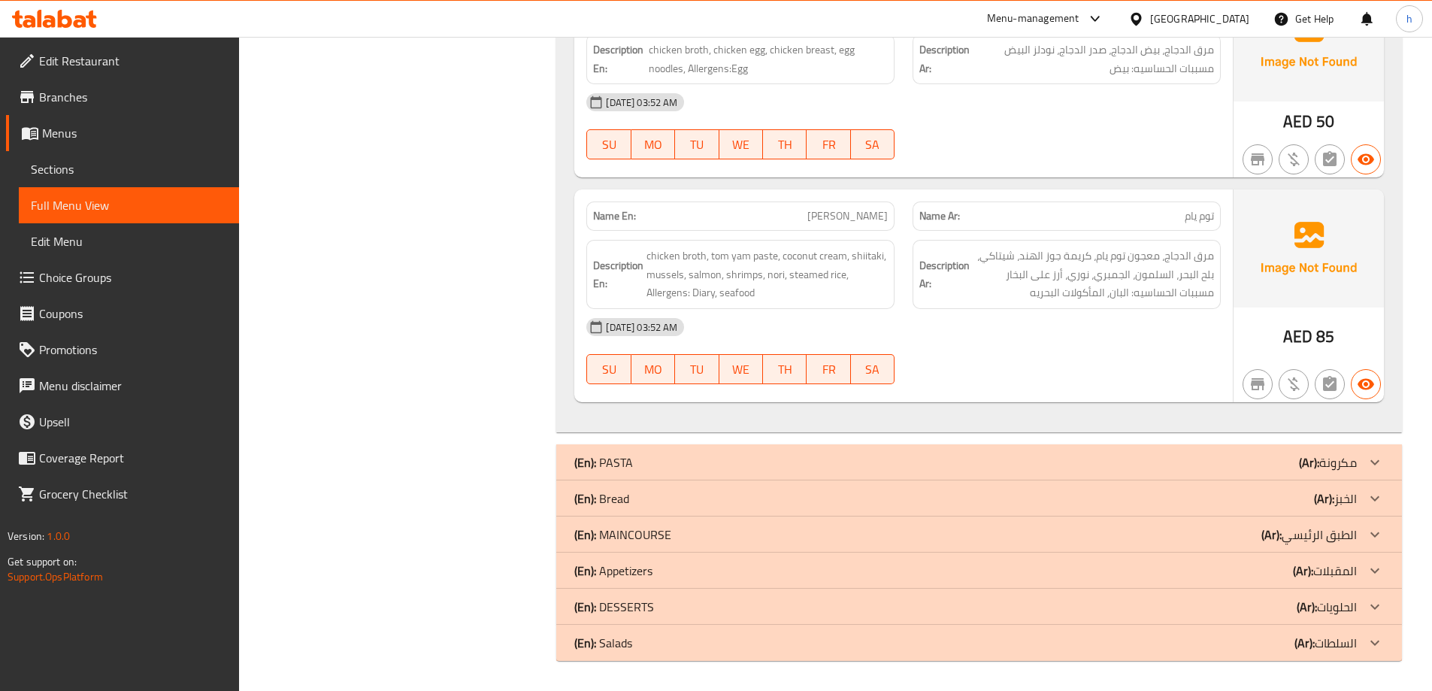
click at [1340, 465] on p "(Ar): مكرونة" at bounding box center [1328, 462] width 58 height 18
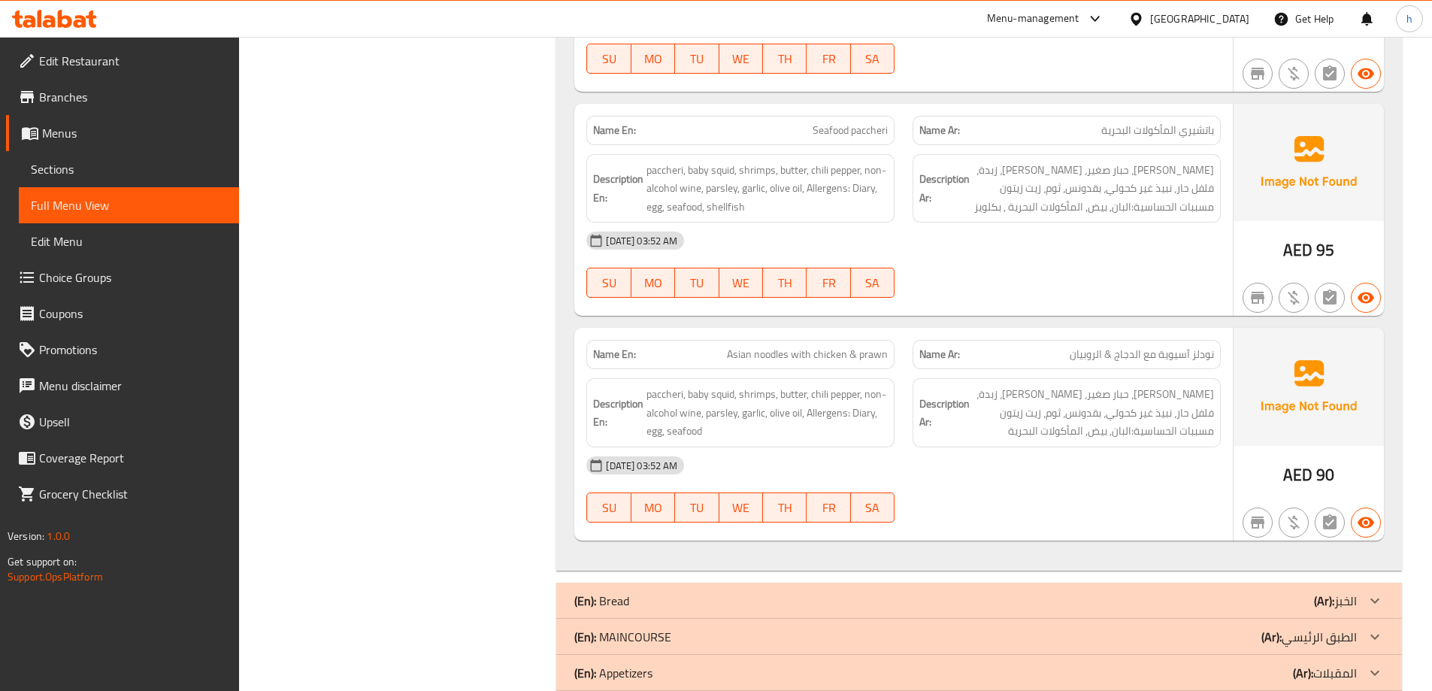
scroll to position [3154, 0]
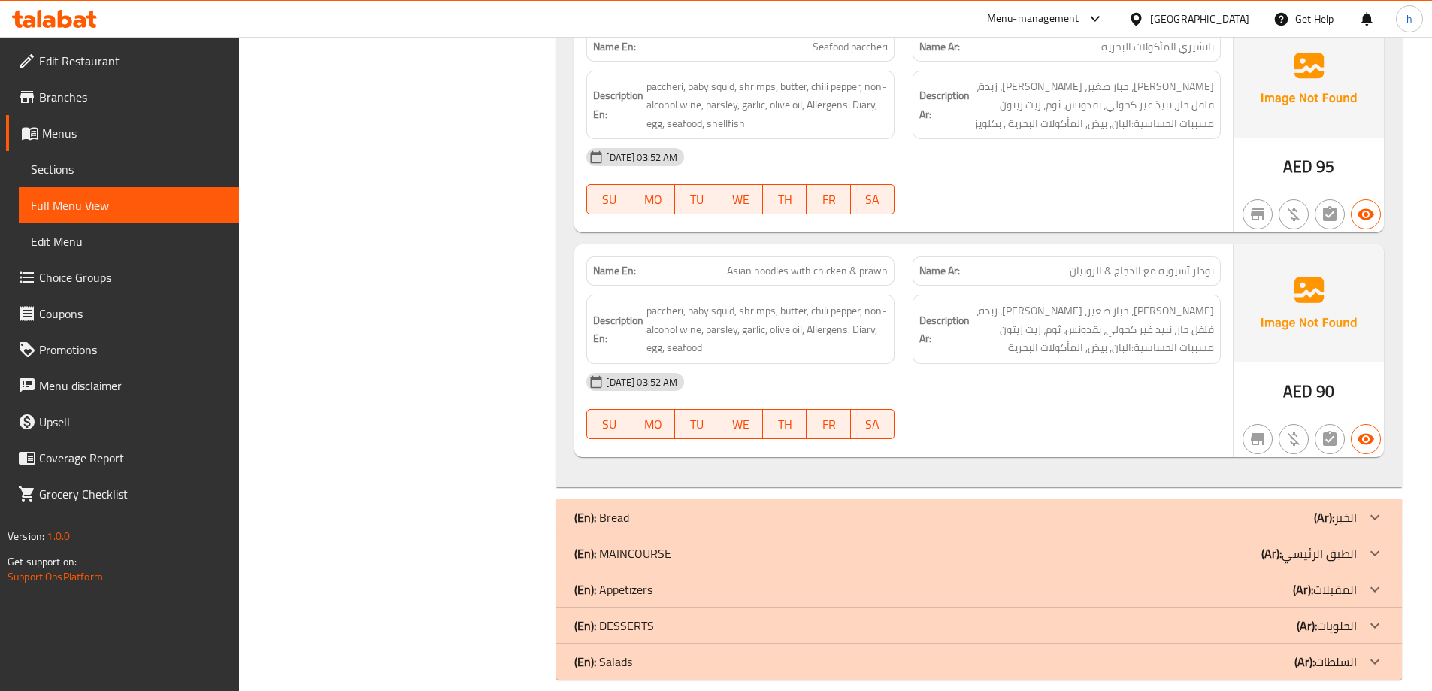
click at [1352, 544] on p "(Ar): الطبق الرئيسي" at bounding box center [1308, 553] width 95 height 18
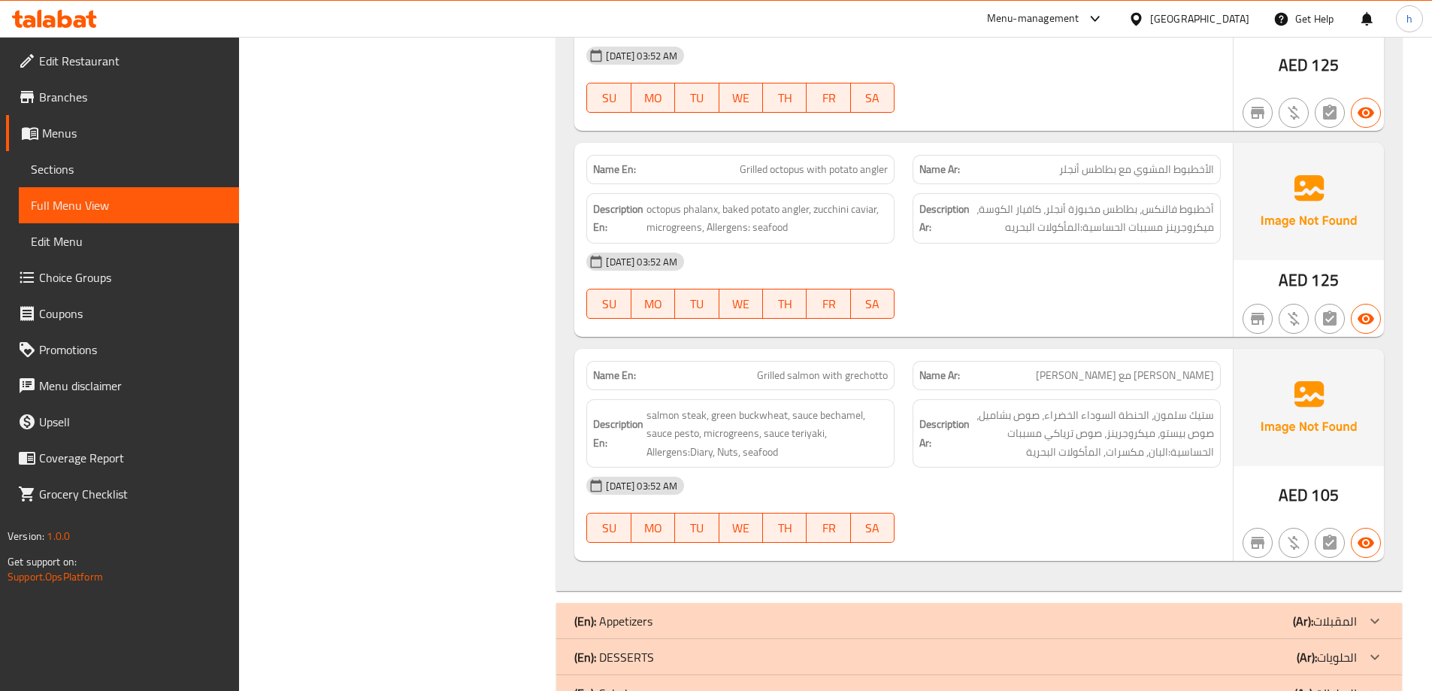
scroll to position [5366, 0]
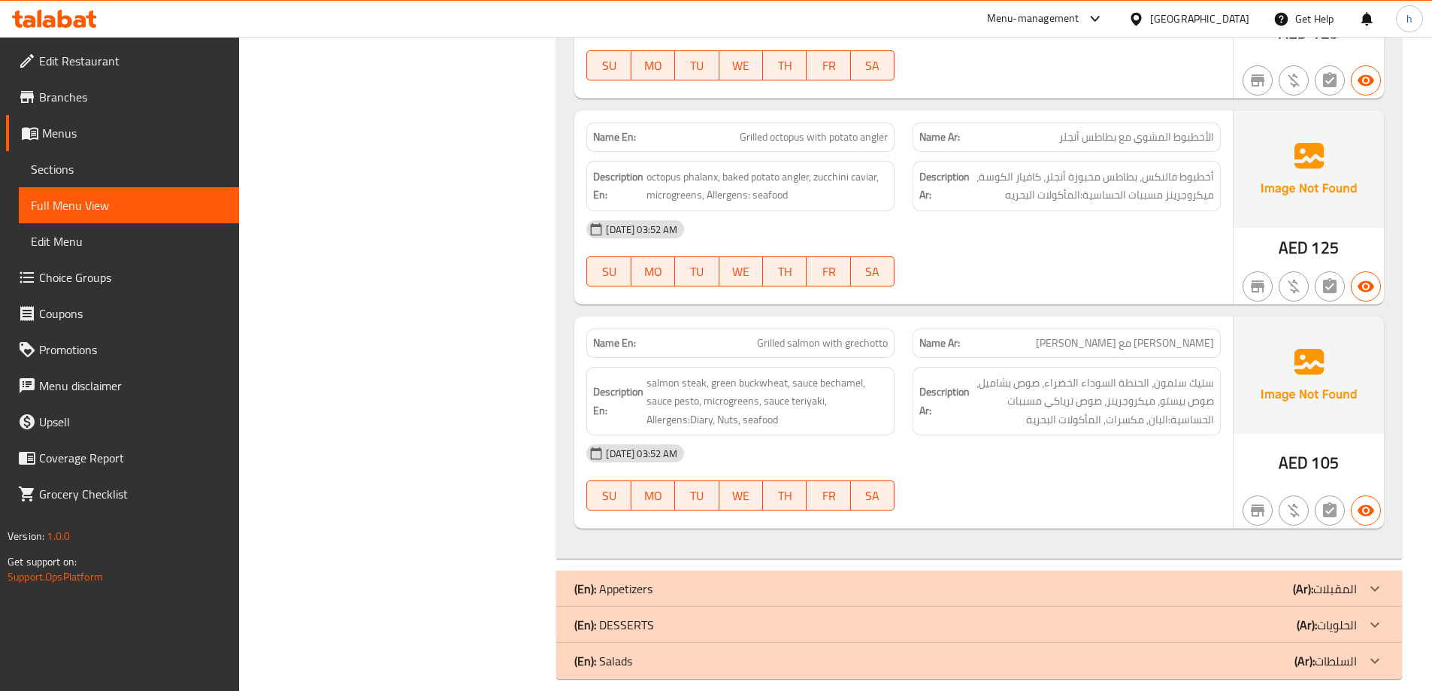
click at [1345, 616] on p "(Ar): الحلويات" at bounding box center [1326, 625] width 60 height 18
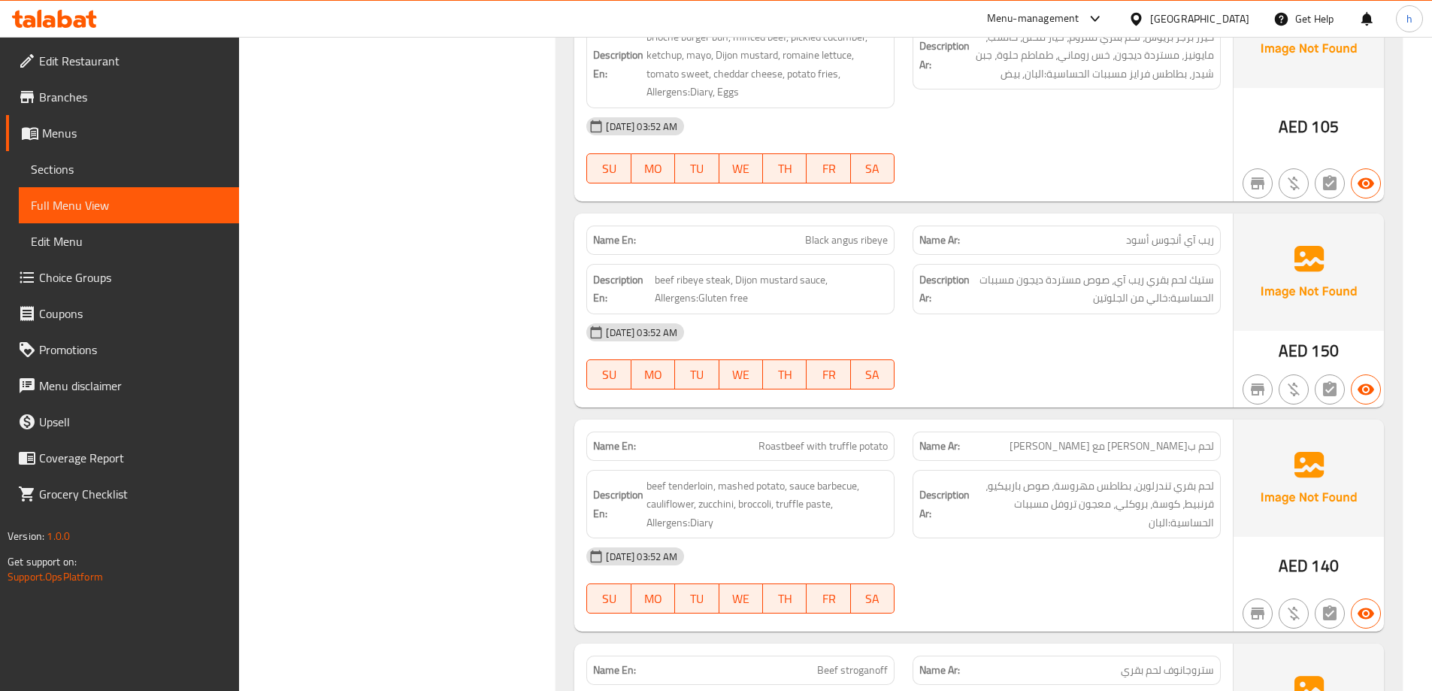
scroll to position [3924, 0]
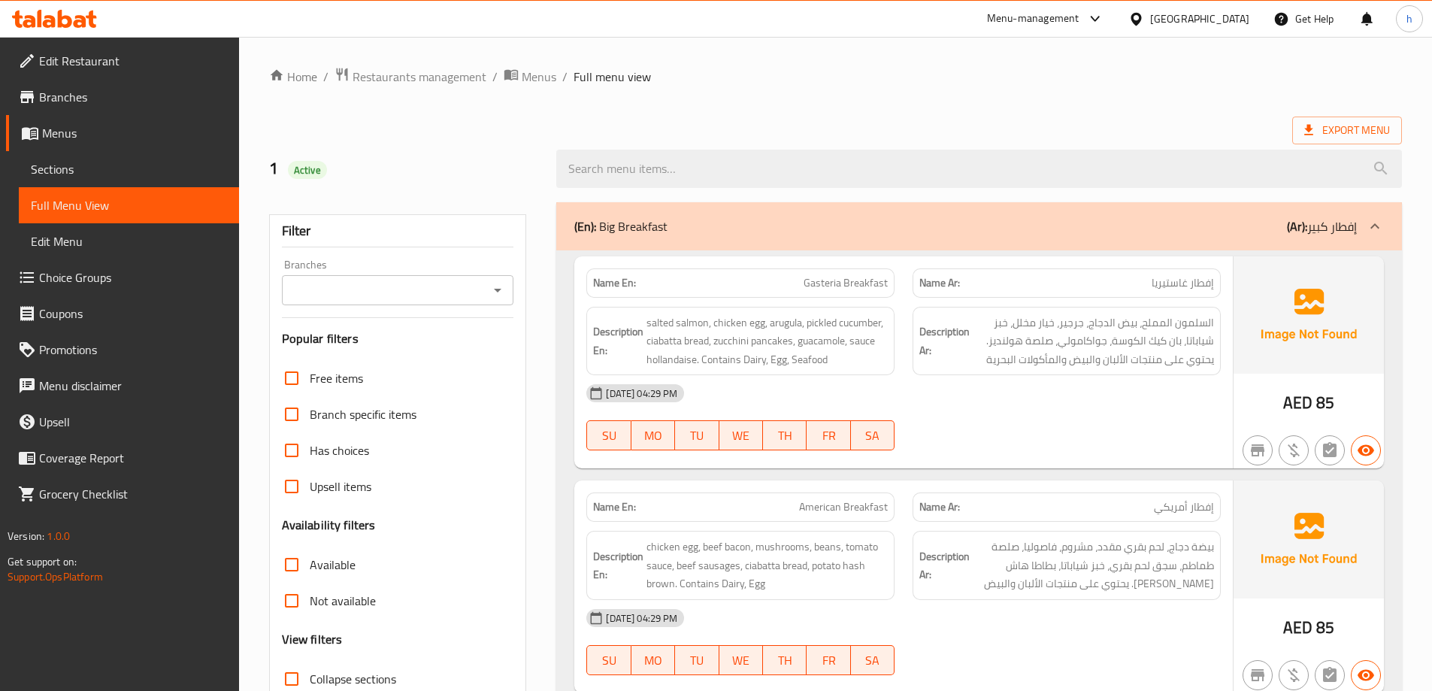
scroll to position [150, 0]
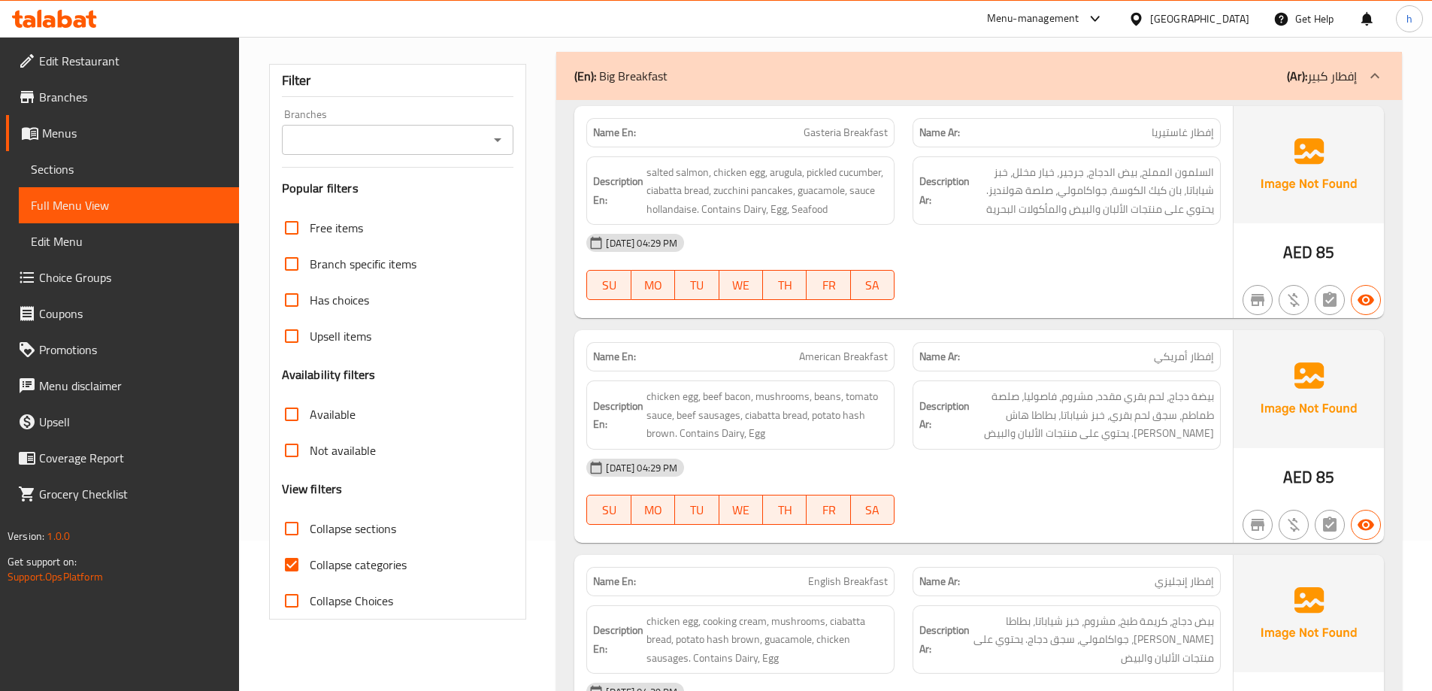
click at [341, 568] on span "Collapse categories" at bounding box center [358, 564] width 97 height 18
click at [310, 568] on input "Collapse categories" at bounding box center [292, 564] width 36 height 36
checkbox input "false"
click at [353, 527] on span "Collapse sections" at bounding box center [353, 528] width 86 height 18
click at [310, 527] on input "Collapse sections" at bounding box center [292, 528] width 36 height 36
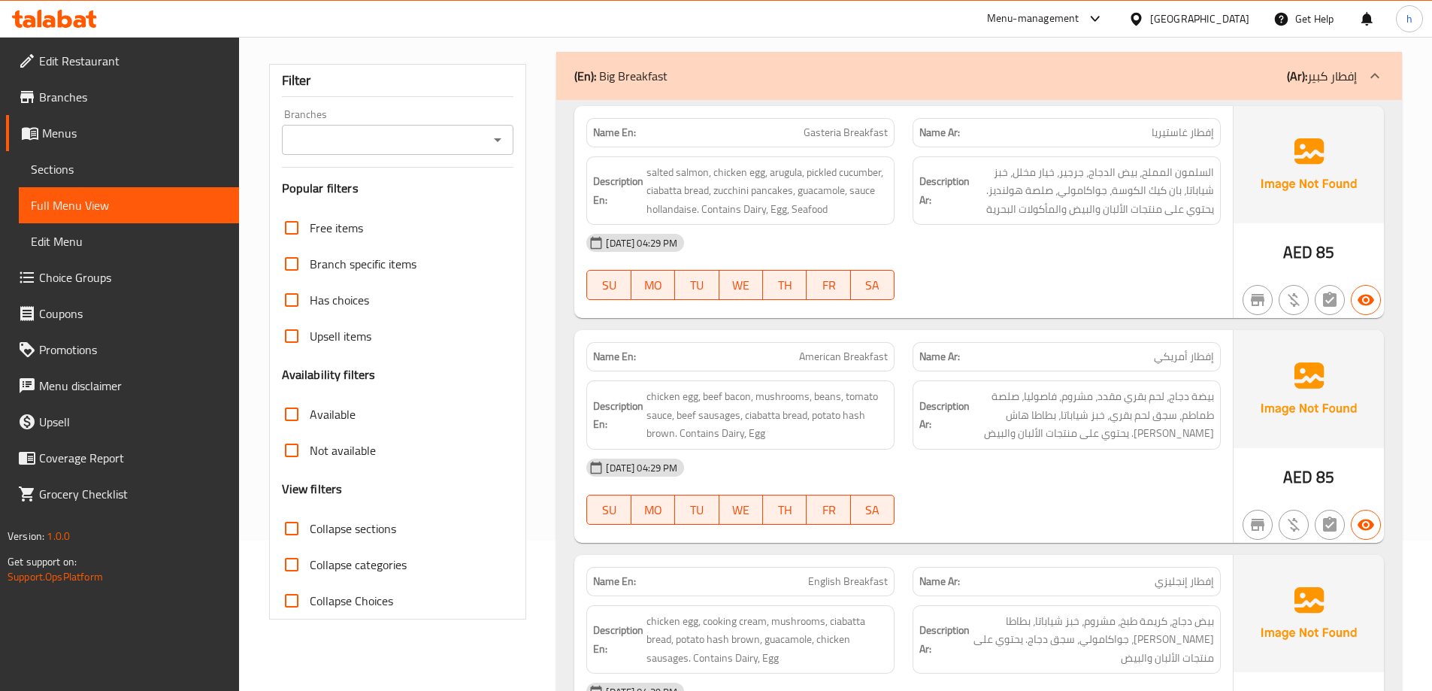
checkbox input "true"
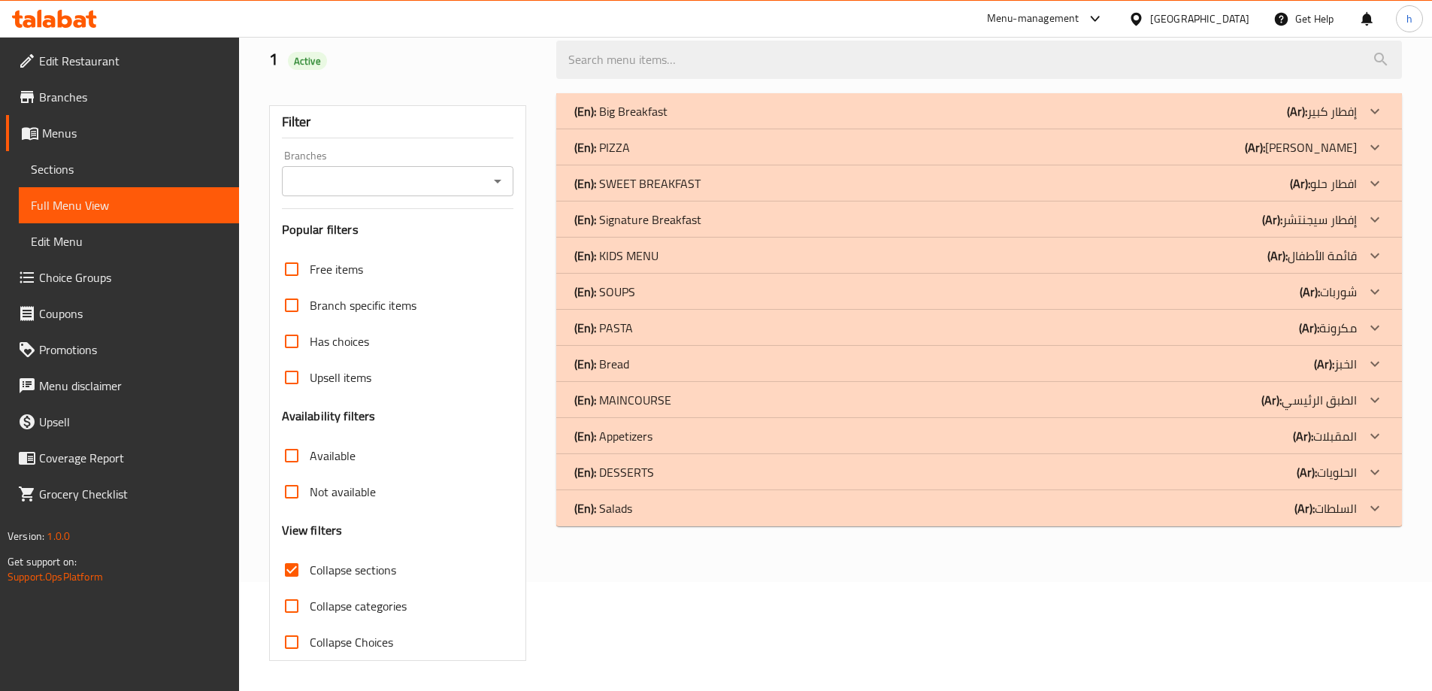
scroll to position [109, 0]
click at [1329, 183] on p "(Ar): افطار حلو" at bounding box center [1323, 183] width 67 height 18
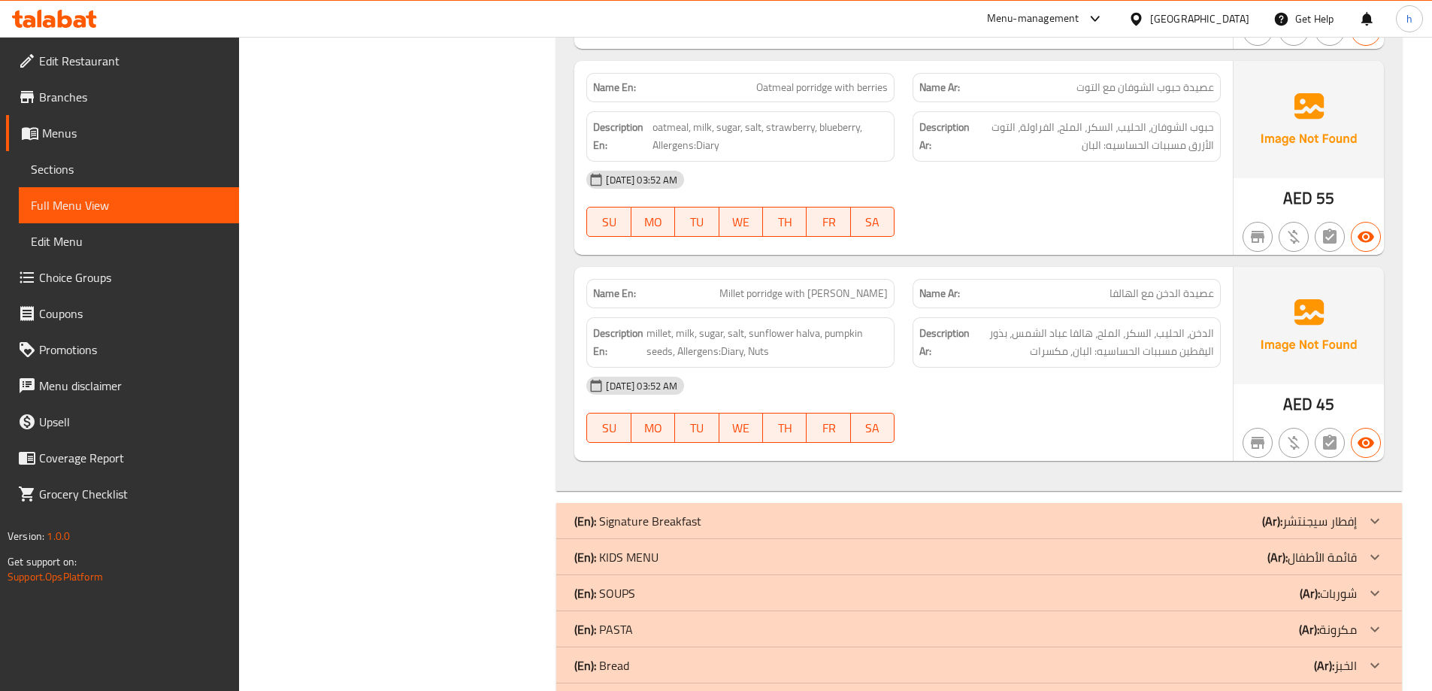
scroll to position [1064, 0]
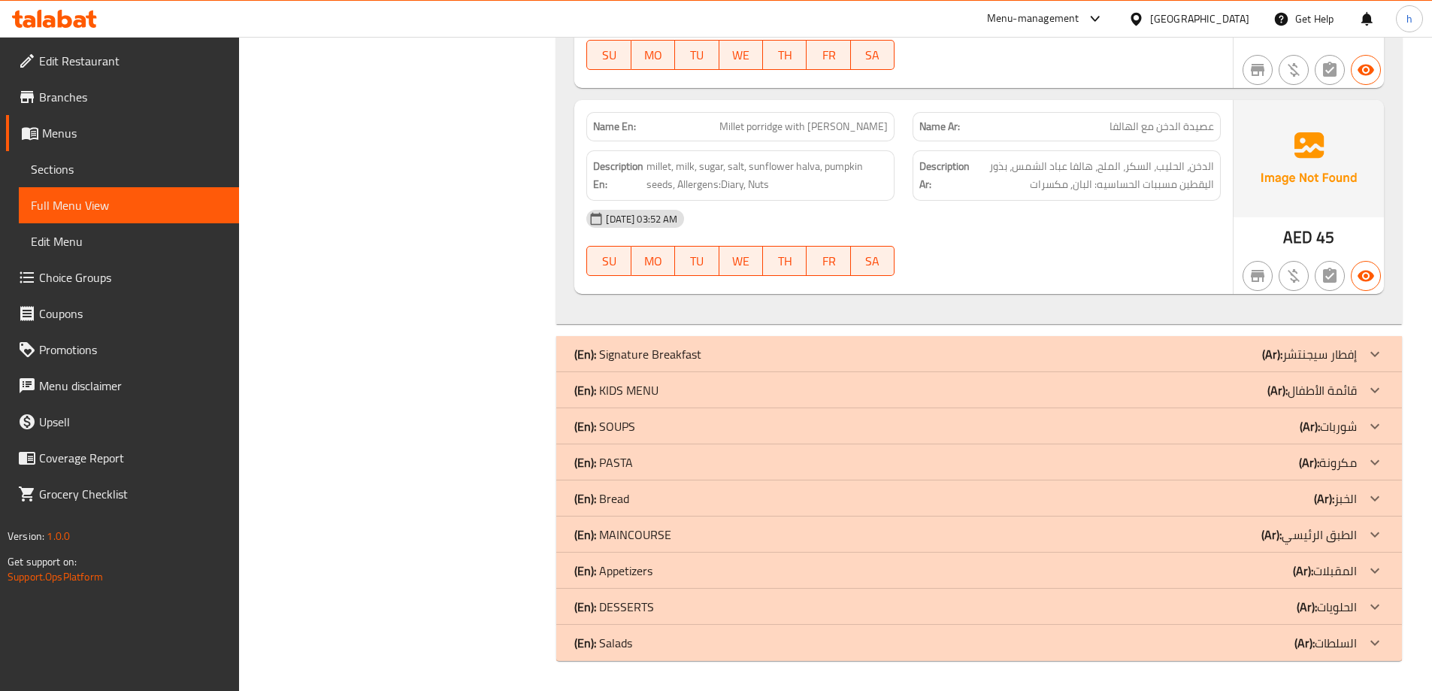
click at [1337, 427] on p "(Ar): شوربات" at bounding box center [1327, 426] width 57 height 18
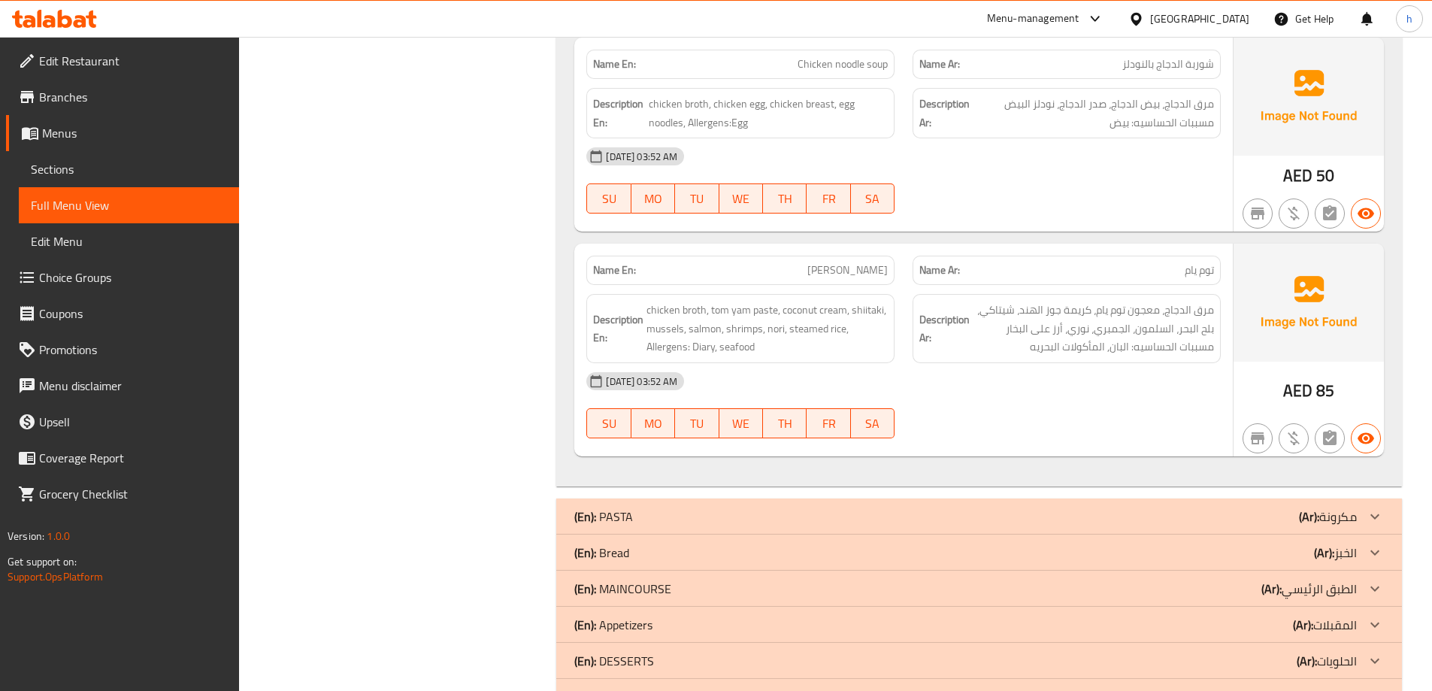
scroll to position [1779, 0]
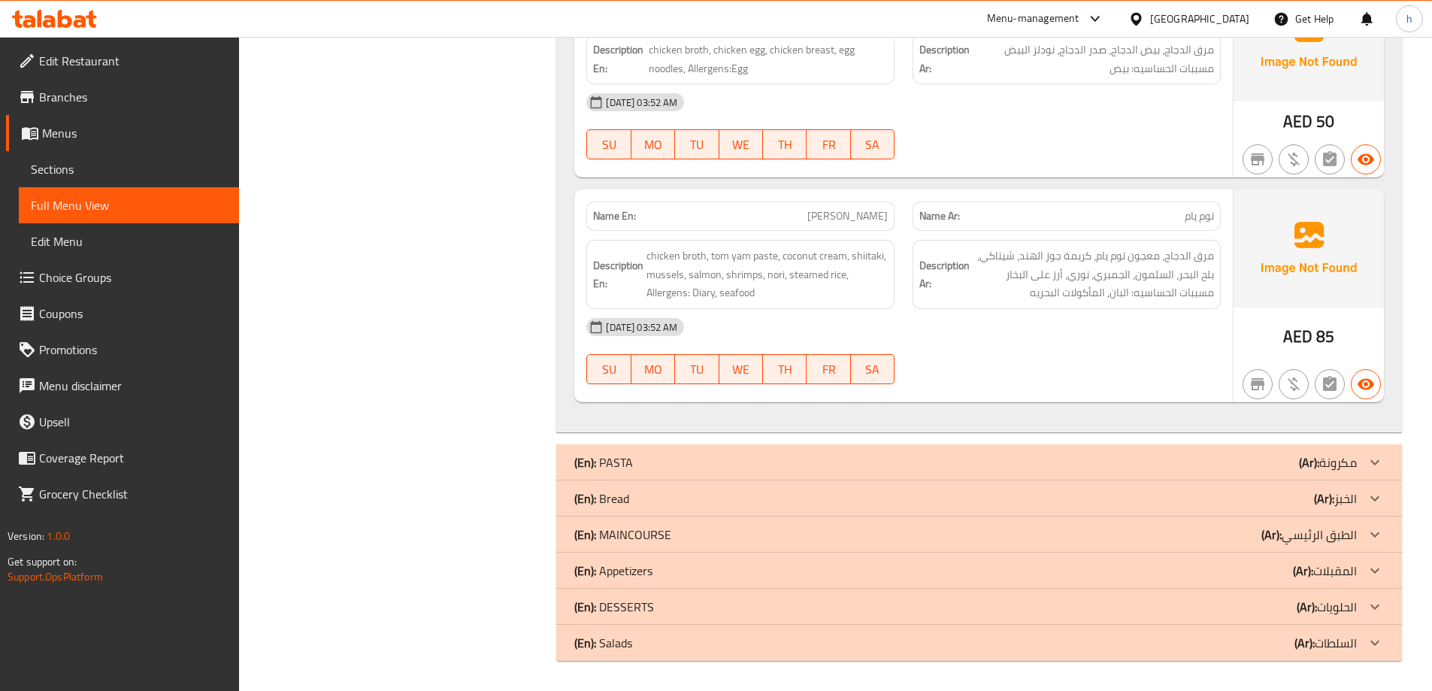
click at [1329, 470] on p "(Ar): مكرونة" at bounding box center [1328, 462] width 58 height 18
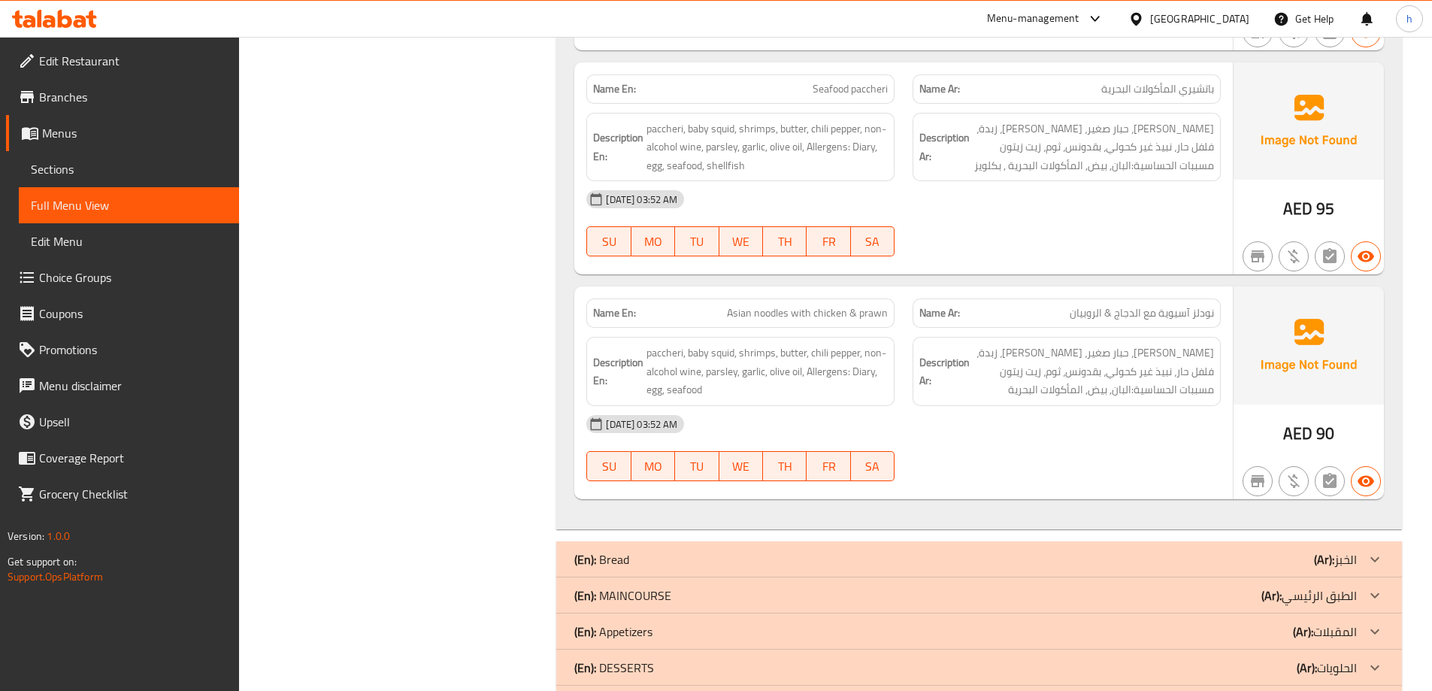
scroll to position [3154, 0]
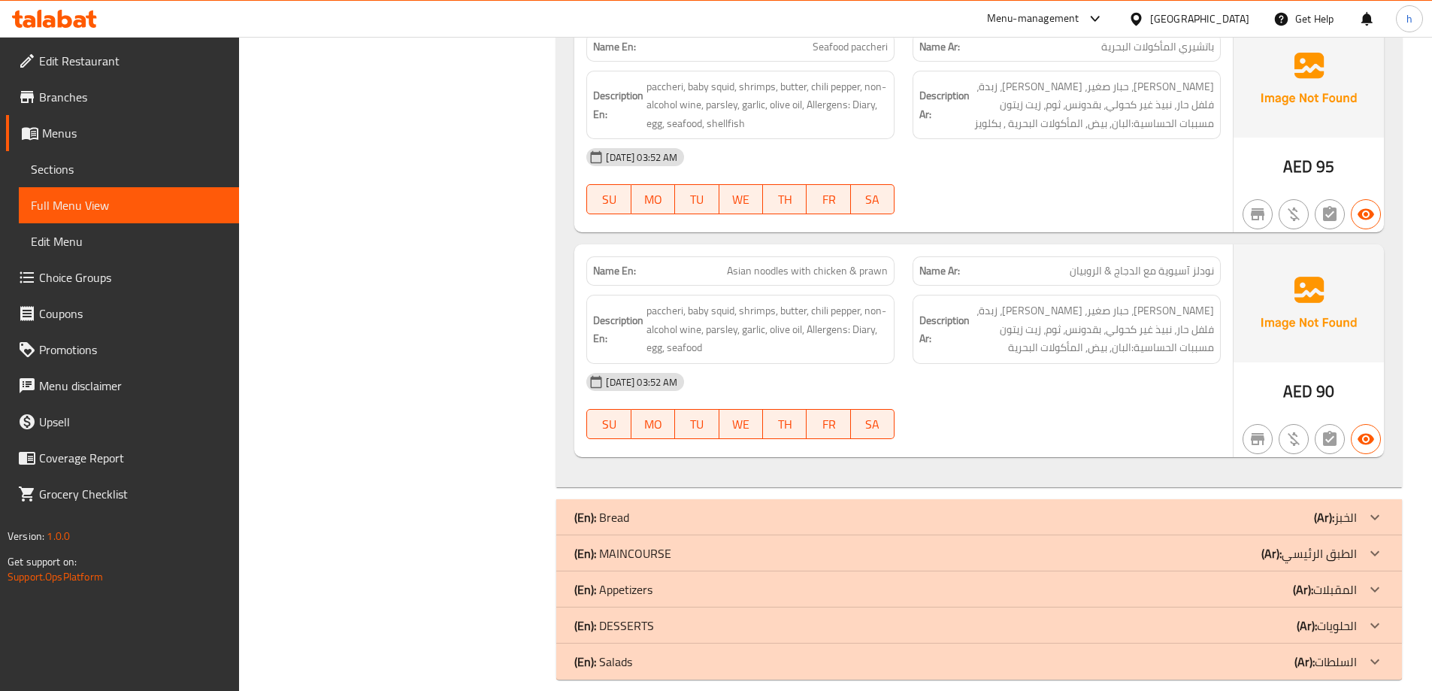
click at [1326, 544] on p "(Ar): الطبق الرئيسي" at bounding box center [1308, 553] width 95 height 18
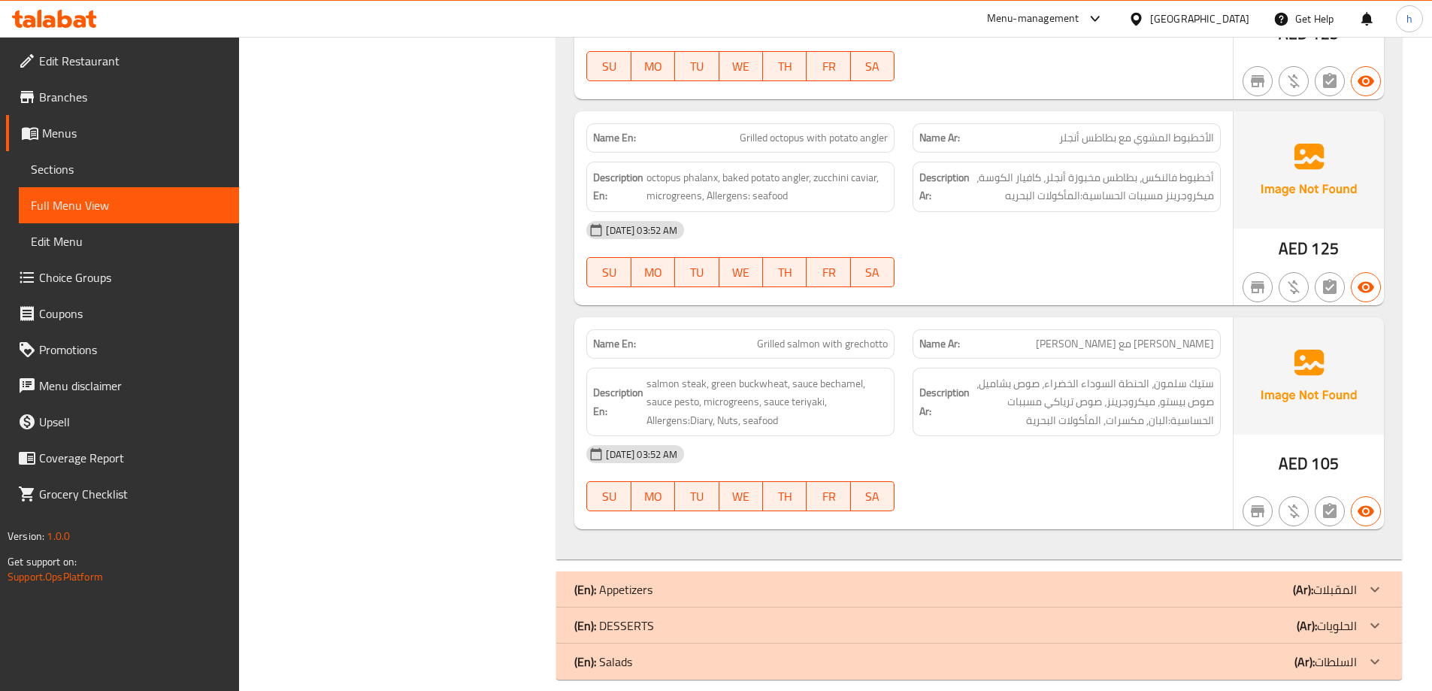
scroll to position [5366, 0]
click at [1325, 616] on p "(Ar): الحلويات" at bounding box center [1326, 625] width 60 height 18
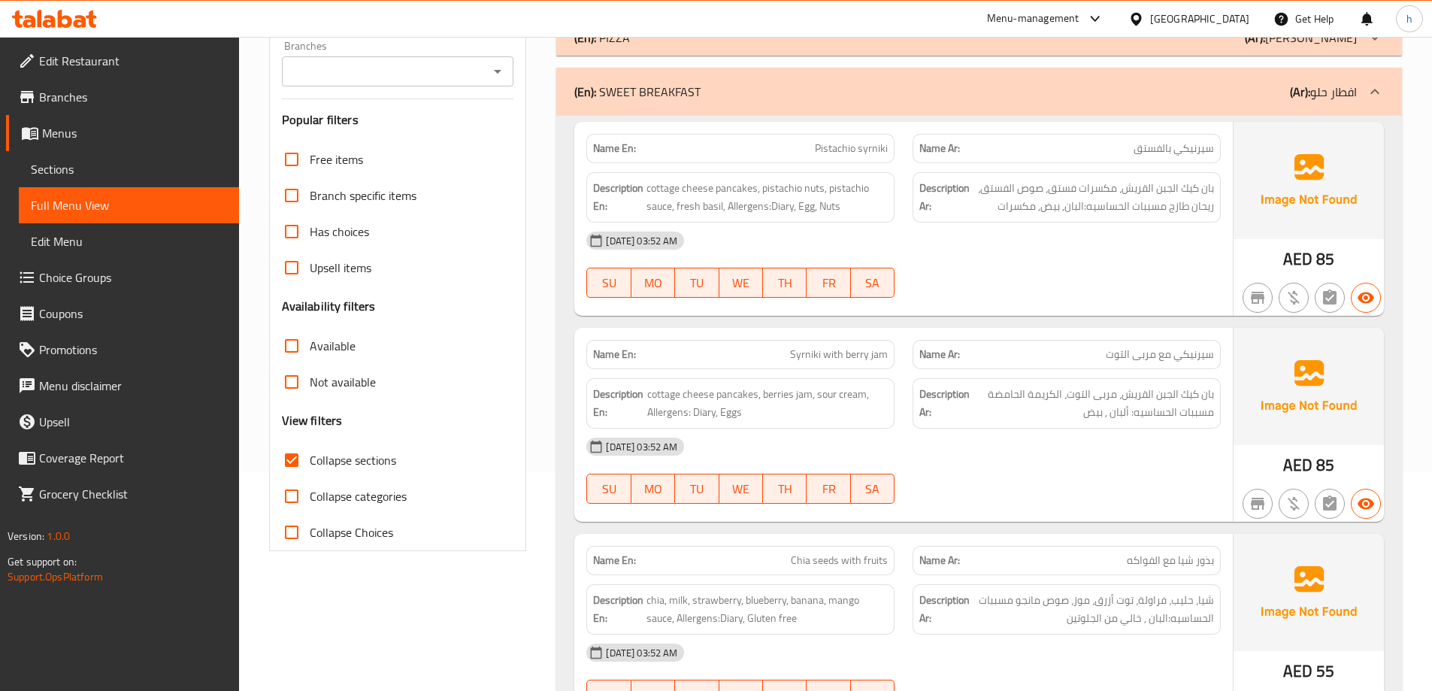
scroll to position [0, 0]
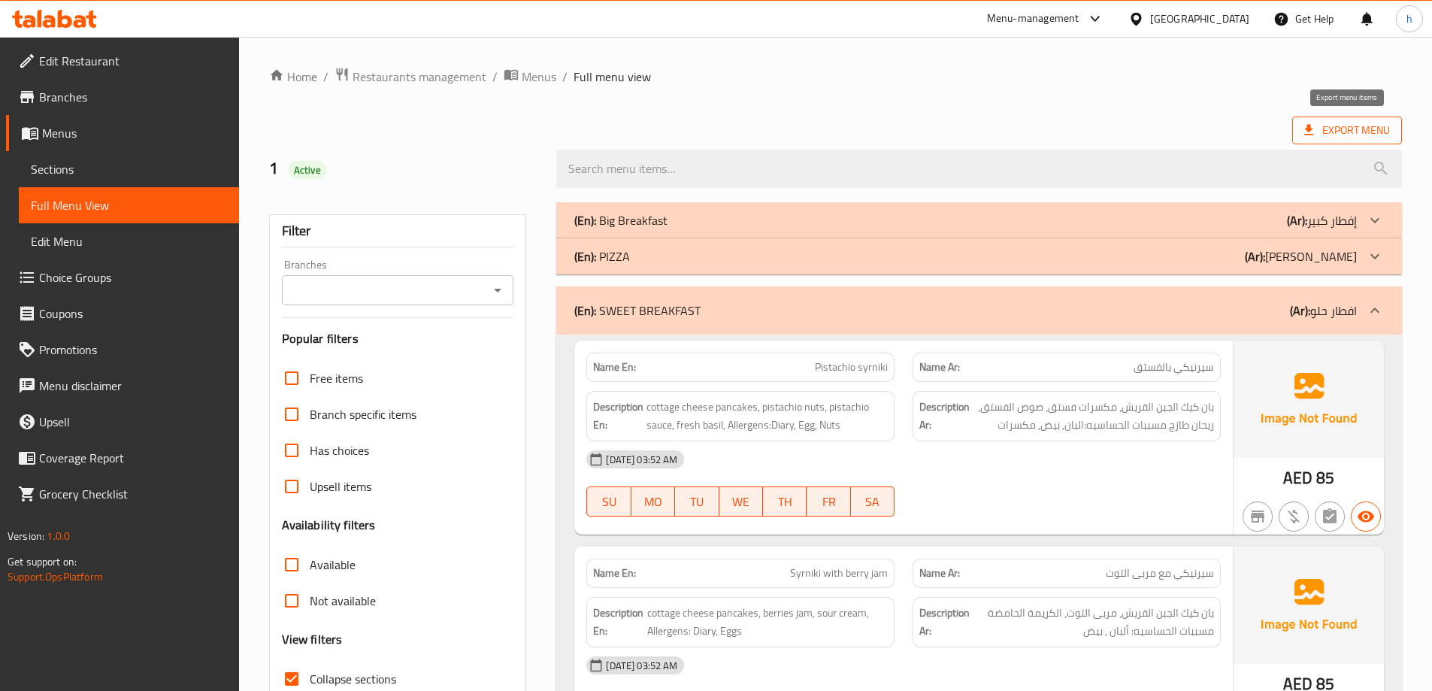
click at [1327, 132] on span "Export Menu" at bounding box center [1347, 130] width 86 height 19
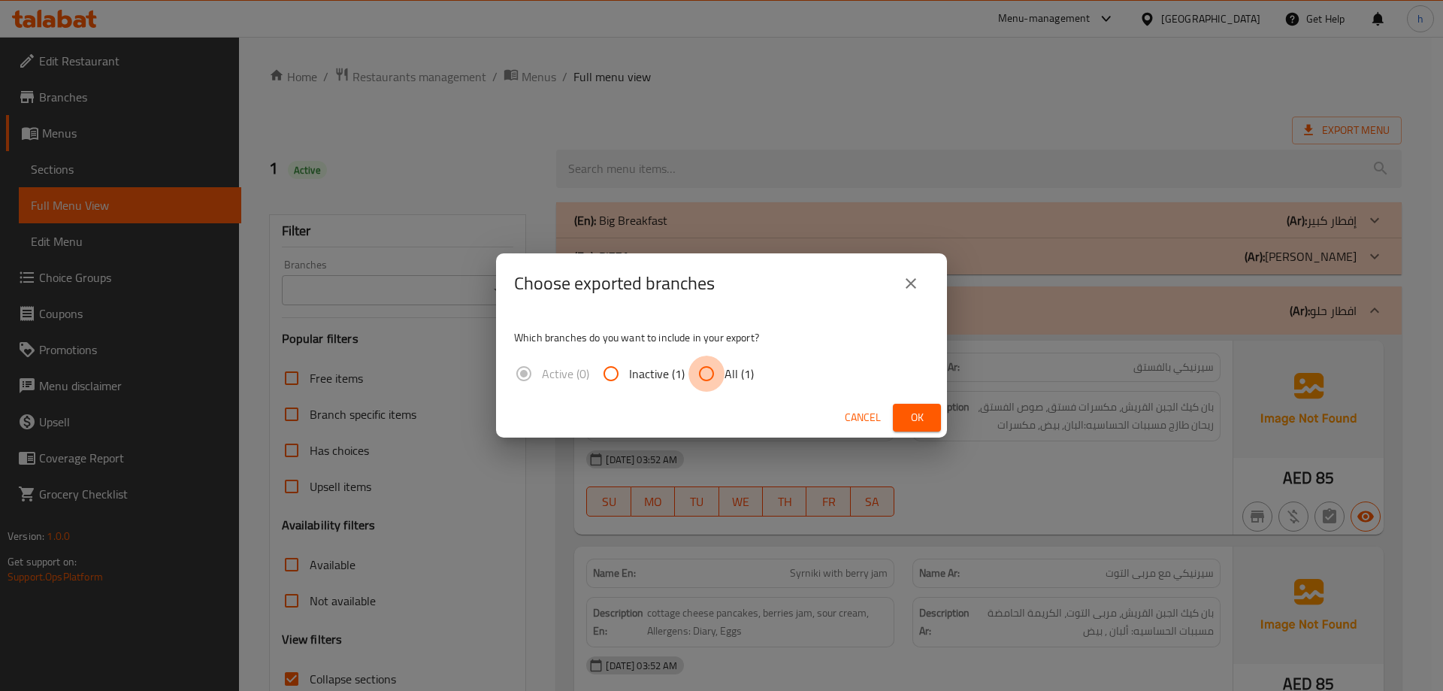
click at [706, 366] on input "All (1)" at bounding box center [706, 373] width 36 height 36
radio input "true"
click at [909, 410] on span "Ok" at bounding box center [917, 417] width 24 height 19
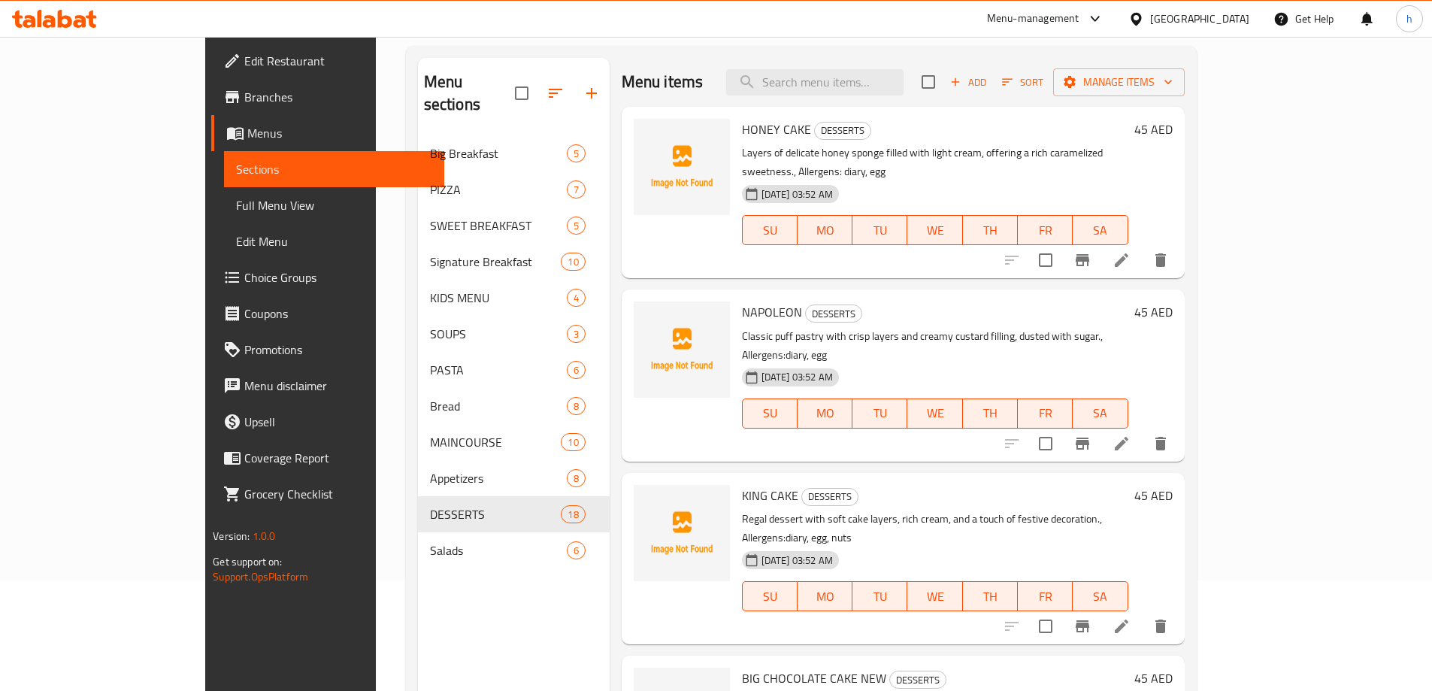
scroll to position [150, 0]
